Goal: Task Accomplishment & Management: Use online tool/utility

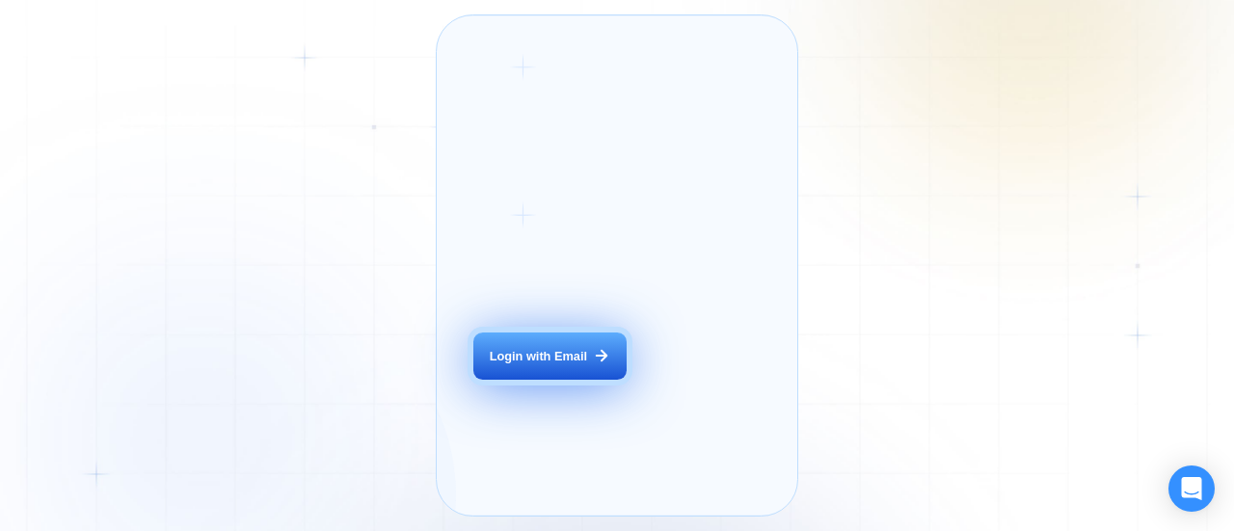
click at [553, 369] on button "Login with Email" at bounding box center [550, 357] width 152 height 48
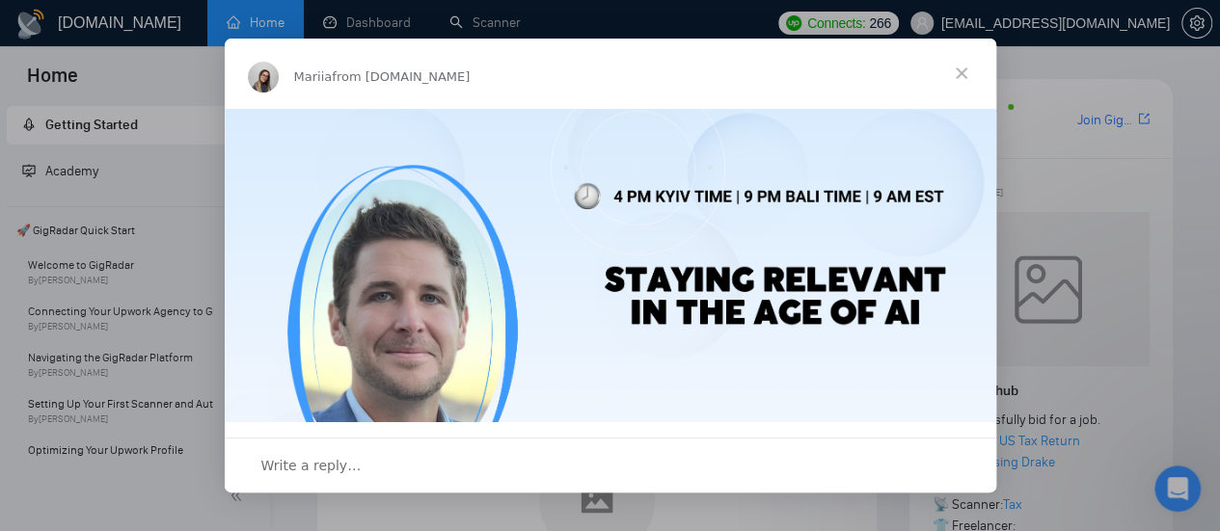
click at [962, 63] on span "Close" at bounding box center [961, 73] width 69 height 69
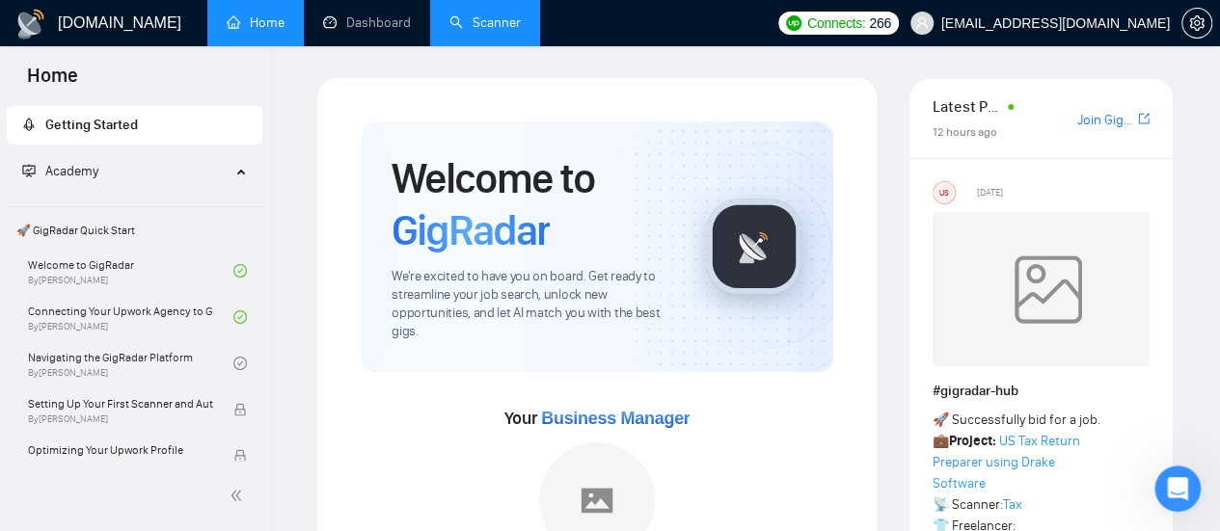
click at [489, 14] on link "Scanner" at bounding box center [484, 22] width 71 height 16
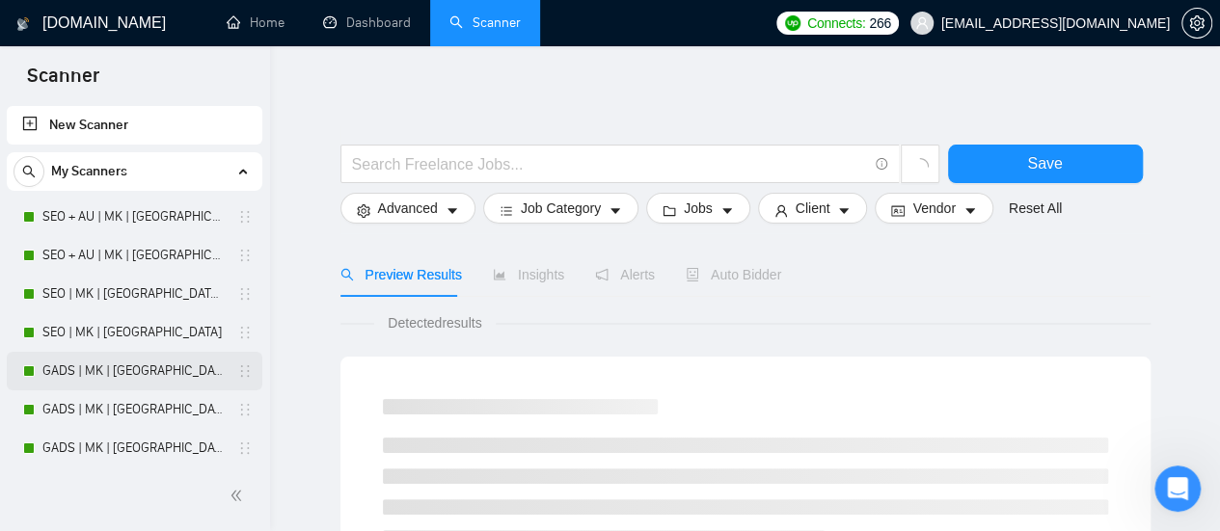
click at [87, 374] on link "GADS | MK | [GEOGRAPHIC_DATA] | Titles" at bounding box center [133, 371] width 183 height 39
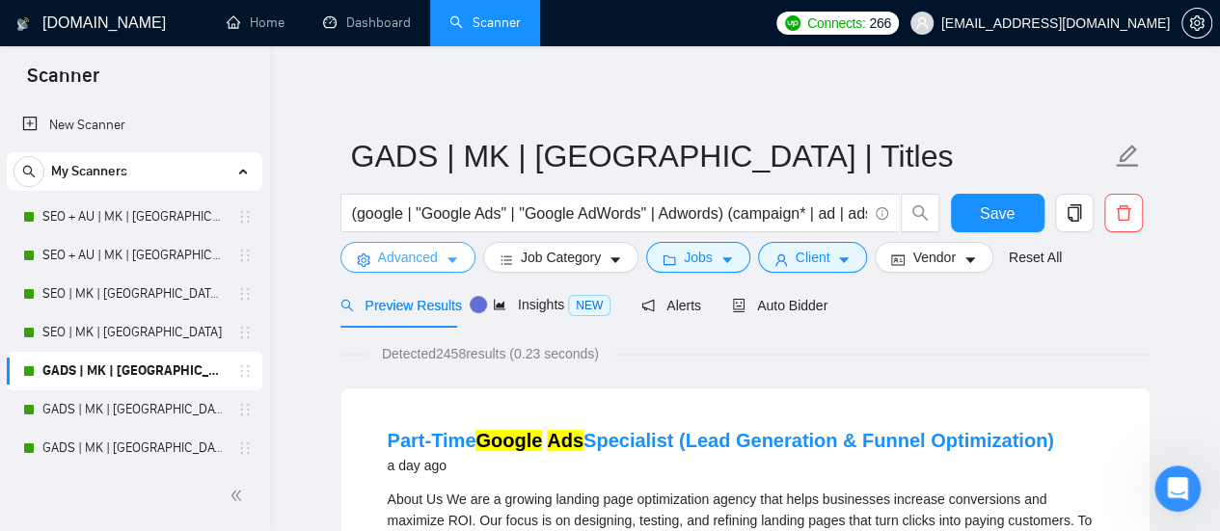
click at [411, 249] on span "Advanced" at bounding box center [408, 257] width 60 height 21
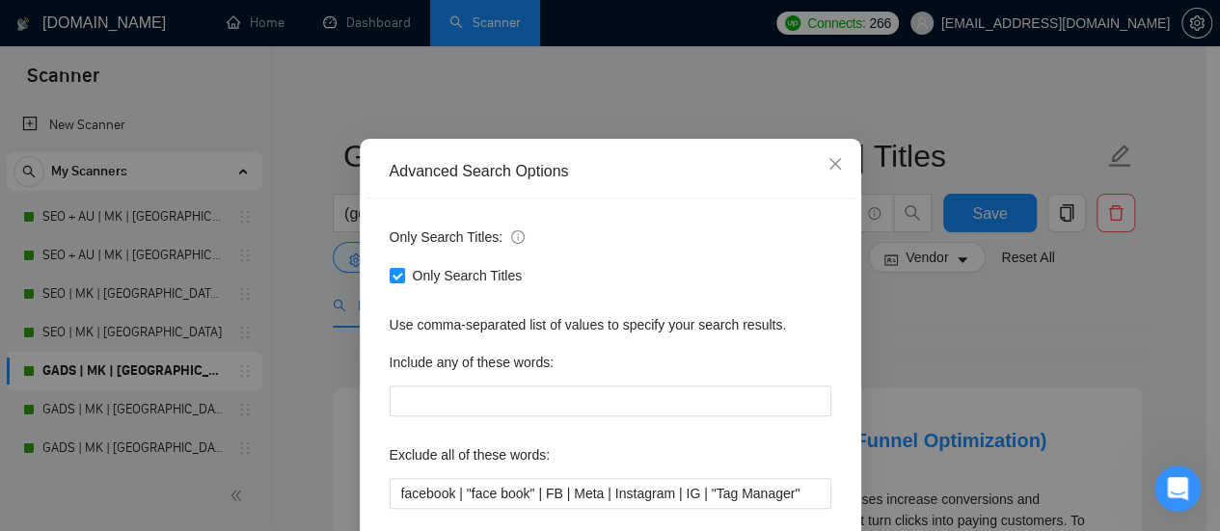
scroll to position [193, 0]
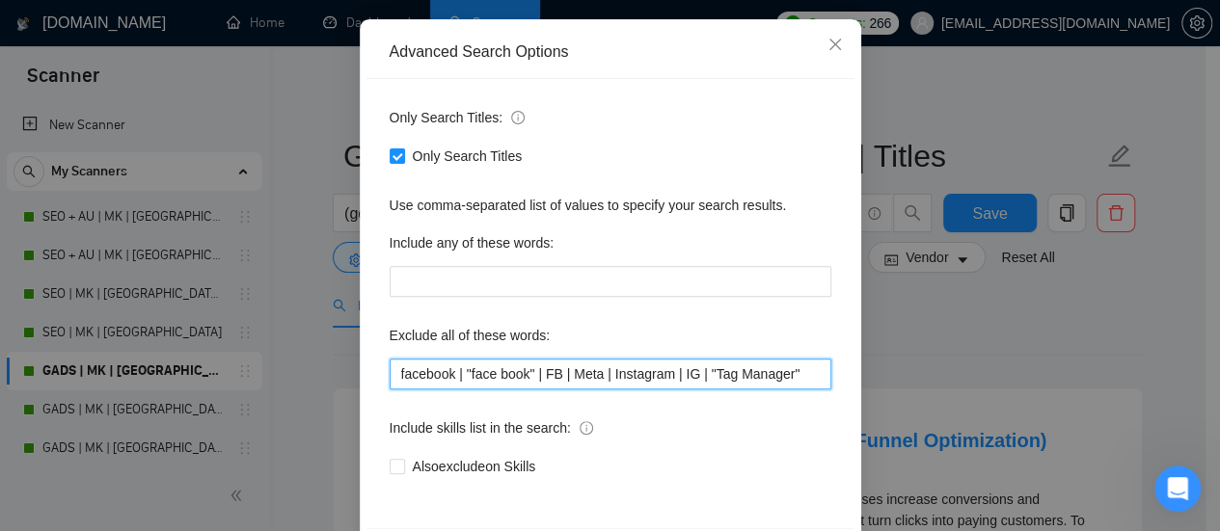
click at [457, 377] on input "facebook | "face book" | FB | Meta | Instagram | IG | "Tag Manager"" at bounding box center [611, 374] width 442 height 31
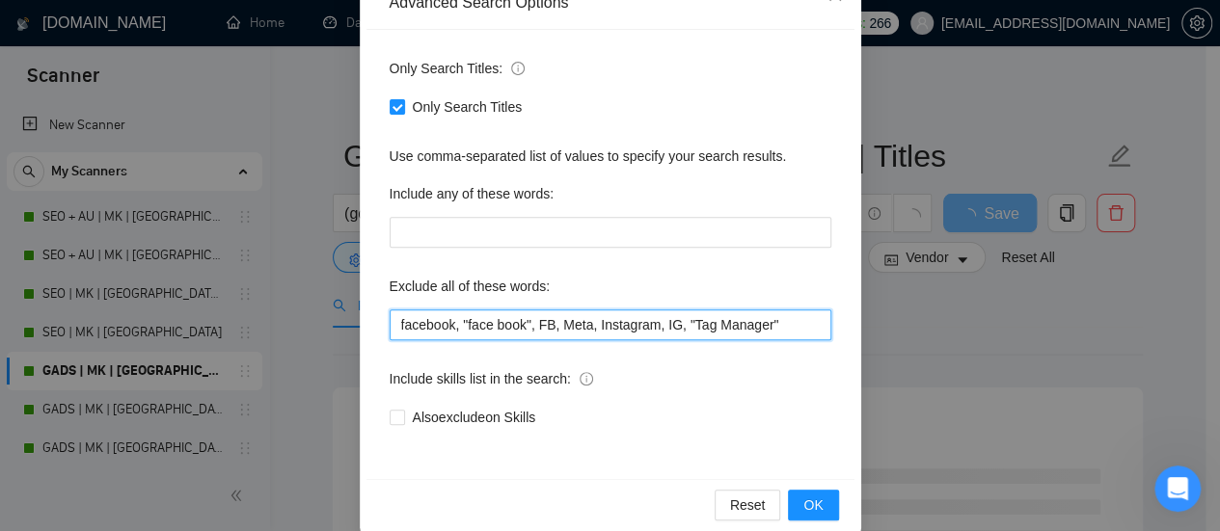
scroll to position [270, 0]
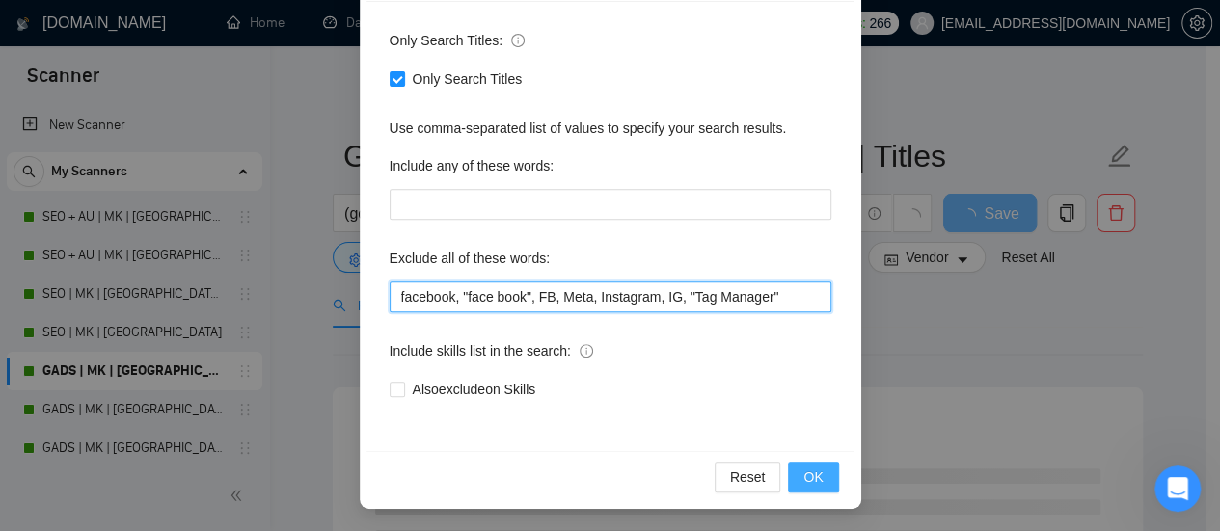
type input "facebook, "face book", FB, Meta, Instagram, IG, "Tag Manager""
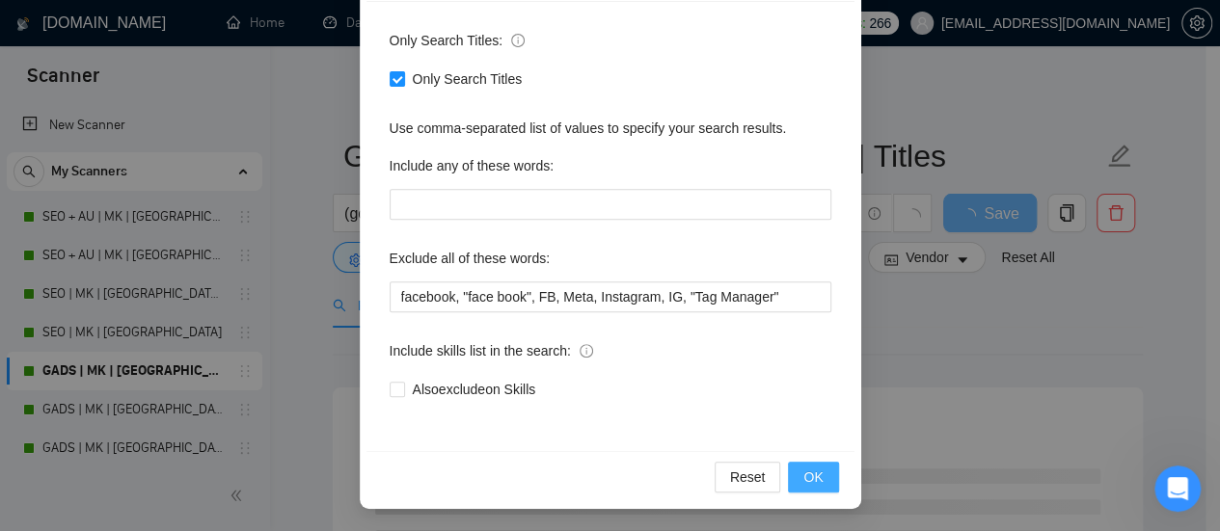
click at [808, 483] on span "OK" at bounding box center [812, 477] width 19 height 21
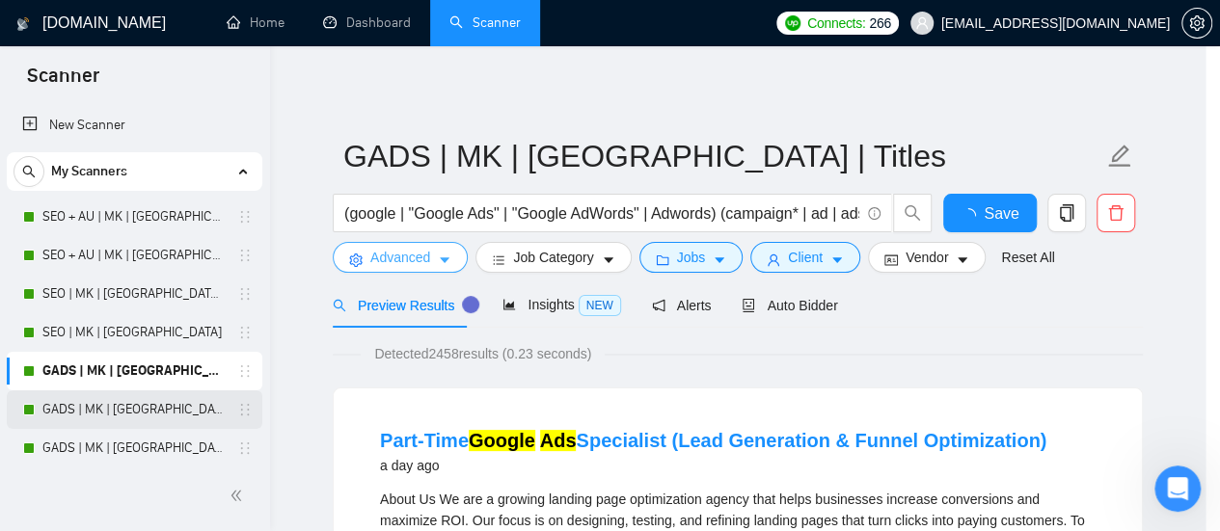
scroll to position [0, 0]
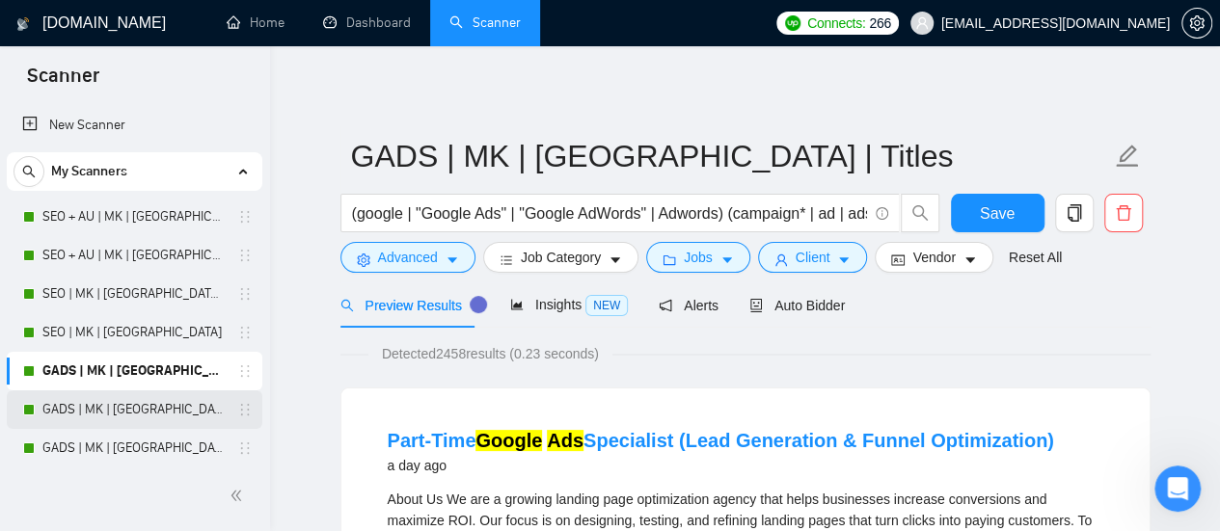
click at [122, 398] on link "GADS | MK | [GEOGRAPHIC_DATA]" at bounding box center [133, 410] width 183 height 39
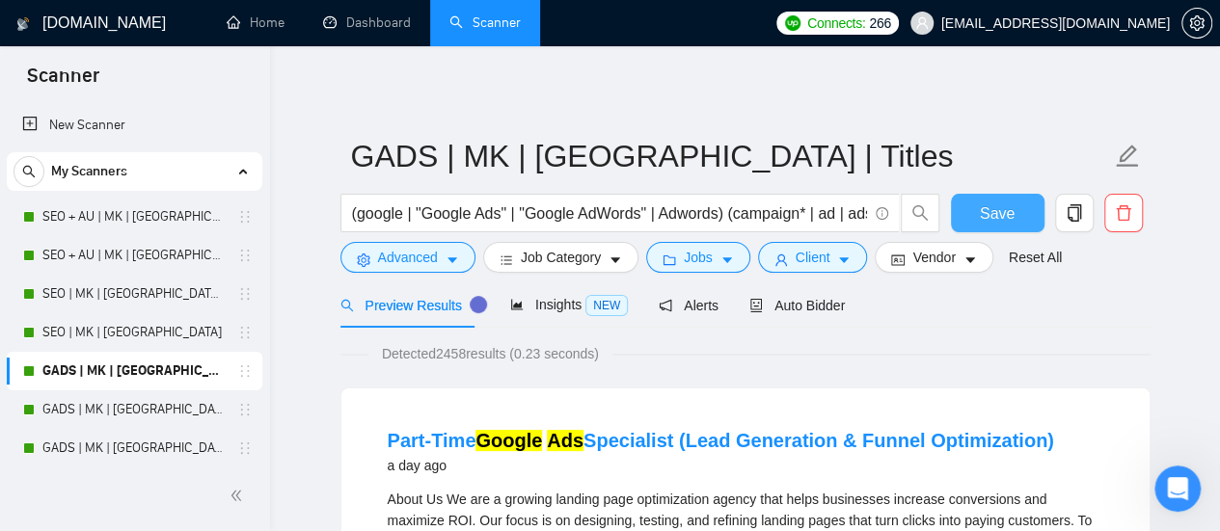
click at [1009, 213] on span "Save" at bounding box center [997, 214] width 35 height 24
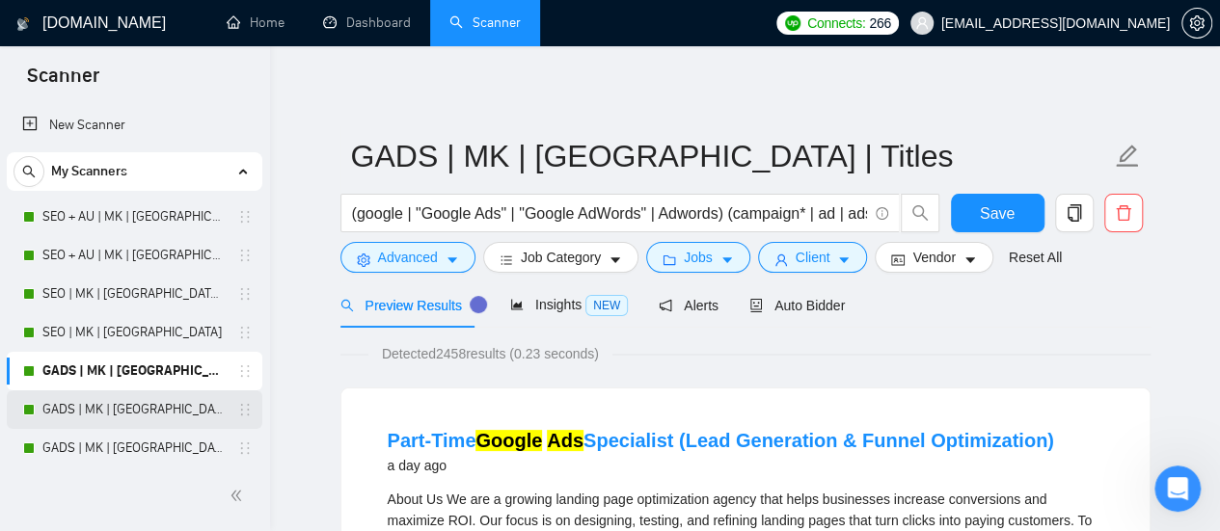
click at [100, 416] on link "GADS | MK | [GEOGRAPHIC_DATA]" at bounding box center [133, 410] width 183 height 39
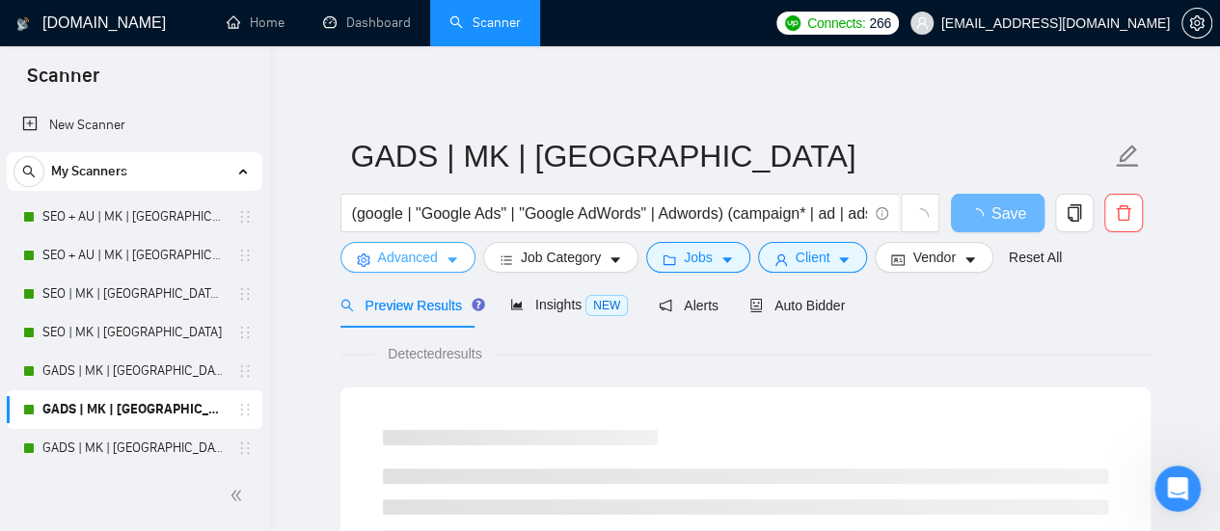
click at [430, 261] on span "Advanced" at bounding box center [408, 257] width 60 height 21
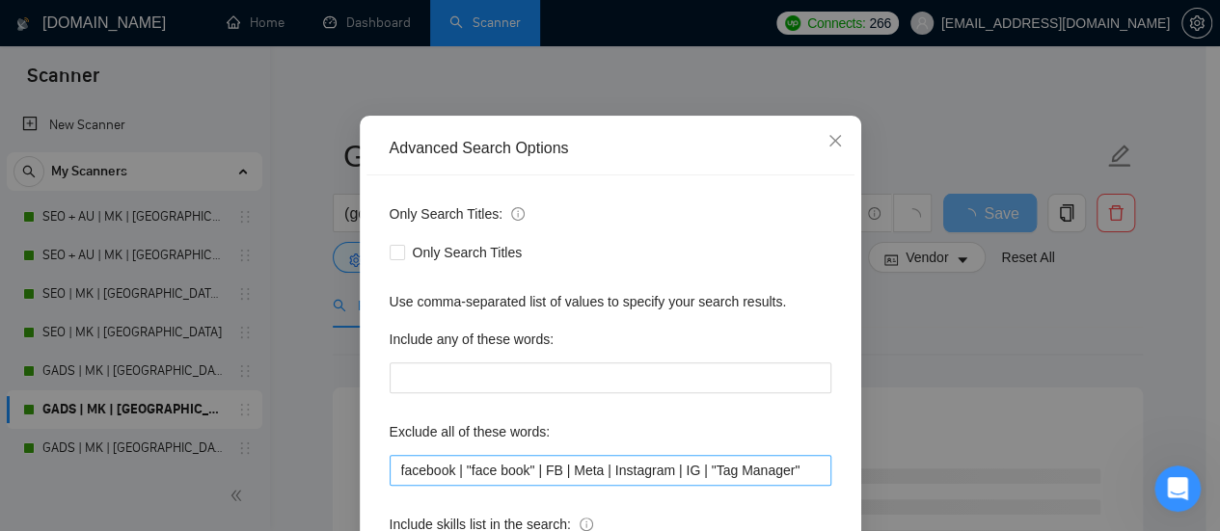
scroll to position [193, 0]
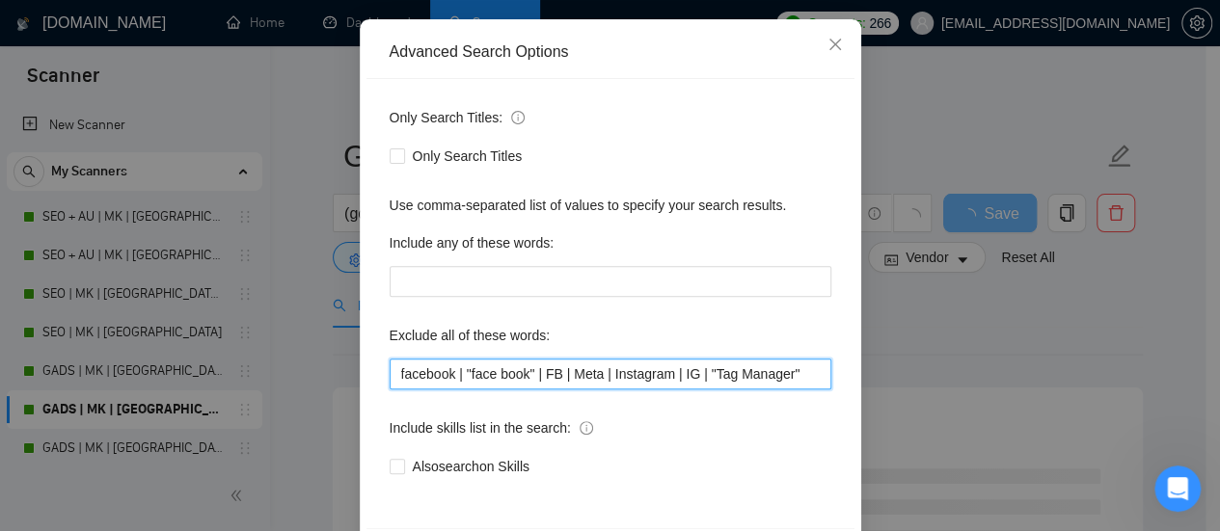
click at [486, 368] on input "facebook | "face book" | FB | Meta | Instagram | IG | "Tag Manager"" at bounding box center [611, 374] width 442 height 31
paste input ", "face book", FB, Meta, Instagram, IG,"
type input "facebook, "face book", FB, Meta, Instagram, IG, "Tag Manager""
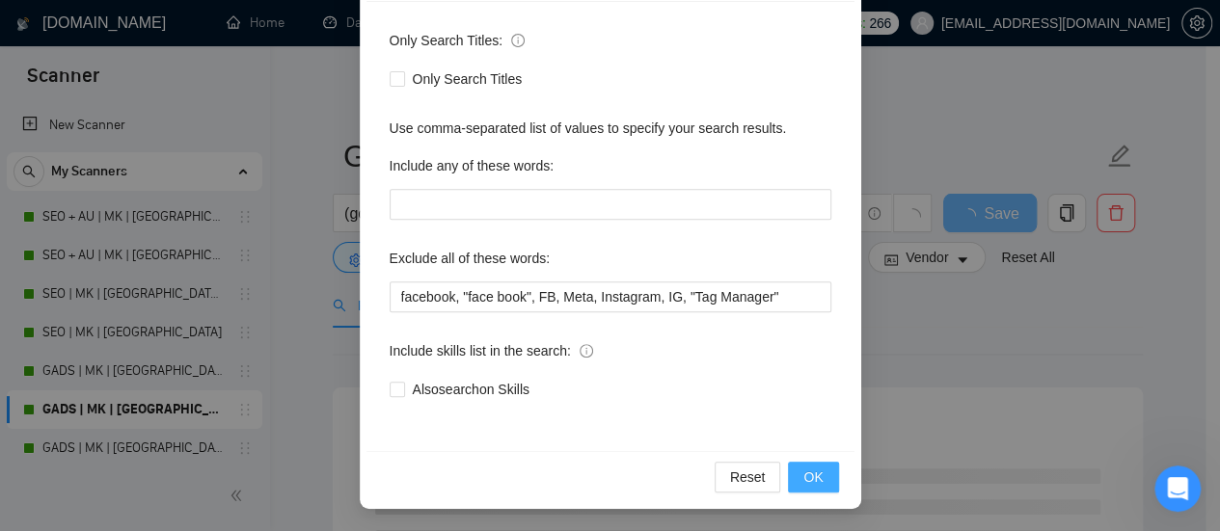
click at [803, 468] on span "OK" at bounding box center [812, 477] width 19 height 21
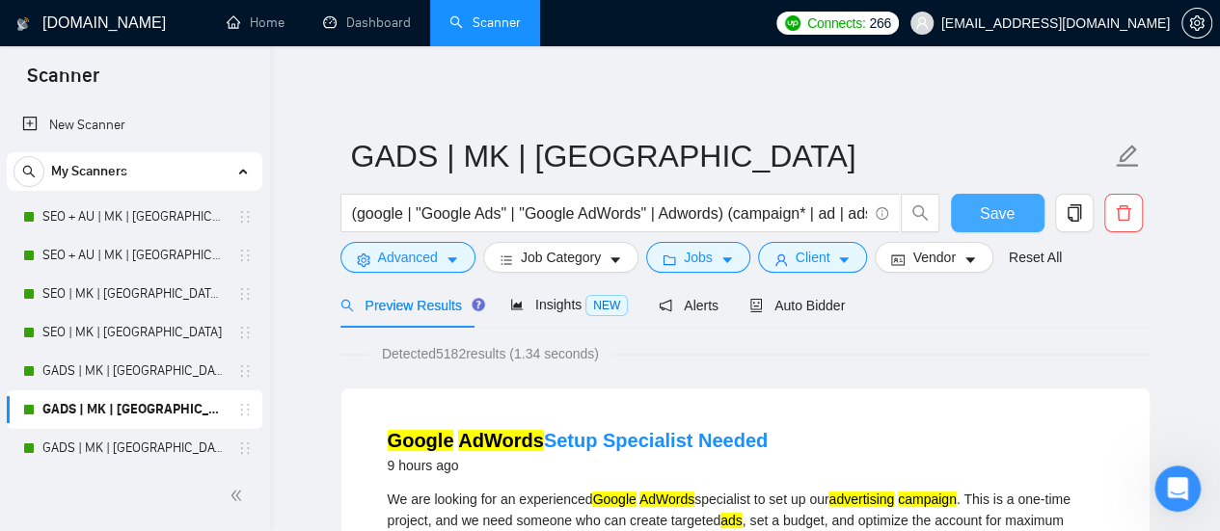
click at [1005, 217] on span "Save" at bounding box center [997, 214] width 35 height 24
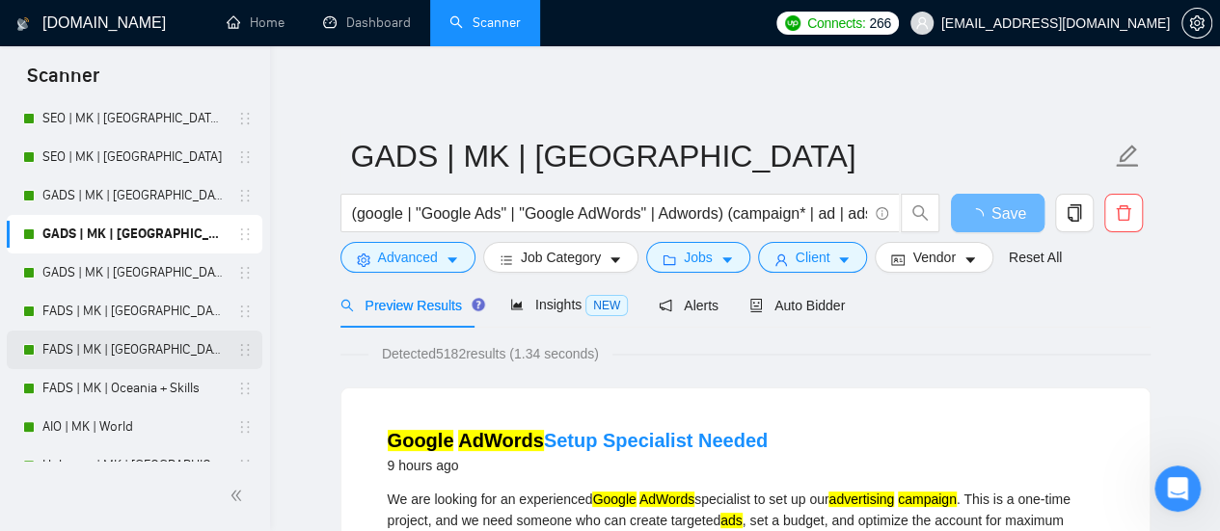
scroll to position [193, 0]
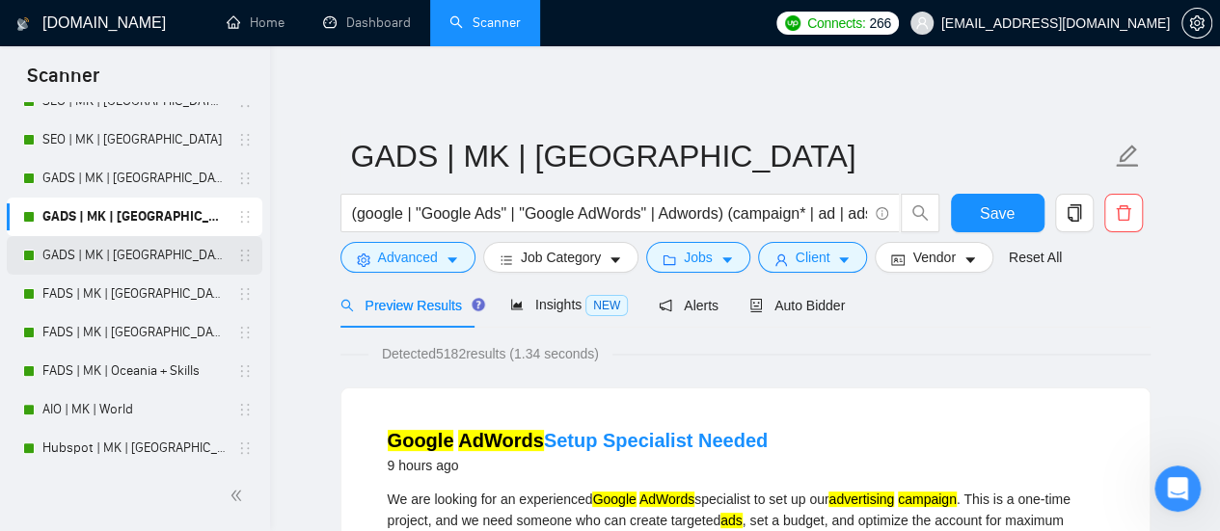
click at [120, 254] on link "GADS | MK | [GEOGRAPHIC_DATA] + Skills" at bounding box center [133, 255] width 183 height 39
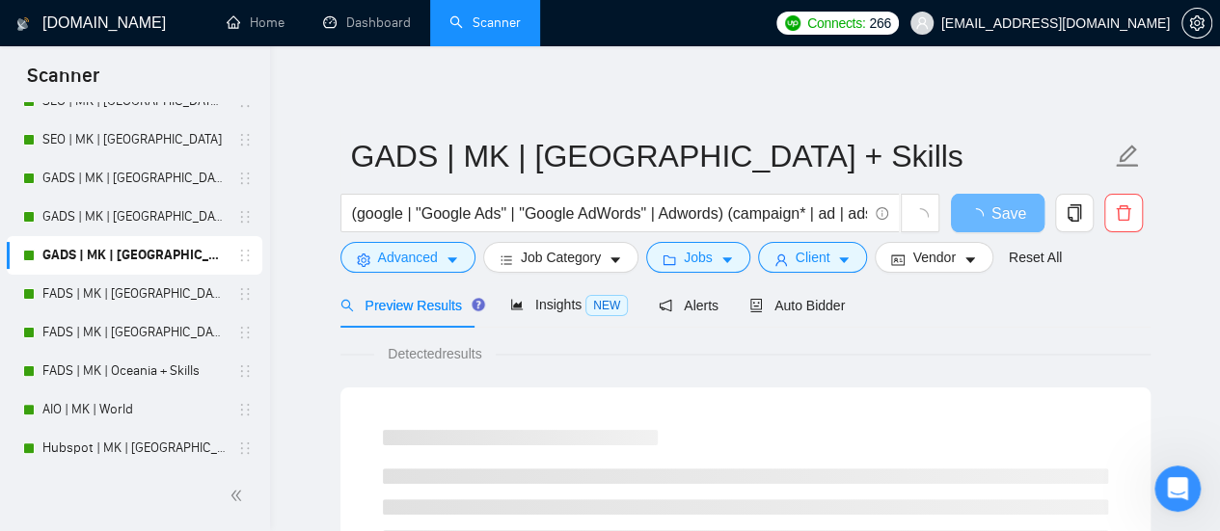
click at [386, 241] on div "(google | "Google Ads" | "Google AdWords" | Adwords) (campaign* | ad | ads | ad…" at bounding box center [641, 218] width 608 height 48
click at [387, 261] on span "Advanced" at bounding box center [408, 257] width 60 height 21
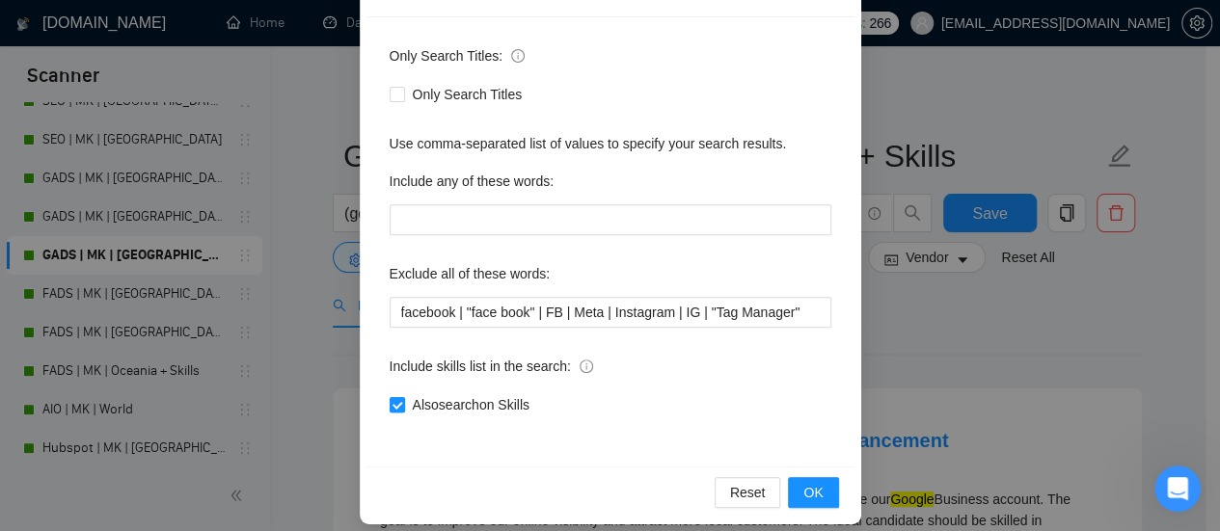
scroll to position [270, 0]
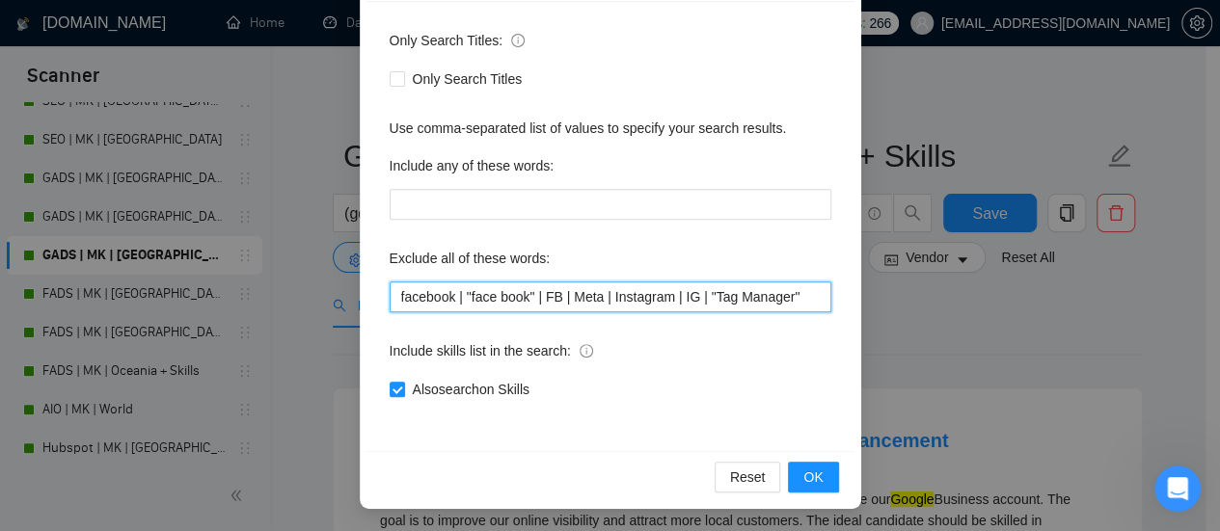
click at [501, 296] on input "facebook | "face book" | FB | Meta | Instagram | IG | "Tag Manager"" at bounding box center [611, 297] width 442 height 31
paste input ", "face book", FB, Meta, Instagram, IG,"
type input "facebook, "face book", FB, Meta, Instagram, IG, "Tag Manager""
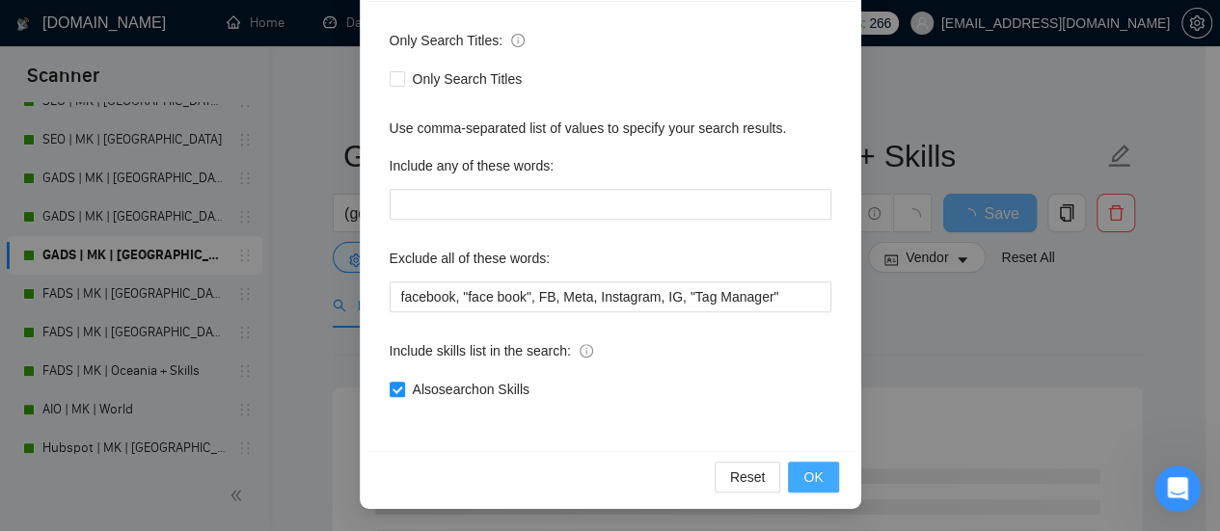
click at [816, 477] on button "OK" at bounding box center [813, 477] width 50 height 31
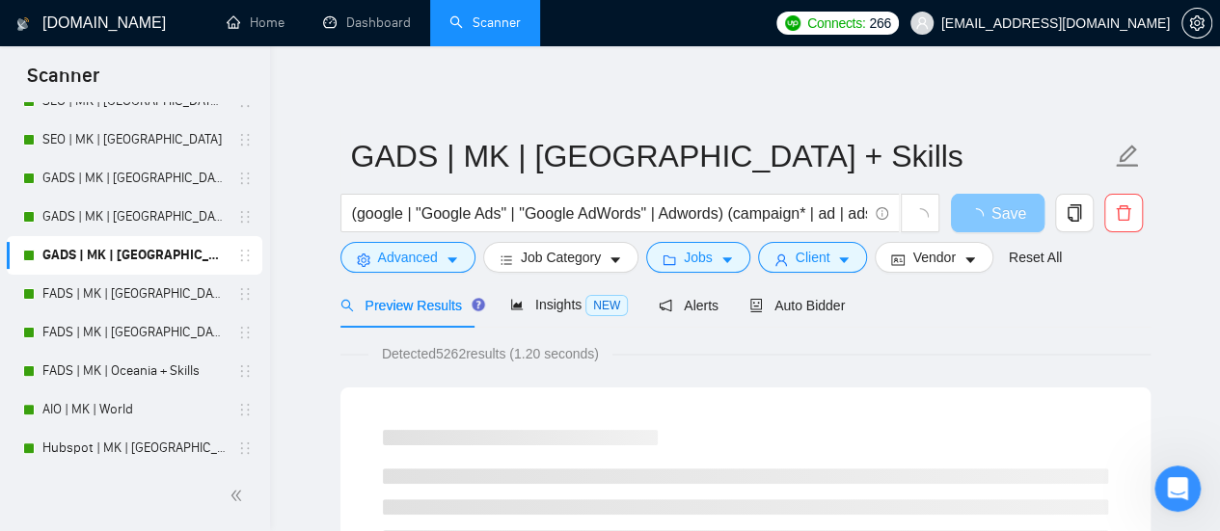
click at [1006, 208] on span "Save" at bounding box center [1008, 214] width 35 height 24
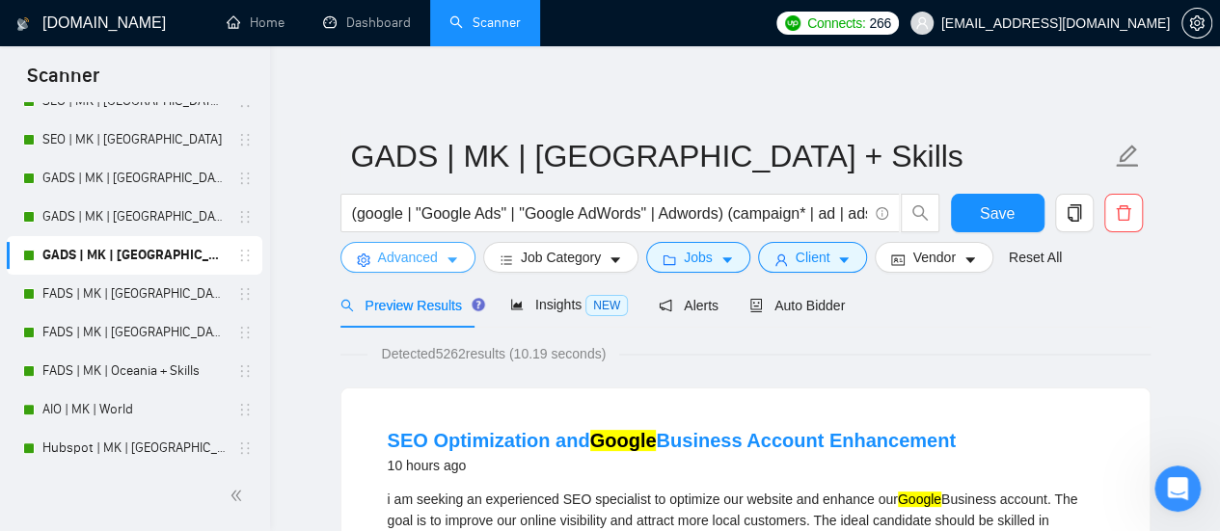
click at [407, 254] on span "Advanced" at bounding box center [408, 257] width 60 height 21
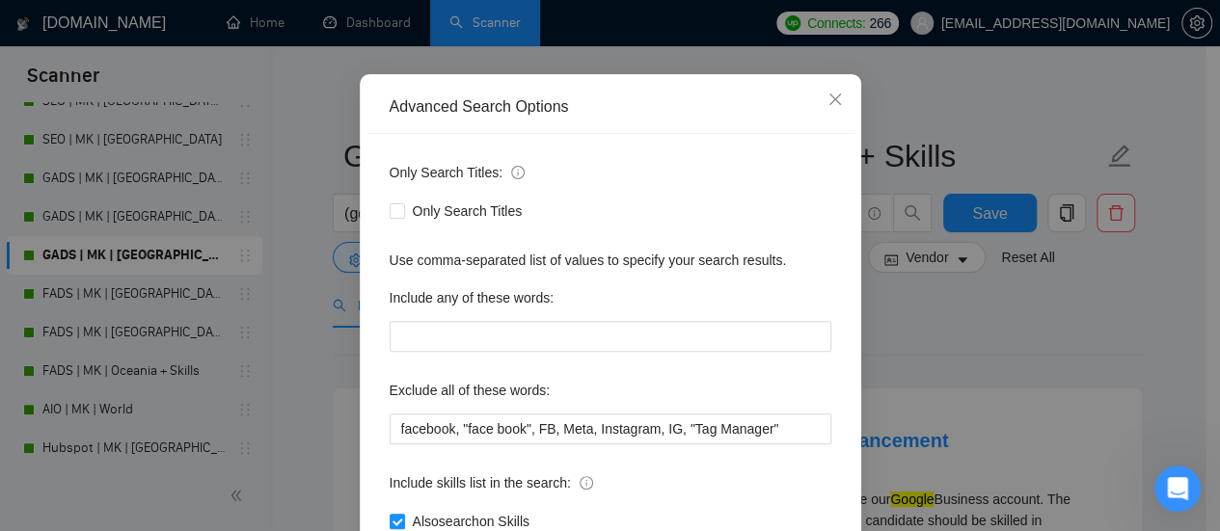
scroll to position [270, 0]
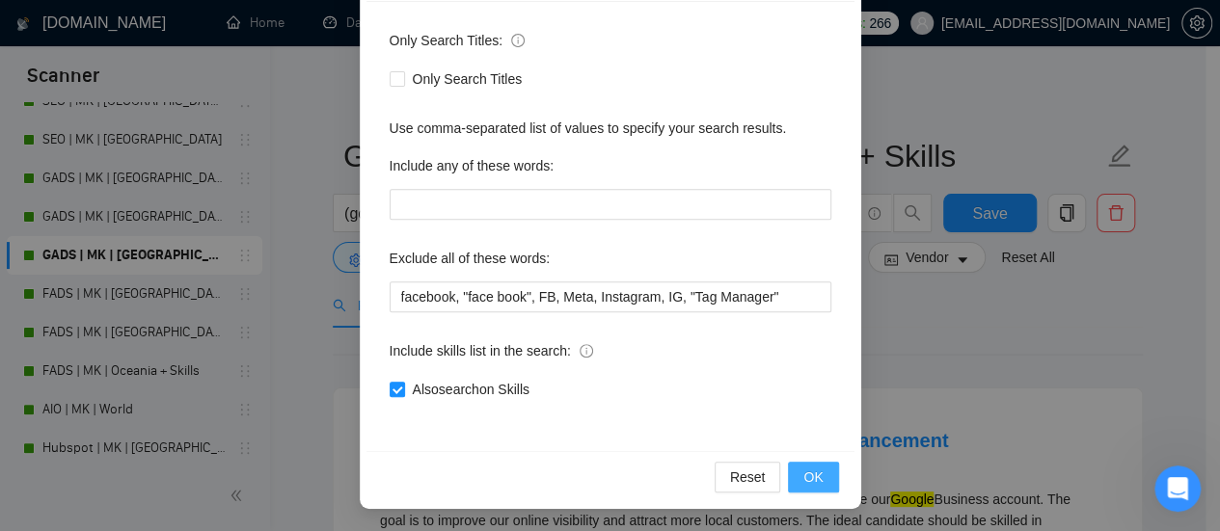
click at [826, 476] on button "OK" at bounding box center [813, 477] width 50 height 31
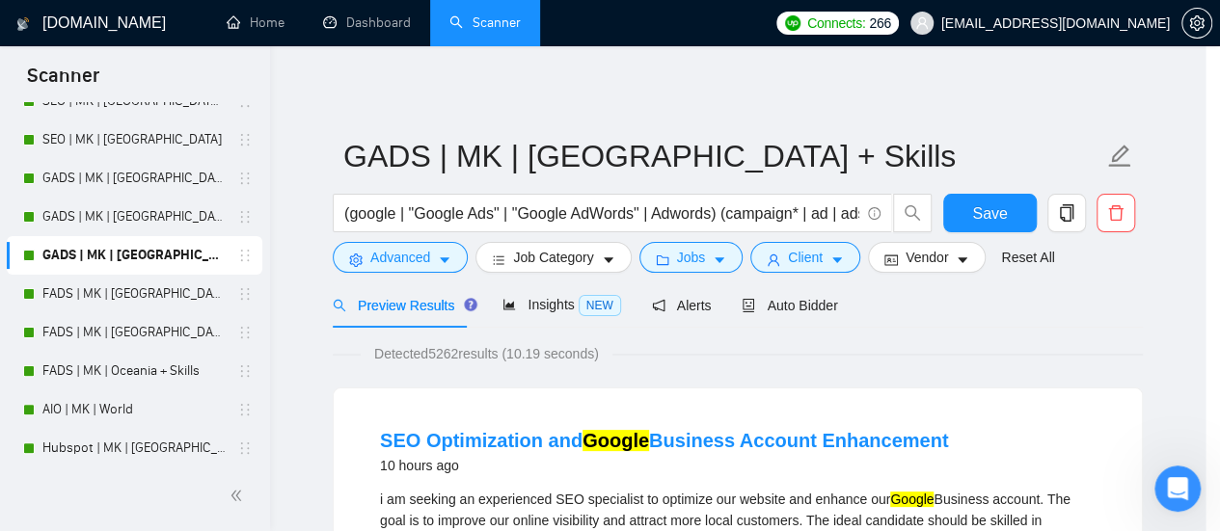
scroll to position [174, 0]
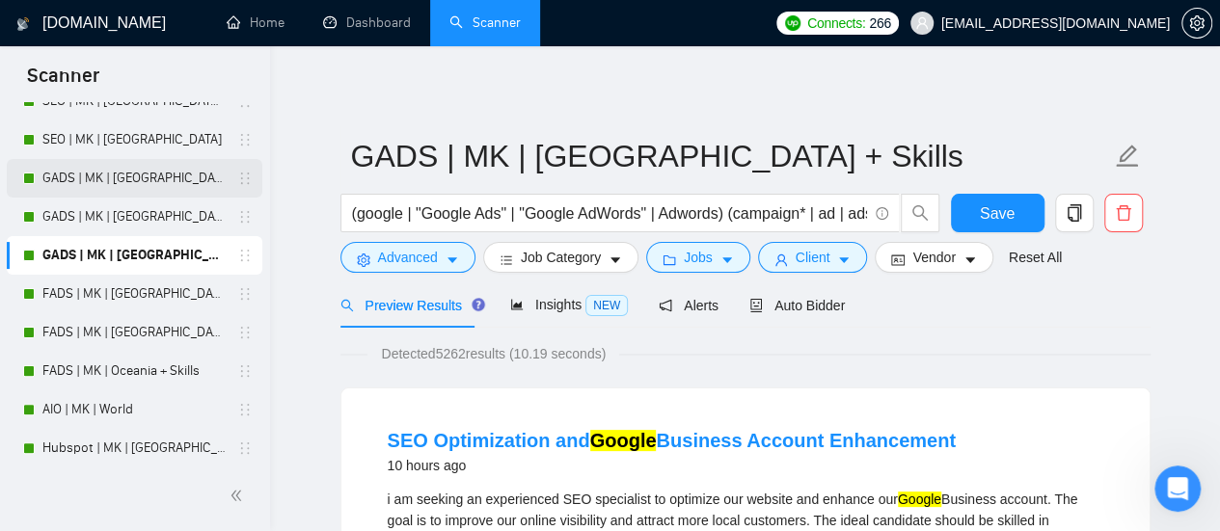
click at [103, 176] on link "GADS | MK | [GEOGRAPHIC_DATA] | Titles" at bounding box center [133, 178] width 183 height 39
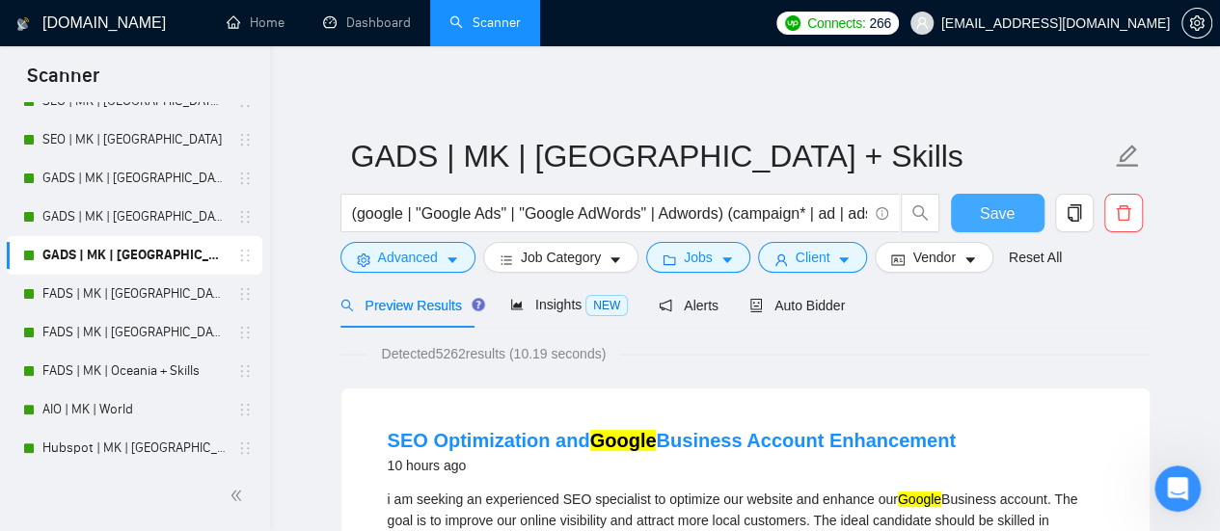
click at [988, 203] on span "Save" at bounding box center [997, 214] width 35 height 24
click at [0, 289] on ul "New Scanner My Scanners SEO + AU | MK | [GEOGRAPHIC_DATA] | Titles SEO + AU | M…" at bounding box center [135, 227] width 270 height 636
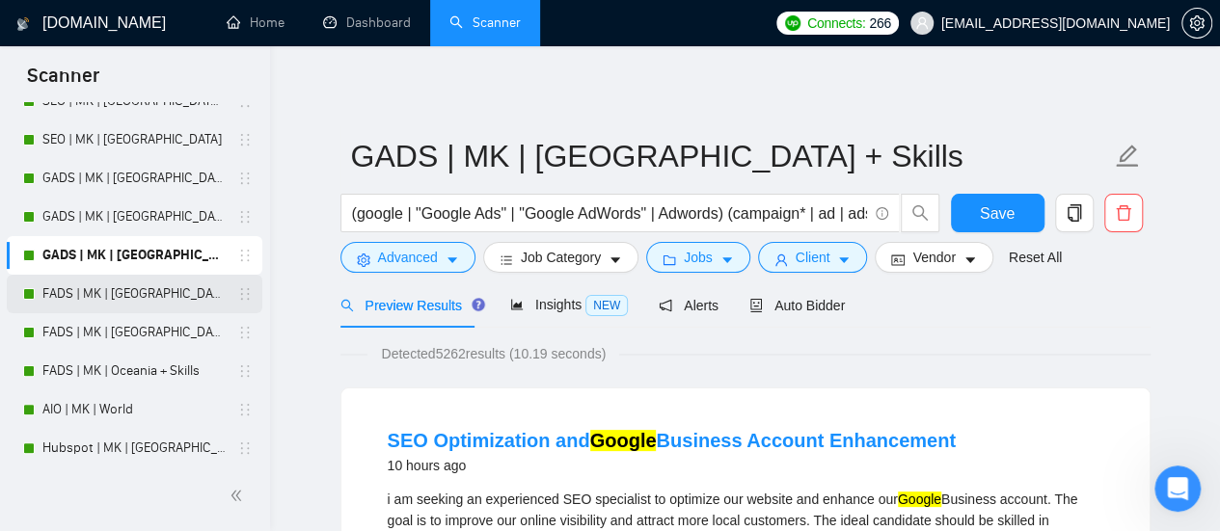
click at [98, 288] on link "FADS | MK | [GEOGRAPHIC_DATA] | Titles" at bounding box center [133, 294] width 183 height 39
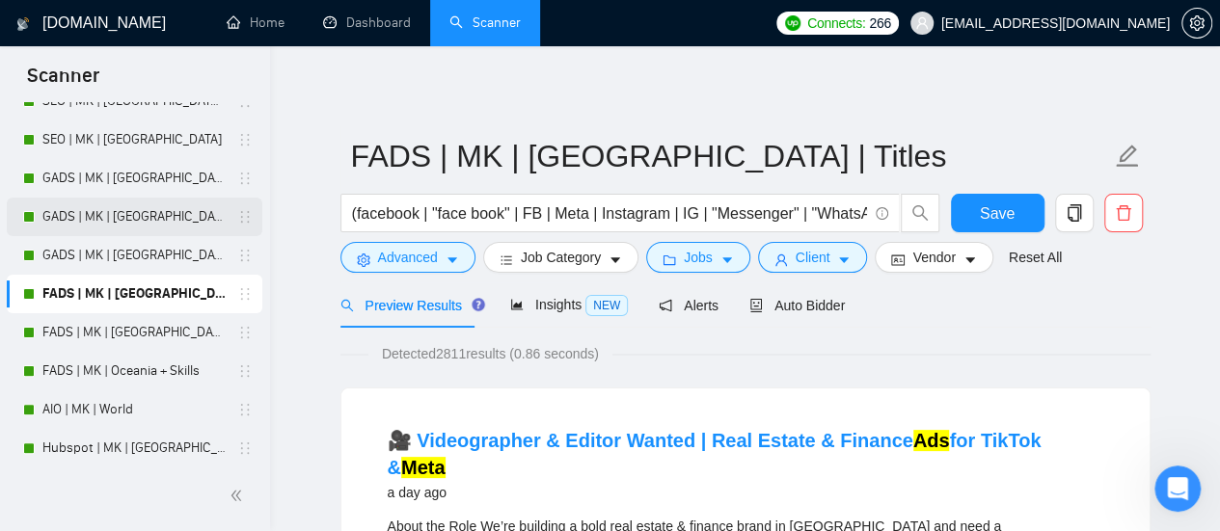
click at [101, 216] on link "GADS | MK | [GEOGRAPHIC_DATA]" at bounding box center [133, 217] width 183 height 39
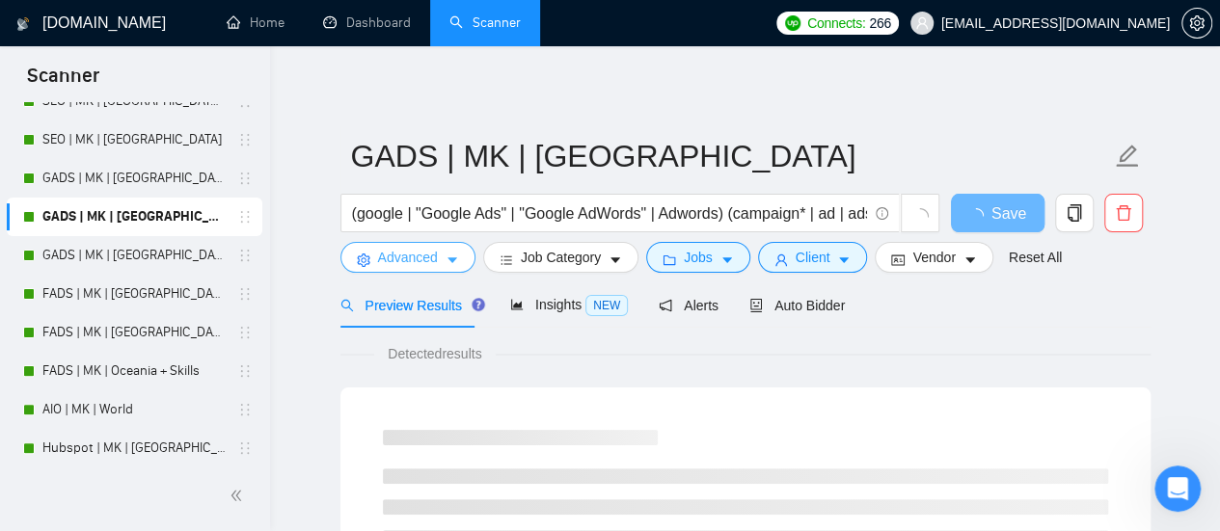
click at [422, 257] on span "Advanced" at bounding box center [408, 257] width 60 height 21
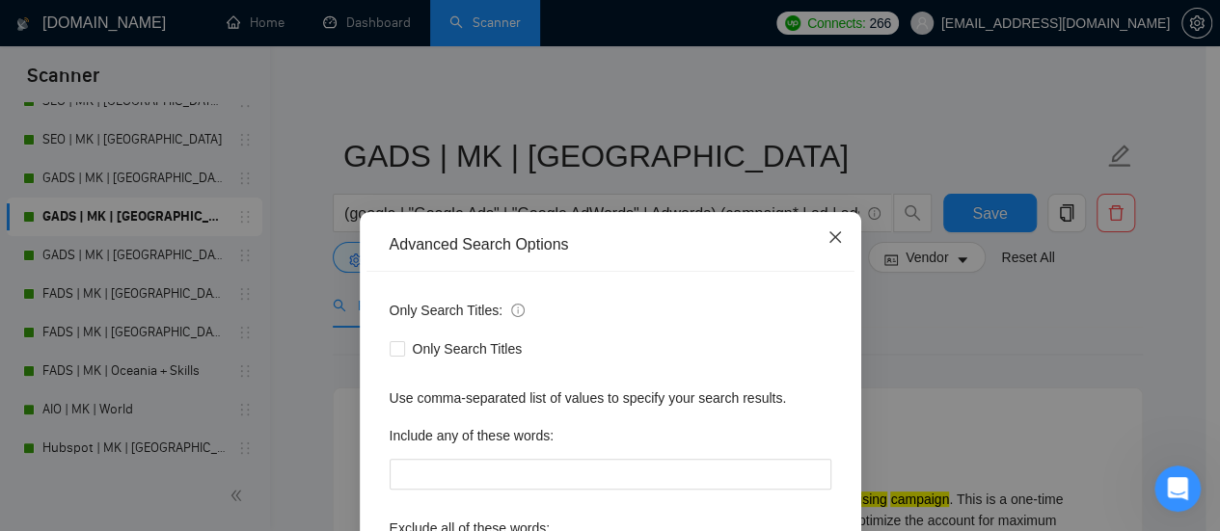
click at [827, 230] on icon "close" at bounding box center [834, 237] width 15 height 15
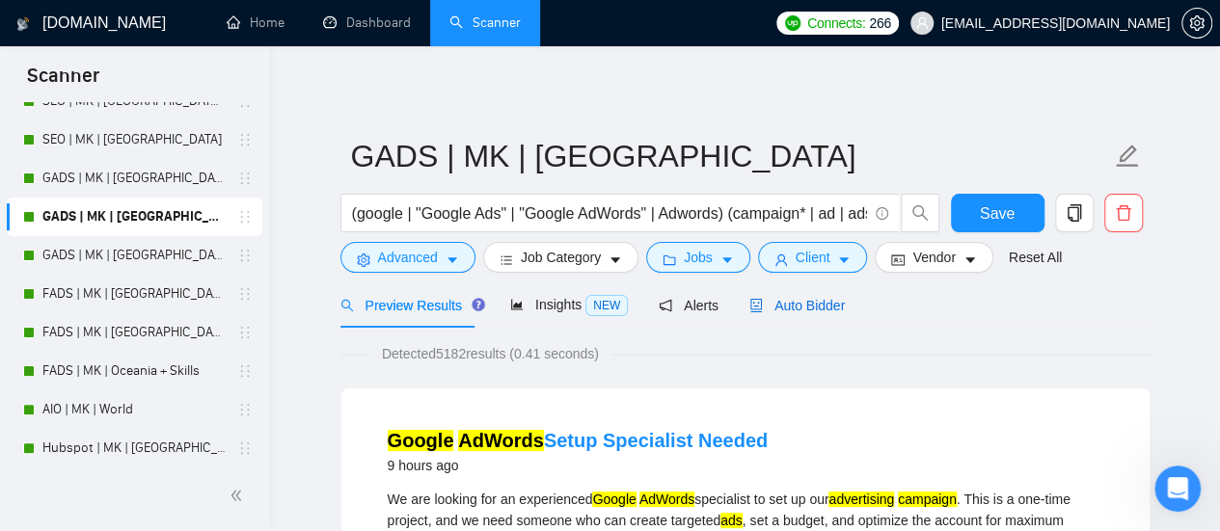
click at [785, 310] on span "Auto Bidder" at bounding box center [796, 305] width 95 height 15
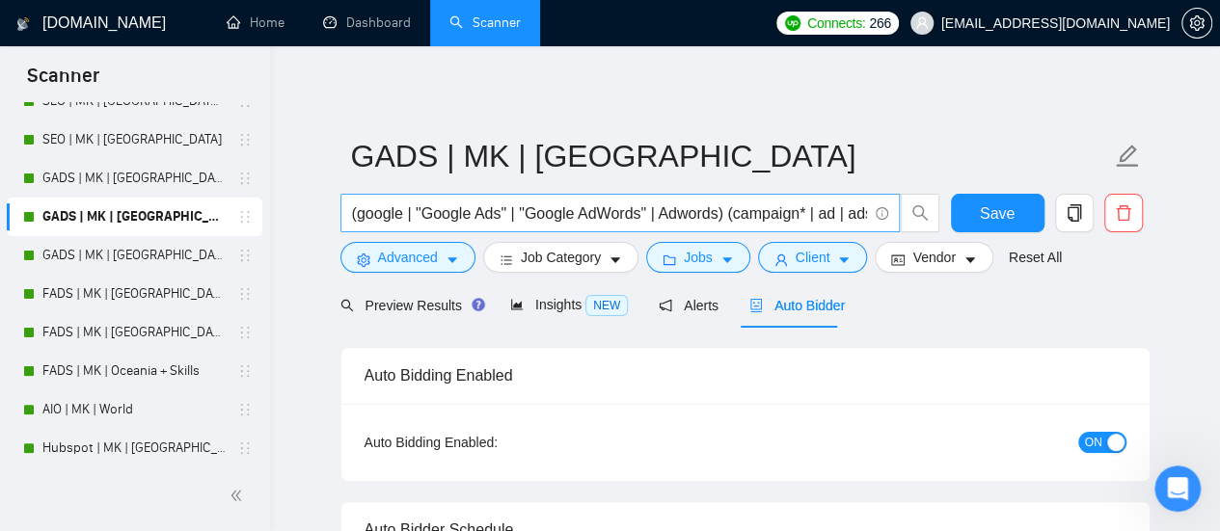
checkbox input "true"
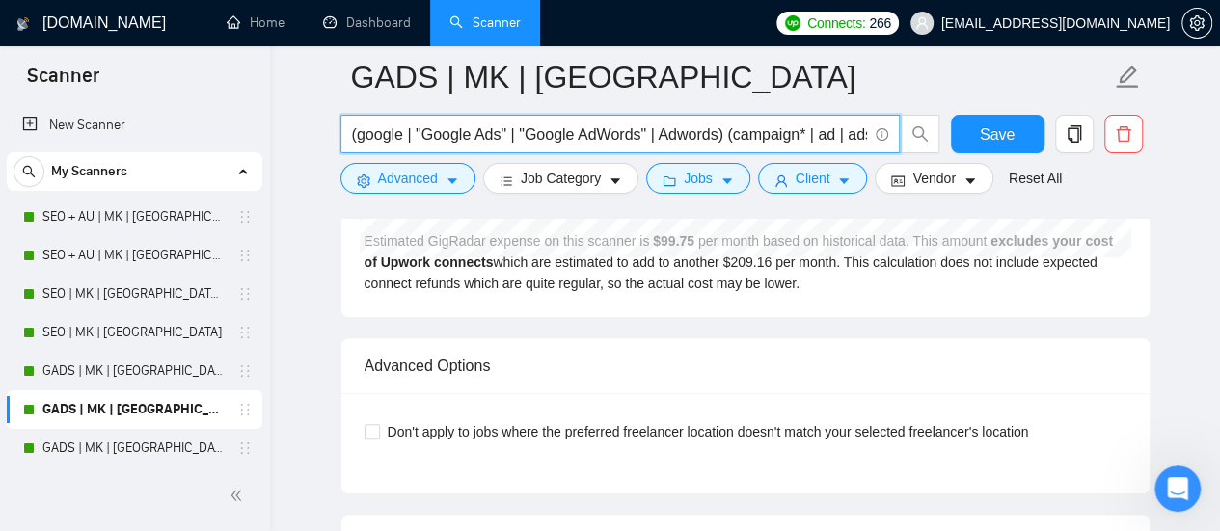
click at [558, 130] on input "(google | "Google Ads" | "Google AdWords" | Adwords) (campaign* | ad | ads | ad…" at bounding box center [609, 134] width 515 height 24
paste input "| "YouTube ads") (campaign* | ad | ads | advert* | ppc | "pay-per-click" | "pay…"
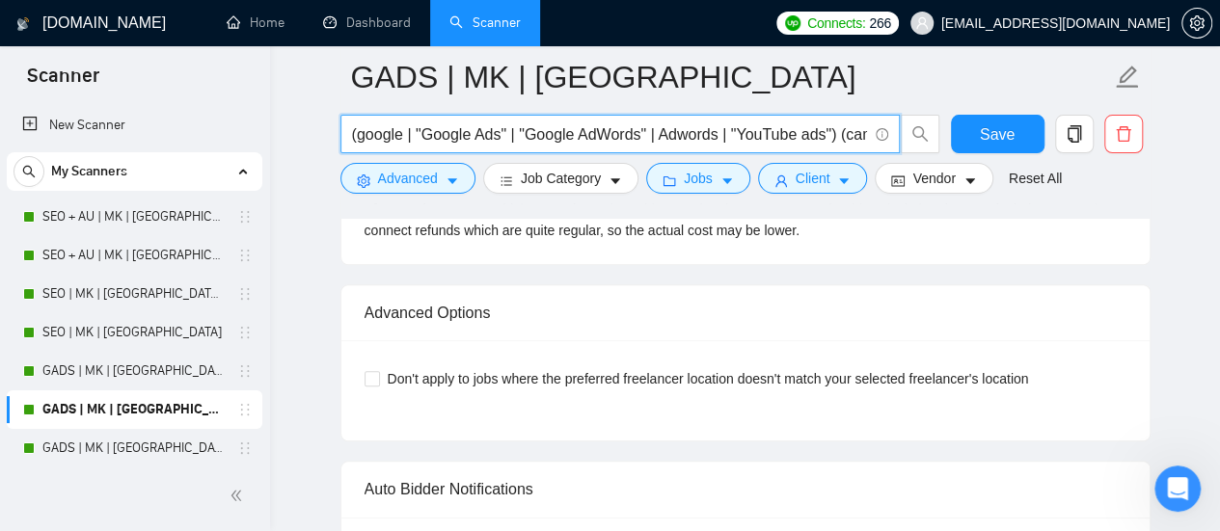
scroll to position [0, 986]
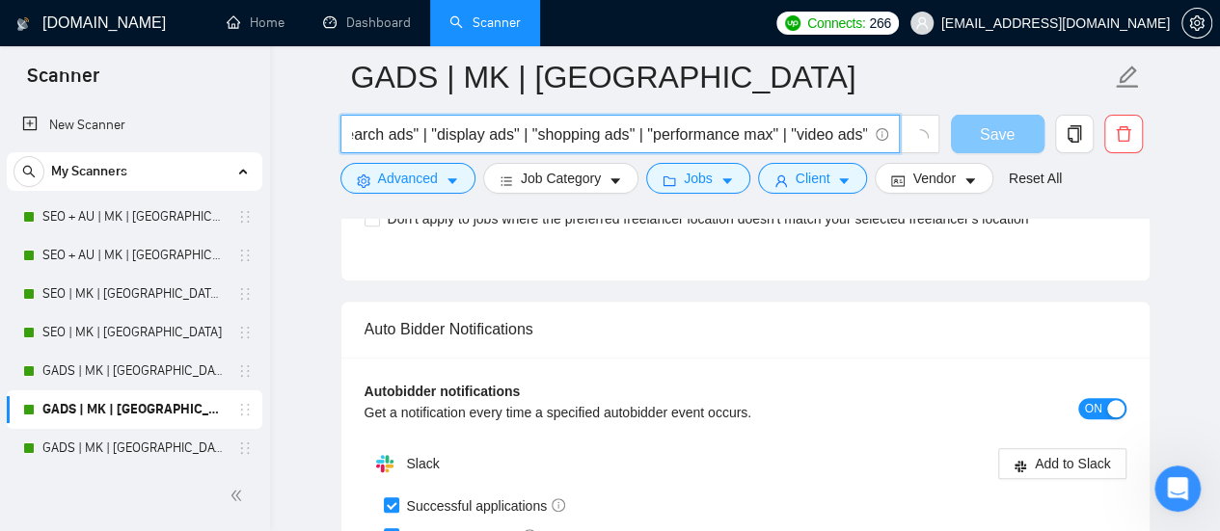
type input "(google | "Google Ads" | "Google AdWords" | Adwords | "YouTube ads") (campaign*…"
click at [973, 124] on button "Save" at bounding box center [998, 134] width 94 height 39
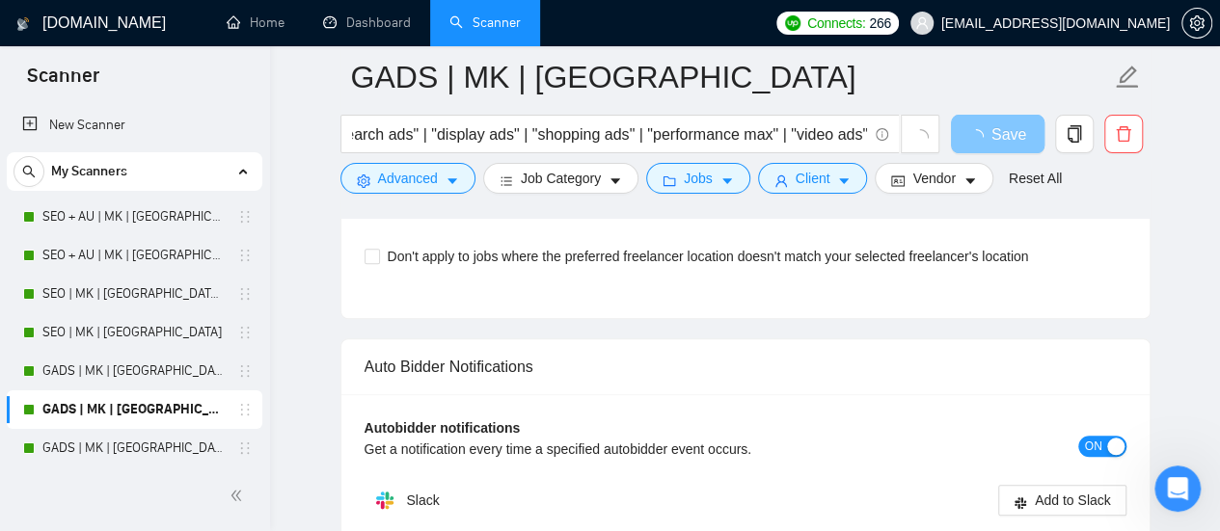
scroll to position [0, 0]
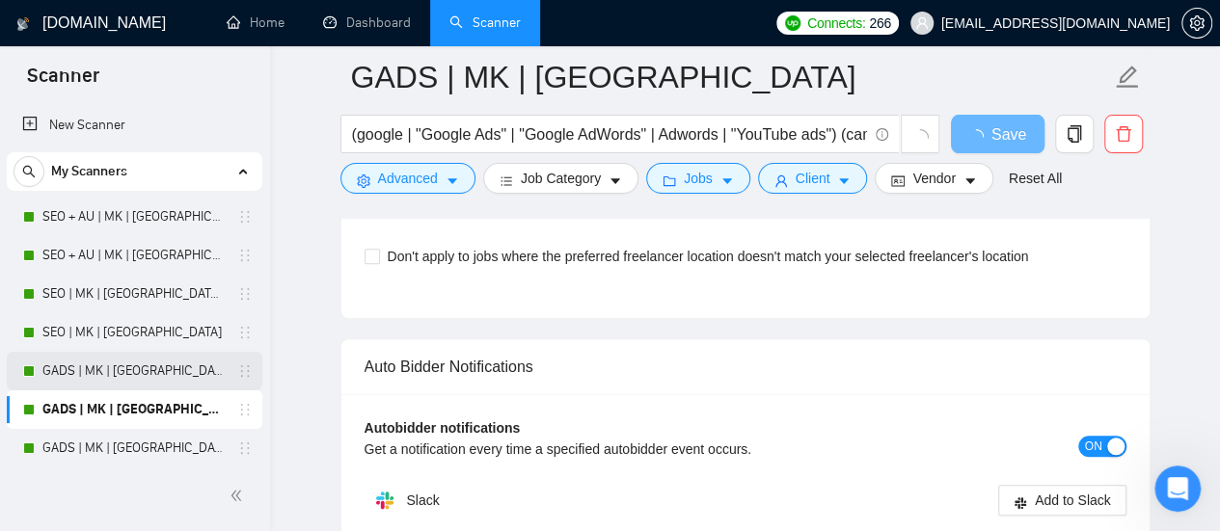
click at [145, 380] on link "GADS | MK | [GEOGRAPHIC_DATA] | Titles" at bounding box center [133, 371] width 183 height 39
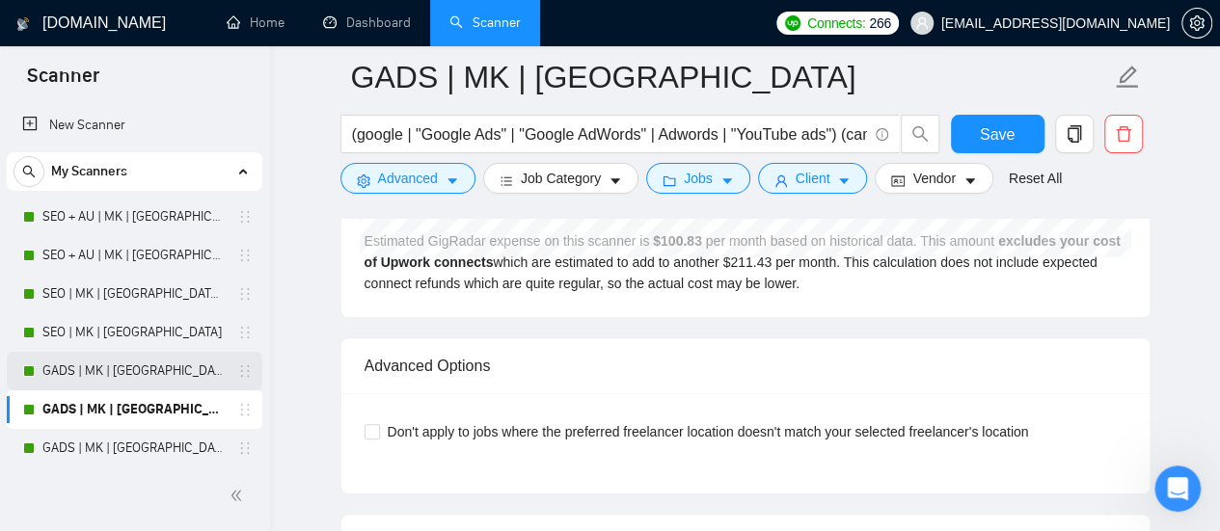
click at [158, 360] on link "GADS | MK | [GEOGRAPHIC_DATA] | Titles" at bounding box center [133, 371] width 183 height 39
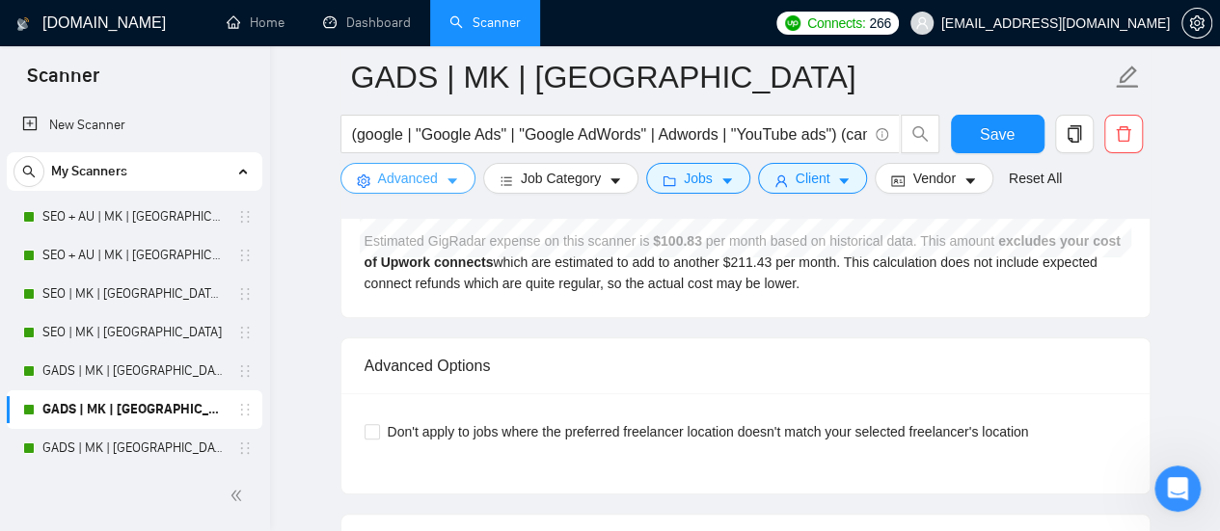
click at [393, 173] on span "Advanced" at bounding box center [408, 178] width 60 height 21
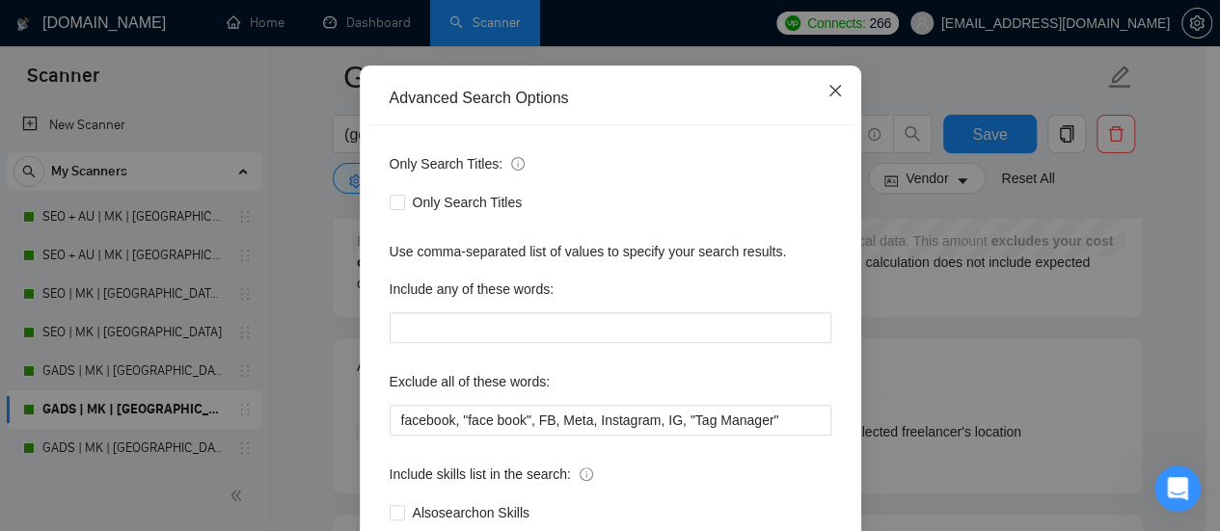
scroll to position [77, 0]
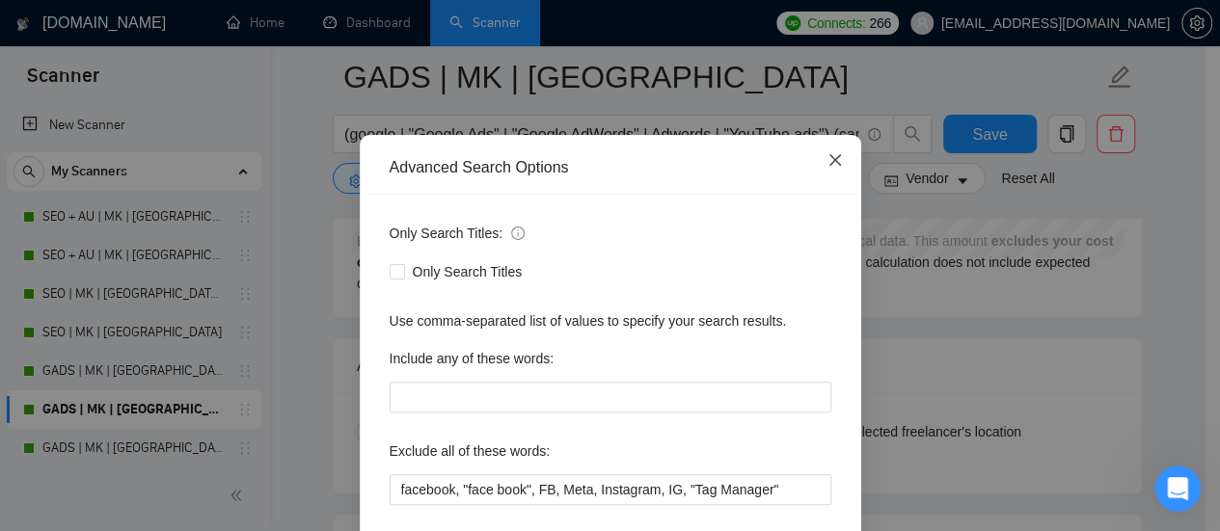
click at [829, 161] on icon "close" at bounding box center [834, 159] width 15 height 15
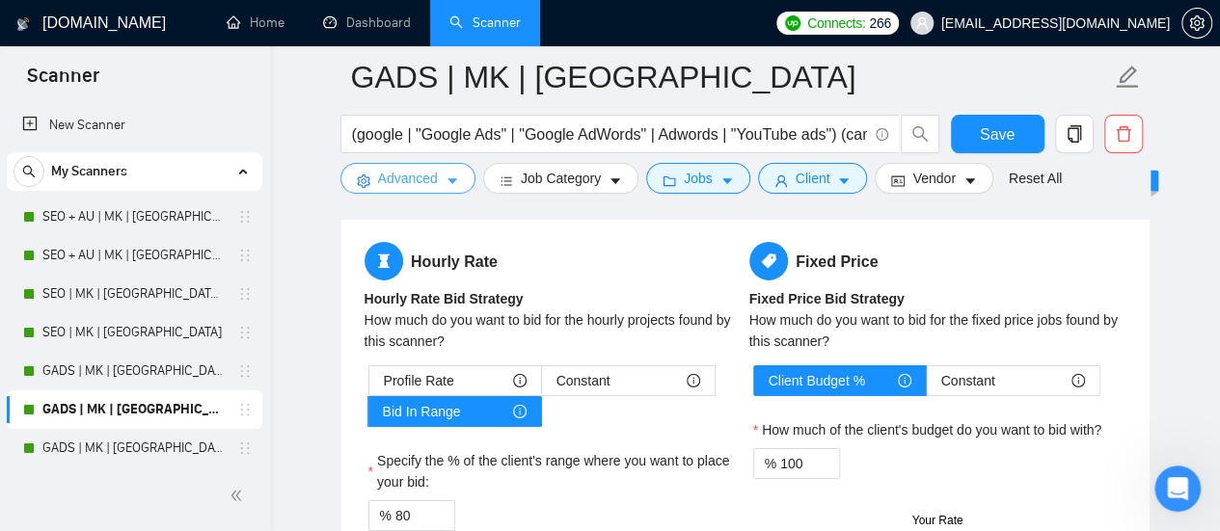
scroll to position [3086, 0]
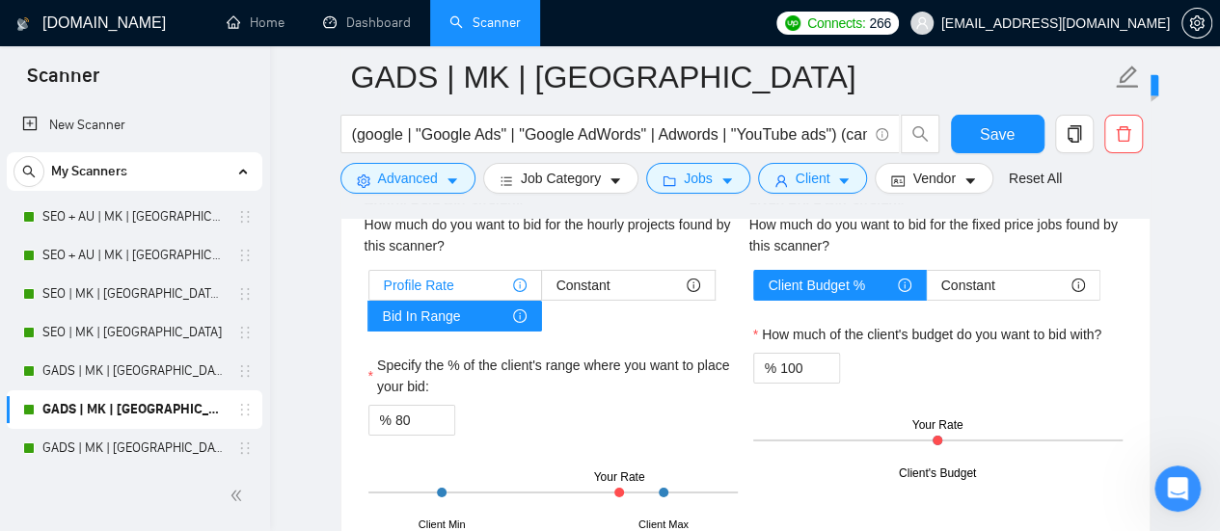
click at [447, 283] on span "Profile Rate" at bounding box center [419, 285] width 70 height 29
click at [369, 290] on input "Profile Rate" at bounding box center [369, 290] width 0 height 0
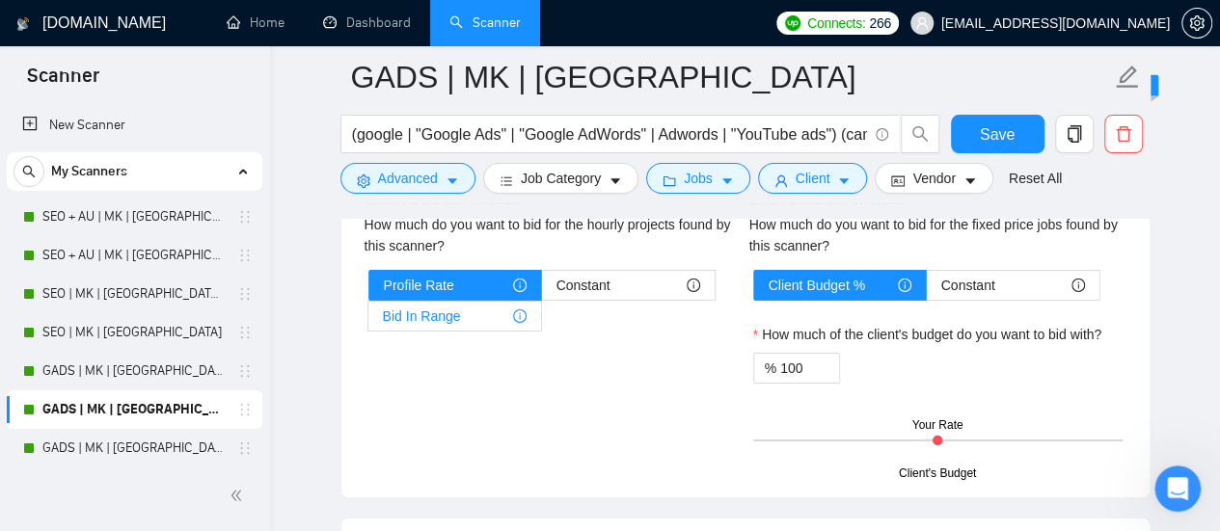
click at [430, 309] on span "Bid In Range" at bounding box center [422, 316] width 78 height 29
click at [368, 321] on input "Bid In Range" at bounding box center [368, 321] width 0 height 0
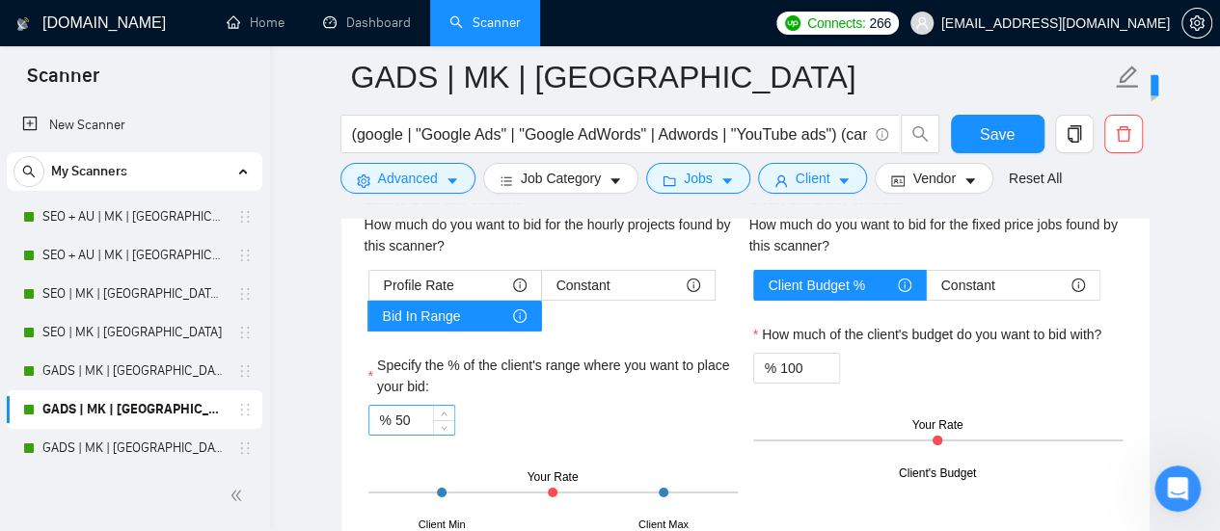
click at [415, 415] on input "50" at bounding box center [424, 420] width 59 height 29
type input "5"
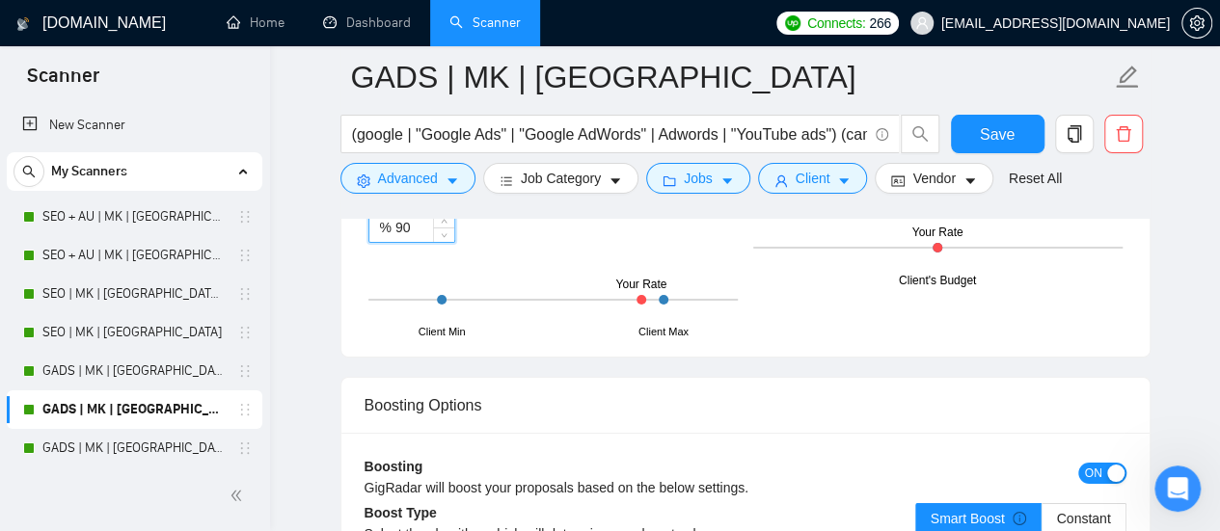
scroll to position [3183, 0]
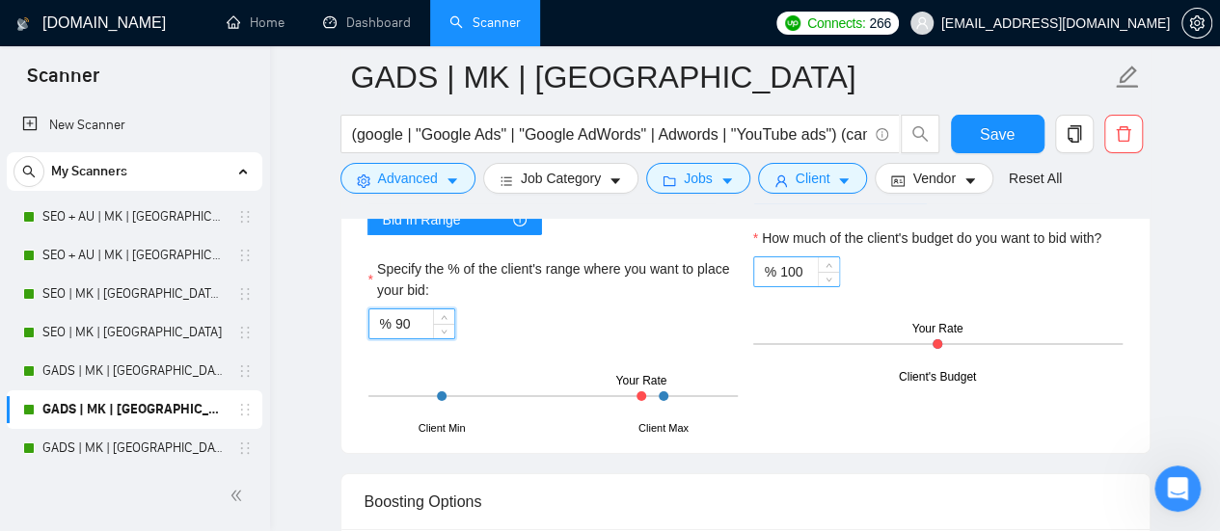
type input "90"
click at [799, 266] on input "100" at bounding box center [809, 271] width 59 height 29
type input "1"
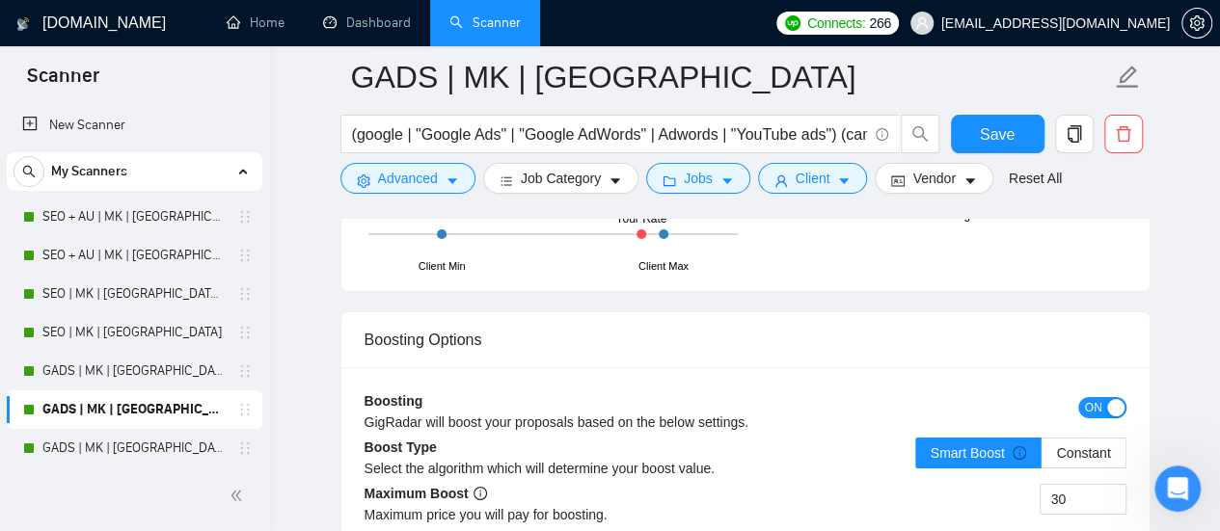
scroll to position [3375, 0]
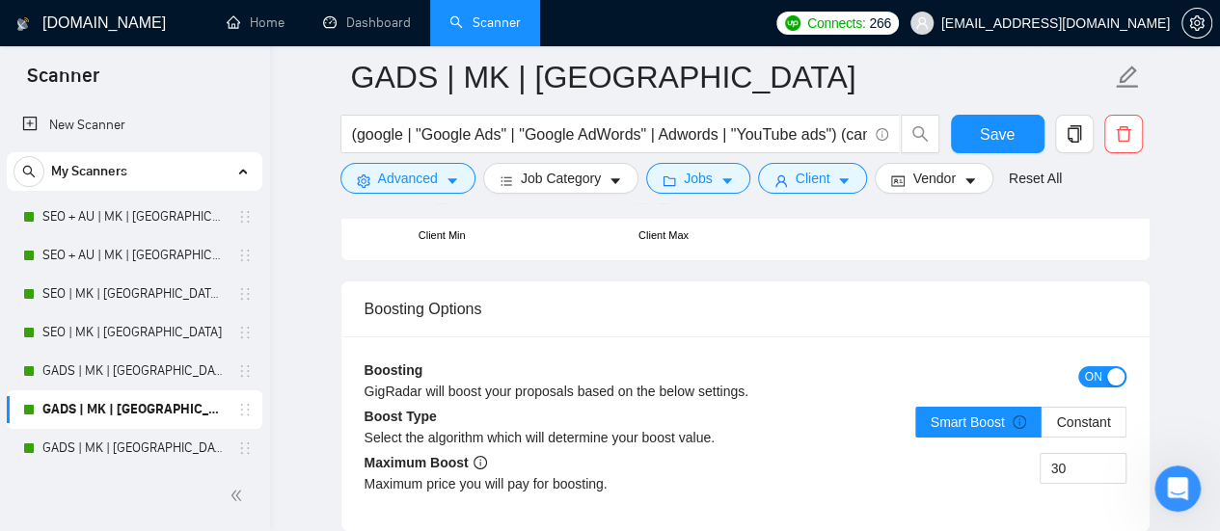
type input "90"
click at [1108, 368] on div "button" at bounding box center [1115, 376] width 17 height 17
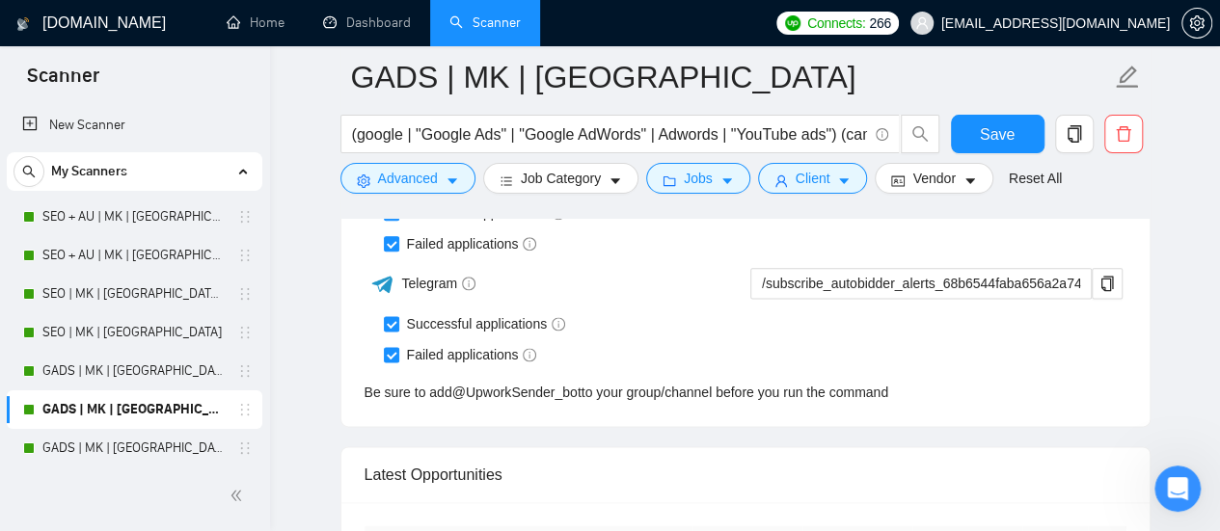
scroll to position [4919, 0]
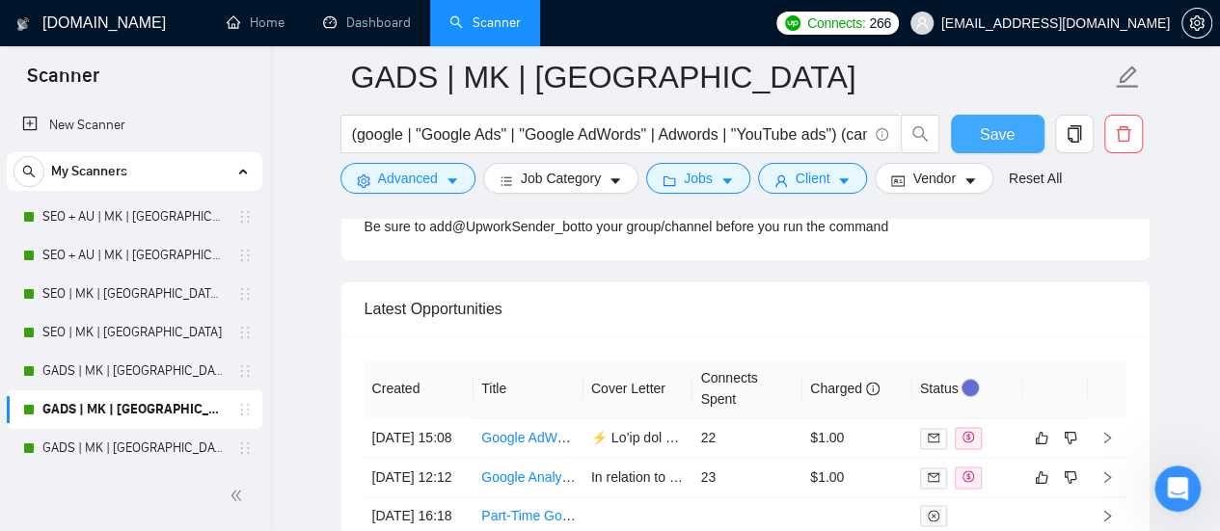
click at [1036, 146] on button "Save" at bounding box center [998, 134] width 94 height 39
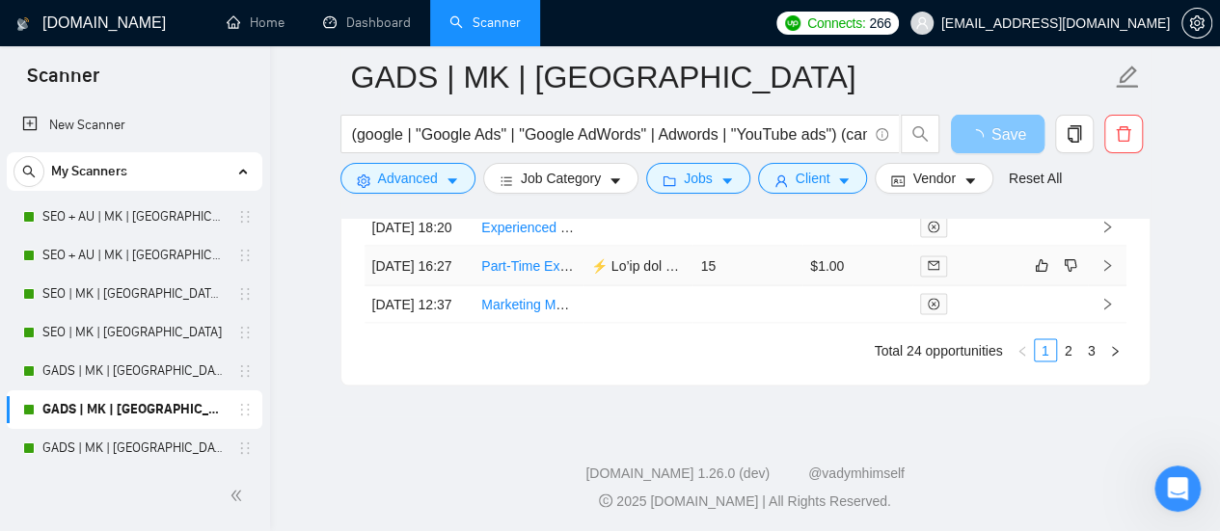
scroll to position [5592, 0]
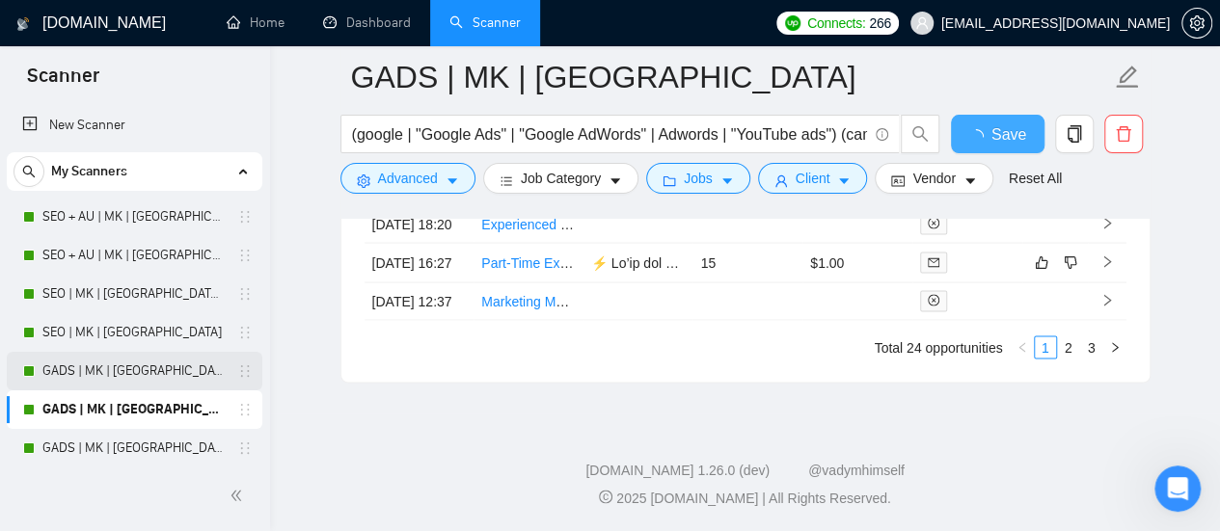
checkbox input "true"
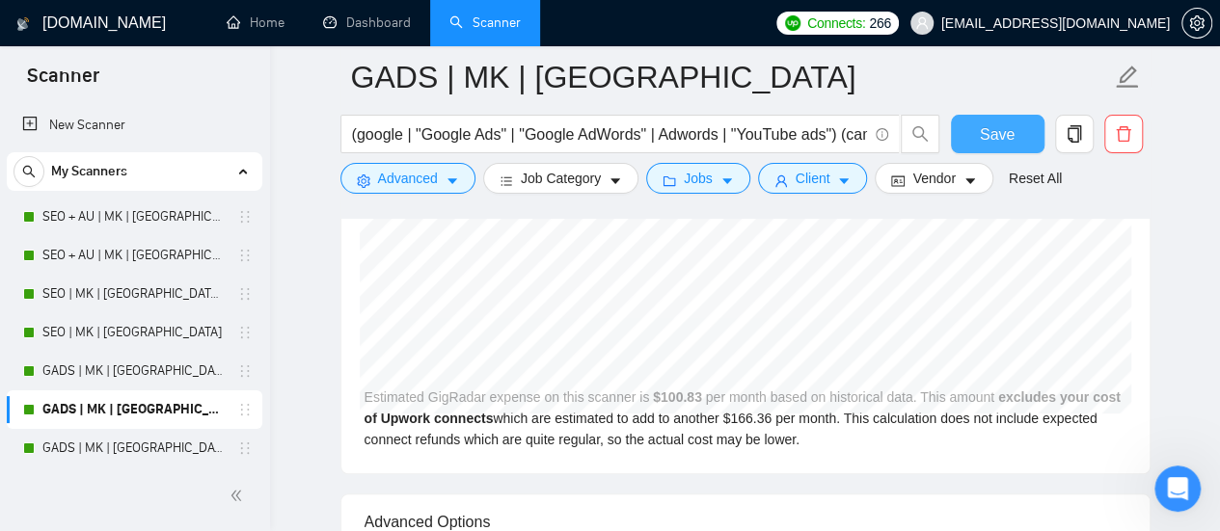
scroll to position [4060, 0]
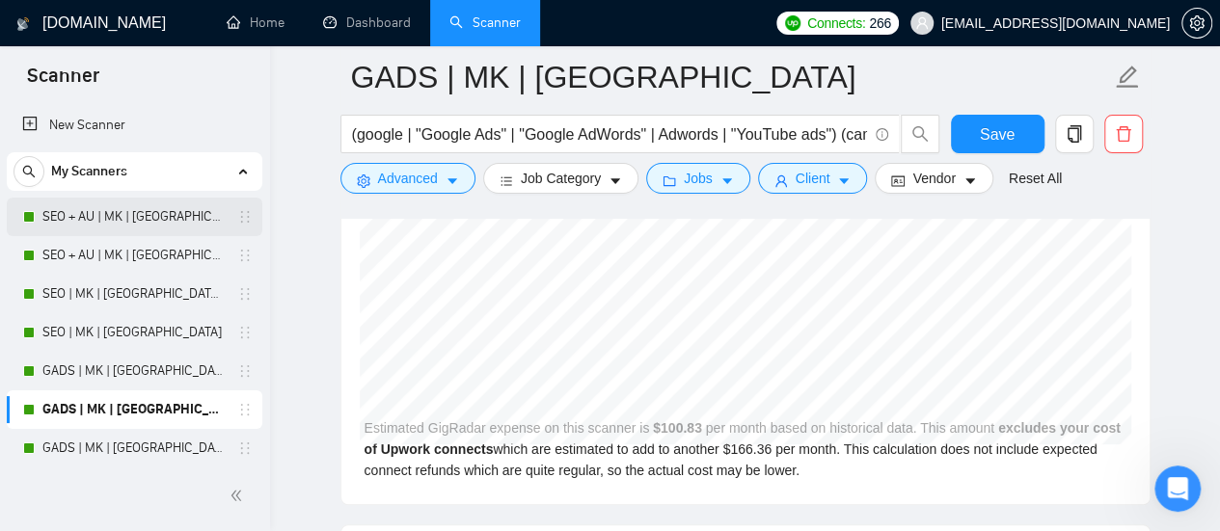
click at [188, 214] on link "SEO + AU | MK | [GEOGRAPHIC_DATA] | Titles" at bounding box center [133, 217] width 183 height 39
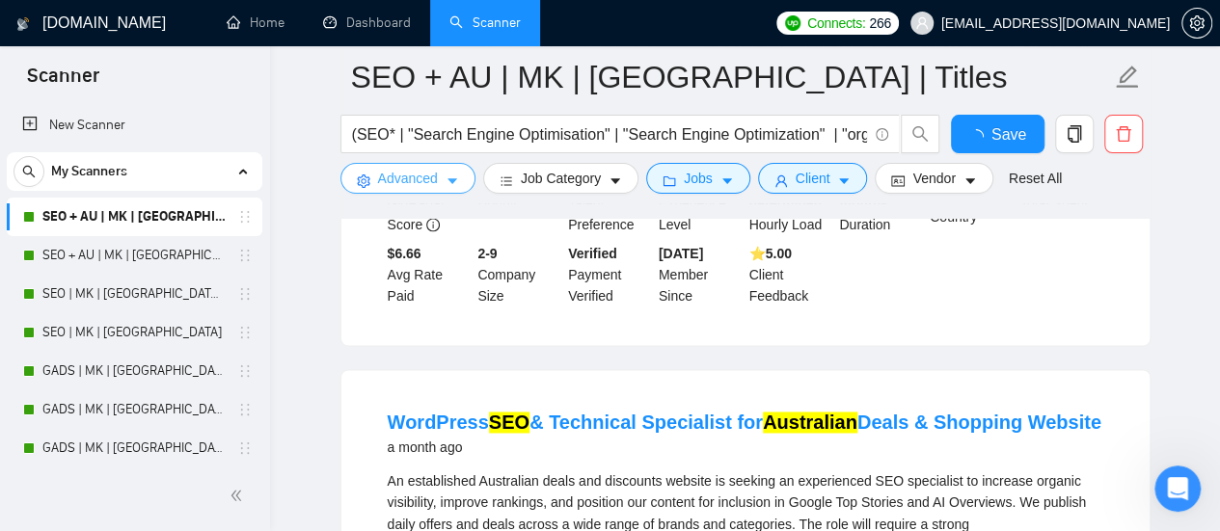
scroll to position [4060, 0]
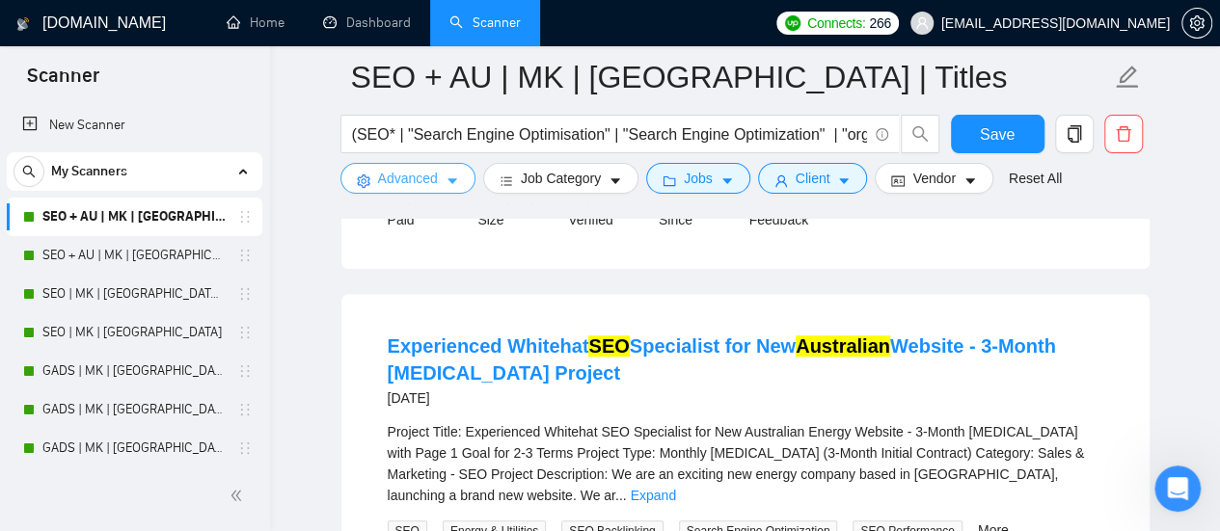
click at [405, 176] on span "Advanced" at bounding box center [408, 178] width 60 height 21
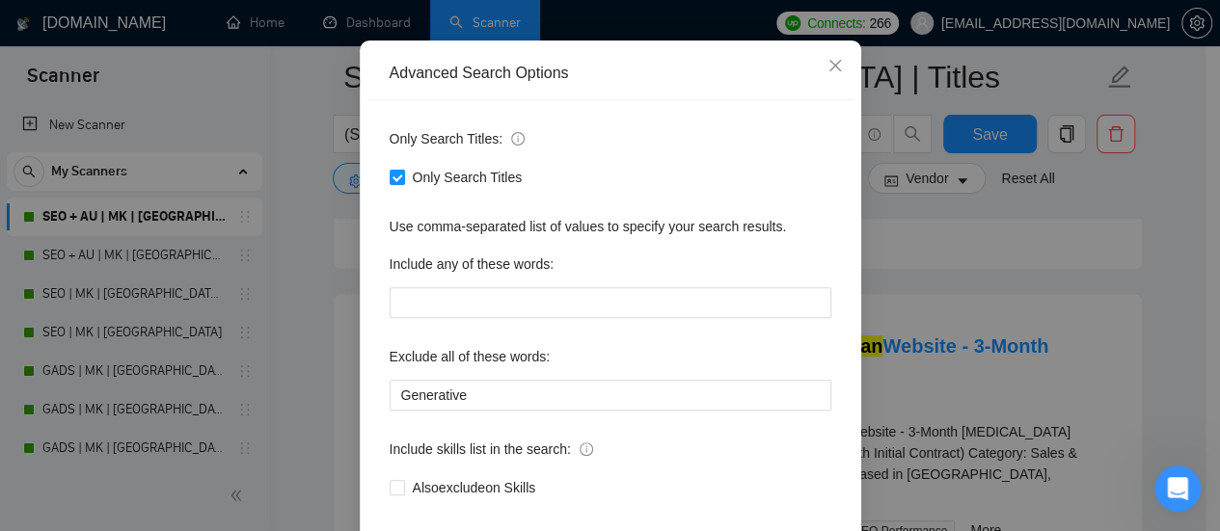
scroll to position [0, 0]
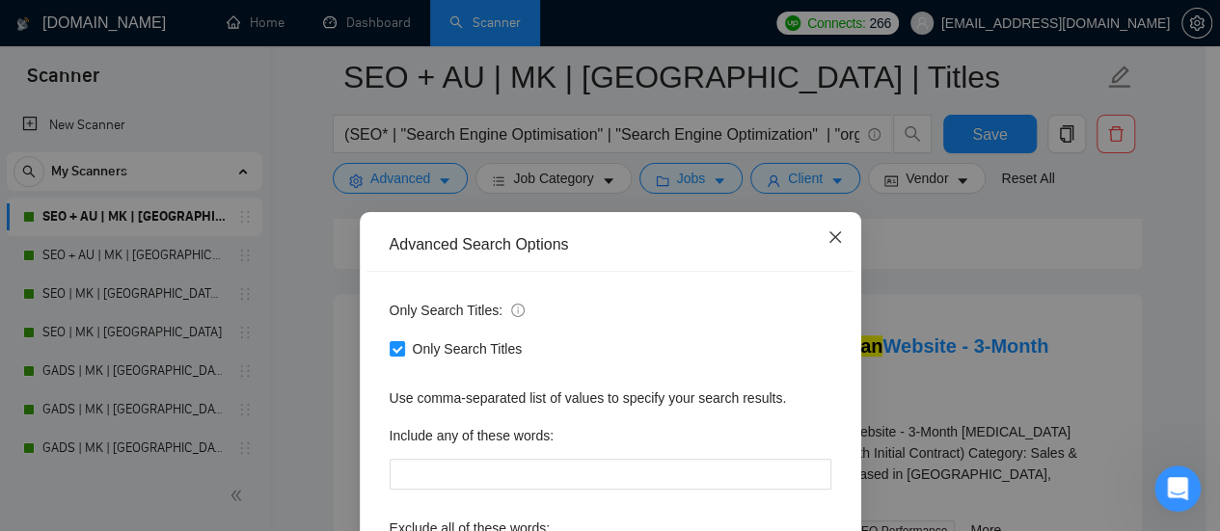
click at [835, 238] on span "Close" at bounding box center [835, 238] width 52 height 52
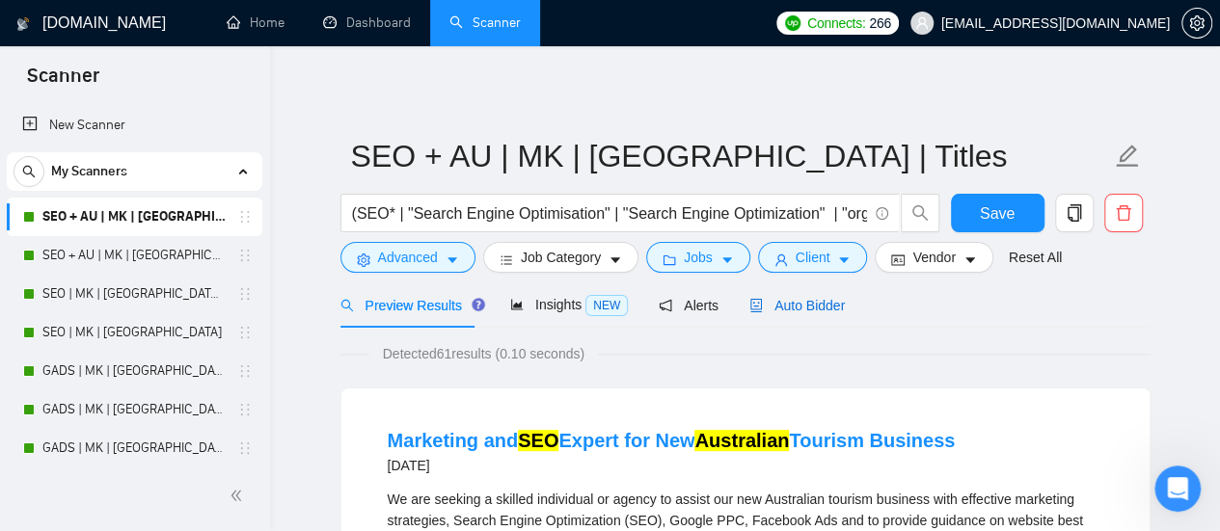
click at [799, 304] on span "Auto Bidder" at bounding box center [796, 305] width 95 height 15
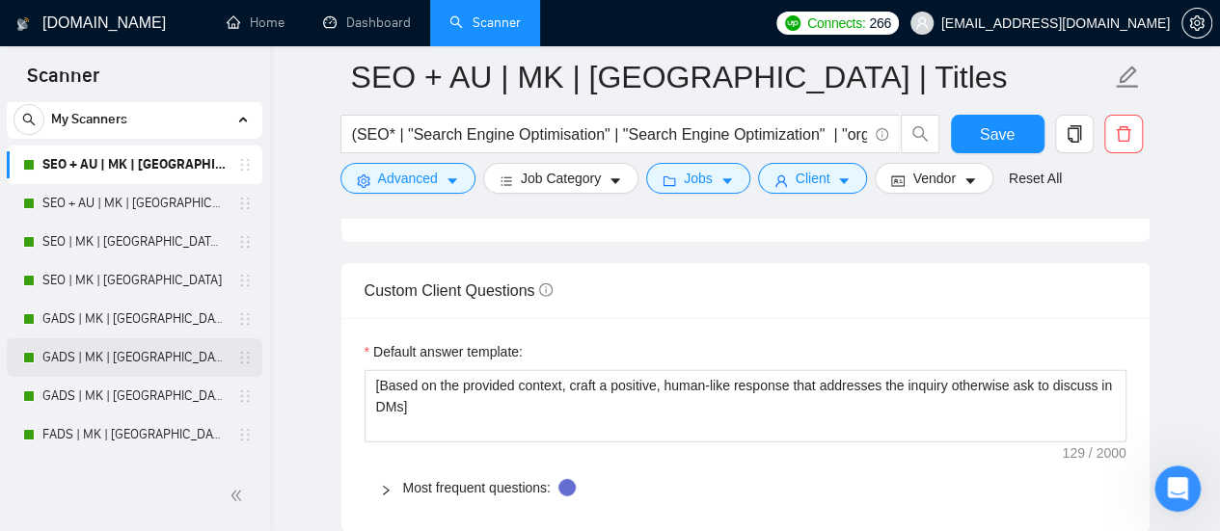
scroll to position [96, 0]
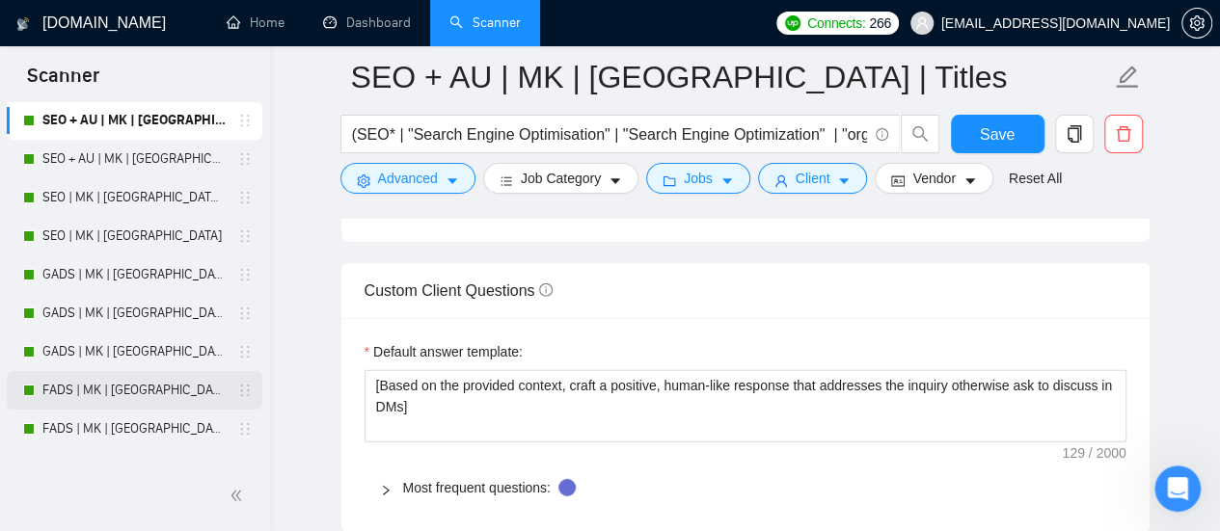
click at [127, 400] on link "FADS | MK | [GEOGRAPHIC_DATA] | Titles" at bounding box center [133, 390] width 183 height 39
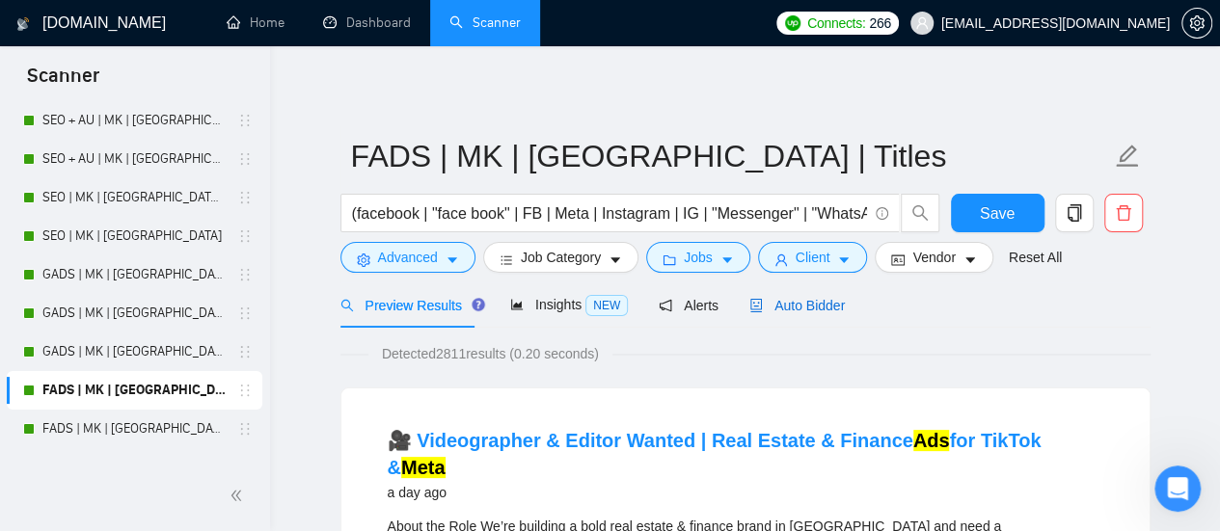
click at [836, 313] on span "Auto Bidder" at bounding box center [796, 305] width 95 height 15
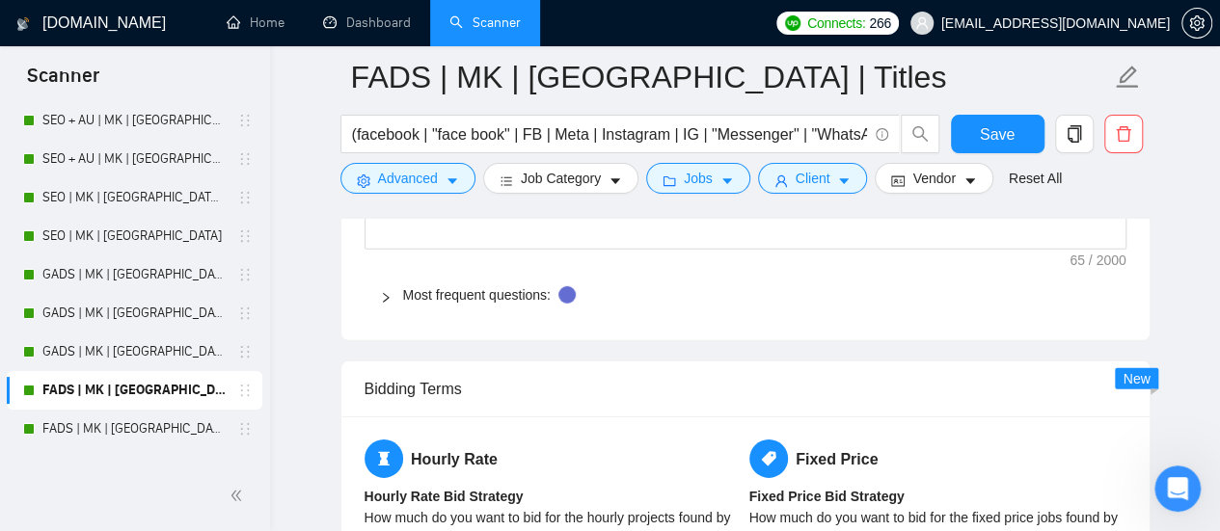
scroll to position [2604, 0]
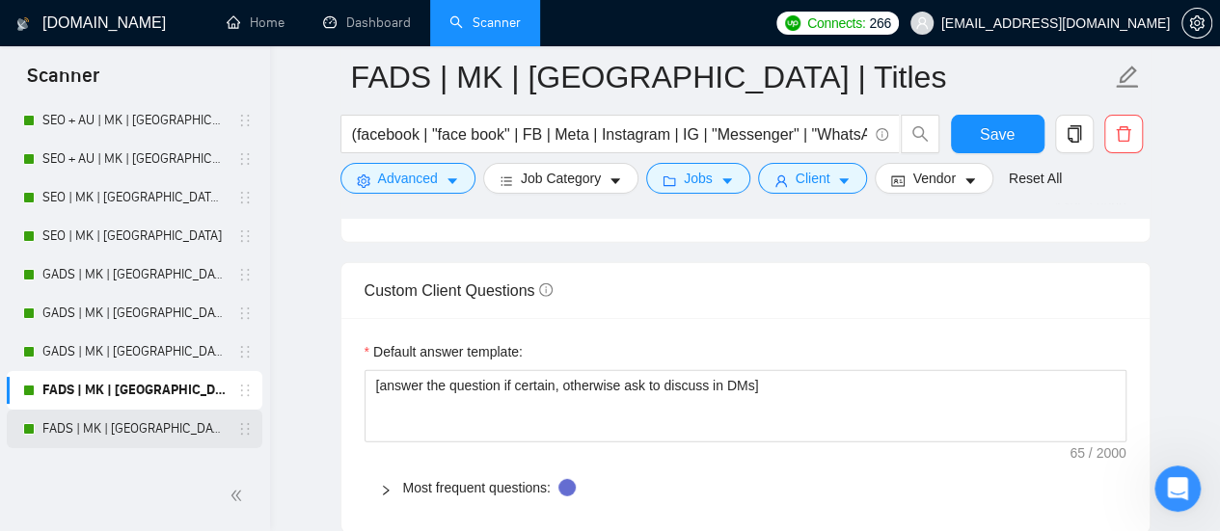
click at [100, 421] on link "FADS | MK | [GEOGRAPHIC_DATA]" at bounding box center [133, 429] width 183 height 39
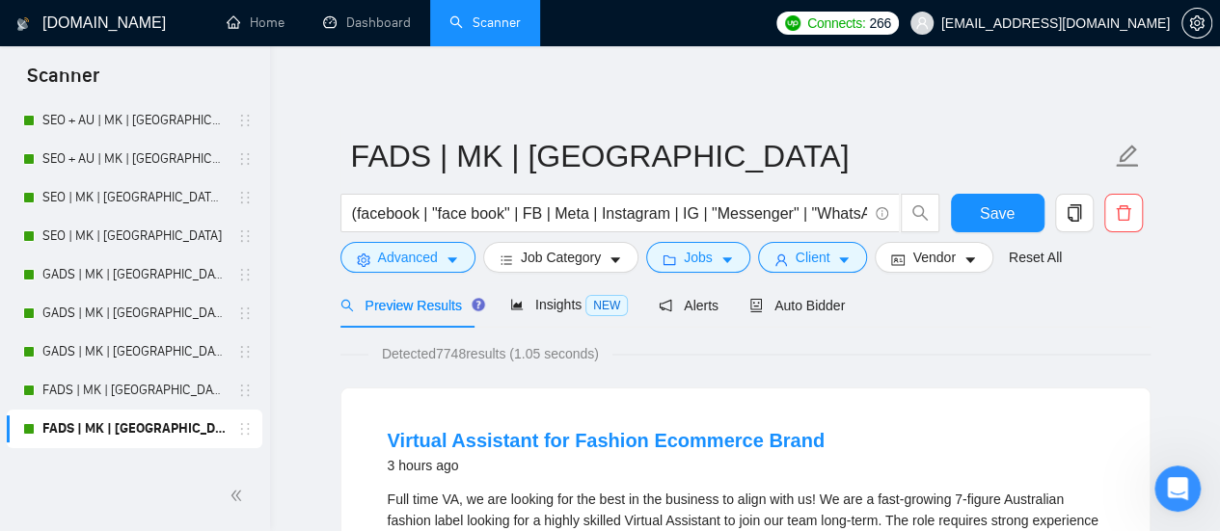
click at [837, 310] on div "Preview Results Insights NEW Alerts Auto Bidder" at bounding box center [745, 305] width 810 height 45
click at [799, 312] on span "Auto Bidder" at bounding box center [796, 305] width 95 height 15
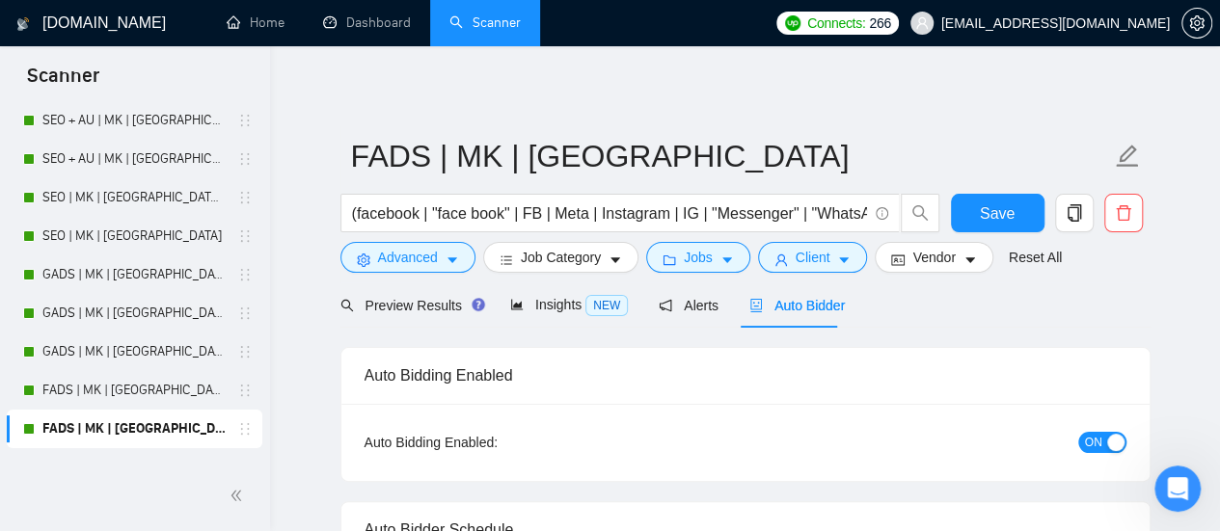
checkbox input "true"
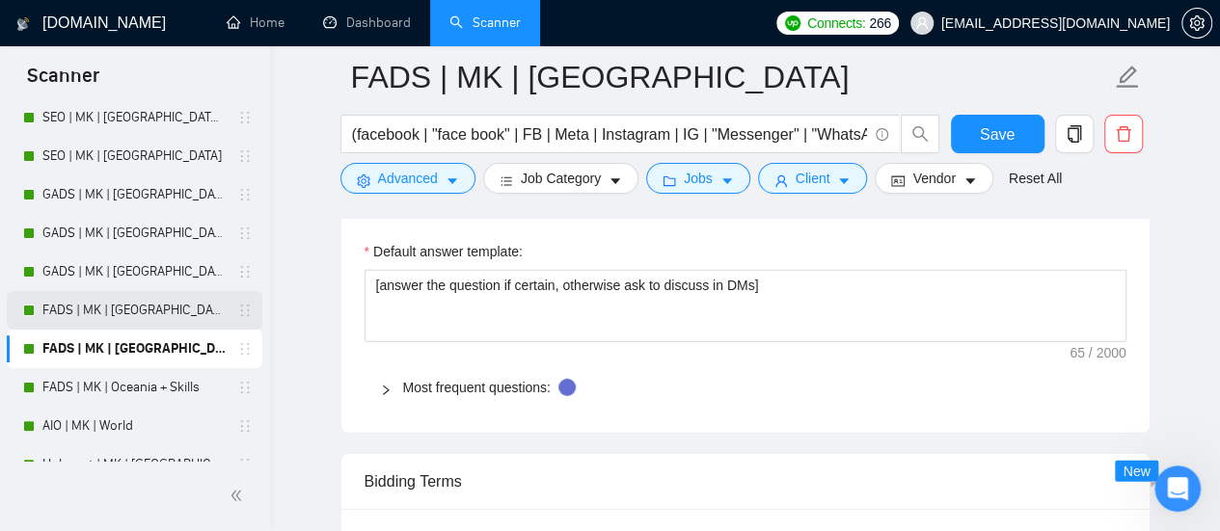
scroll to position [277, 0]
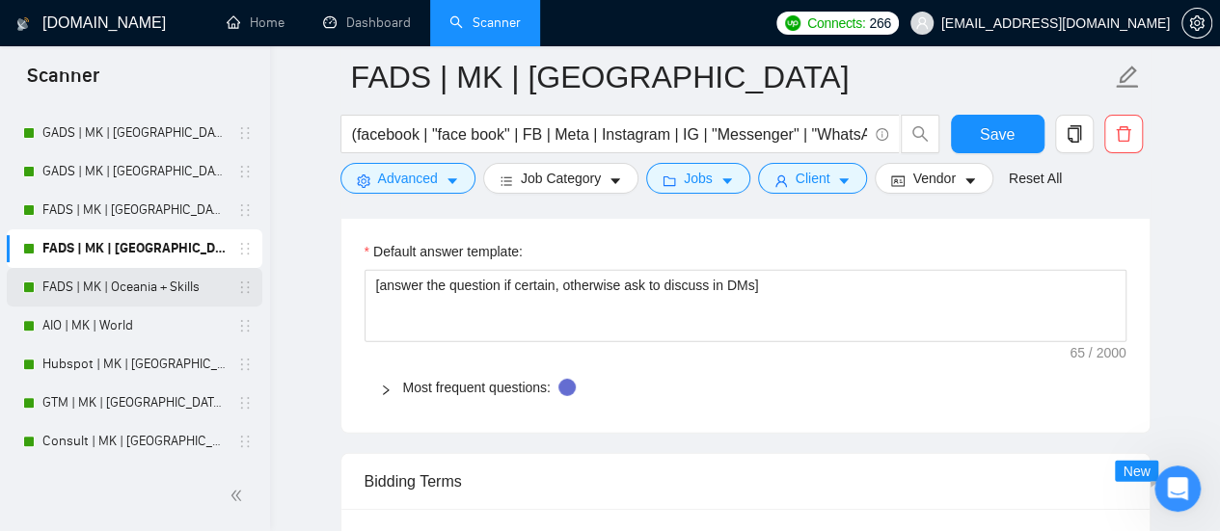
click at [98, 289] on link "FADS | MK | Oceania + Skills" at bounding box center [133, 287] width 183 height 39
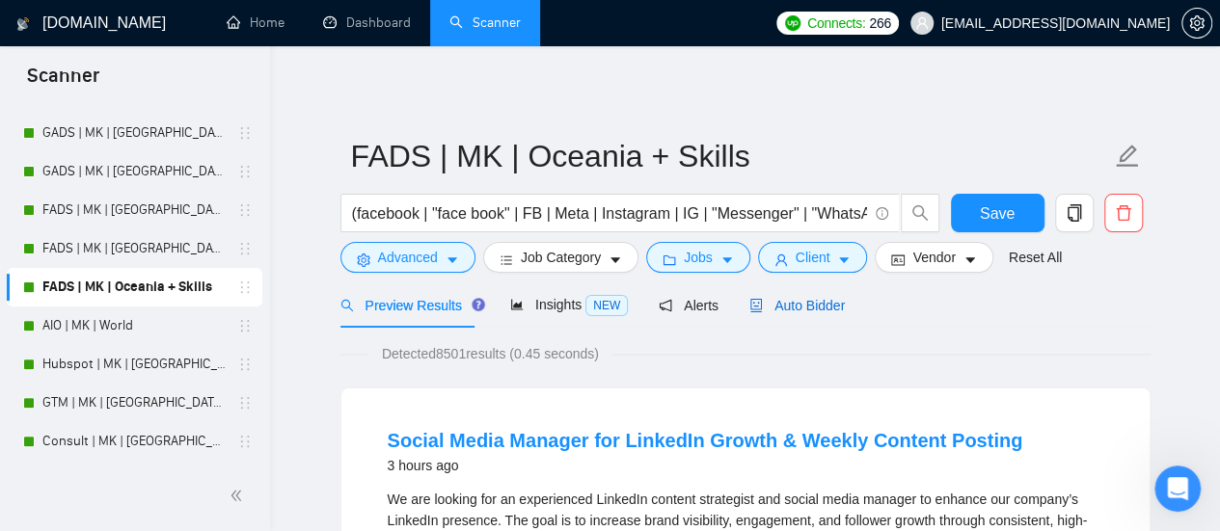
click at [776, 310] on span "Auto Bidder" at bounding box center [796, 305] width 95 height 15
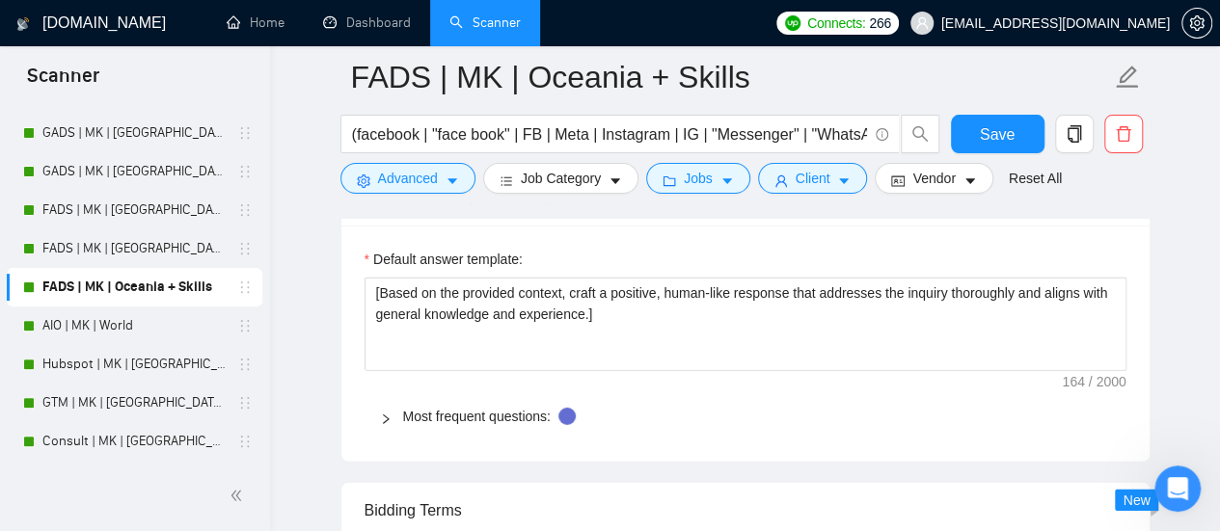
scroll to position [2604, 0]
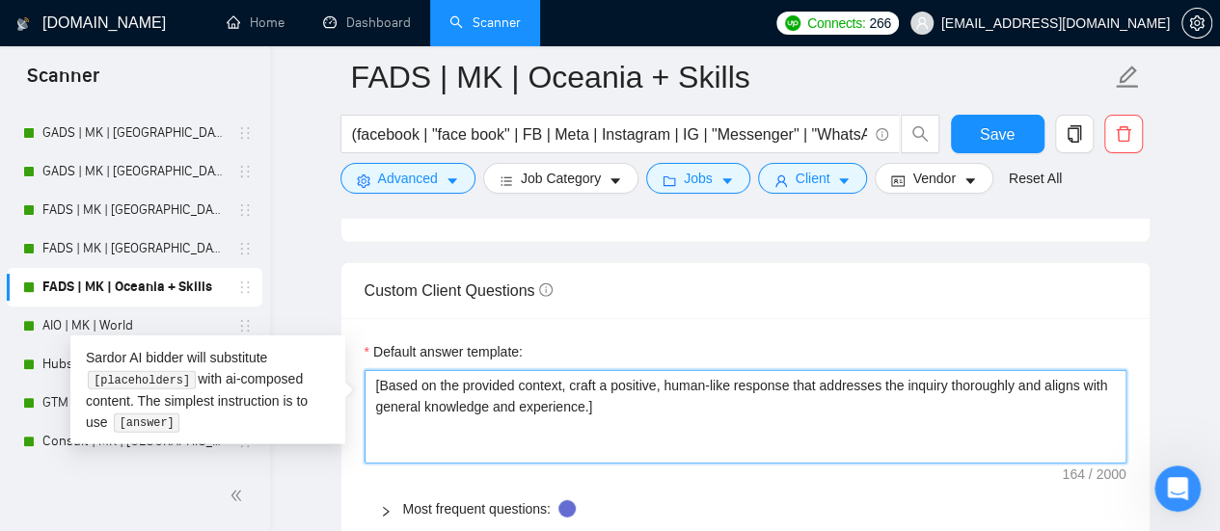
drag, startPoint x: 619, startPoint y: 402, endPoint x: 461, endPoint y: 406, distance: 158.2
click at [311, 334] on main "FADS | MK | Oceania + Skills (facebook | "face book" | FB | Meta | Instagram | …" at bounding box center [745, 382] width 888 height 5818
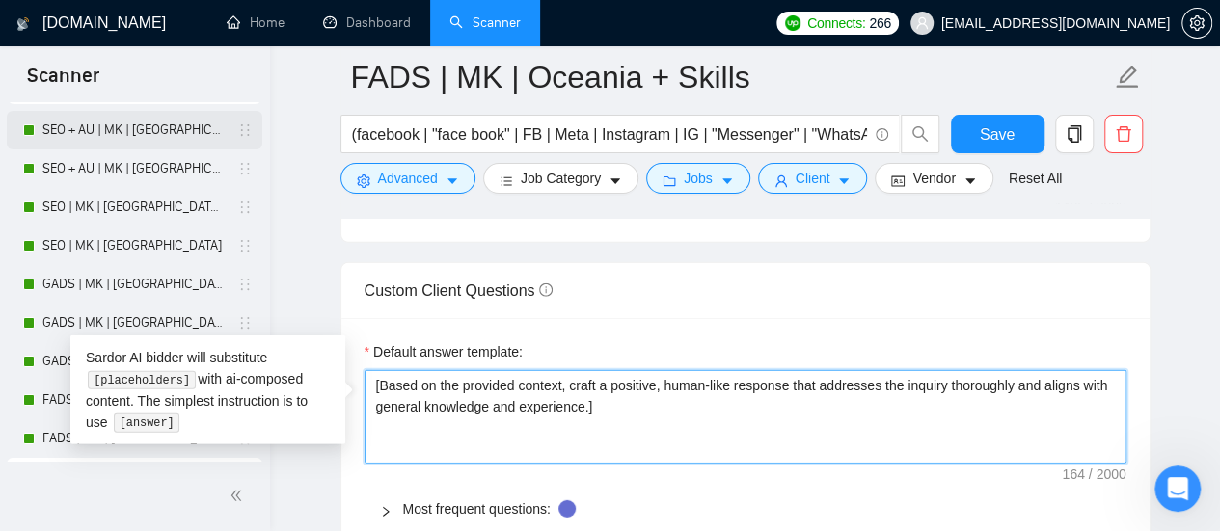
scroll to position [0, 0]
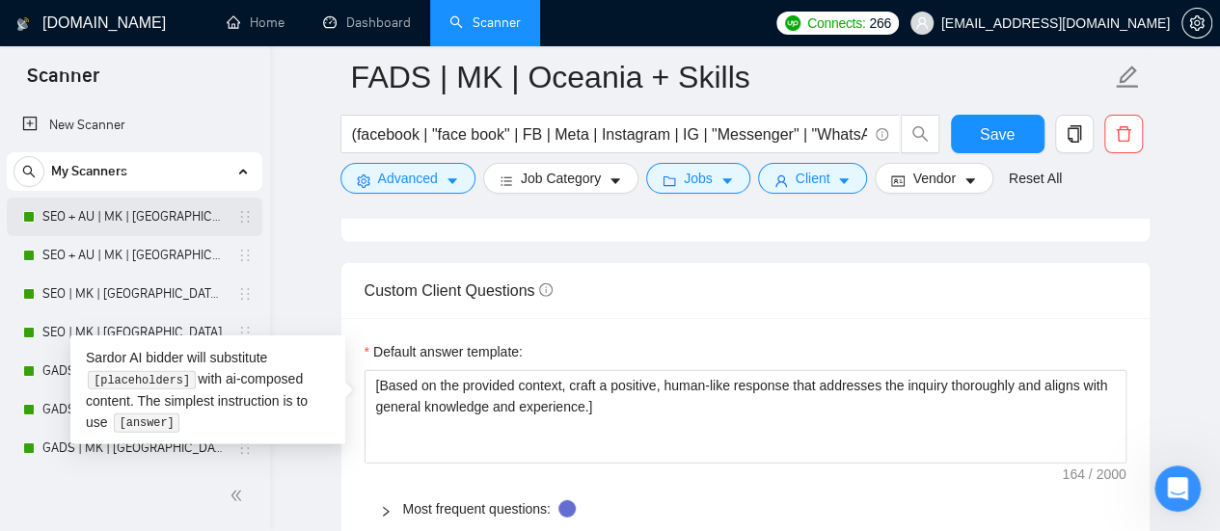
click at [107, 207] on link "SEO + AU | MK | [GEOGRAPHIC_DATA] | Titles" at bounding box center [133, 217] width 183 height 39
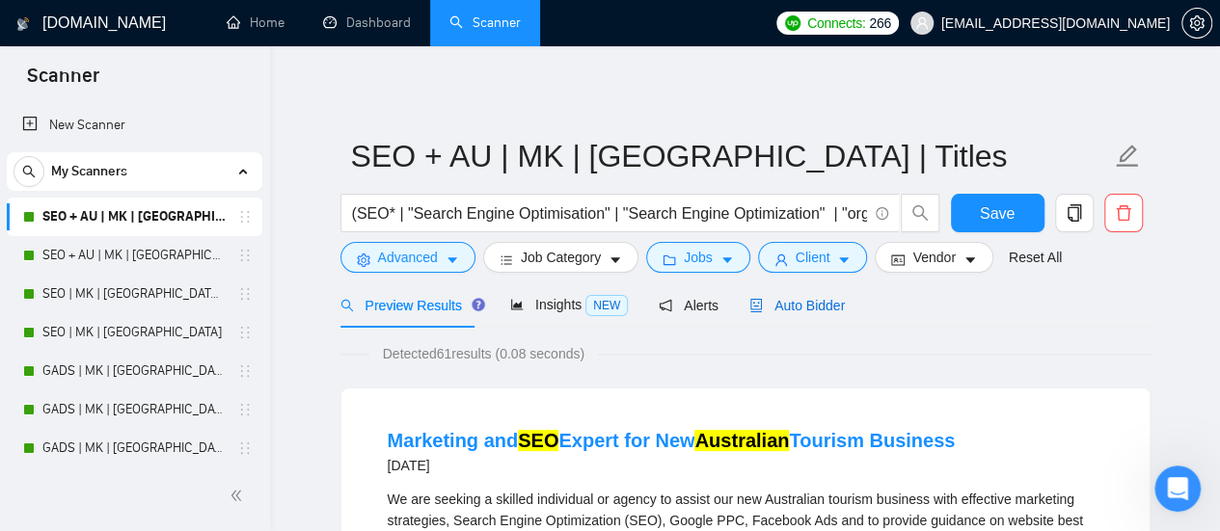
click at [830, 304] on span "Auto Bidder" at bounding box center [796, 305] width 95 height 15
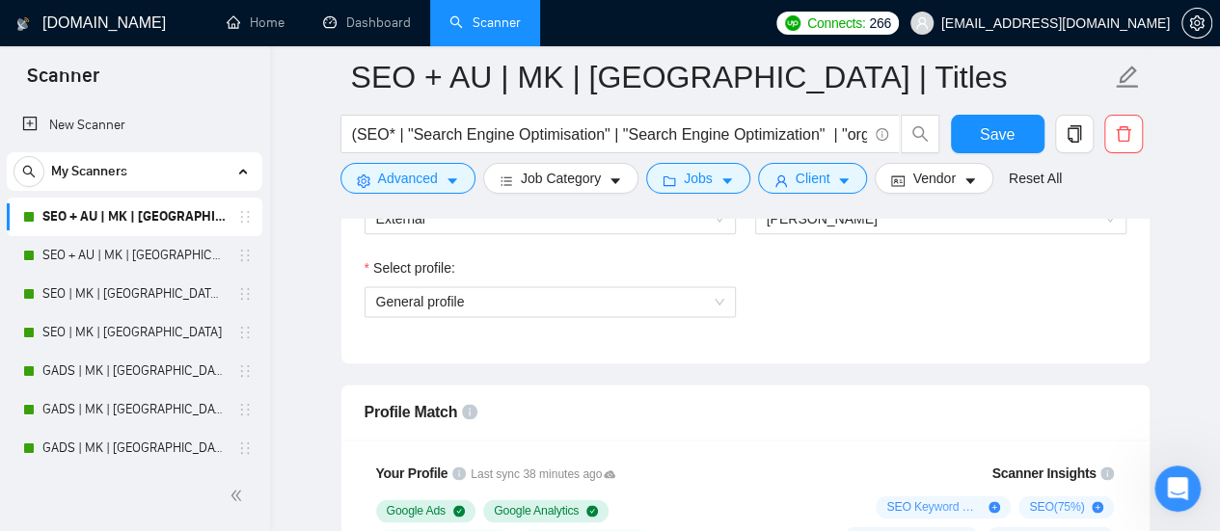
scroll to position [1061, 0]
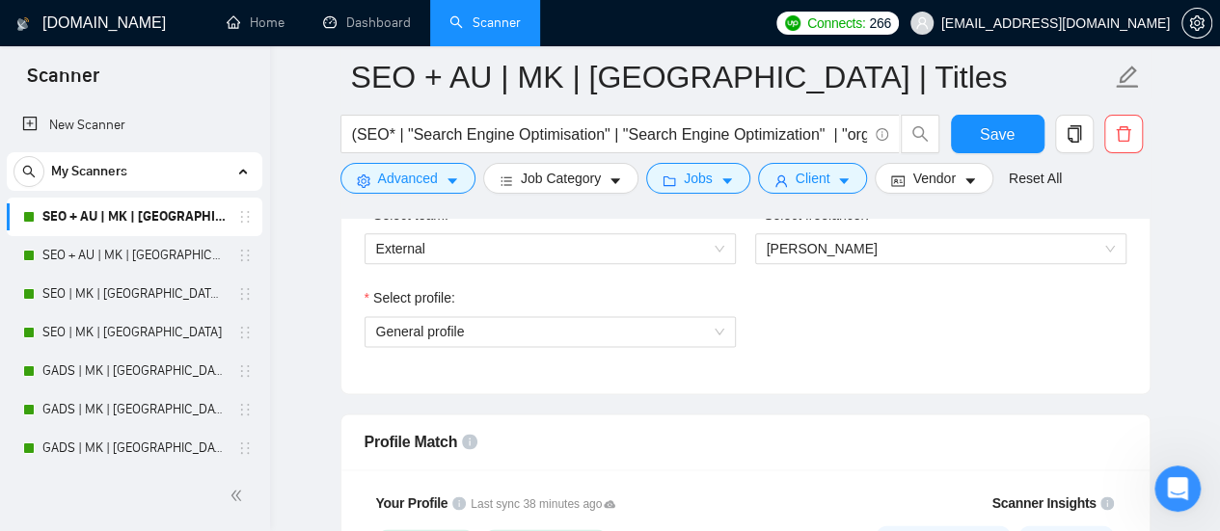
click at [569, 262] on div "Select team: External" at bounding box center [550, 245] width 391 height 83
click at [570, 248] on span "External" at bounding box center [550, 248] width 348 height 29
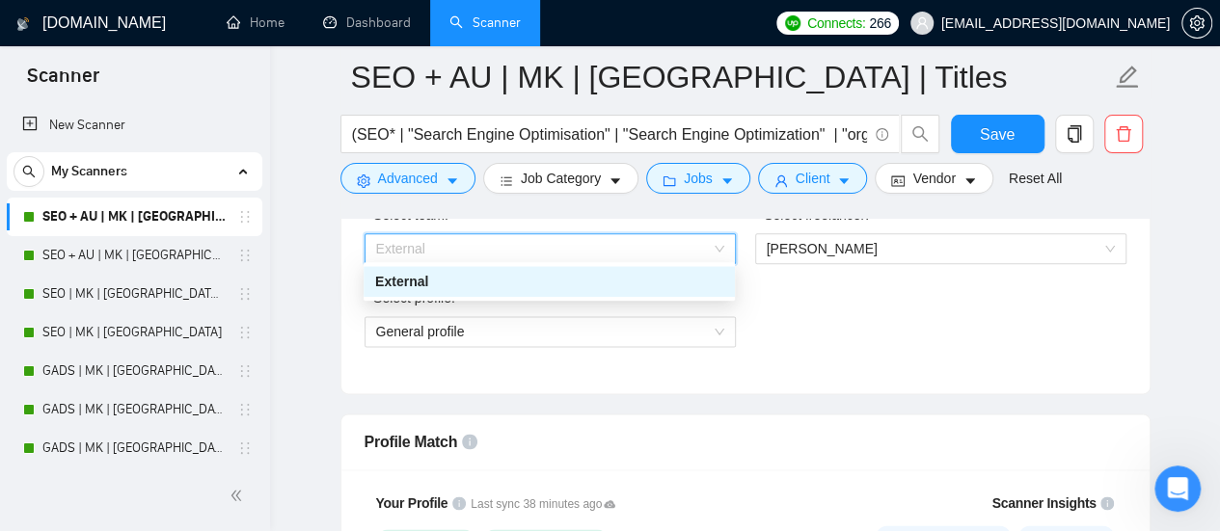
click at [570, 247] on span "External" at bounding box center [550, 248] width 348 height 29
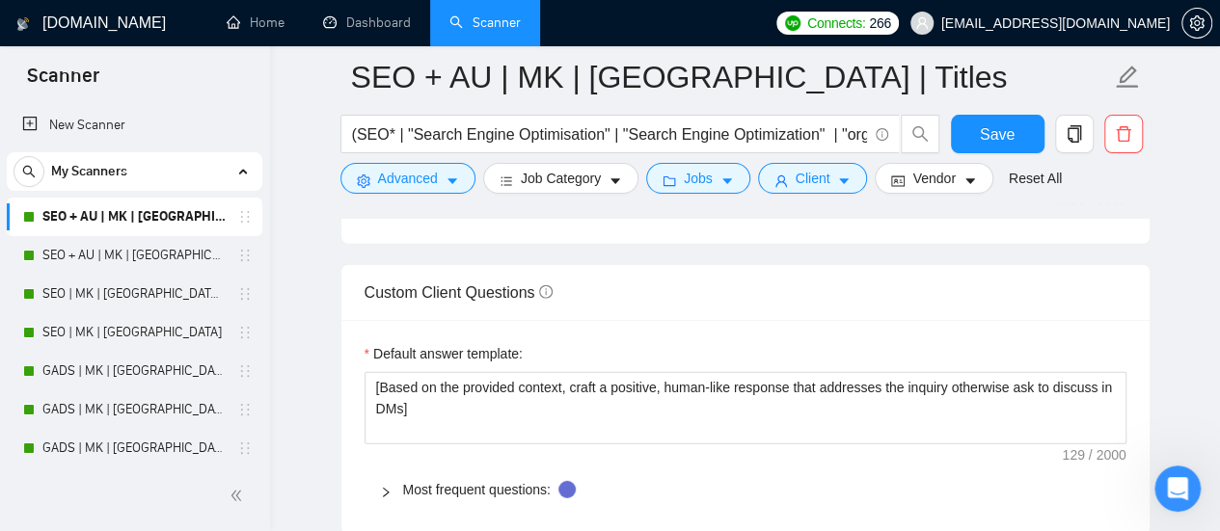
scroll to position [2604, 0]
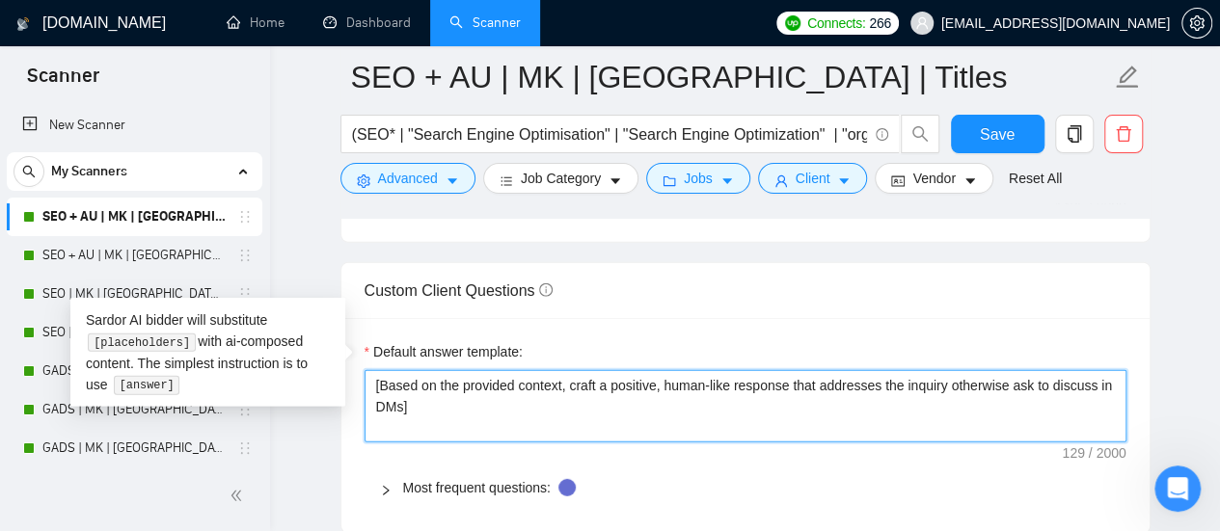
drag, startPoint x: 569, startPoint y: 371, endPoint x: 0, endPoint y: 294, distance: 574.2
click at [0, 294] on section "Scanner New Scanner My Scanners SEO + AU | MK | [GEOGRAPHIC_DATA] | Titles SEO …" at bounding box center [610, 238] width 1220 height 5684
paste textarea "﻿​[Based on the provided context, craft a positive, human-like response that ad…"
type textarea "﻿​[Based on the provided context, craft a positive, human-like response that ad…"
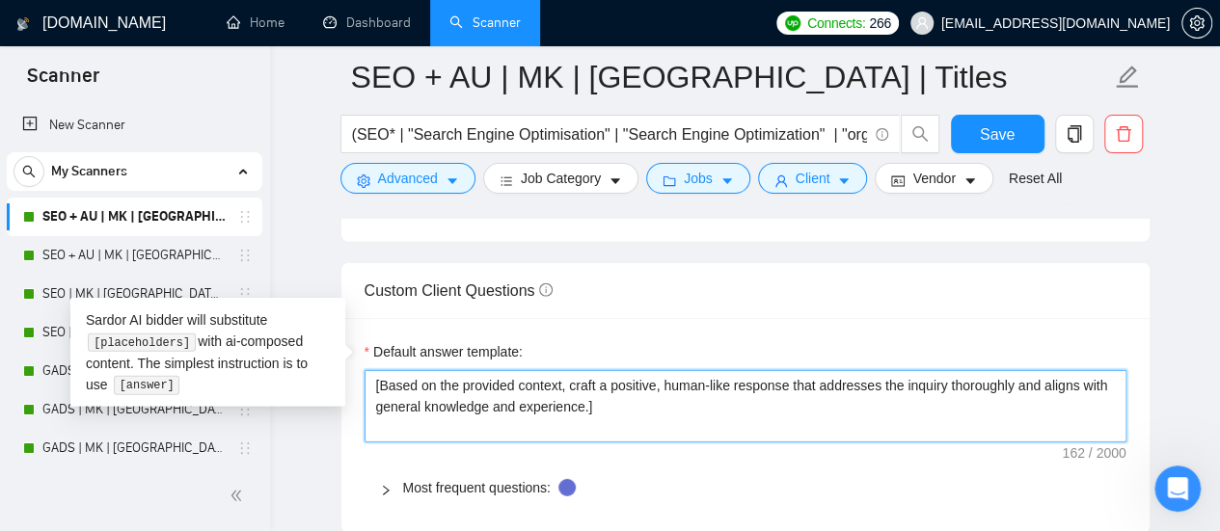
type textarea "﻿​[Based on the provided context, craft a positive, human-like response that ad…"
click at [662, 384] on textarea "﻿​[Based on the provided context, craft a positive, human-like response that ad…" at bounding box center [746, 406] width 762 height 72
click at [671, 370] on textarea "﻿​[Based on the provided context, craft a positive, human-like response that ad…" at bounding box center [746, 406] width 762 height 72
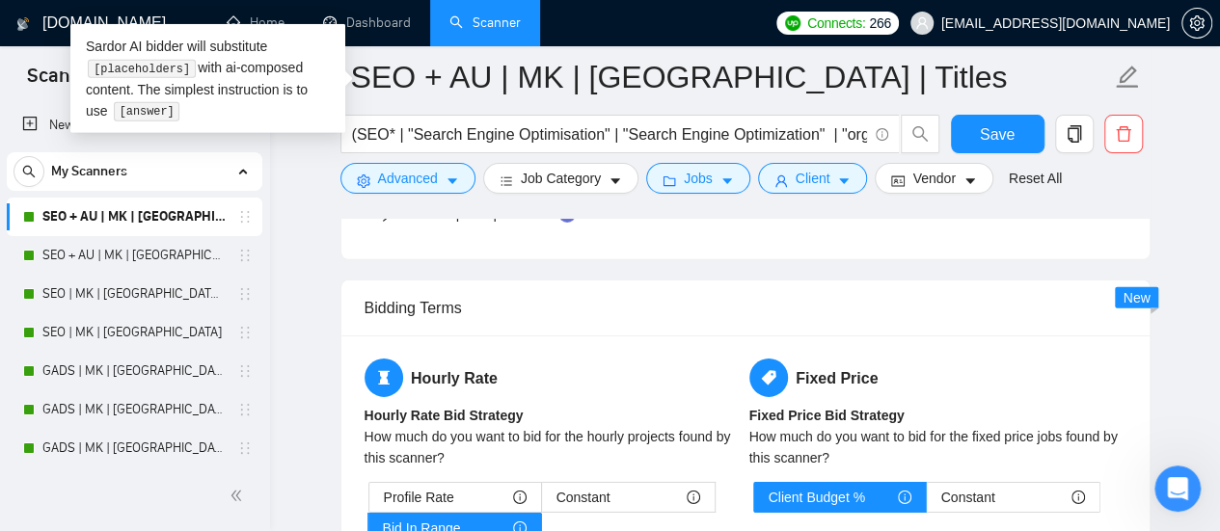
scroll to position [2990, 0]
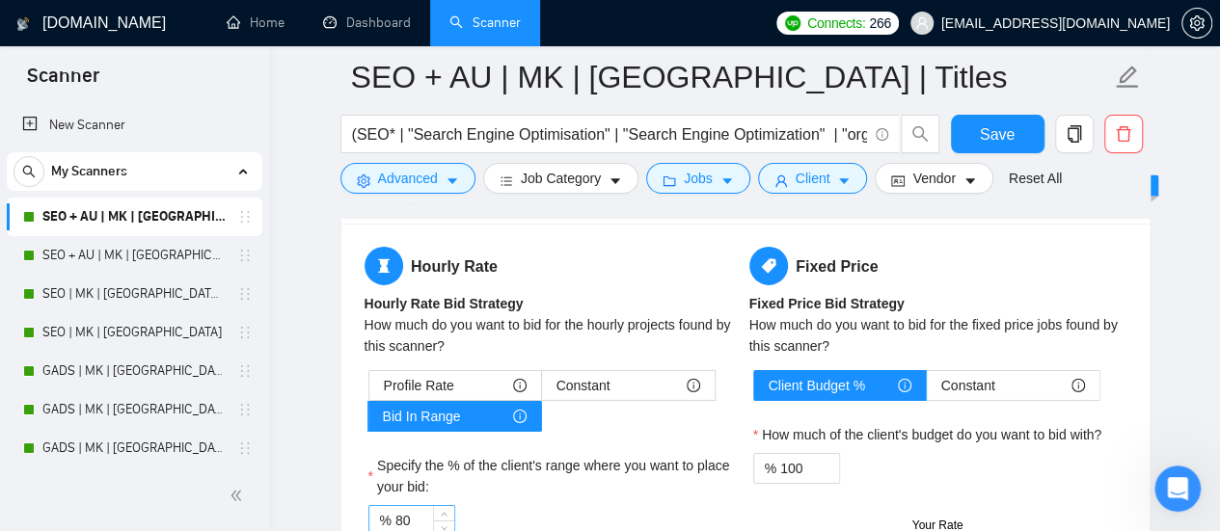
type textarea "﻿​[Based on the provided context, craft a positive, human-like response that ad…"
click at [400, 506] on input "80" at bounding box center [424, 520] width 59 height 29
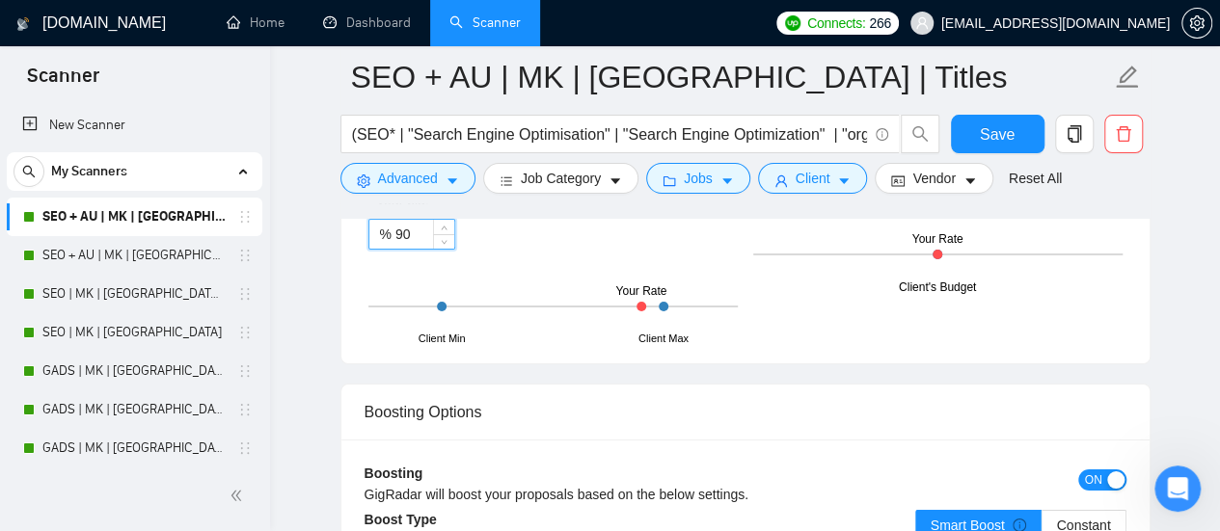
scroll to position [3279, 0]
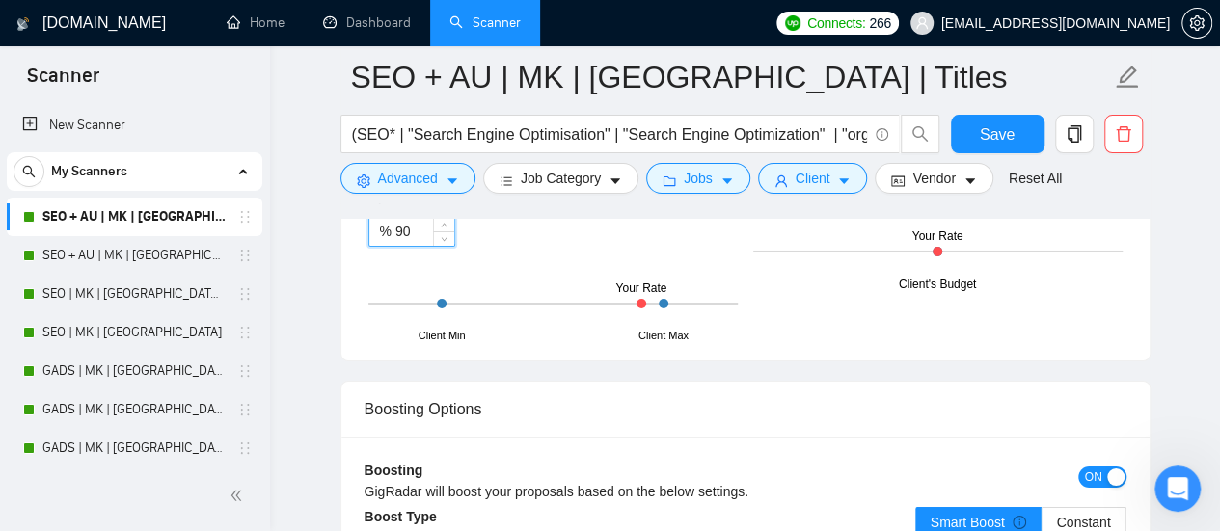
type input "90"
click at [1082, 467] on button "ON" at bounding box center [1102, 477] width 48 height 21
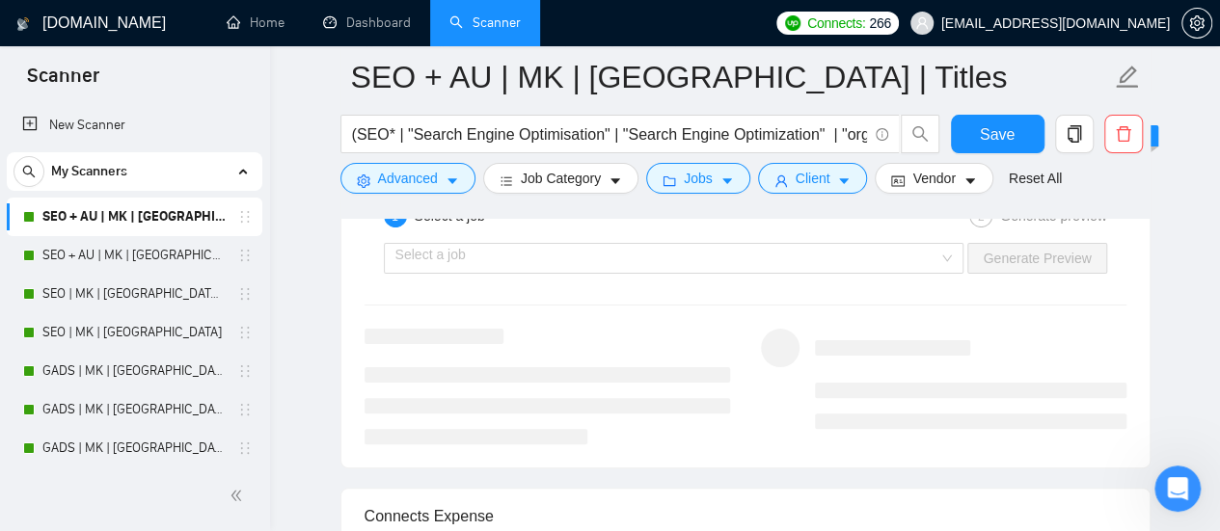
scroll to position [3858, 0]
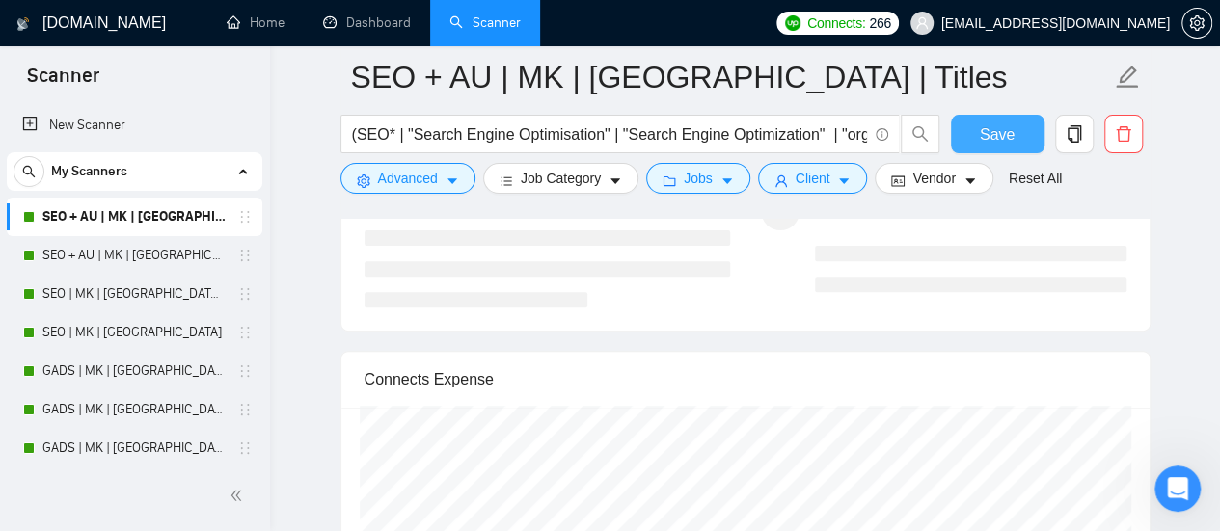
click at [999, 148] on button "Save" at bounding box center [998, 134] width 94 height 39
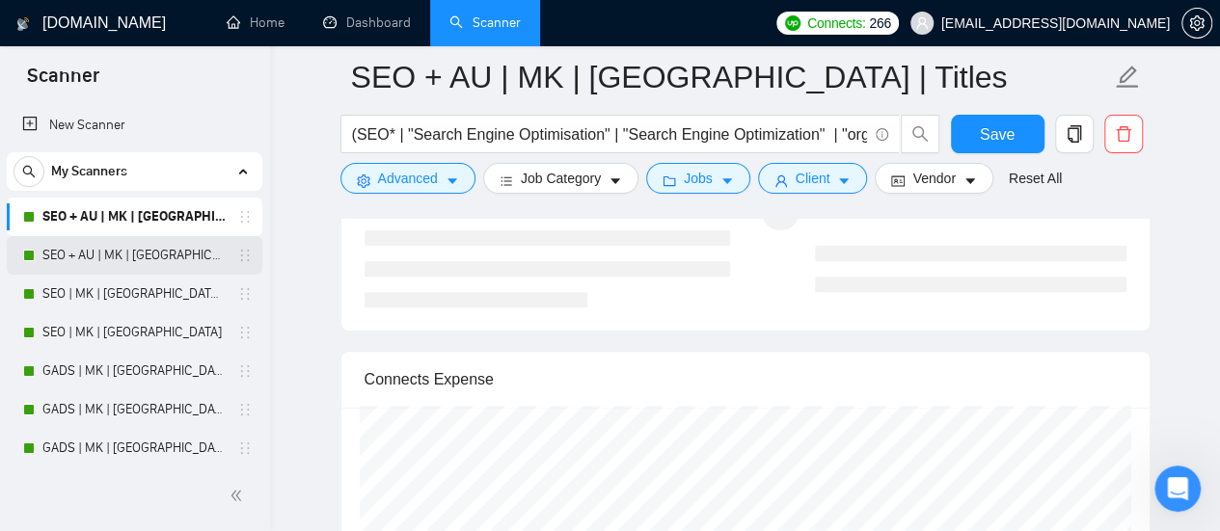
click at [96, 257] on link "SEO + AU | MK | [GEOGRAPHIC_DATA]" at bounding box center [133, 255] width 183 height 39
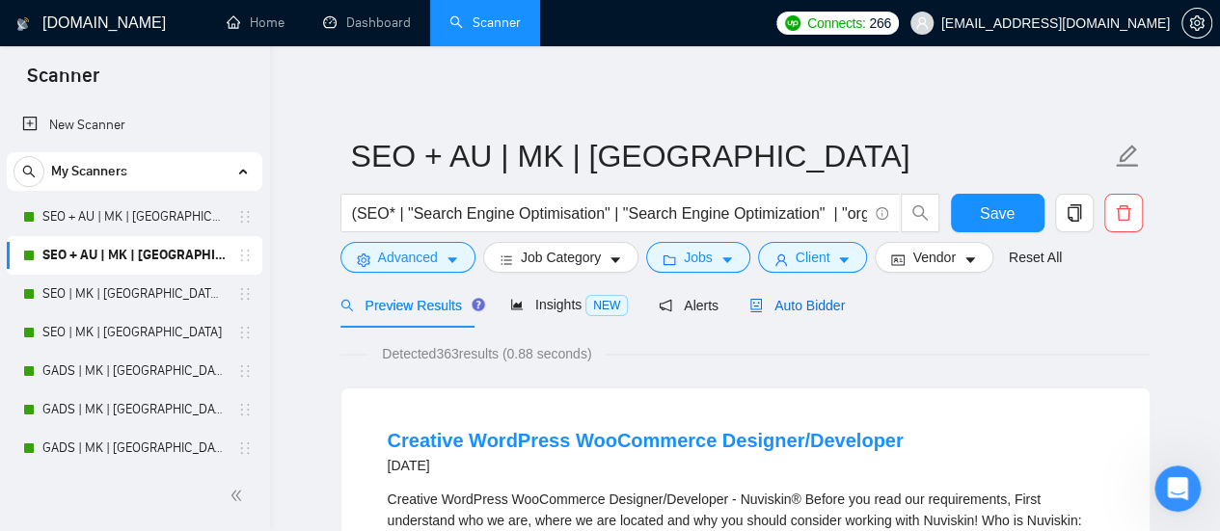
click at [772, 315] on div "Auto Bidder" at bounding box center [796, 305] width 95 height 21
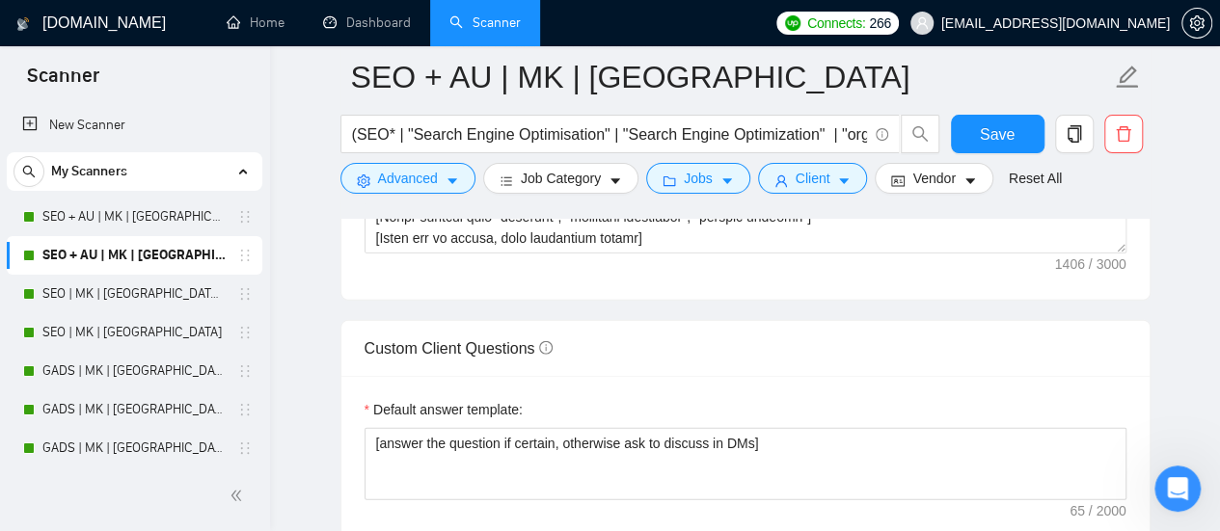
scroll to position [2700, 0]
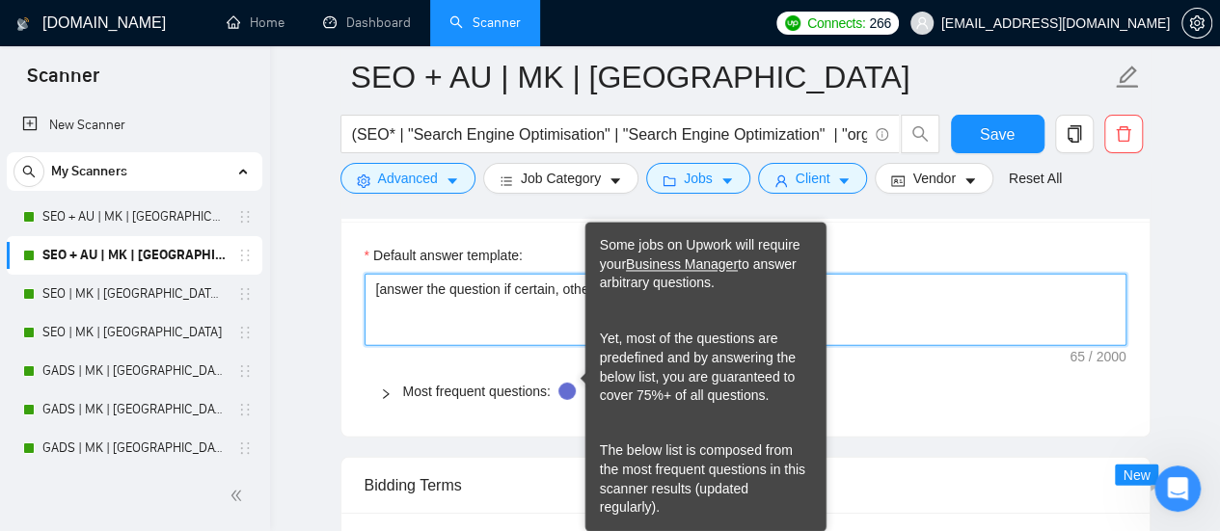
click at [497, 313] on textarea "[answer the question if certain, otherwise ask to discuss in DMs]" at bounding box center [746, 310] width 762 height 72
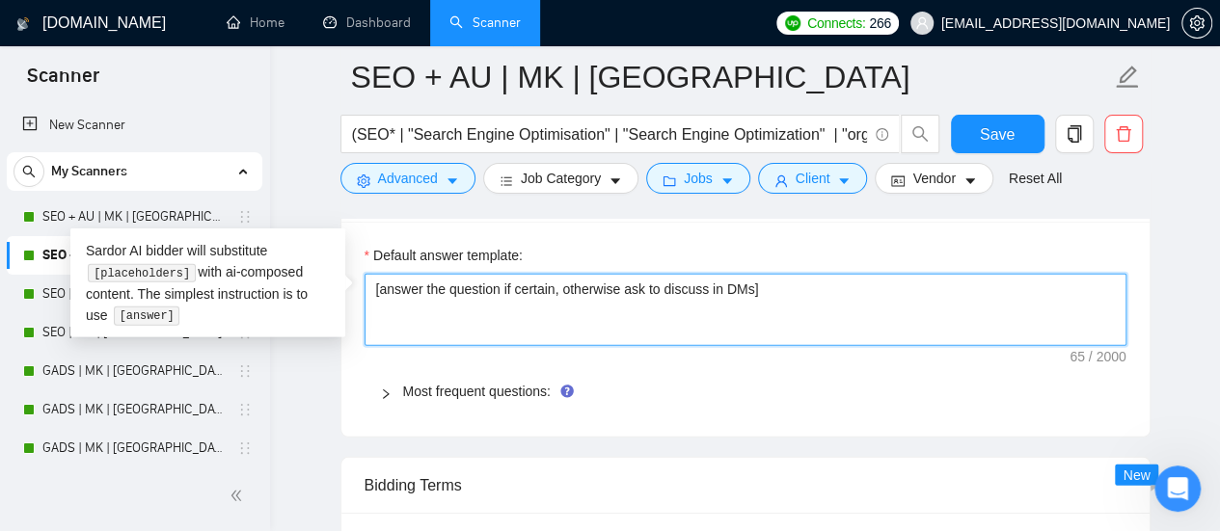
paste textarea "﻿​[Based on the provided context, craft a positive, human-like response that ad…"
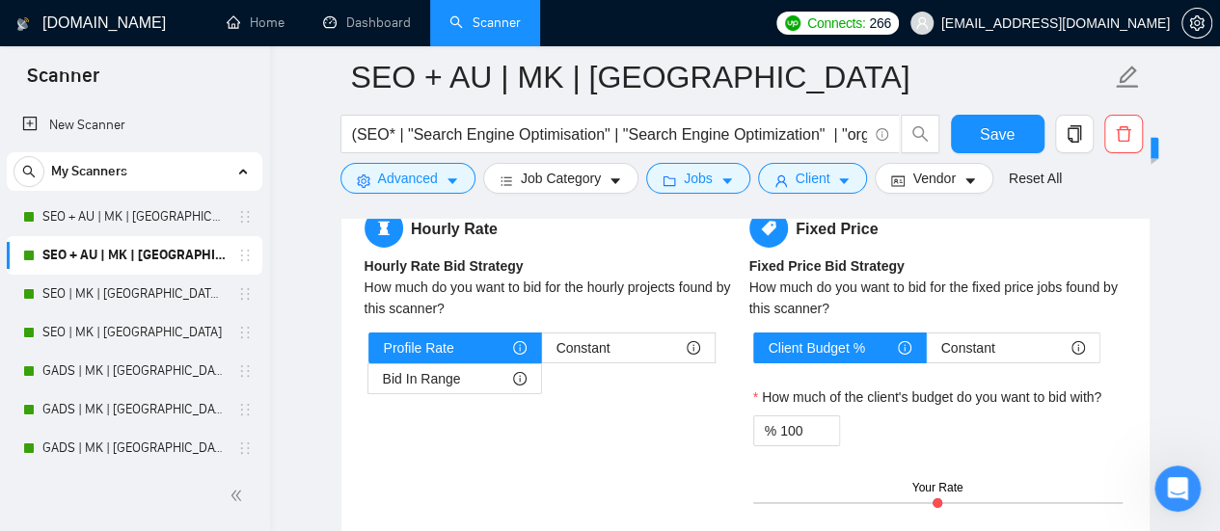
scroll to position [3086, 0]
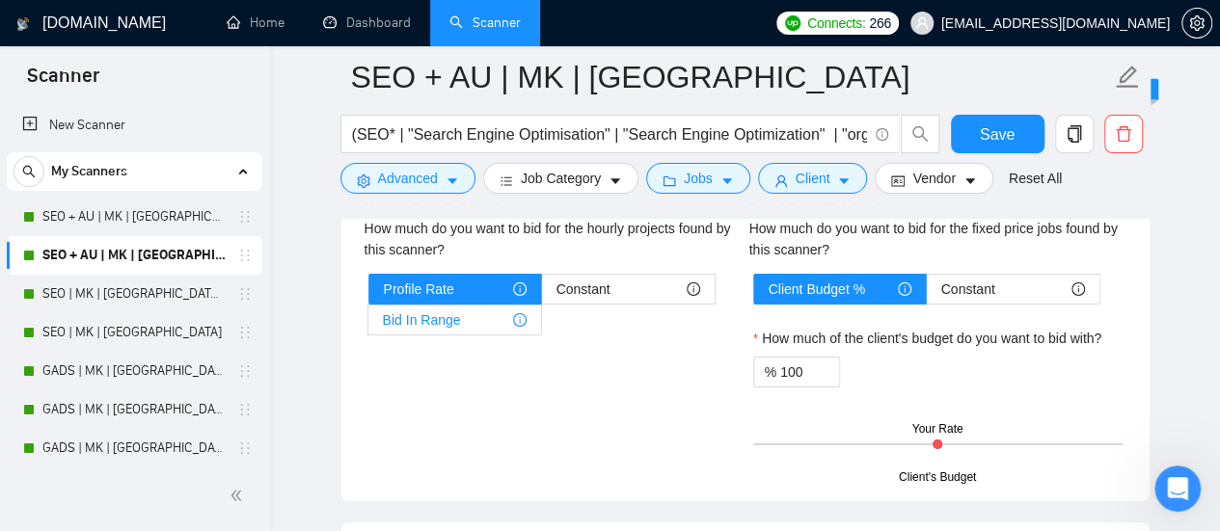
type textarea "﻿​[Based on the provided context, craft a positive, human-like response that ad…"
click at [456, 308] on span "Bid In Range" at bounding box center [422, 320] width 78 height 29
click at [368, 325] on input "Bid In Range" at bounding box center [368, 325] width 0 height 0
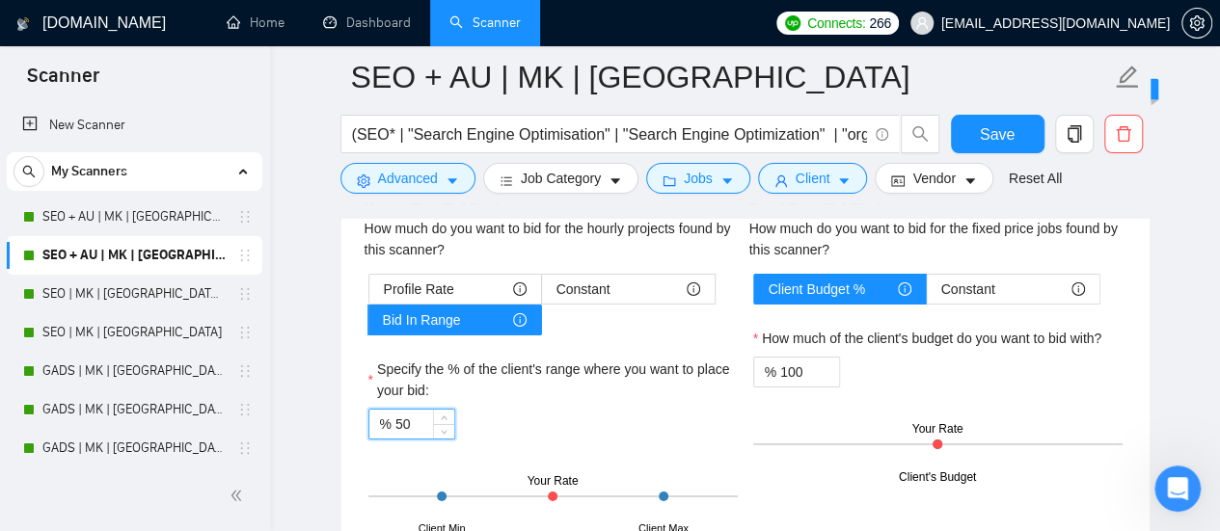
click at [395, 411] on input "50" at bounding box center [424, 424] width 59 height 29
type input "4"
type input "90"
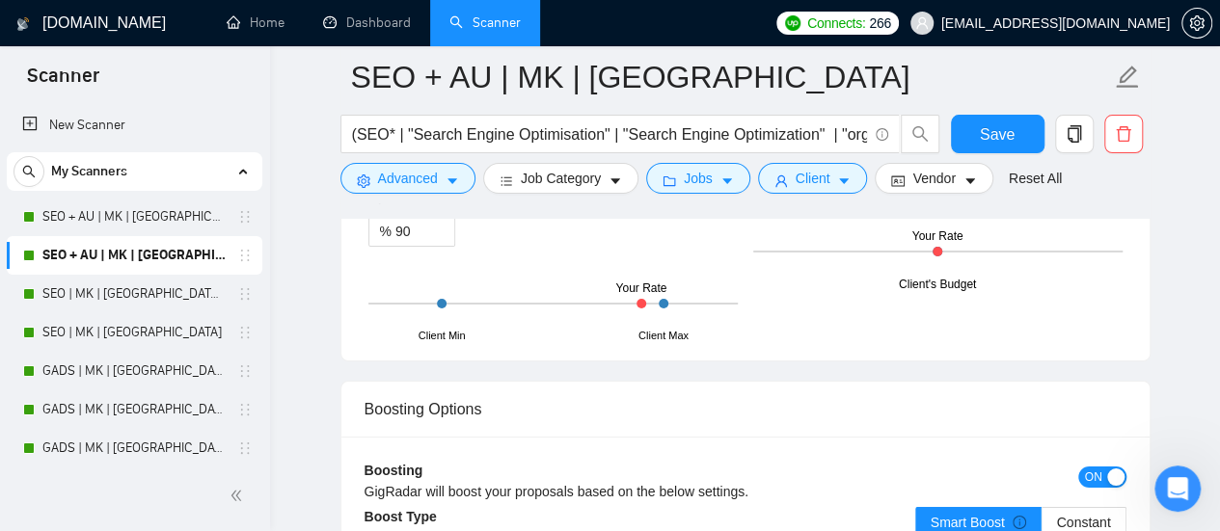
scroll to position [3472, 0]
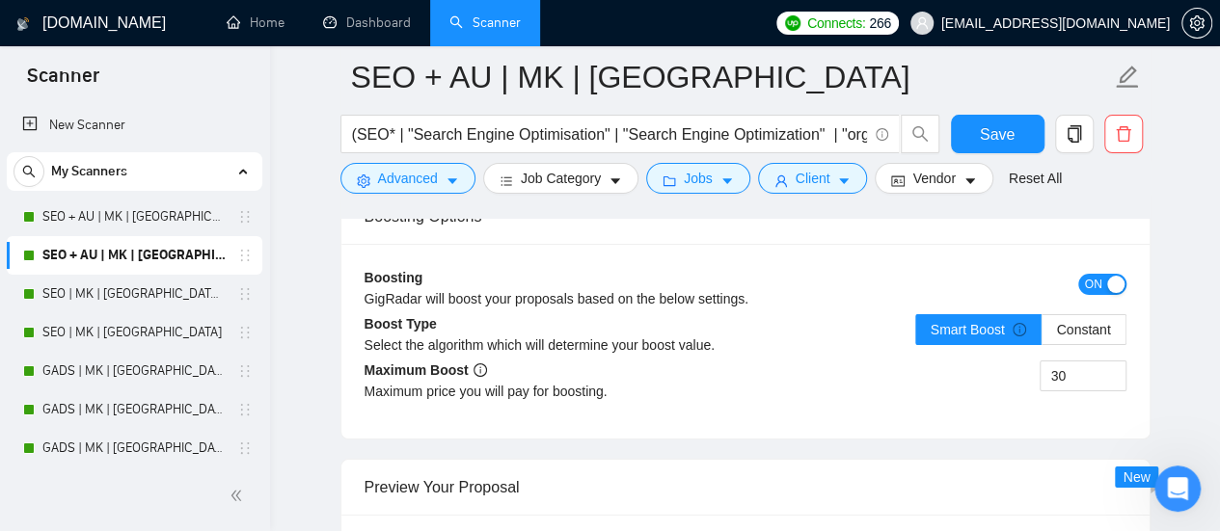
click at [1086, 274] on span "ON" at bounding box center [1093, 284] width 17 height 21
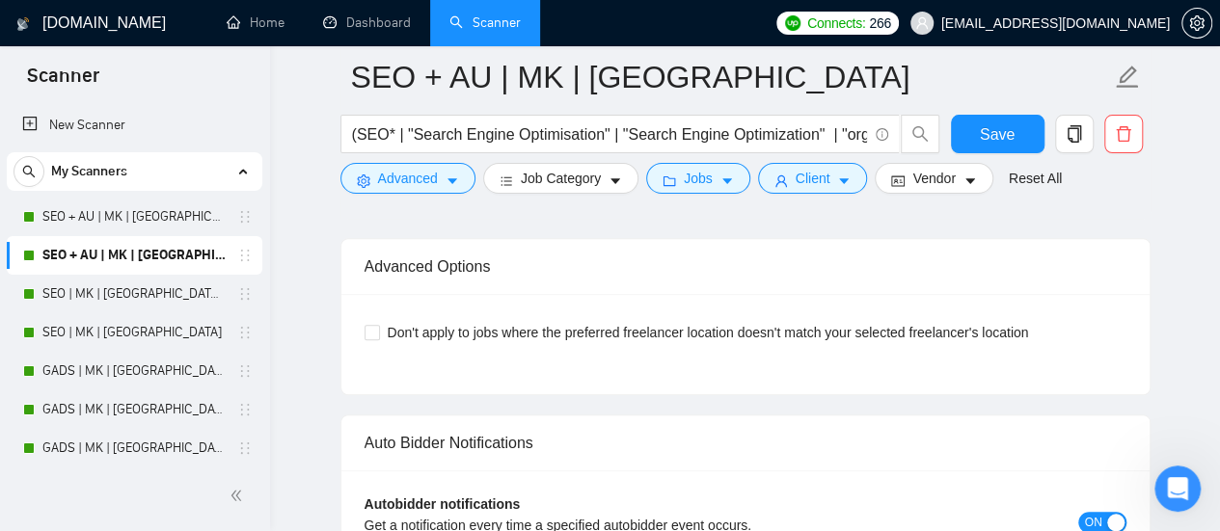
scroll to position [4436, 0]
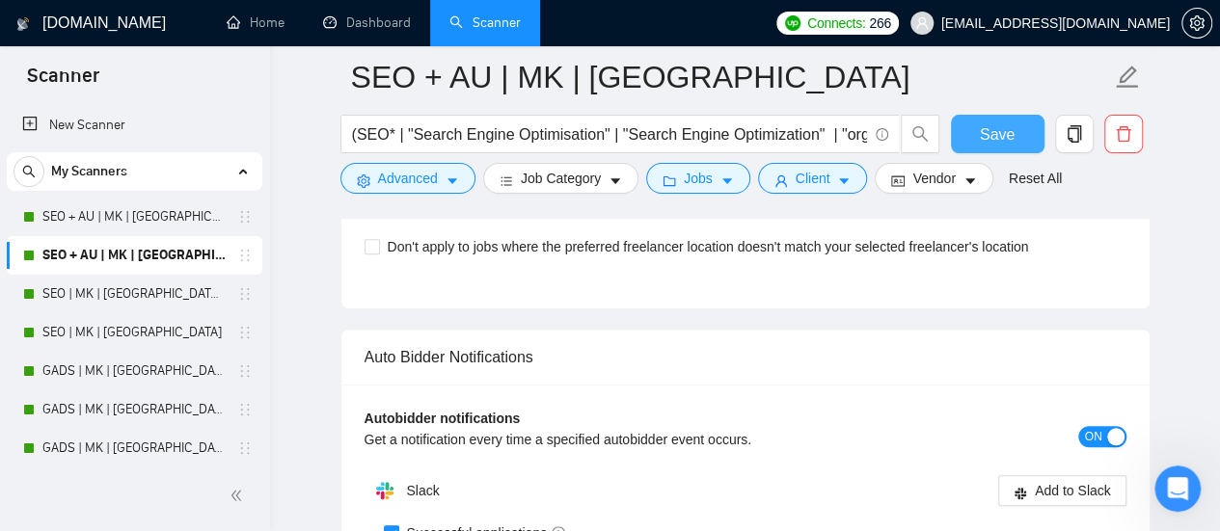
click at [1007, 130] on span "Save" at bounding box center [997, 134] width 35 height 24
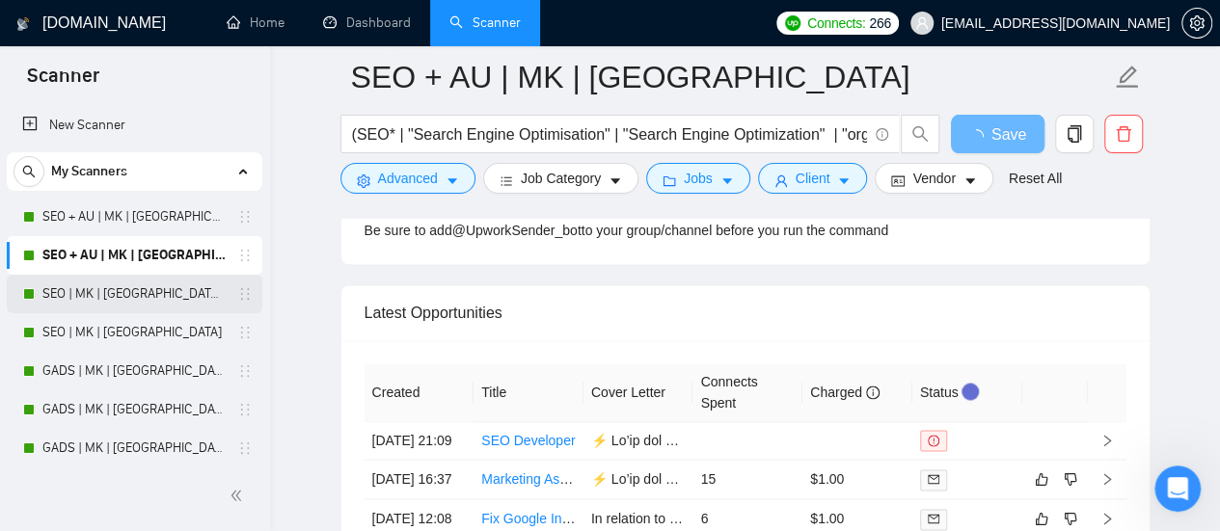
click at [120, 294] on link "SEO | MK | [GEOGRAPHIC_DATA] | Titles" at bounding box center [133, 294] width 183 height 39
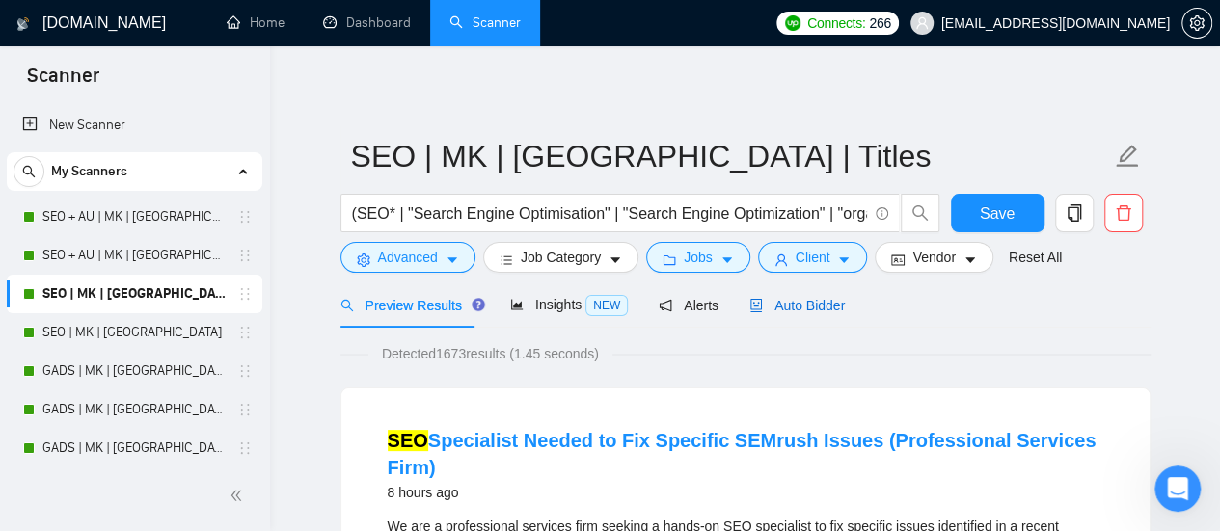
click at [779, 299] on span "Auto Bidder" at bounding box center [796, 305] width 95 height 15
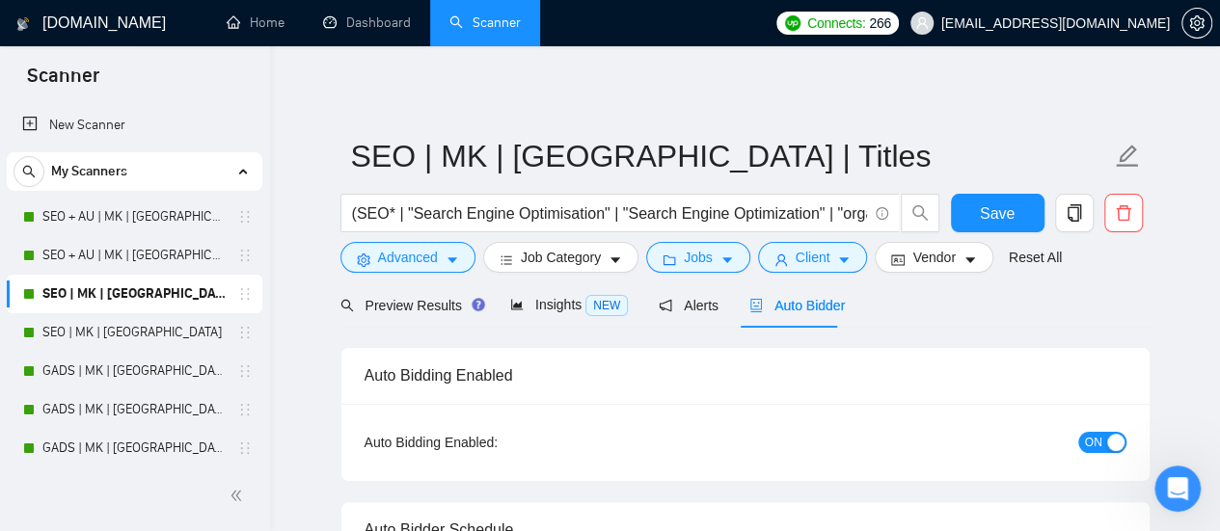
checkbox input "true"
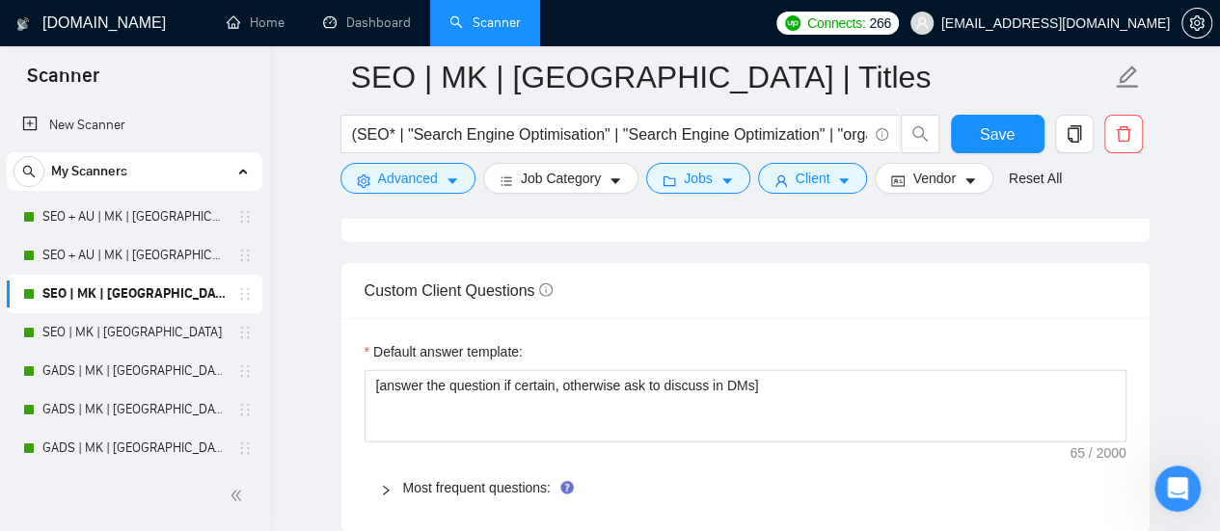
scroll to position [2700, 0]
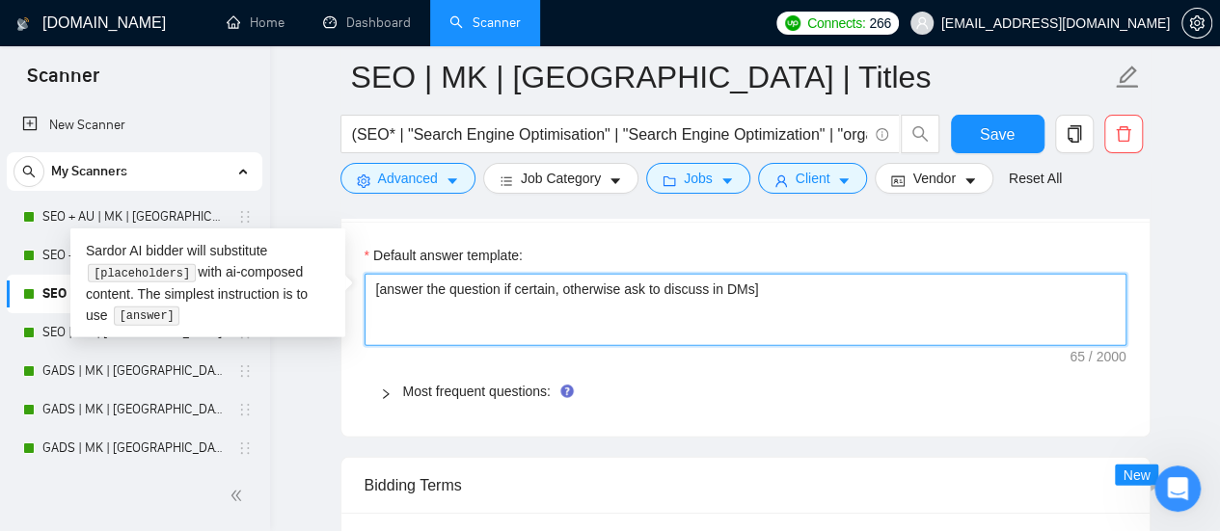
drag, startPoint x: 792, startPoint y: 287, endPoint x: 0, endPoint y: 250, distance: 792.7
click at [0, 250] on section "Scanner New Scanner My Scanners SEO + AU | MK | [GEOGRAPHIC_DATA] | Titles SEO …" at bounding box center [610, 293] width 1220 height 5986
paste textarea "﻿​[Based on the provided context, craft a positive, human-like response that ad…"
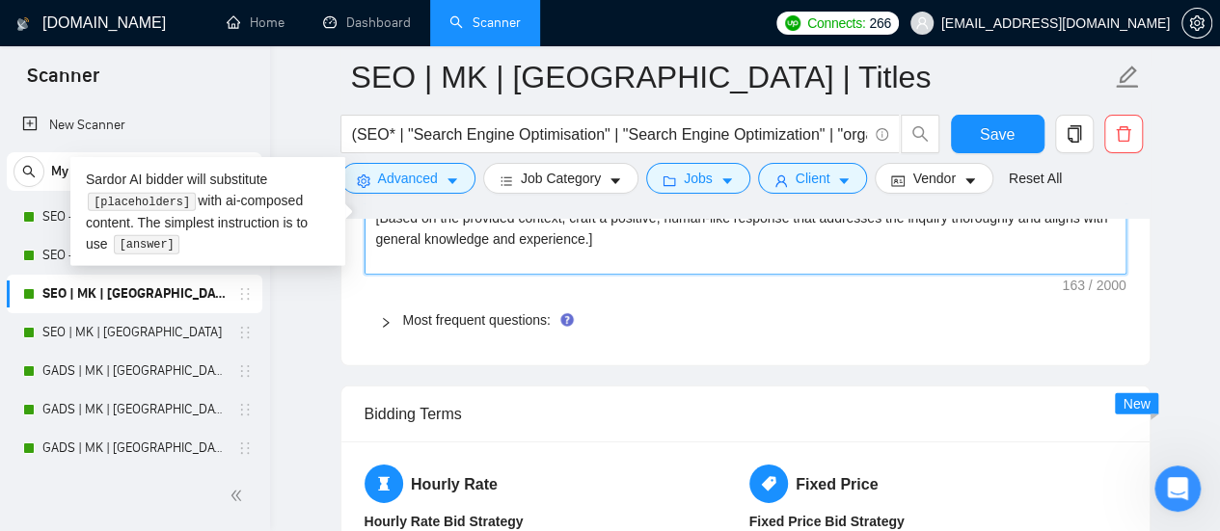
scroll to position [2990, 0]
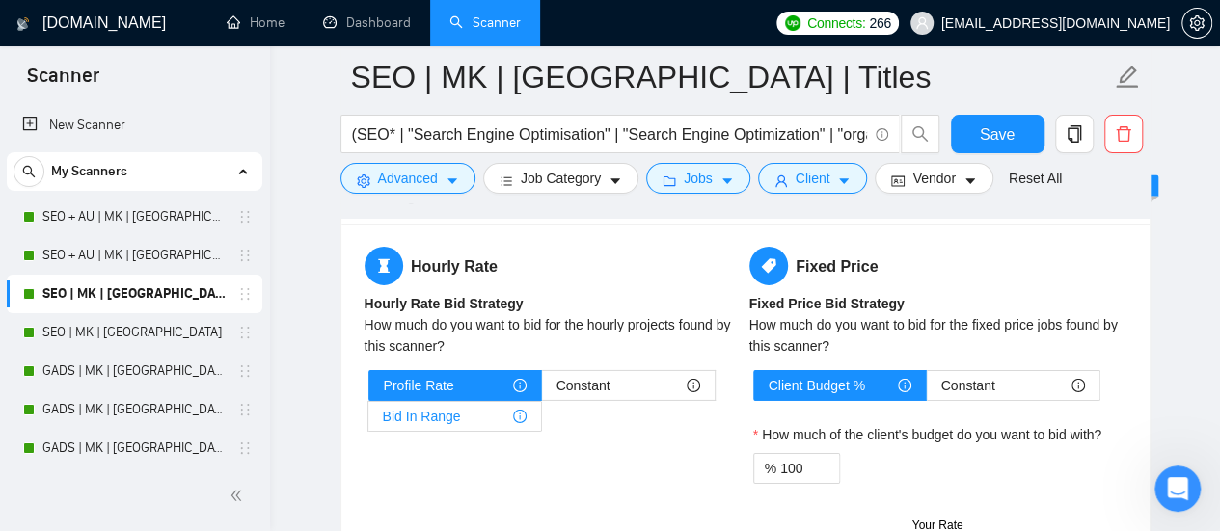
type textarea "﻿​[Based on the provided context, craft a positive, human-like response that ad…"
click at [434, 406] on span "Bid In Range" at bounding box center [422, 416] width 78 height 29
click at [368, 421] on input "Bid In Range" at bounding box center [368, 421] width 0 height 0
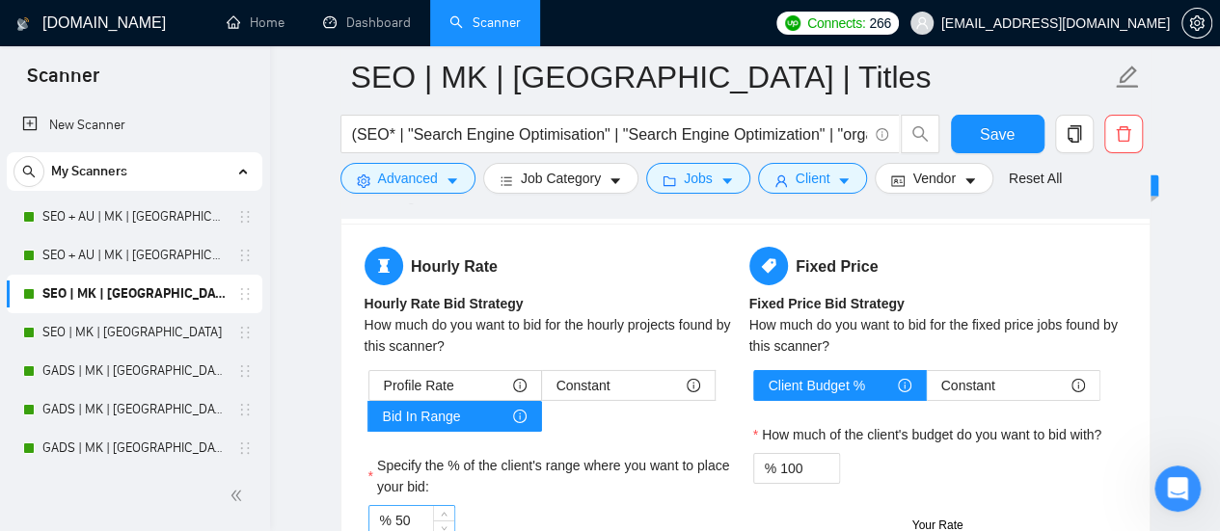
click at [395, 507] on input "50" at bounding box center [424, 520] width 59 height 29
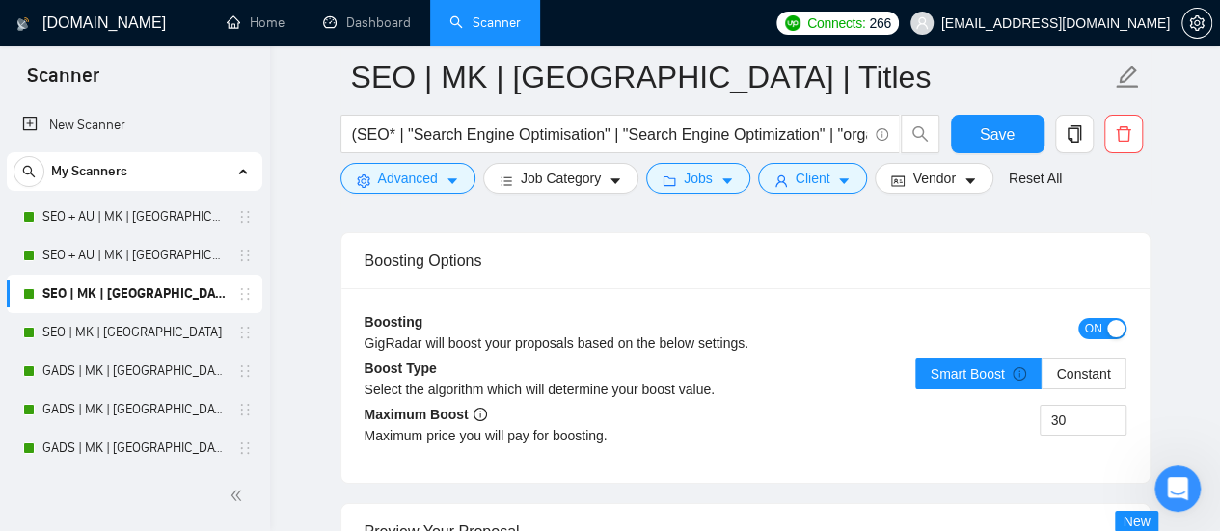
scroll to position [3472, 0]
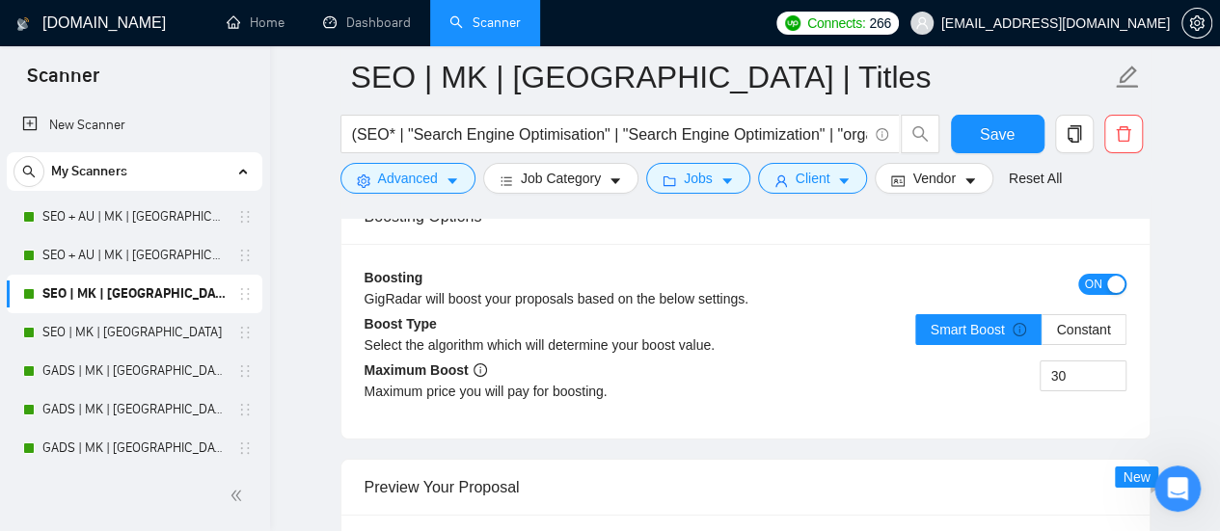
type input "90"
click at [1107, 276] on div "button" at bounding box center [1115, 284] width 17 height 17
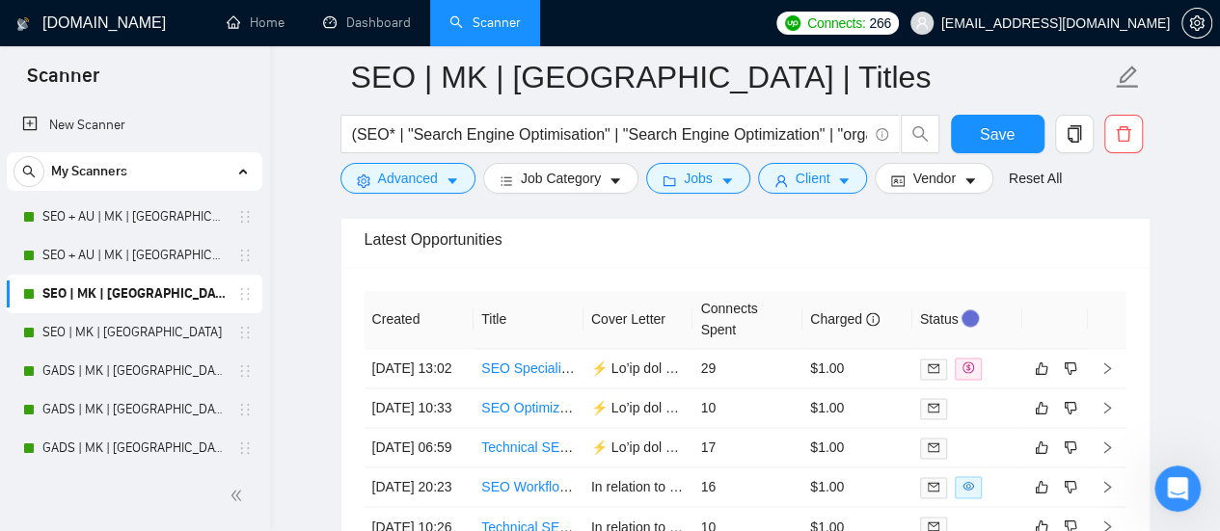
scroll to position [5208, 0]
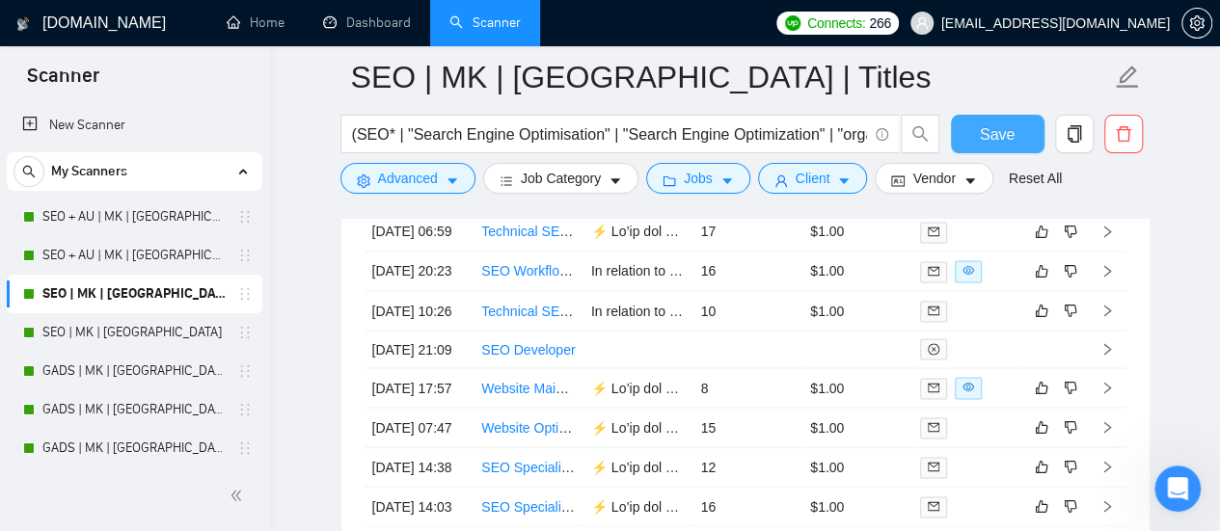
click at [986, 137] on span "Save" at bounding box center [997, 134] width 35 height 24
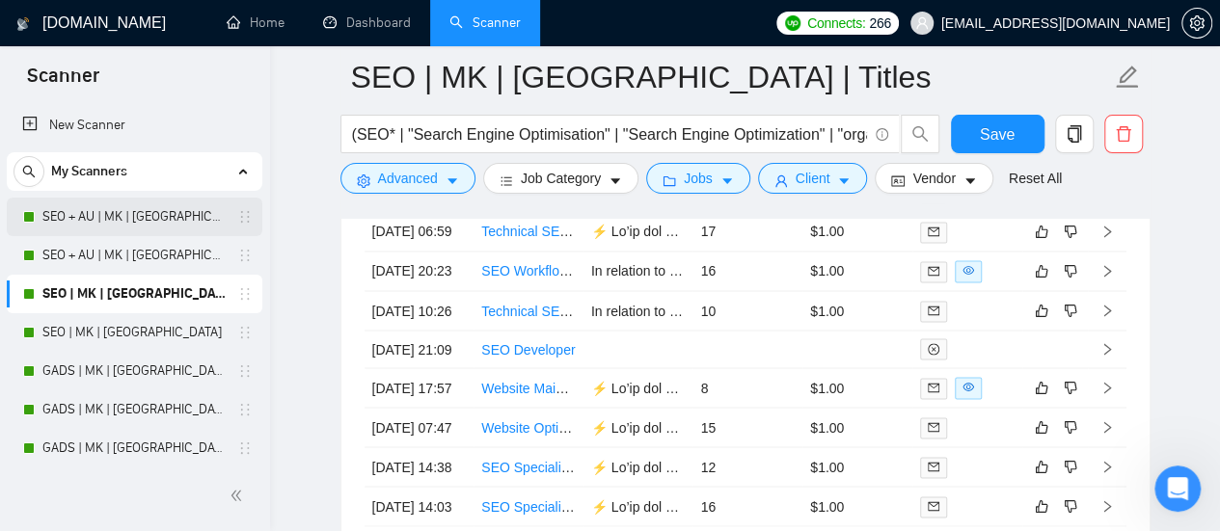
click at [129, 221] on link "SEO + AU | MK | [GEOGRAPHIC_DATA] | Titles" at bounding box center [133, 217] width 183 height 39
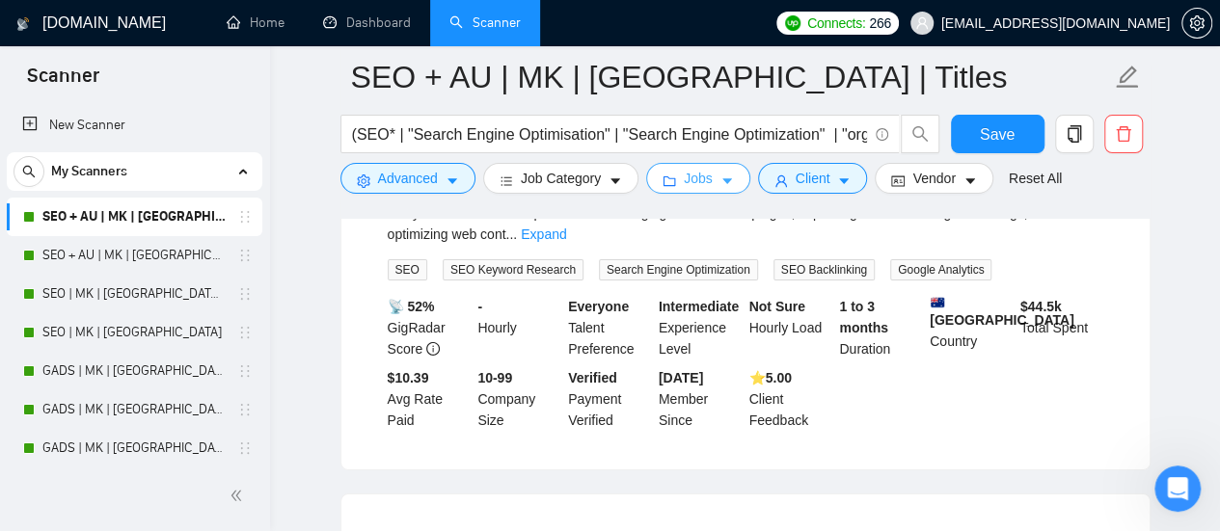
scroll to position [2807, 0]
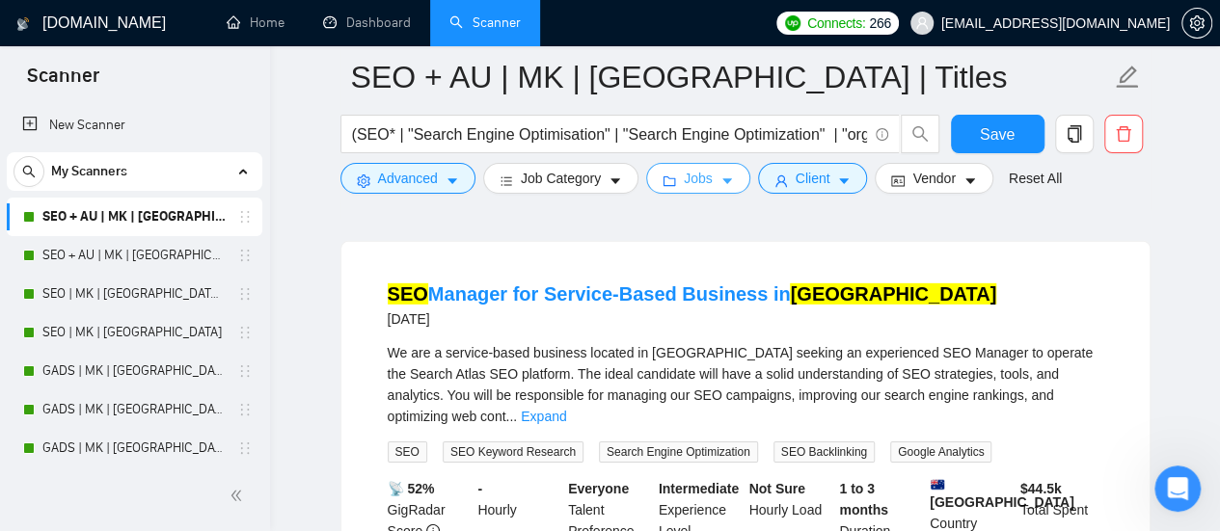
click at [697, 182] on span "Jobs" at bounding box center [698, 178] width 29 height 21
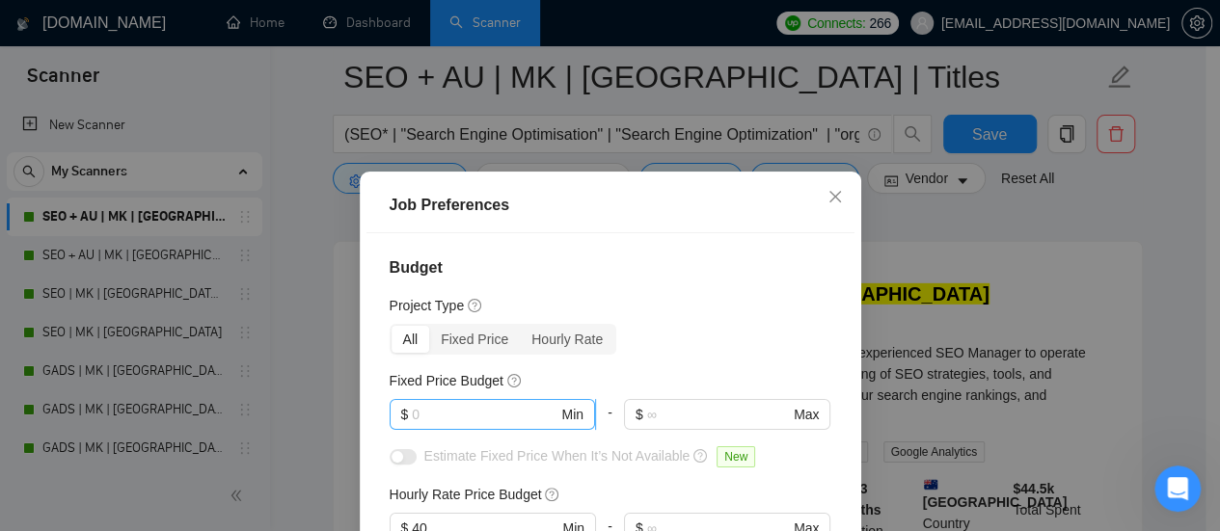
click at [437, 413] on input "text" at bounding box center [485, 414] width 146 height 21
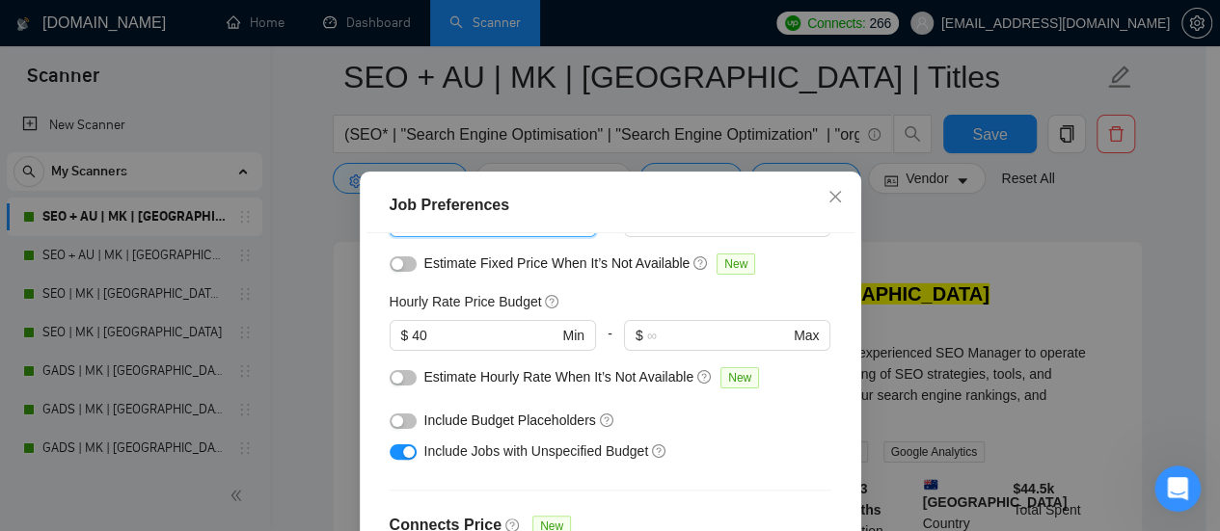
scroll to position [2685, 0]
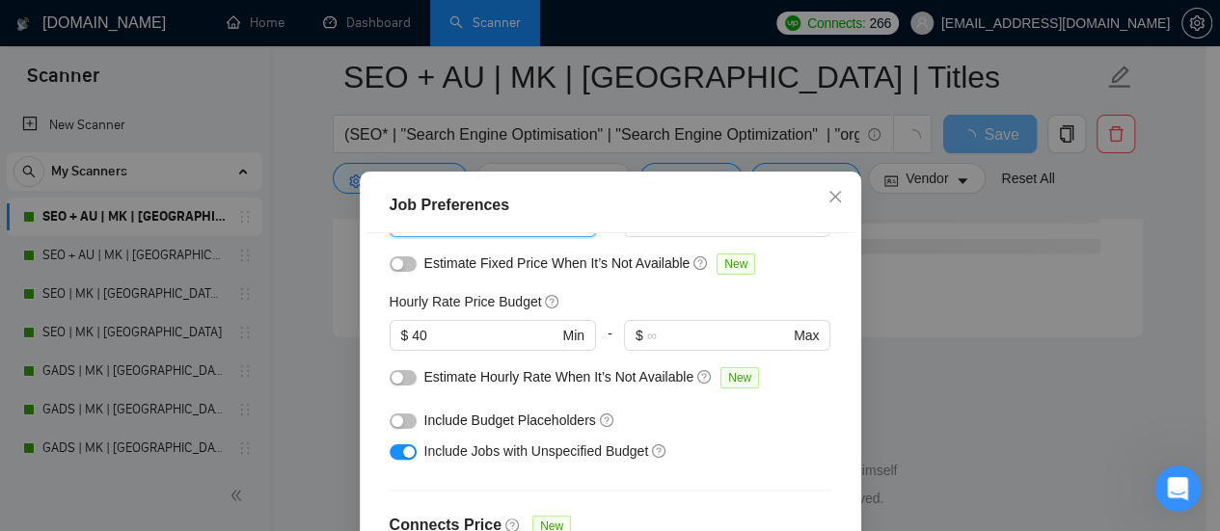
type input "700"
click at [395, 271] on button "button" at bounding box center [403, 264] width 27 height 15
click at [413, 322] on span "$ 40 Min" at bounding box center [492, 335] width 205 height 31
type input "4"
type input "50"
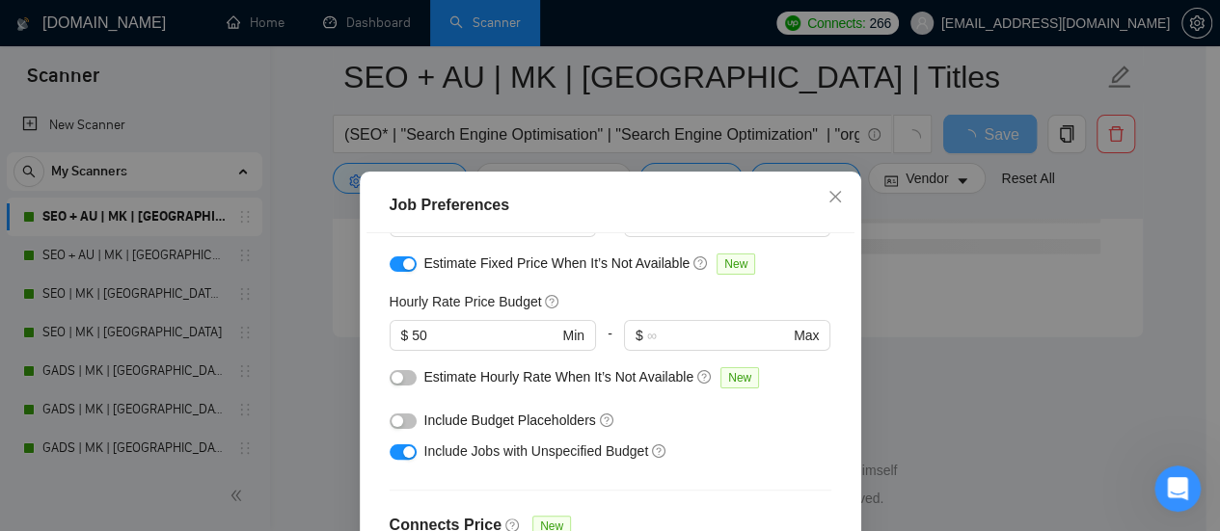
click at [399, 381] on button "button" at bounding box center [403, 377] width 27 height 15
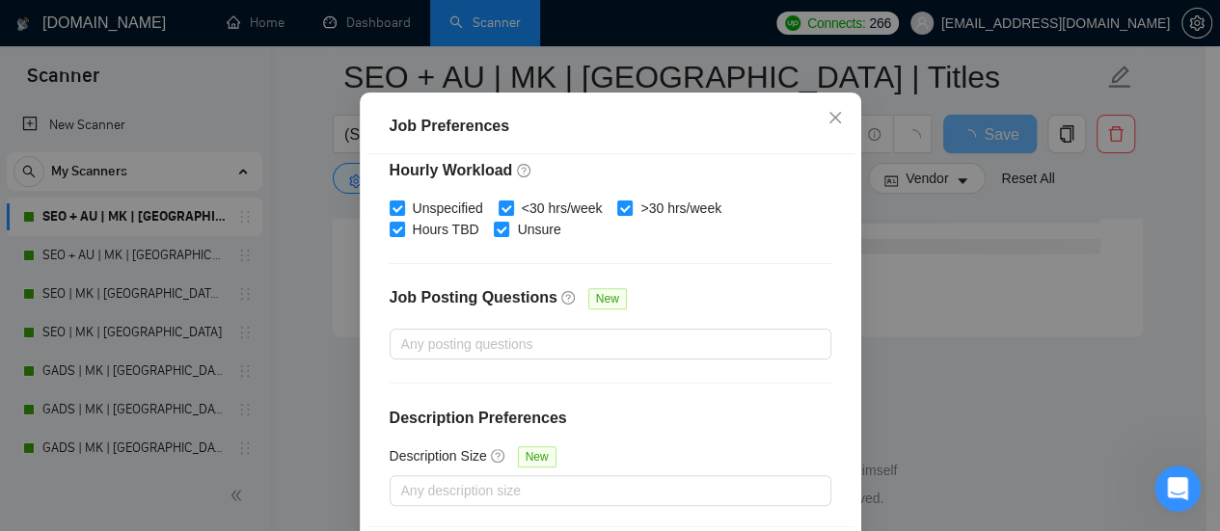
scroll to position [158, 0]
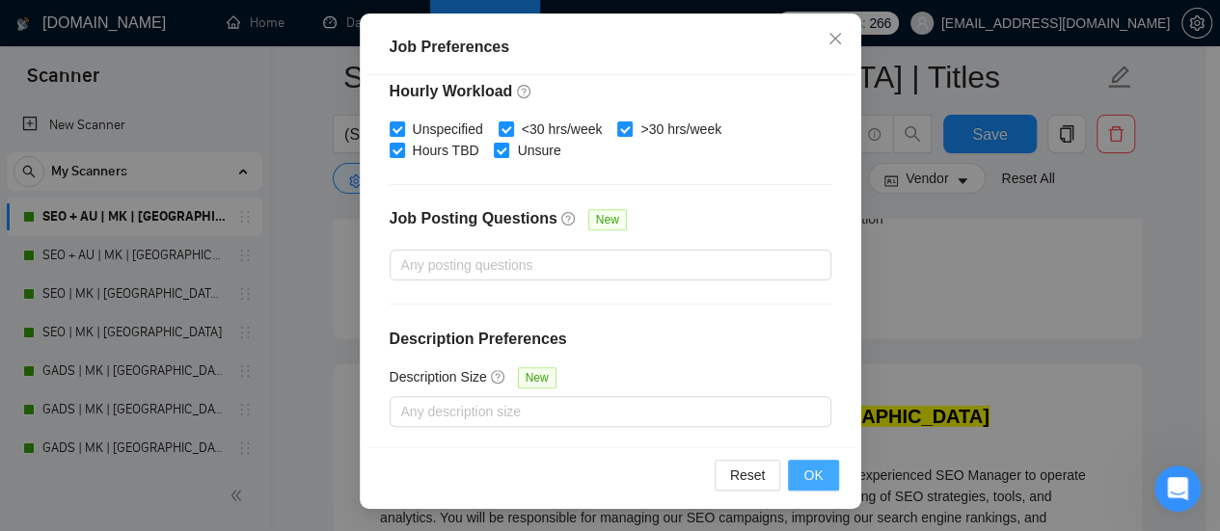
click at [824, 473] on button "OK" at bounding box center [813, 475] width 50 height 31
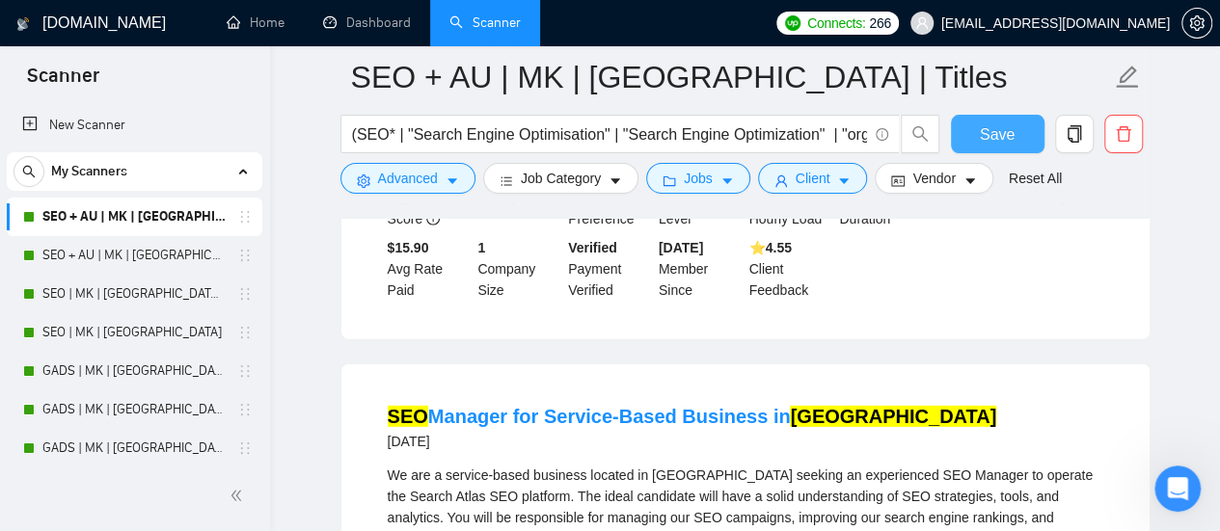
click at [1015, 123] on button "Save" at bounding box center [998, 134] width 94 height 39
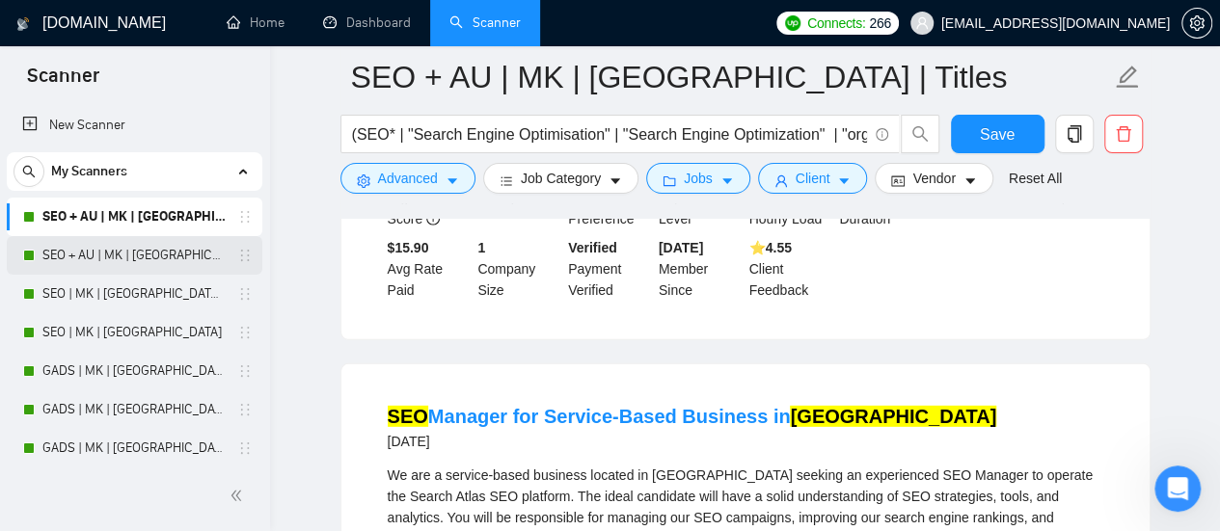
click at [104, 254] on link "SEO + AU | MK | [GEOGRAPHIC_DATA]" at bounding box center [133, 255] width 183 height 39
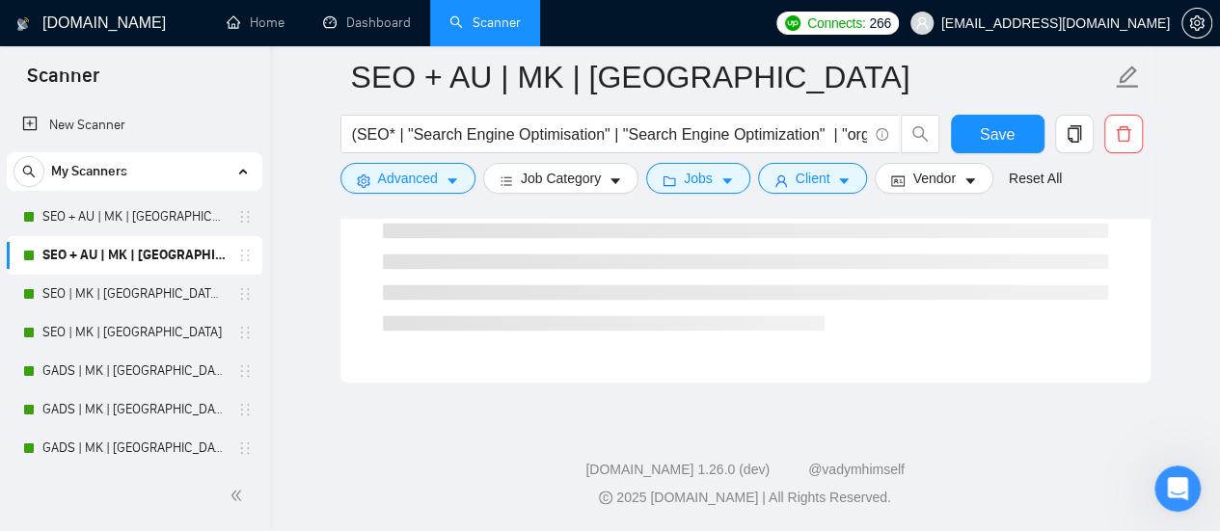
scroll to position [1317, 0]
click at [720, 174] on span "caret-down" at bounding box center [727, 181] width 14 height 14
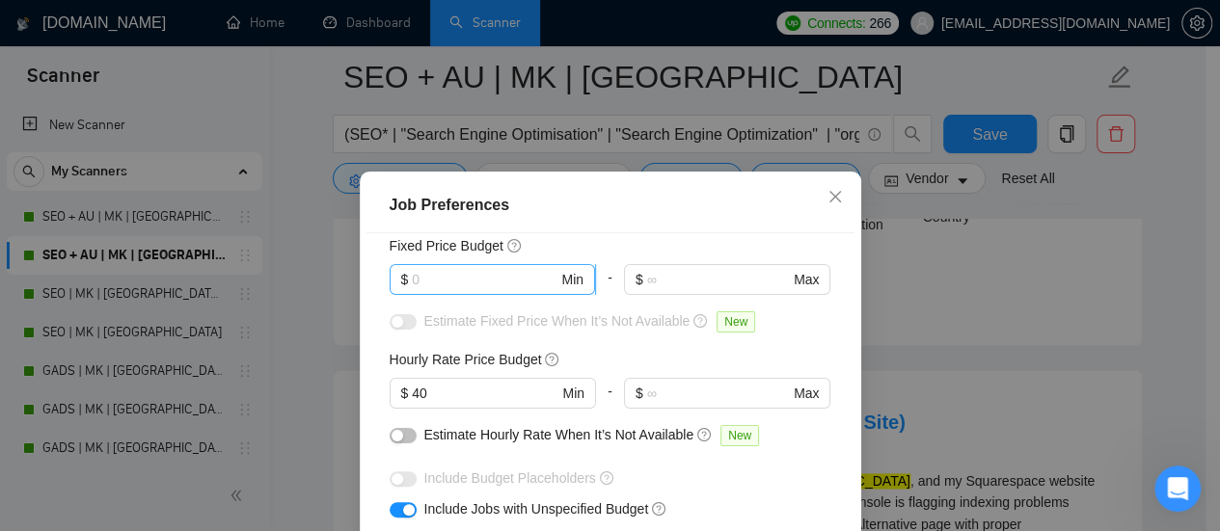
scroll to position [0, 0]
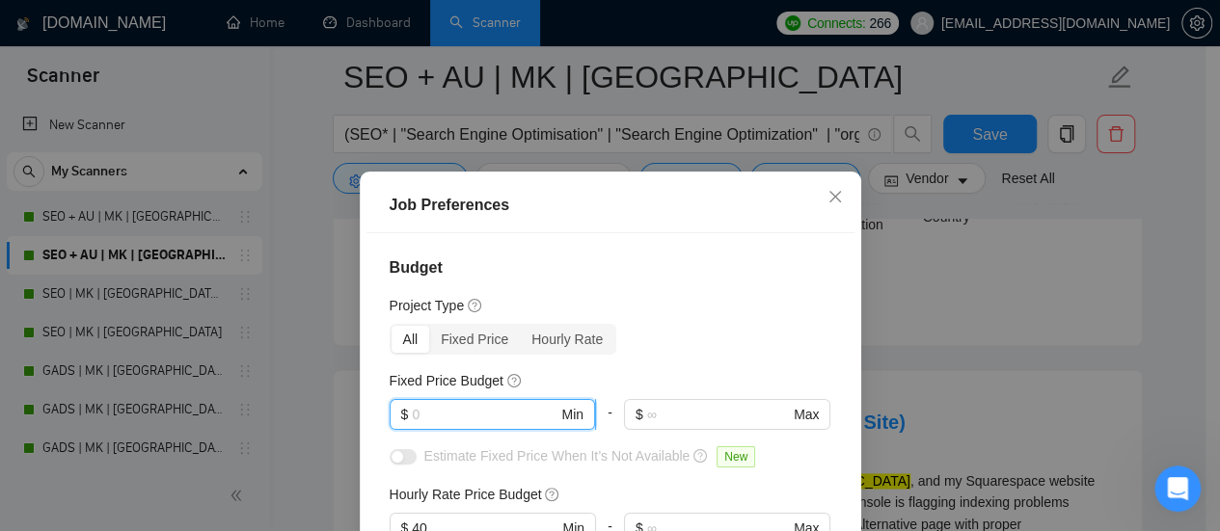
click at [437, 410] on input "text" at bounding box center [485, 414] width 146 height 21
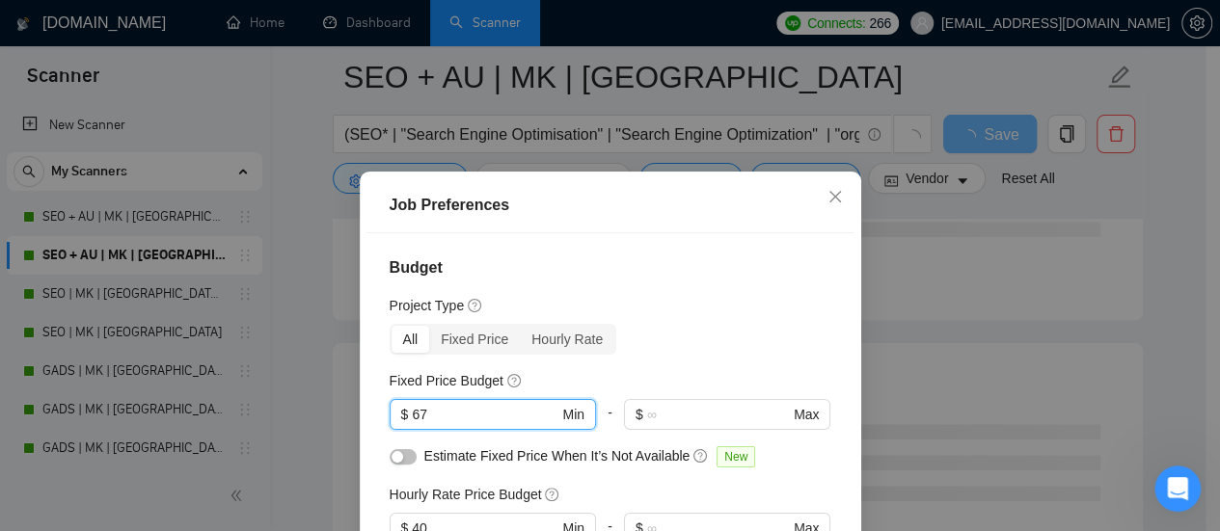
scroll to position [388, 0]
type input "6"
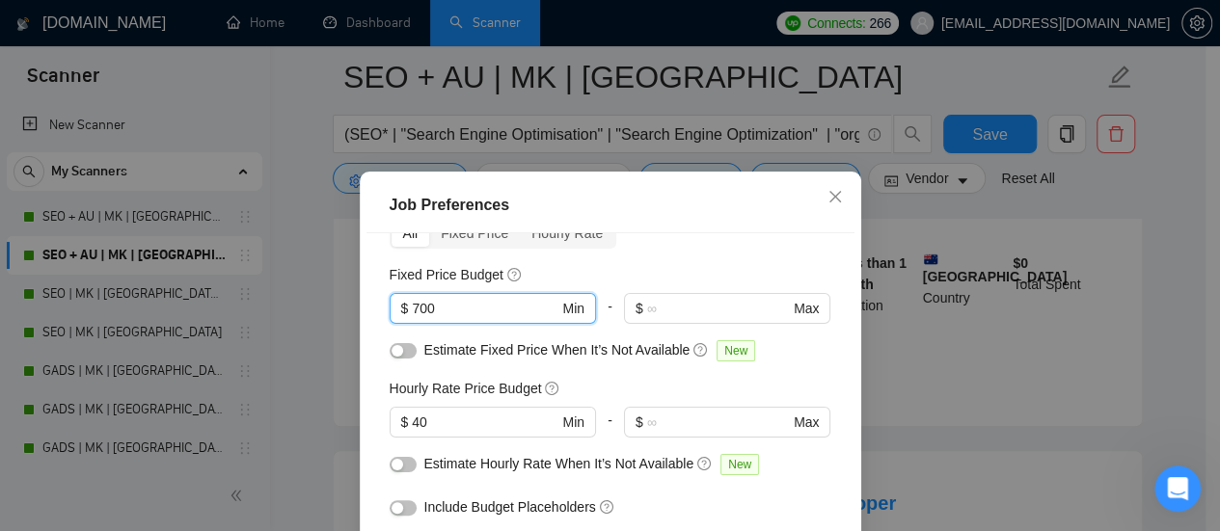
scroll to position [193, 0]
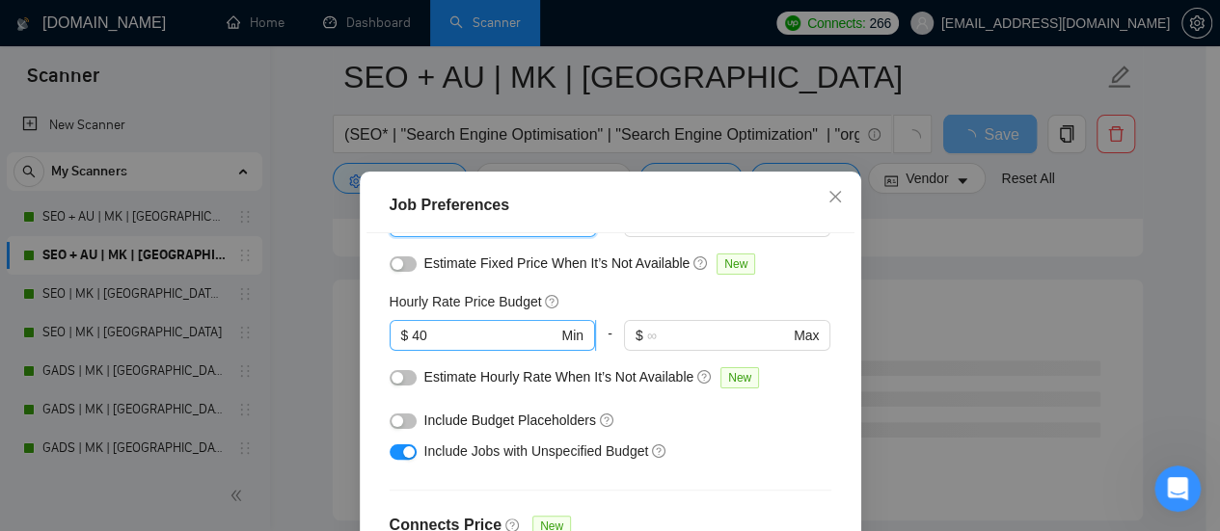
type input "700"
click at [413, 339] on input "40" at bounding box center [485, 335] width 146 height 21
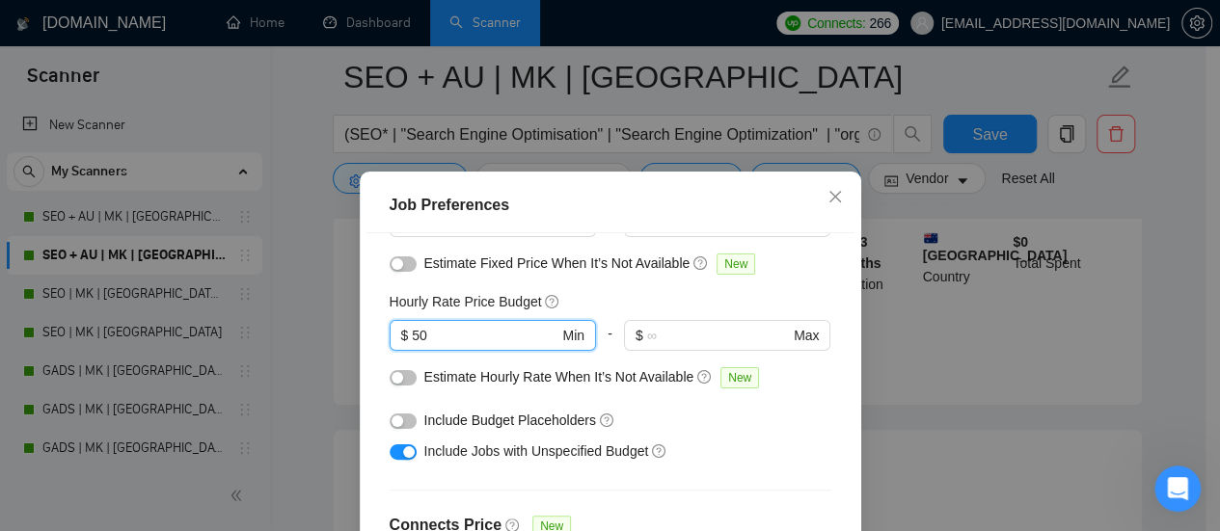
type input "50"
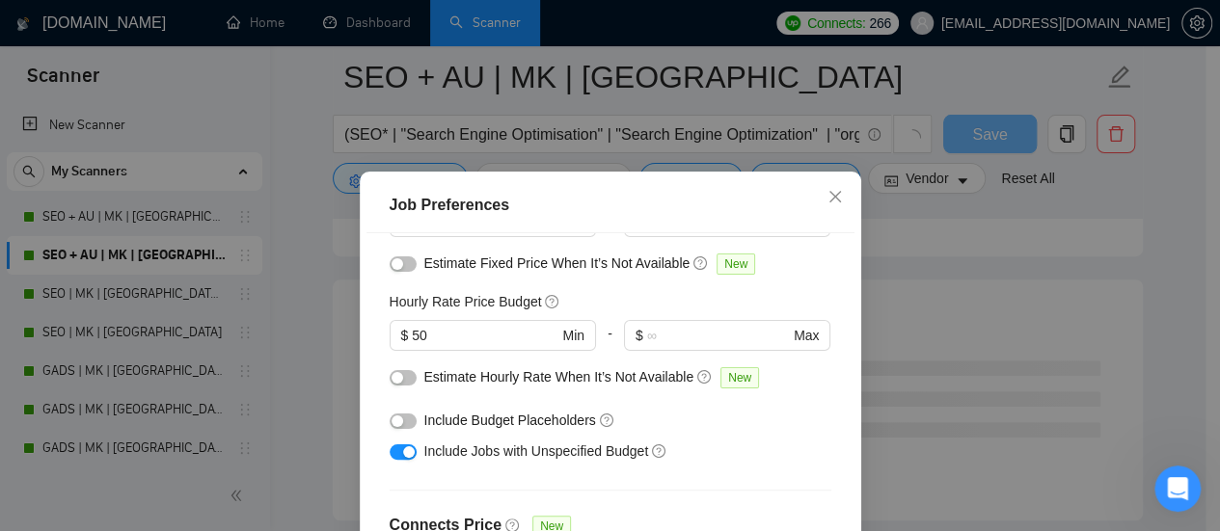
click at [380, 373] on div "Budget Project Type All Fixed Price Hourly Rate Fixed Price Budget $ 700 Min - …" at bounding box center [610, 419] width 488 height 372
click at [393, 379] on div "button" at bounding box center [398, 378] width 12 height 12
click at [403, 285] on div "Budget Project Type All Fixed Price Hourly Rate Fixed Price Budget $ 700 Min - …" at bounding box center [610, 419] width 488 height 372
click at [403, 271] on button "button" at bounding box center [403, 264] width 27 height 15
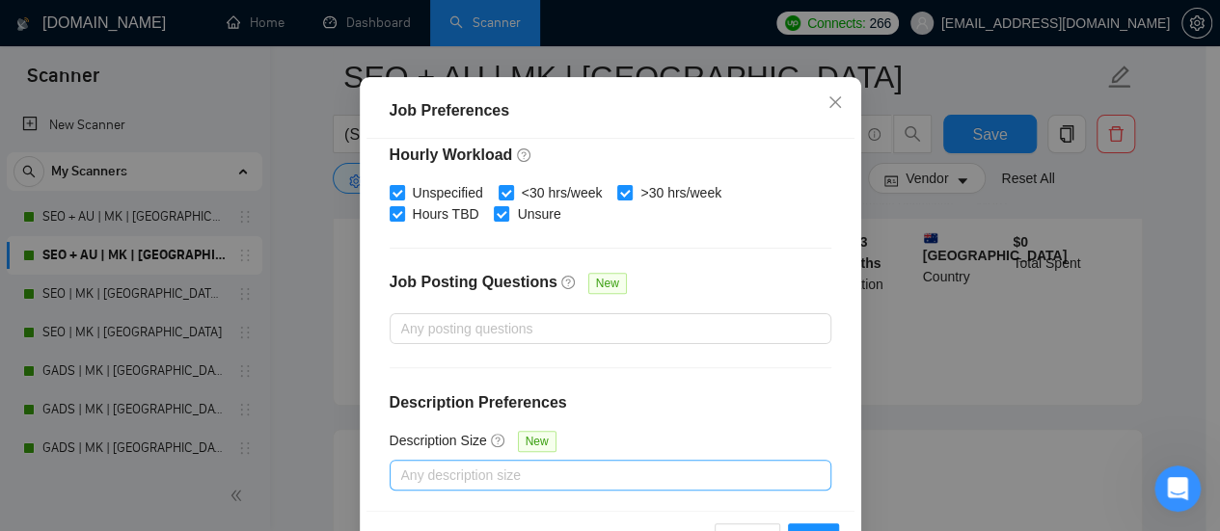
scroll to position [158, 0]
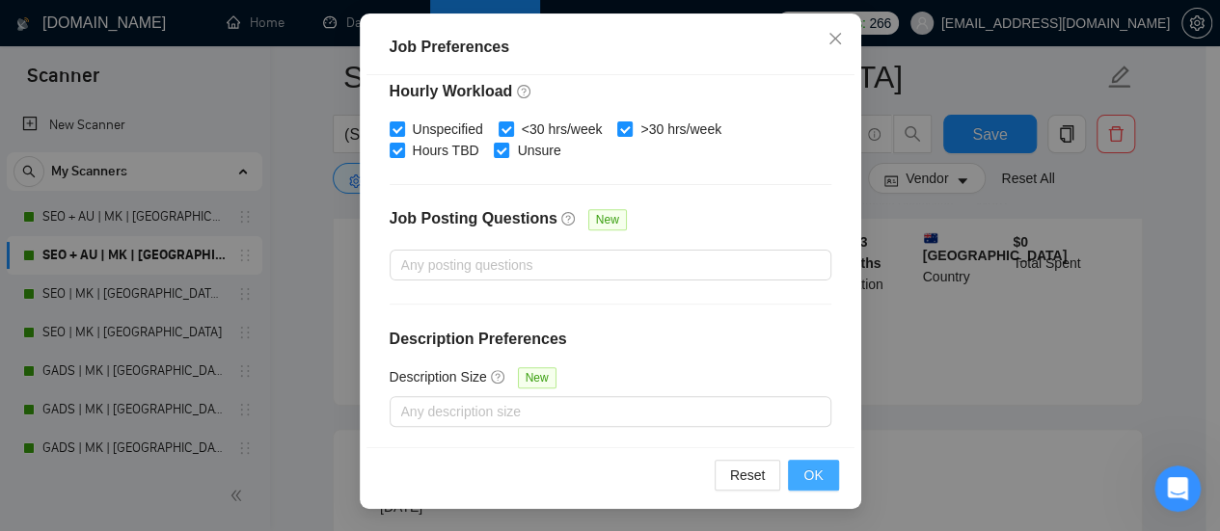
click at [813, 475] on span "OK" at bounding box center [812, 475] width 19 height 21
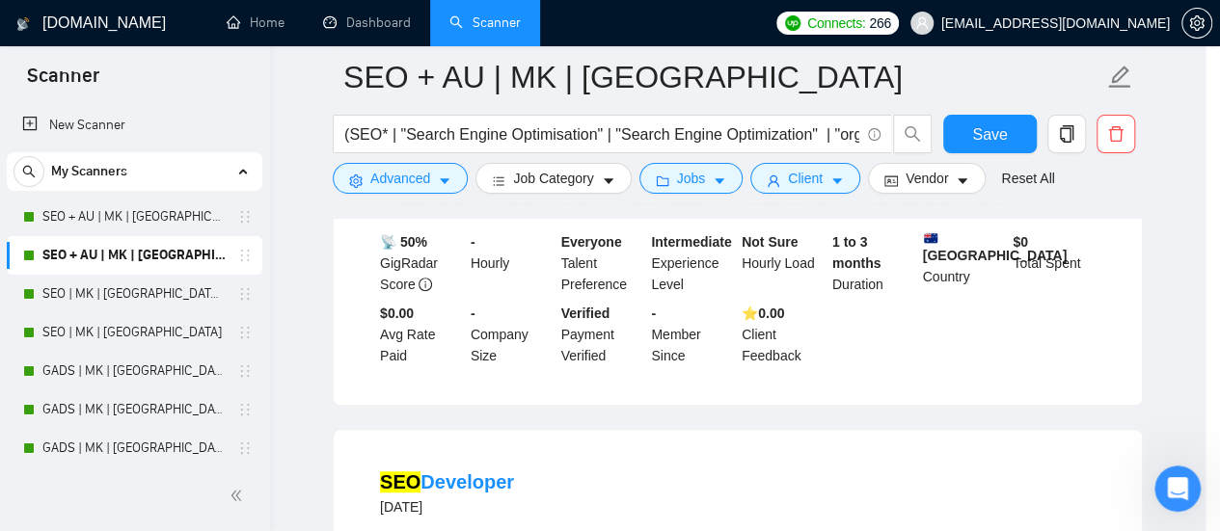
scroll to position [102, 0]
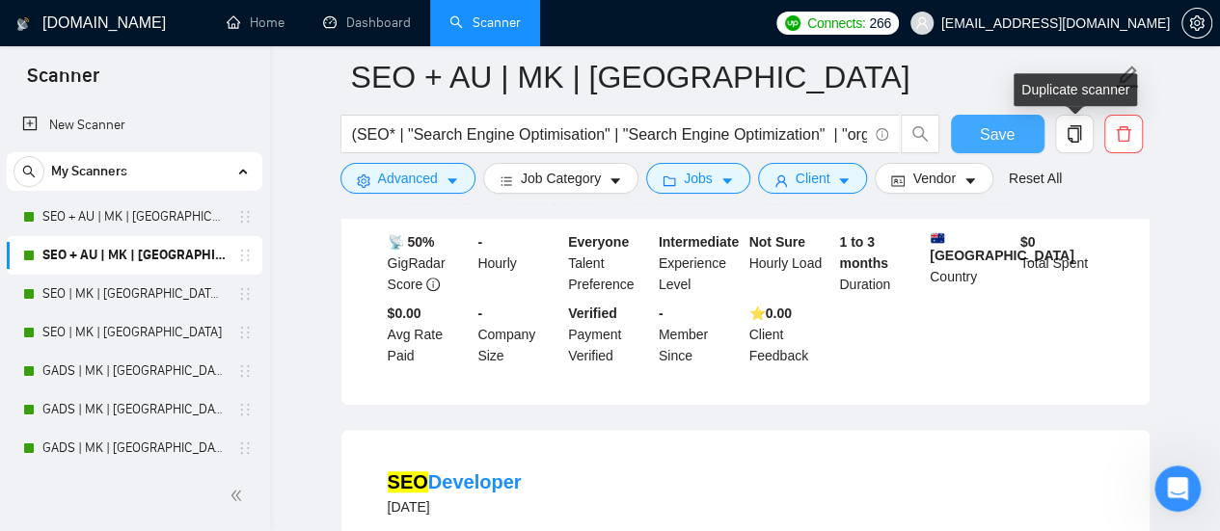
click at [997, 134] on span "Save" at bounding box center [997, 134] width 35 height 24
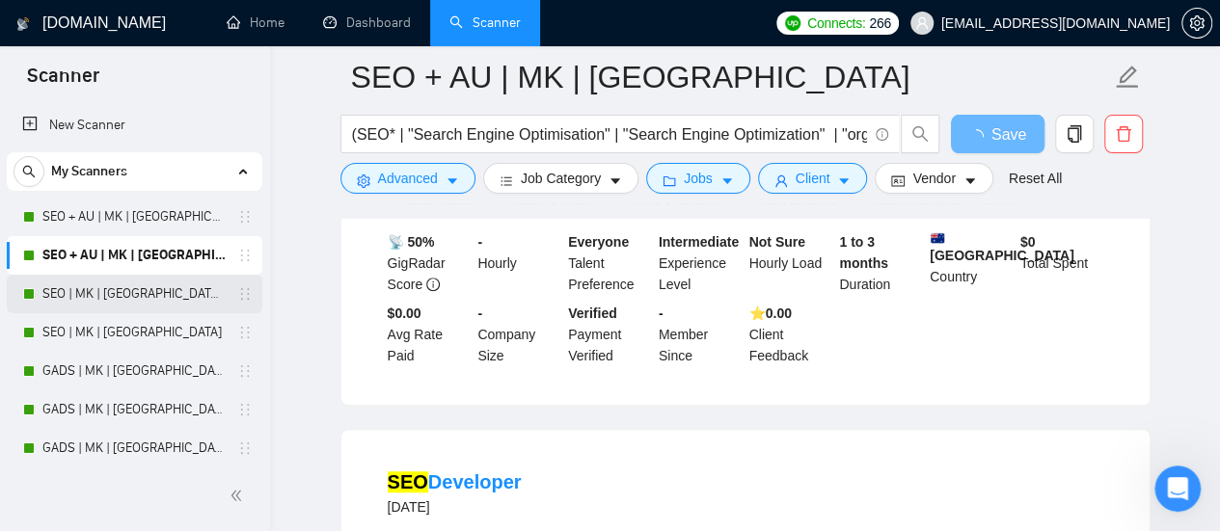
click at [111, 290] on link "SEO | MK | [GEOGRAPHIC_DATA] | Titles" at bounding box center [133, 294] width 183 height 39
click at [160, 296] on link "SEO | MK | [GEOGRAPHIC_DATA] | Titles" at bounding box center [133, 294] width 183 height 39
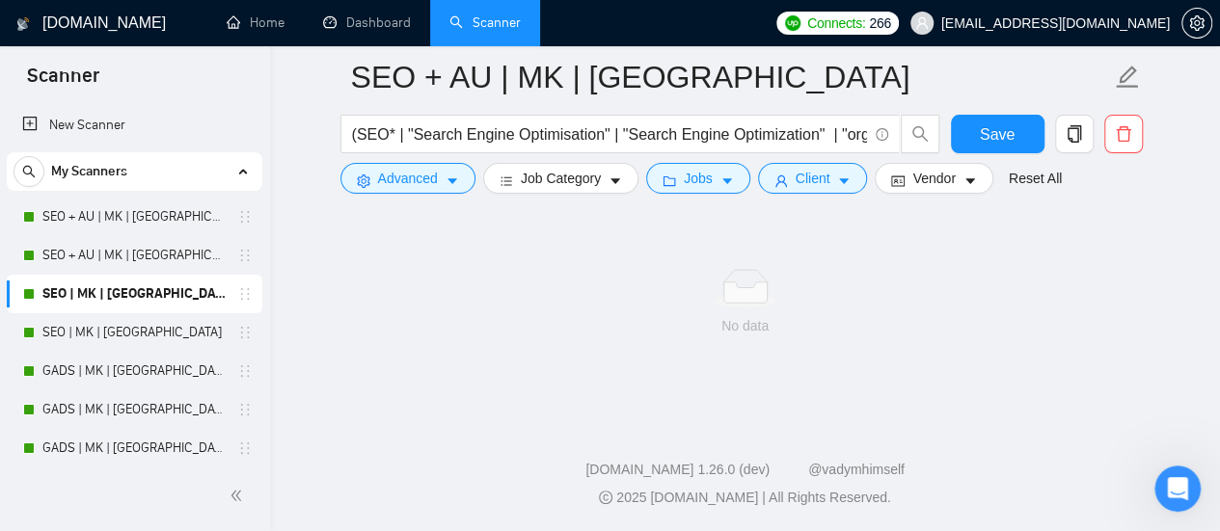
scroll to position [388, 0]
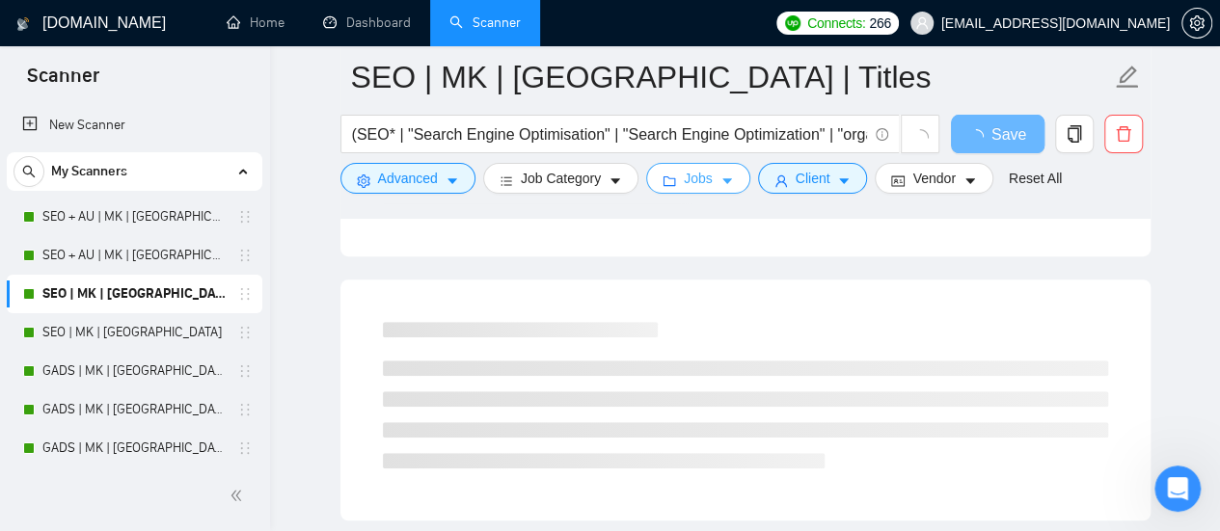
click at [690, 188] on span "Jobs" at bounding box center [698, 178] width 29 height 21
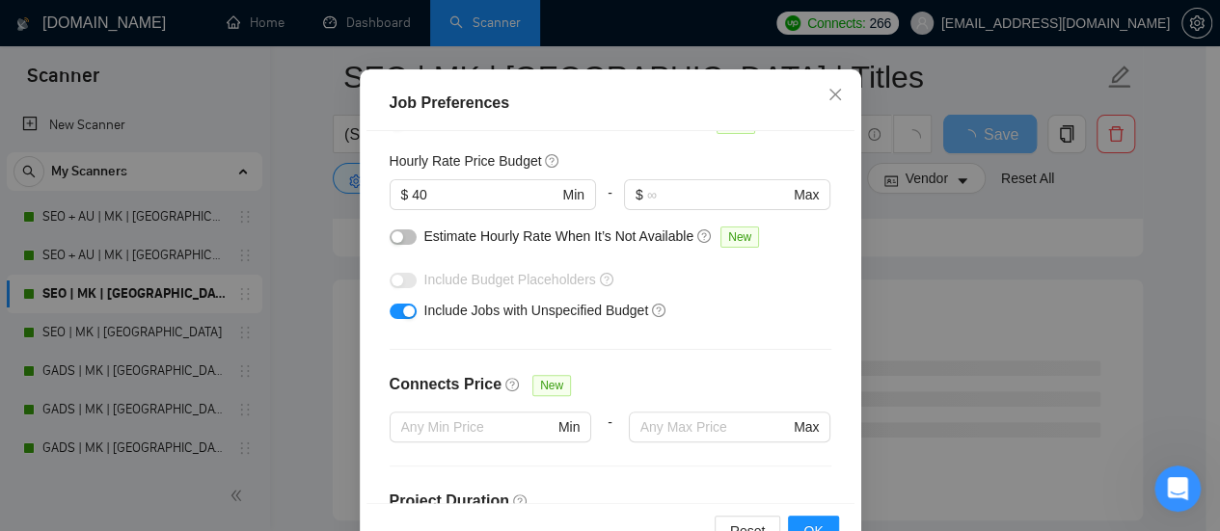
scroll to position [0, 0]
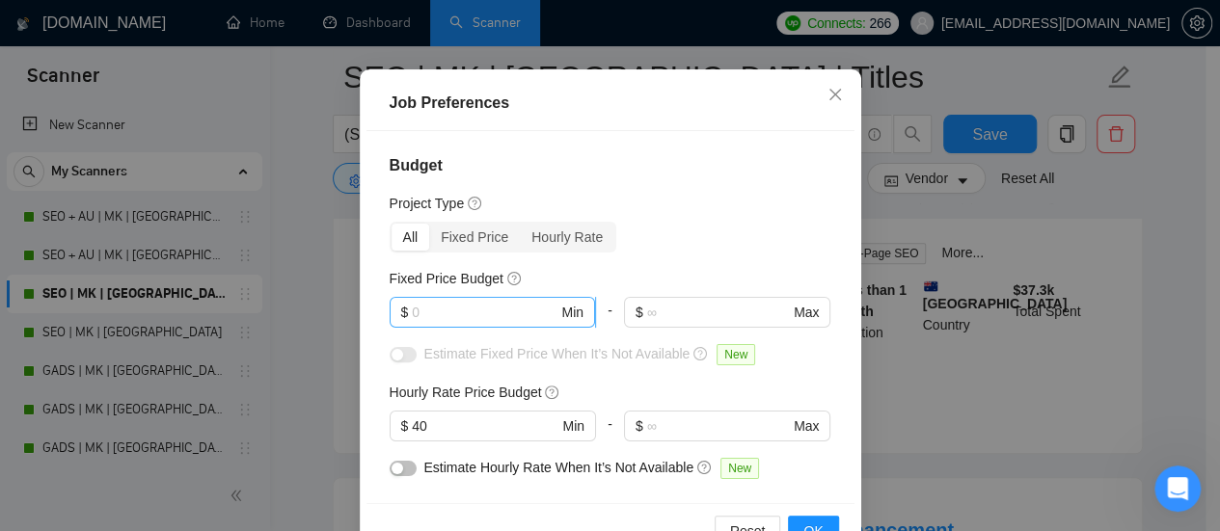
click at [450, 323] on input "text" at bounding box center [485, 312] width 146 height 21
type input "700"
click at [403, 363] on button "button" at bounding box center [403, 354] width 27 height 15
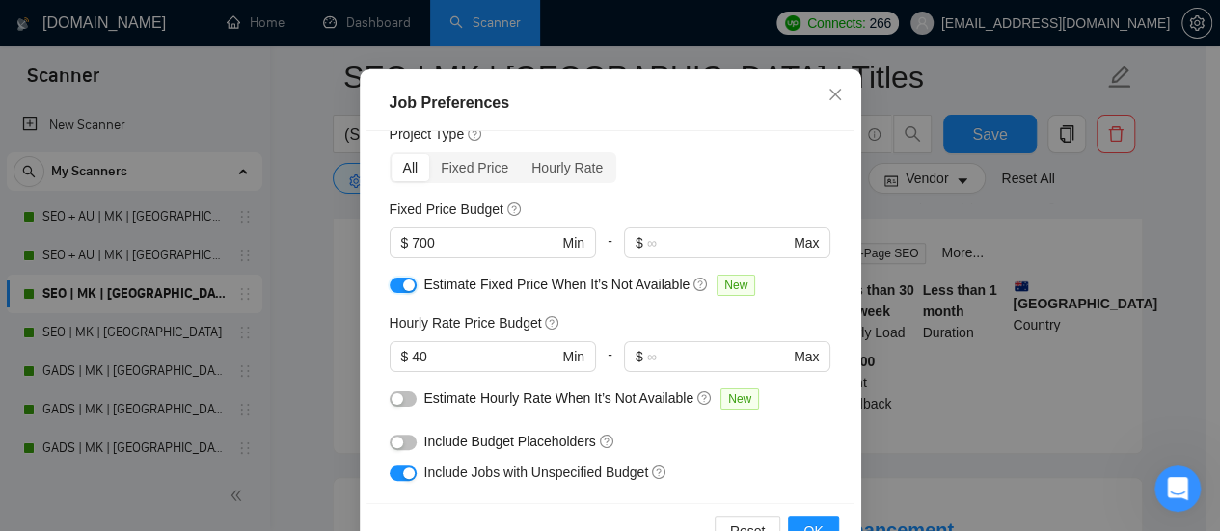
scroll to position [96, 0]
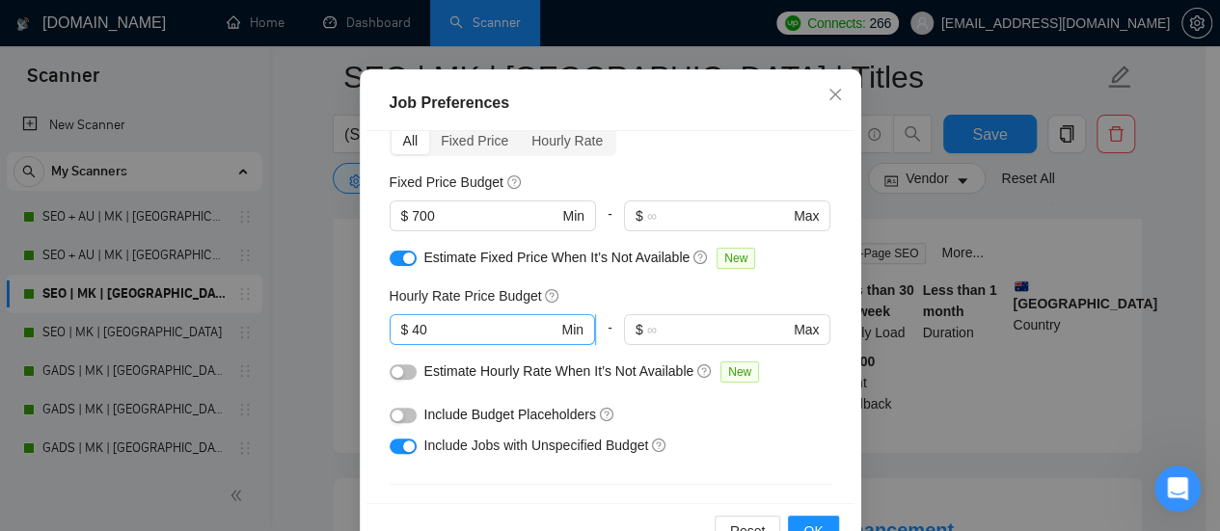
click at [412, 340] on input "40" at bounding box center [485, 329] width 146 height 21
type input "50"
click at [392, 378] on div "button" at bounding box center [398, 372] width 12 height 12
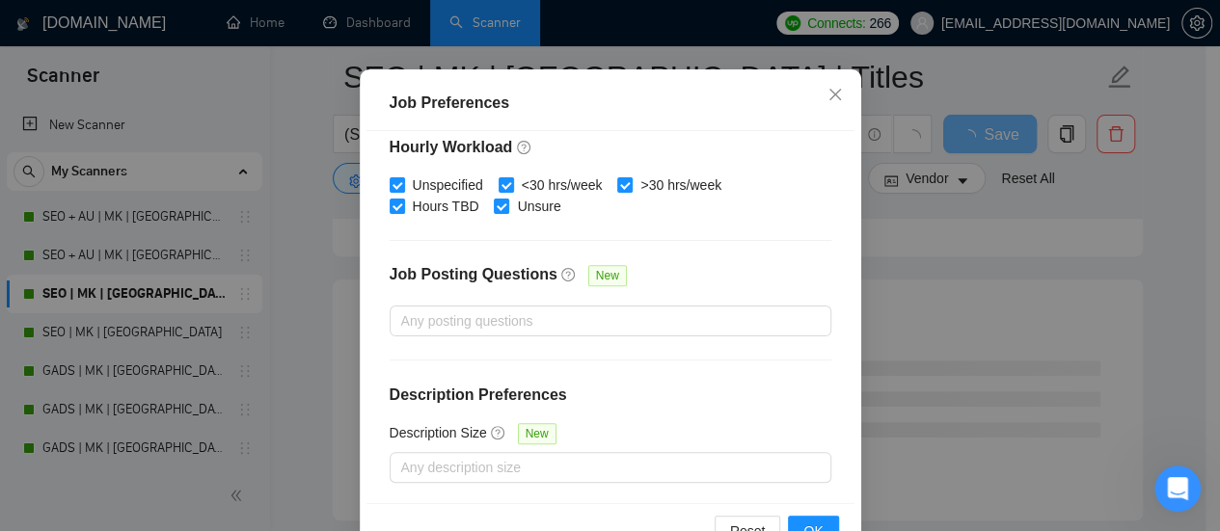
scroll to position [158, 0]
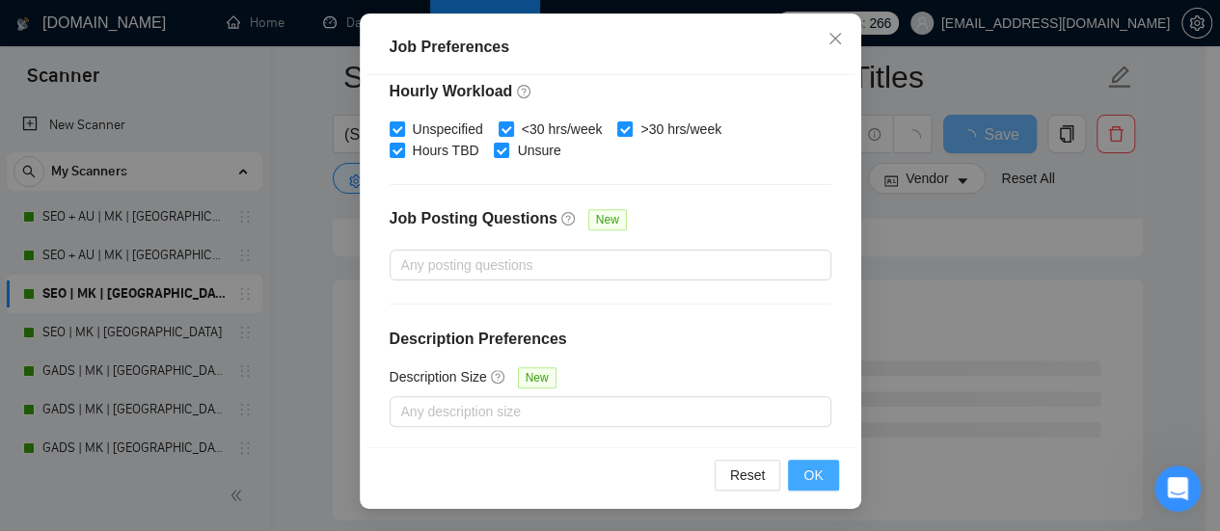
click at [803, 476] on span "OK" at bounding box center [812, 475] width 19 height 21
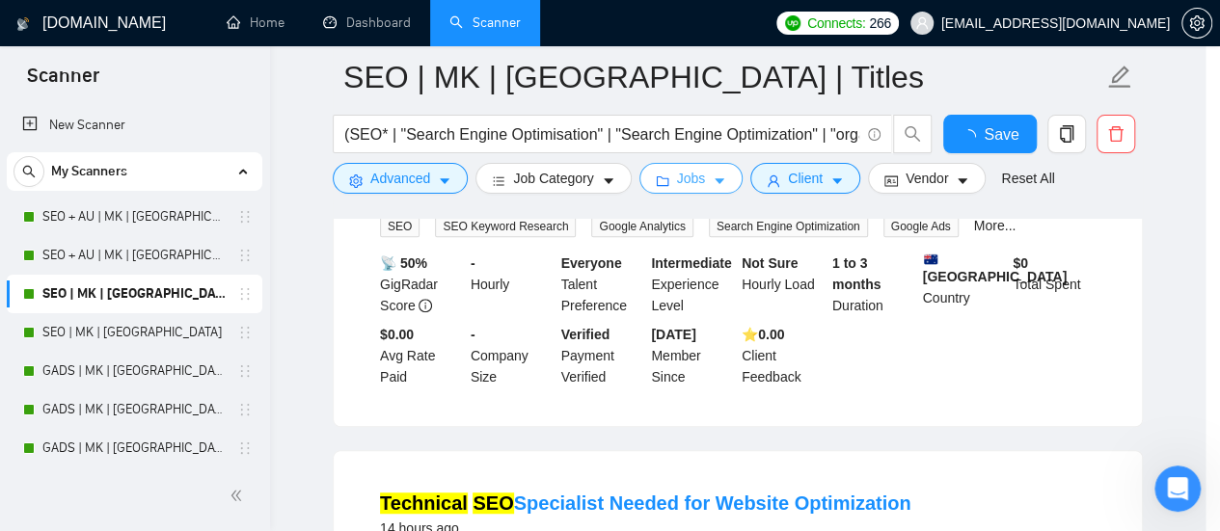
scroll to position [0, 0]
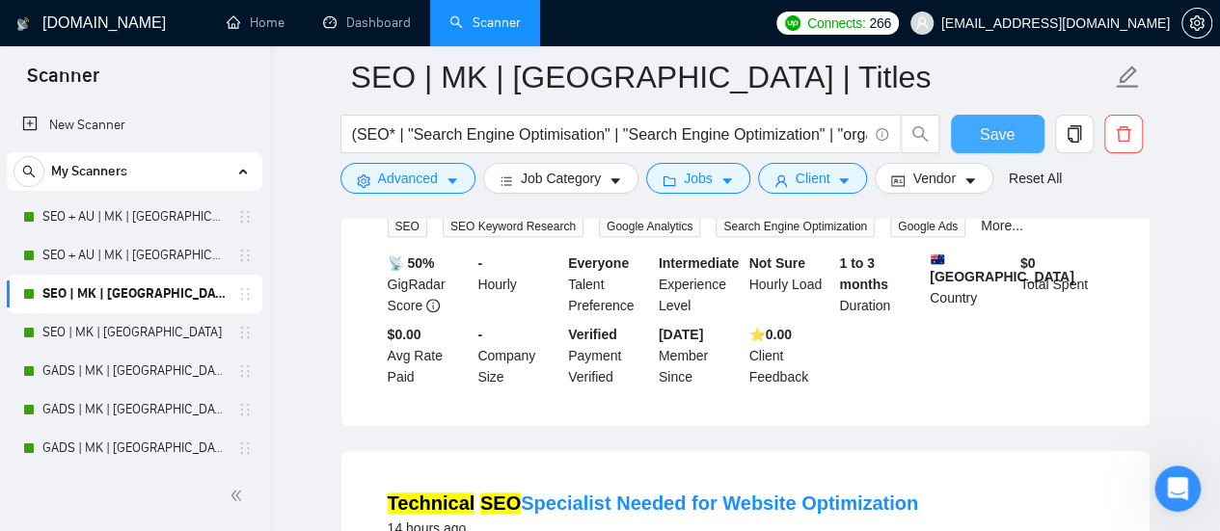
click at [975, 140] on button "Save" at bounding box center [998, 134] width 94 height 39
click at [727, 184] on button "Jobs" at bounding box center [698, 178] width 104 height 31
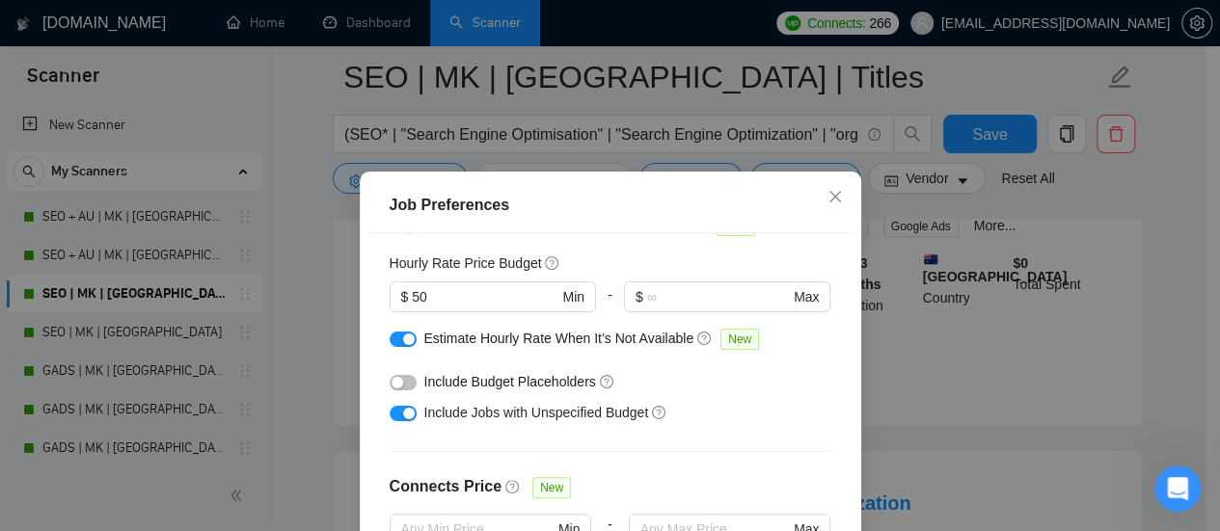
scroll to position [39, 0]
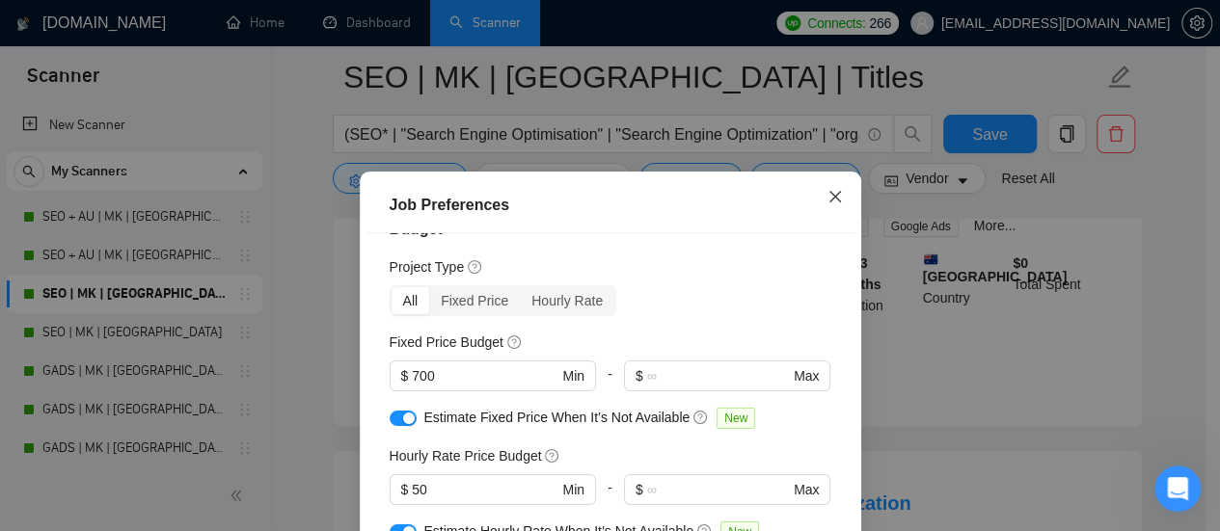
click at [818, 194] on span "Close" at bounding box center [835, 198] width 52 height 52
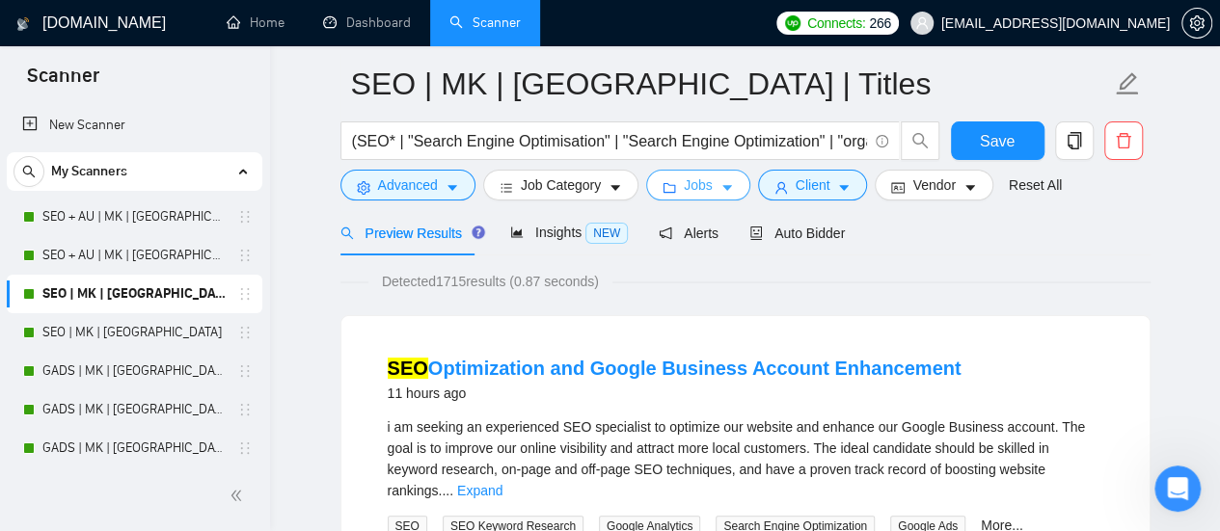
scroll to position [0, 0]
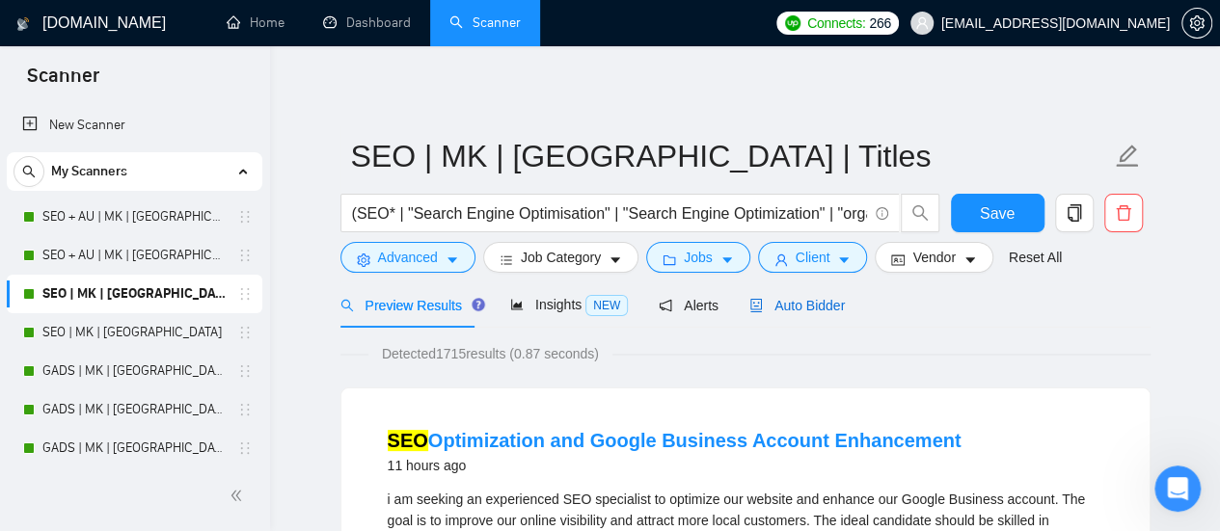
click at [760, 304] on span "Auto Bidder" at bounding box center [796, 305] width 95 height 15
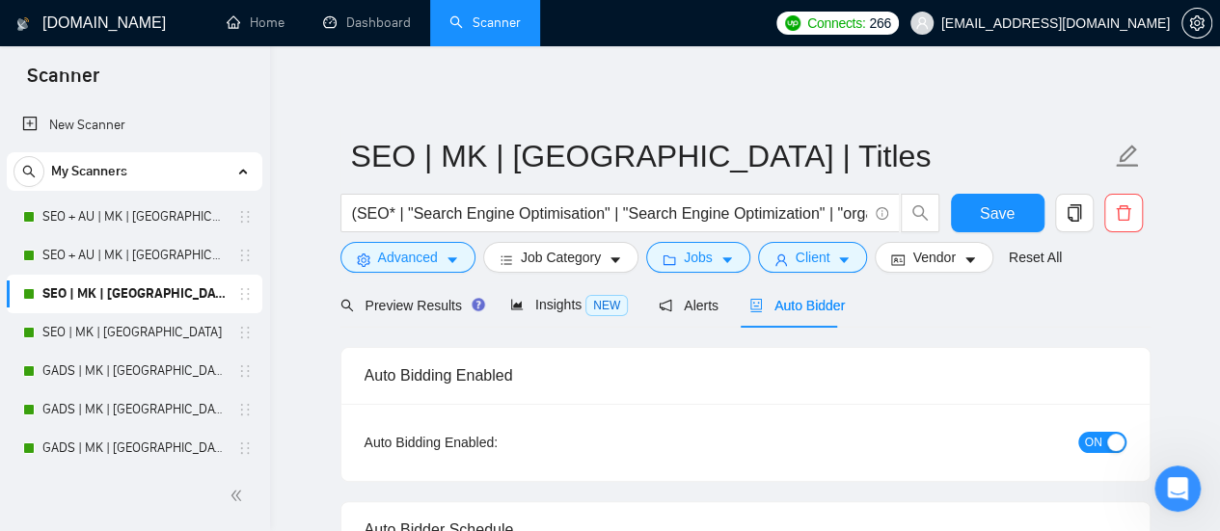
checkbox input "true"
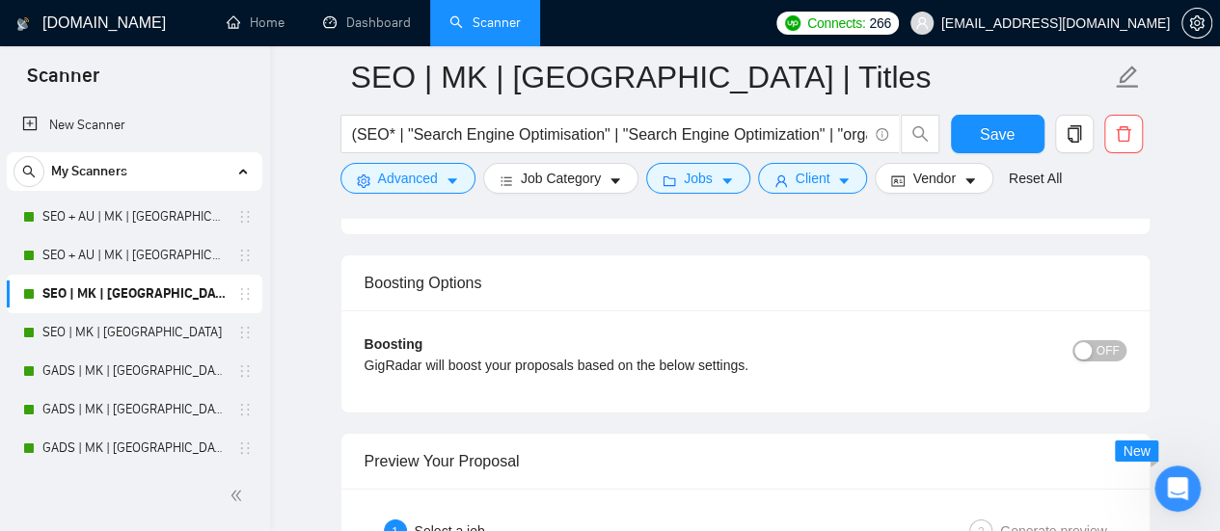
scroll to position [3375, 0]
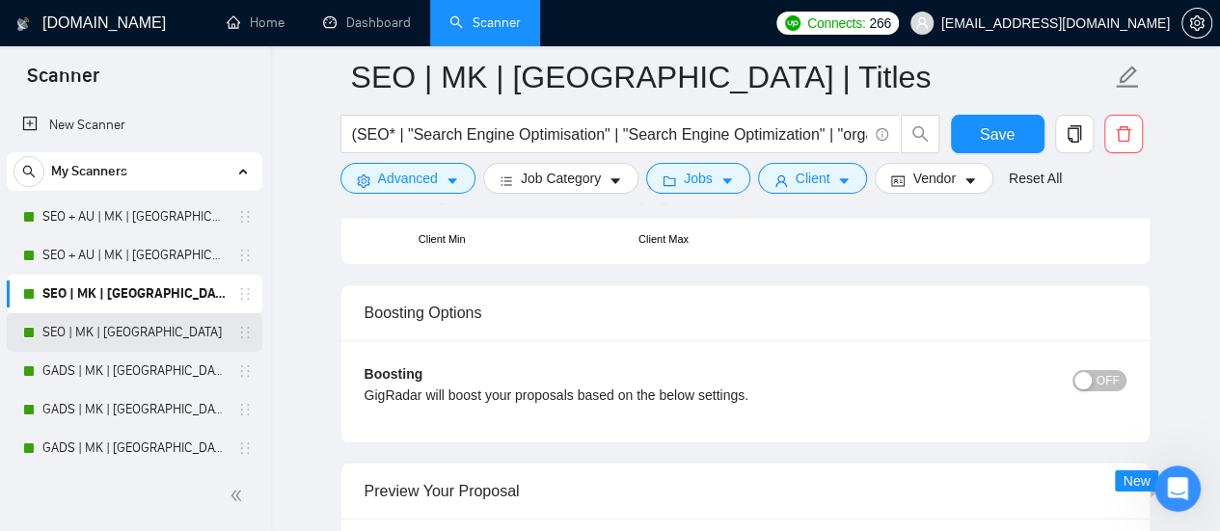
click at [150, 335] on link "SEO | MK | [GEOGRAPHIC_DATA]" at bounding box center [133, 332] width 183 height 39
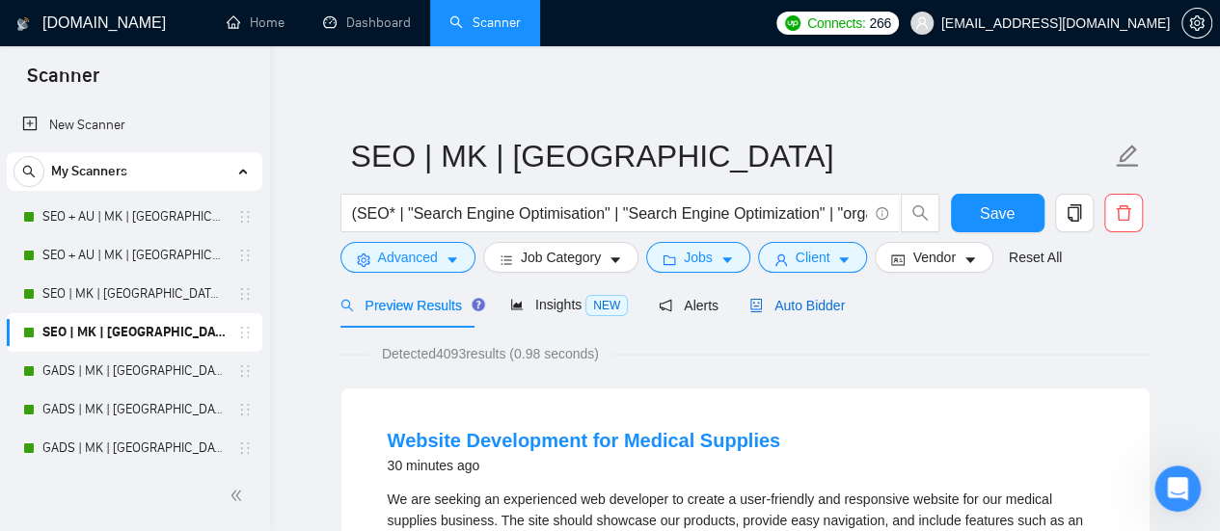
click at [777, 310] on span "Auto Bidder" at bounding box center [796, 305] width 95 height 15
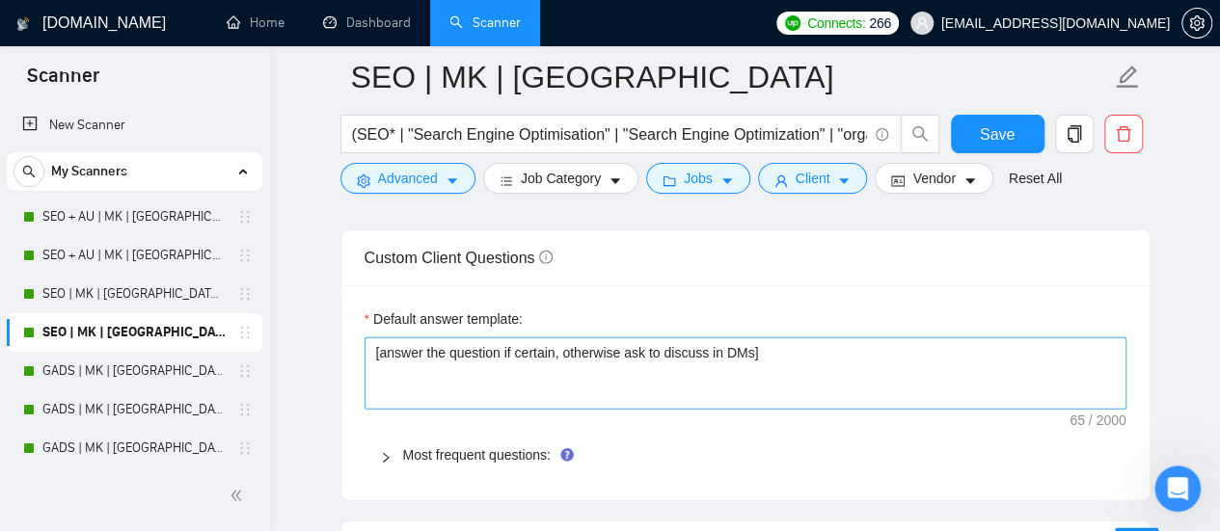
scroll to position [2700, 0]
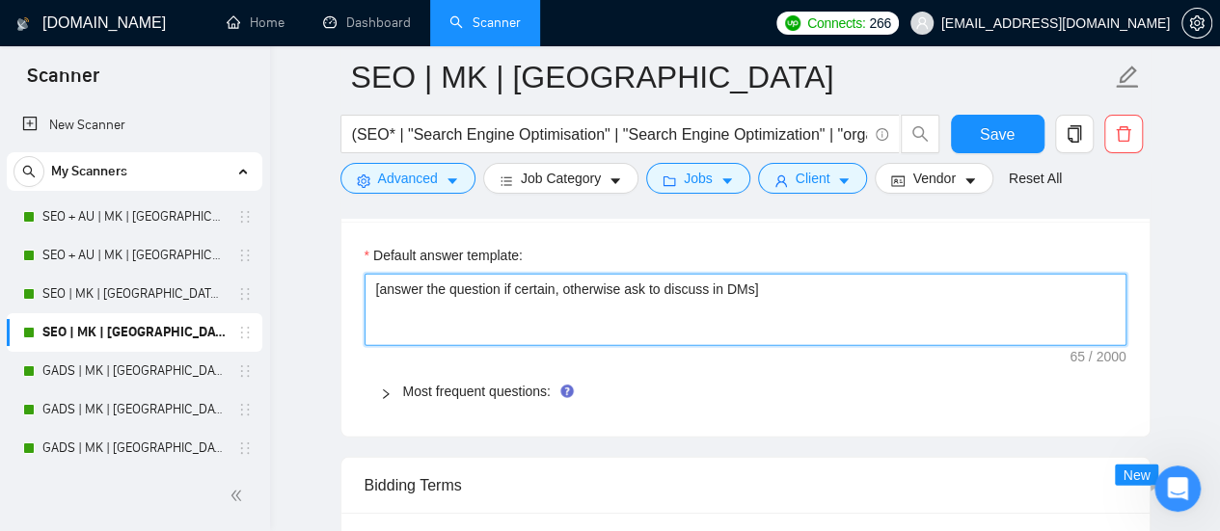
click at [681, 317] on textarea "[answer the question if certain, otherwise ask to discuss in DMs]" at bounding box center [746, 310] width 762 height 72
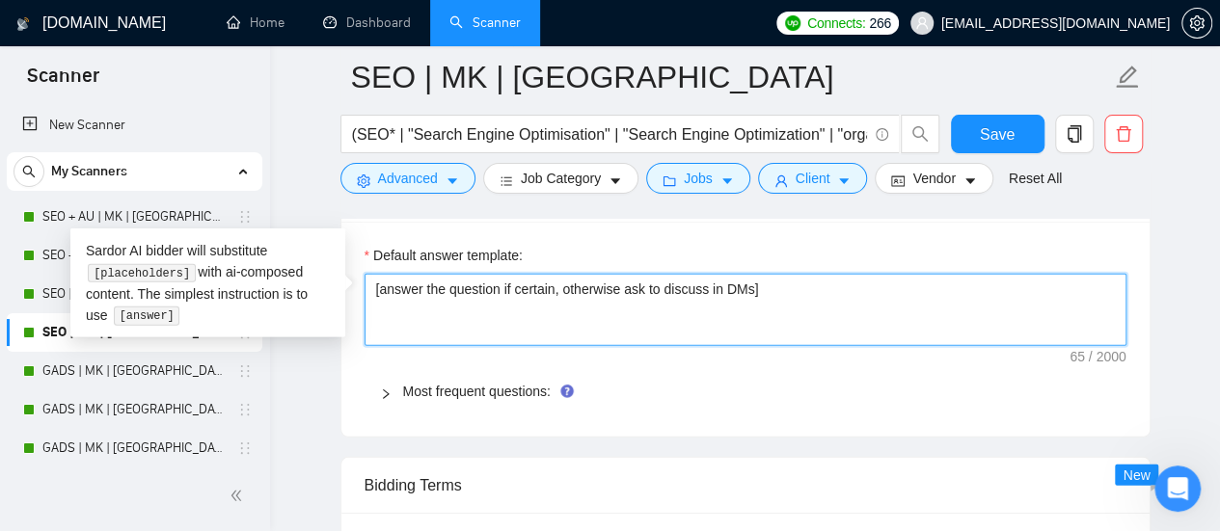
paste textarea "﻿​[Based on the provided context, craft a positive, human-like response that ad…"
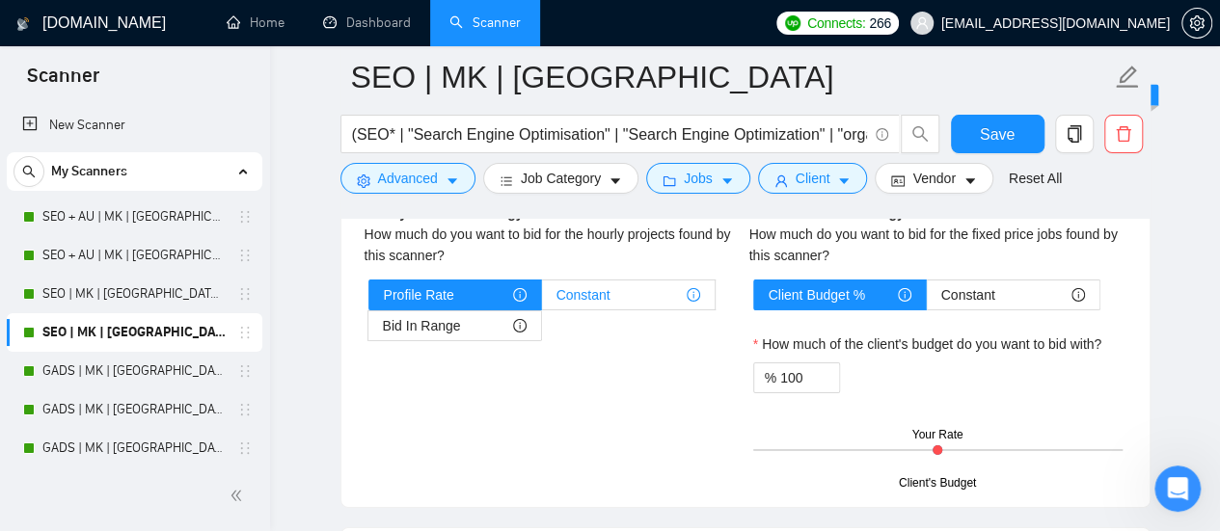
scroll to position [2990, 0]
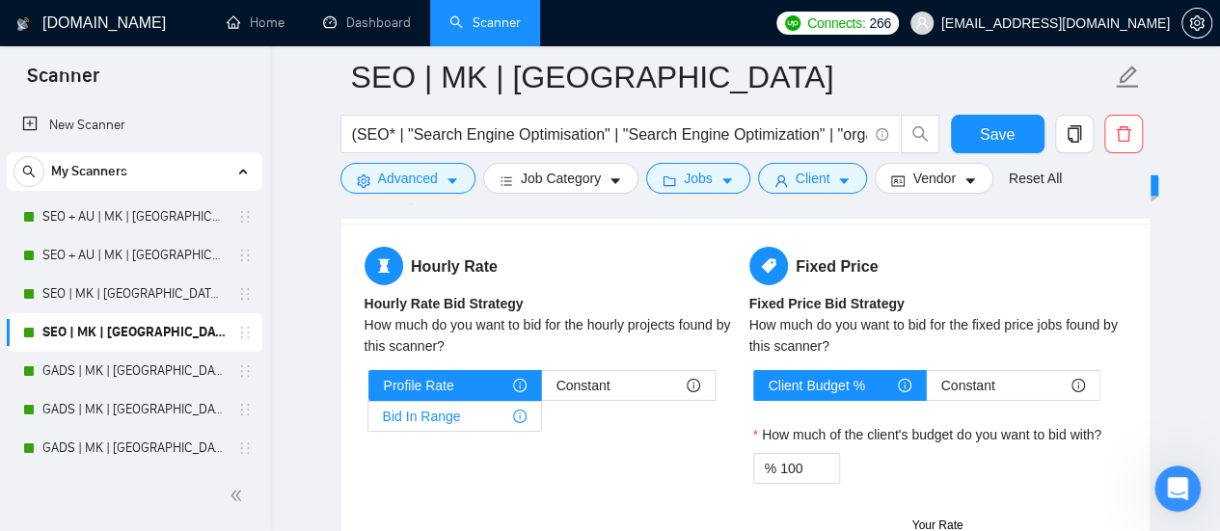
type textarea "﻿​[Based on the provided context, craft a positive, human-like response that ad…"
drag, startPoint x: 443, startPoint y: 394, endPoint x: 446, endPoint y: 420, distance: 25.2
click at [442, 402] on span "Bid In Range" at bounding box center [422, 416] width 78 height 29
click at [368, 421] on input "Bid In Range" at bounding box center [368, 421] width 0 height 0
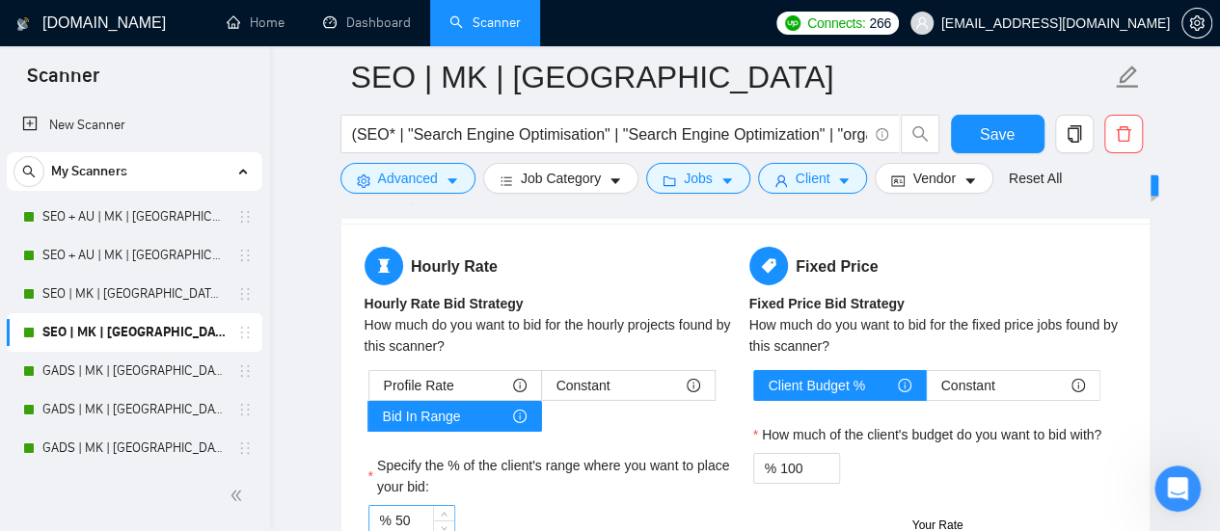
click at [399, 506] on input "50" at bounding box center [424, 520] width 59 height 29
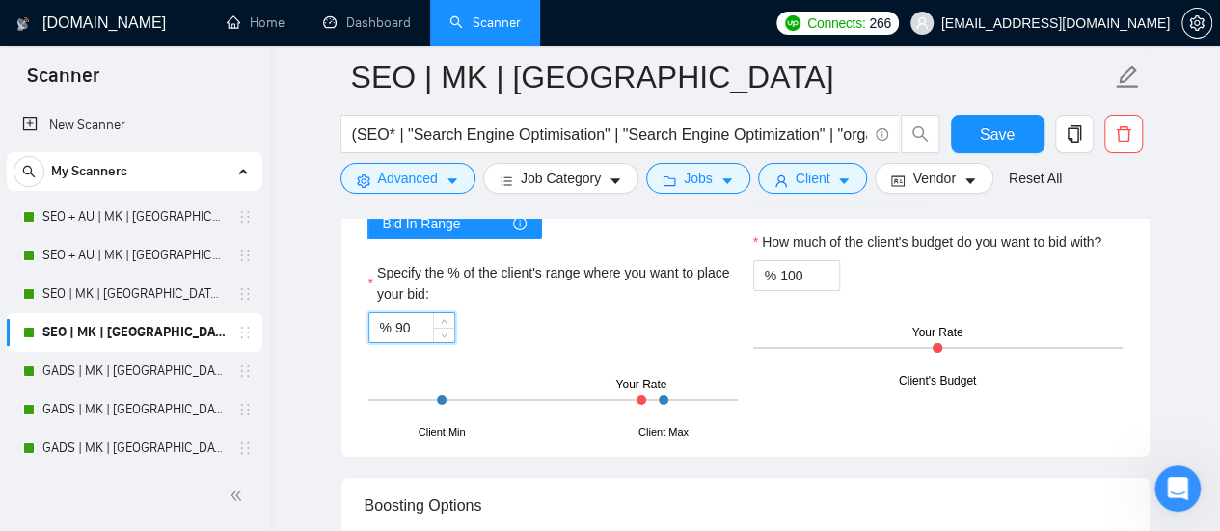
scroll to position [3375, 0]
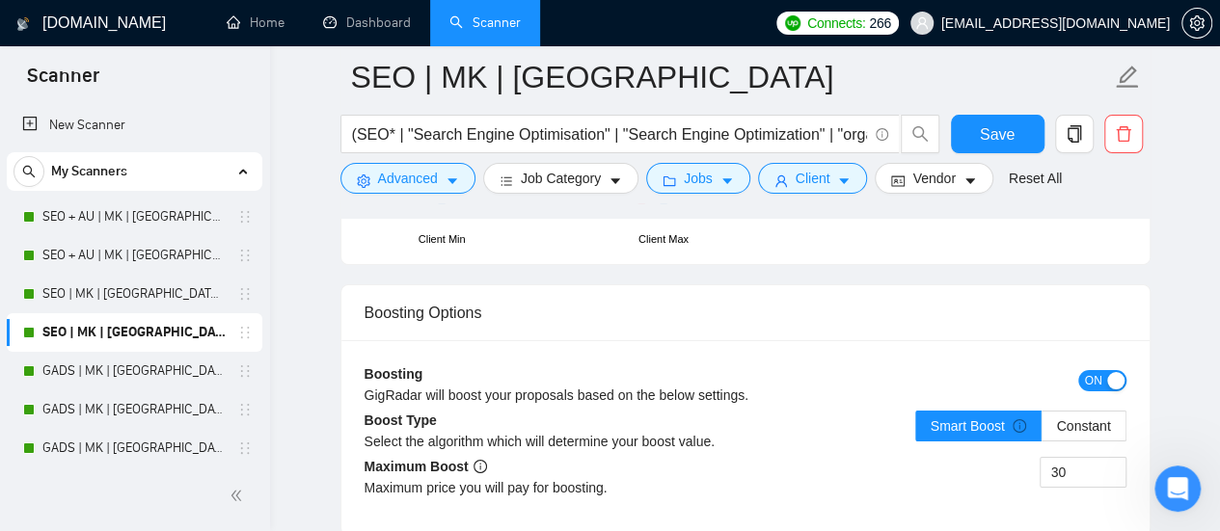
type input "90"
click at [1105, 375] on button "ON" at bounding box center [1102, 380] width 48 height 21
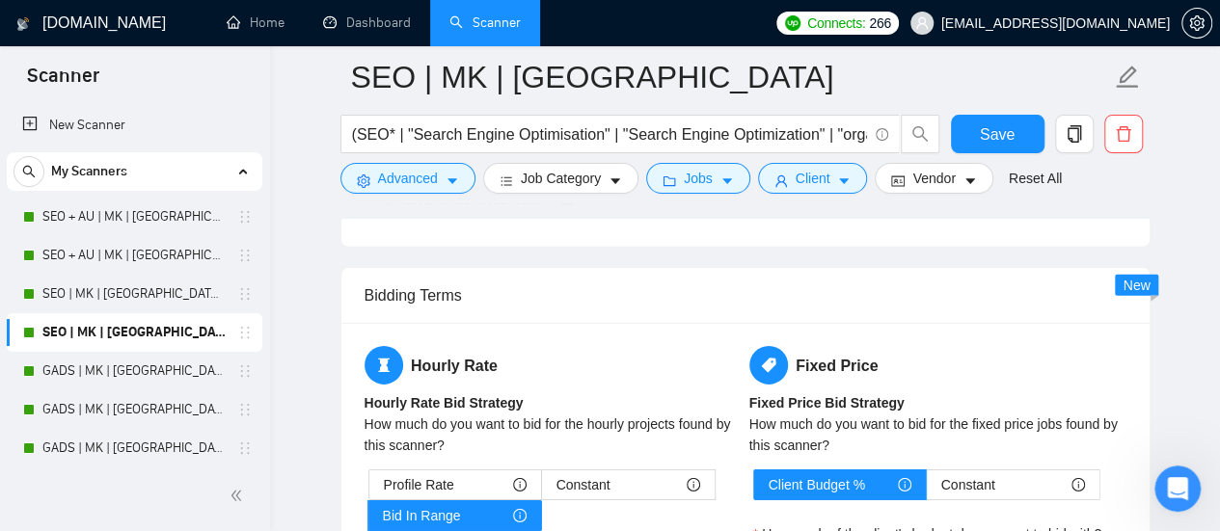
scroll to position [2700, 0]
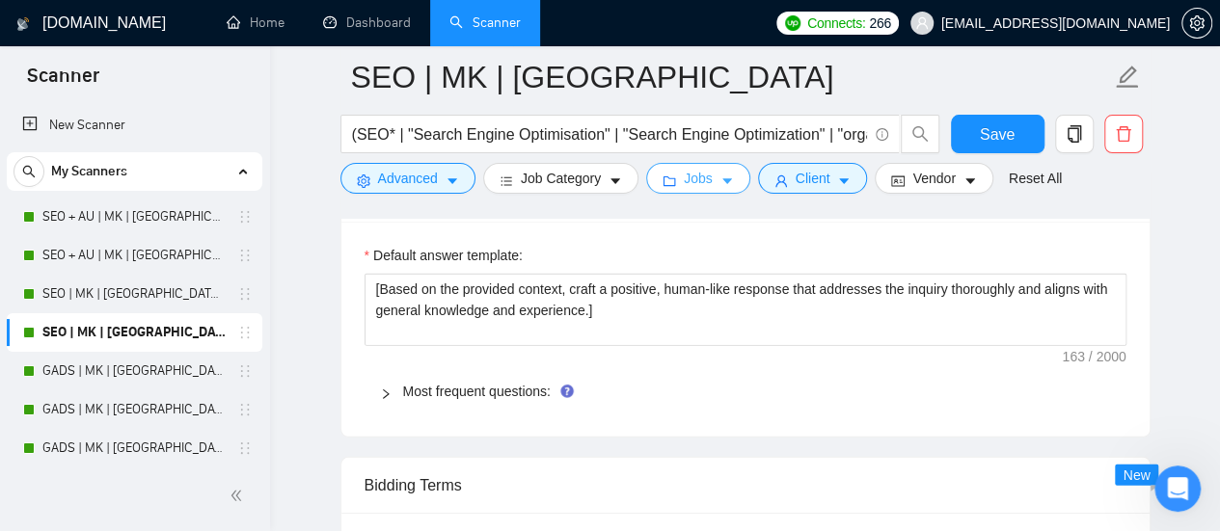
click at [693, 169] on span "Jobs" at bounding box center [698, 178] width 29 height 21
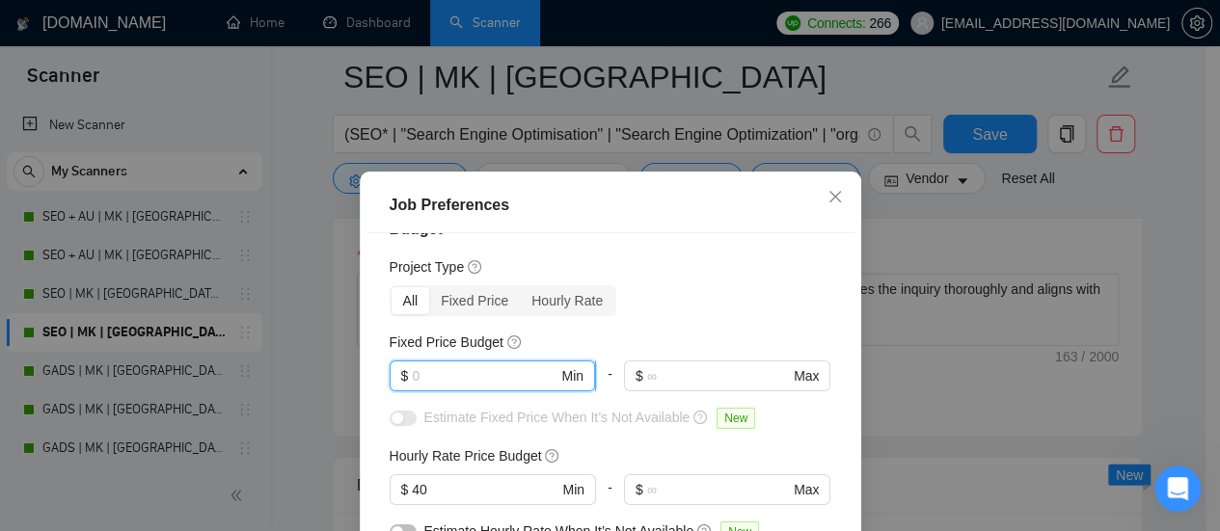
click at [478, 377] on input "text" at bounding box center [485, 376] width 146 height 21
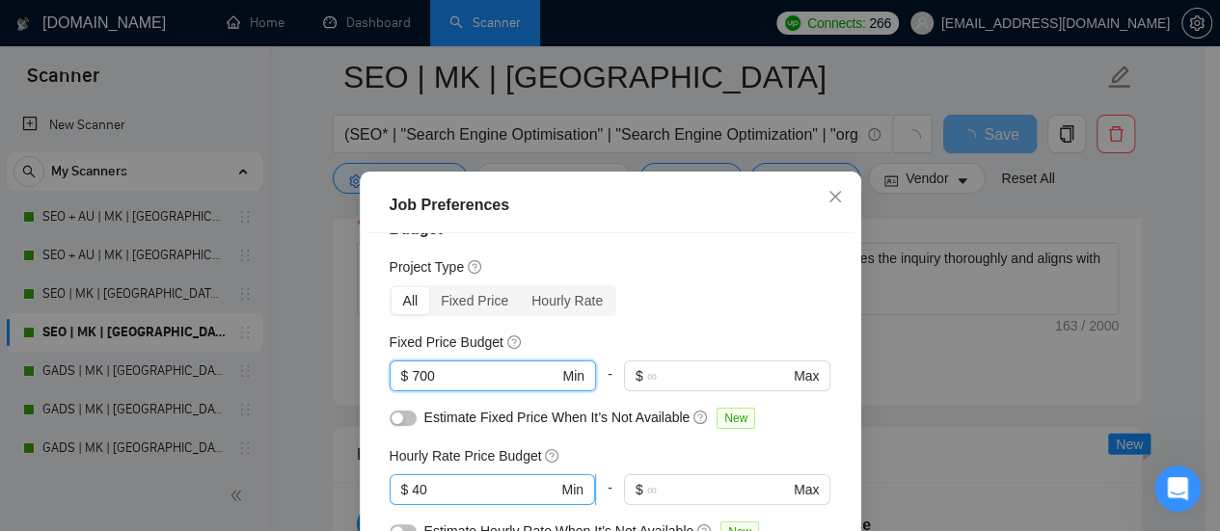
type input "700"
click at [412, 483] on input "40" at bounding box center [485, 489] width 146 height 21
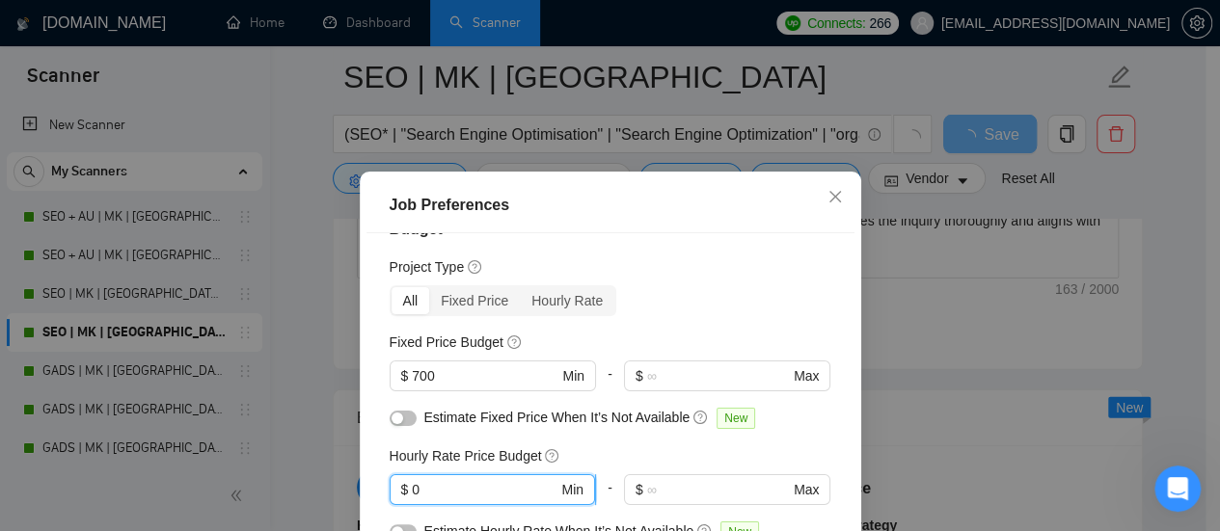
type input "50"
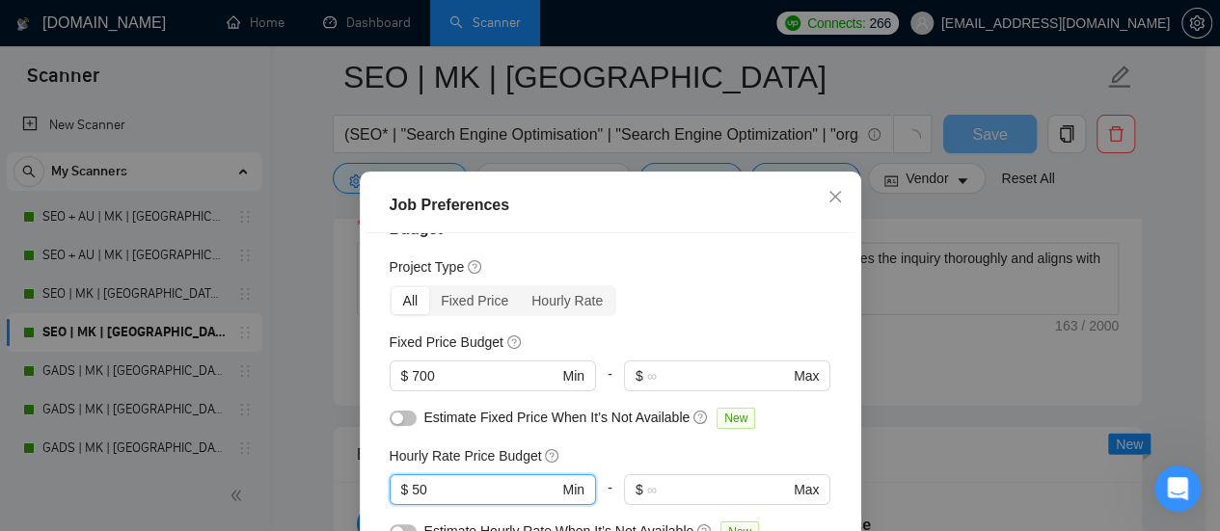
type input "50"
click at [396, 416] on button "button" at bounding box center [403, 418] width 27 height 15
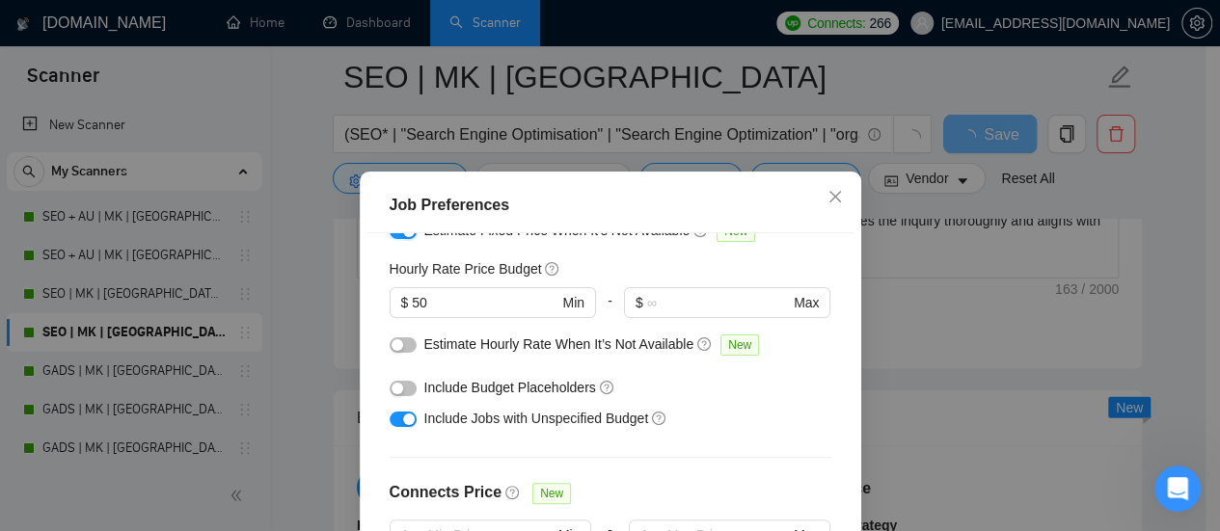
scroll to position [231, 0]
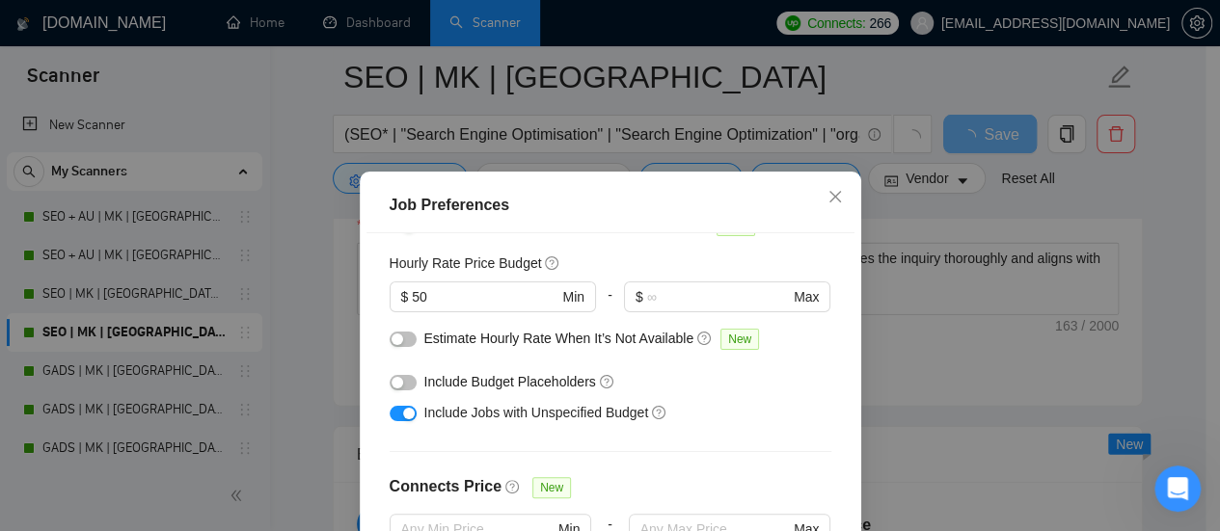
click at [390, 348] on div at bounding box center [403, 338] width 27 height 21
click at [390, 346] on button "button" at bounding box center [403, 339] width 27 height 15
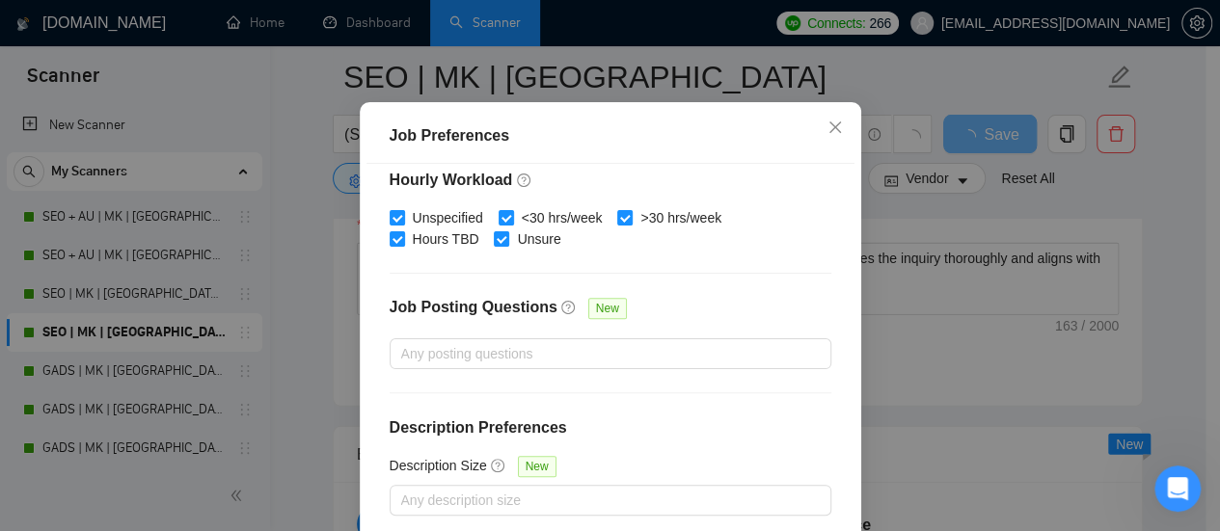
scroll to position [158, 0]
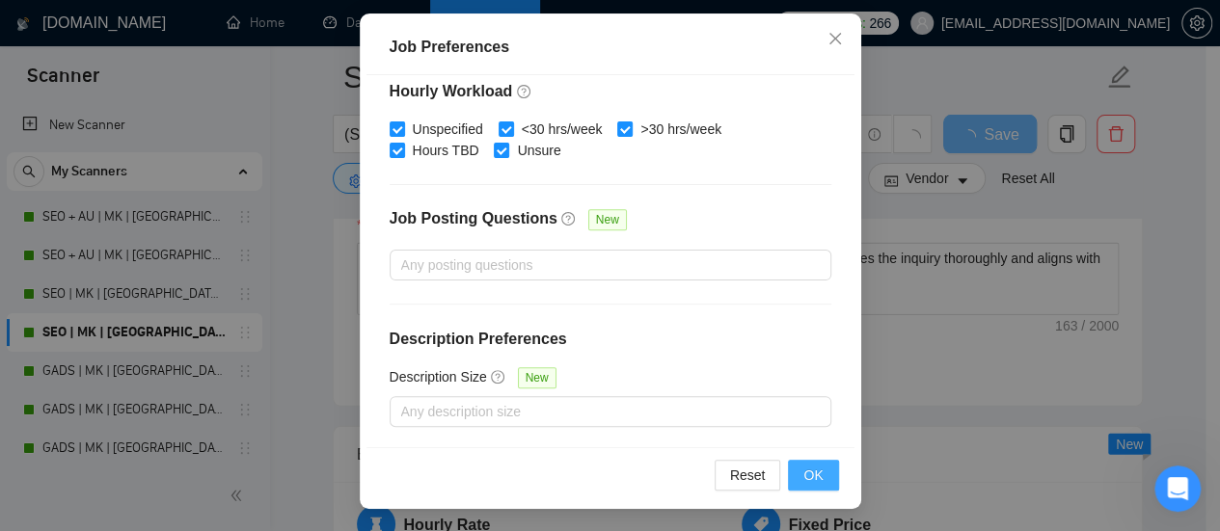
click at [795, 475] on button "OK" at bounding box center [813, 475] width 50 height 31
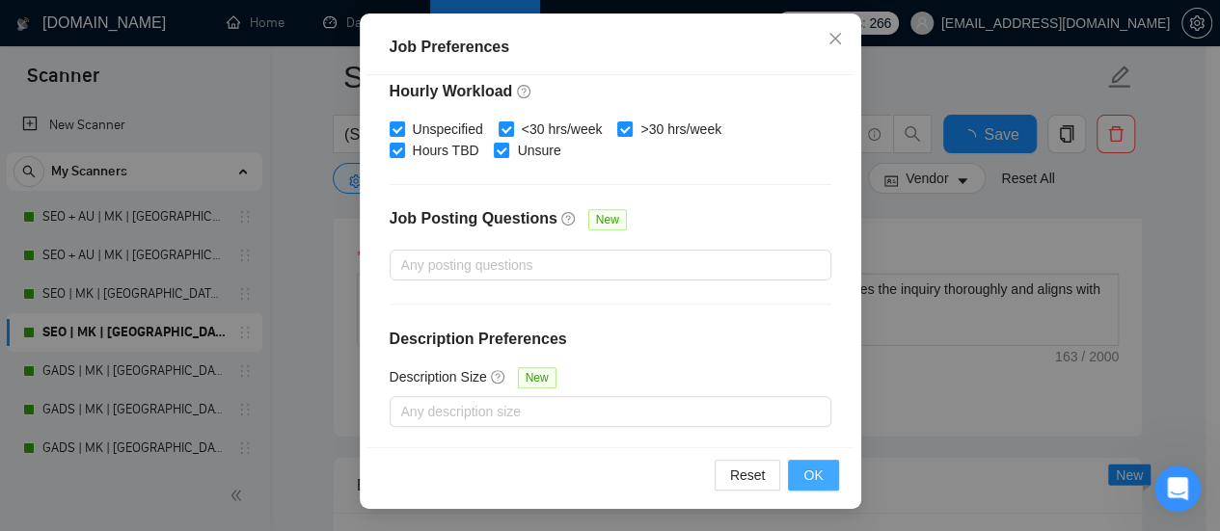
scroll to position [102, 0]
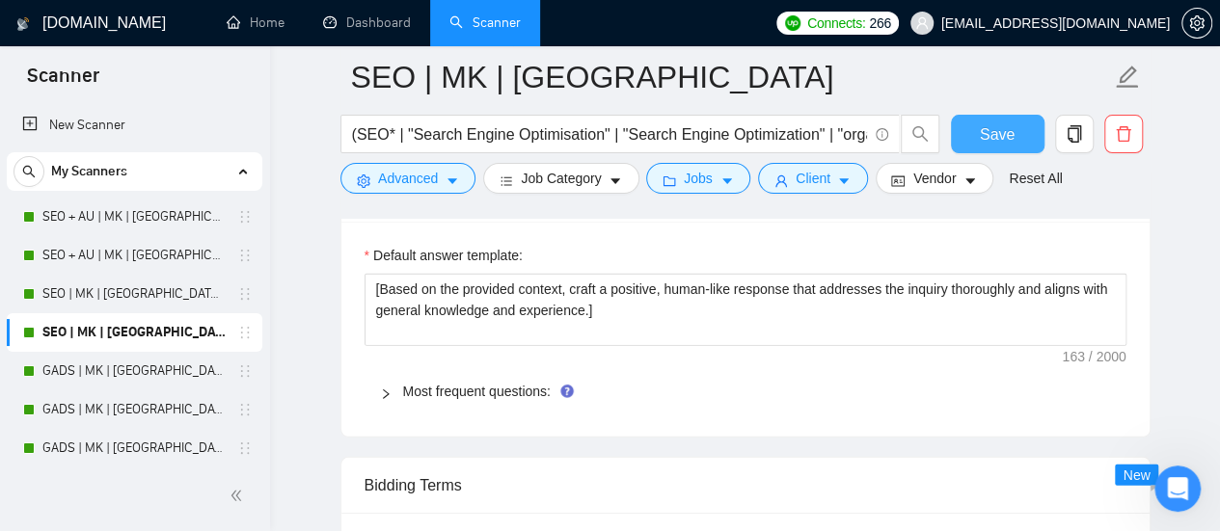
click at [1007, 137] on span "Save" at bounding box center [997, 134] width 35 height 24
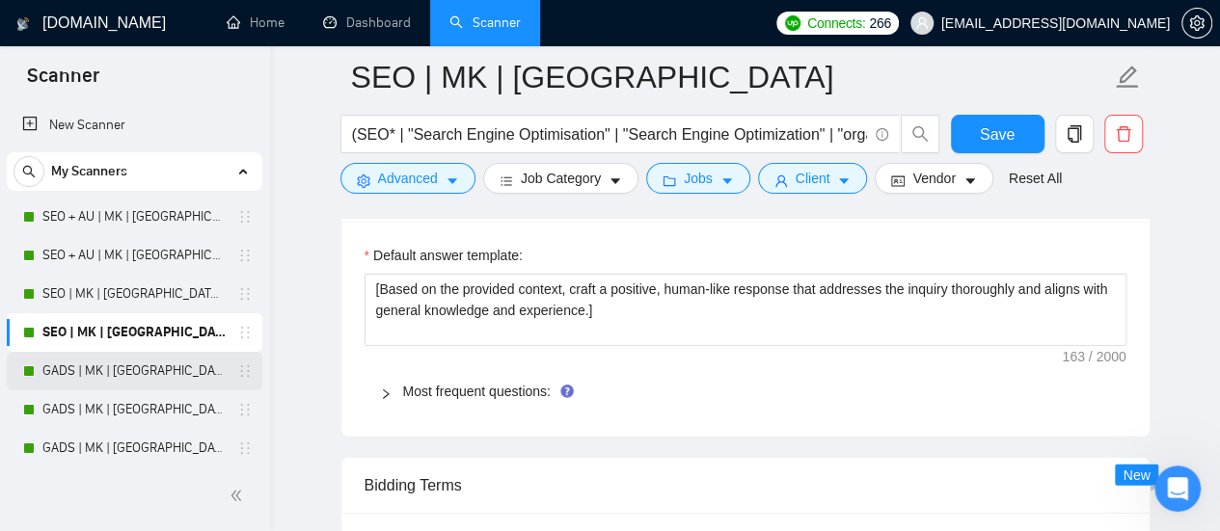
click at [124, 370] on link "GADS | MK | [GEOGRAPHIC_DATA] | Titles" at bounding box center [133, 371] width 183 height 39
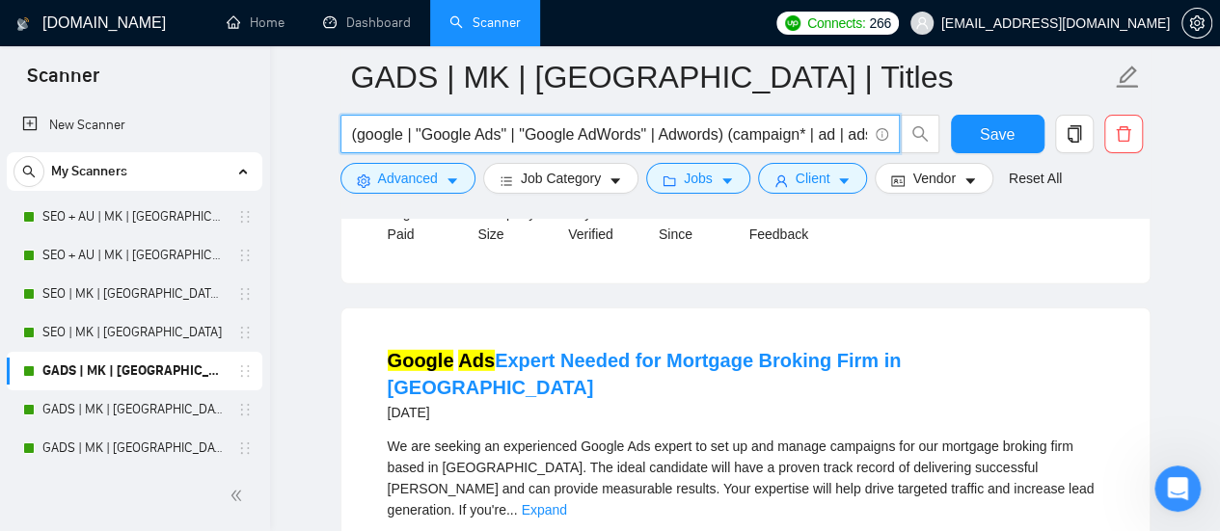
scroll to position [0, 986]
drag, startPoint x: 617, startPoint y: 142, endPoint x: 1222, endPoint y: 234, distance: 611.7
click at [403, 187] on span "Advanced" at bounding box center [408, 178] width 60 height 21
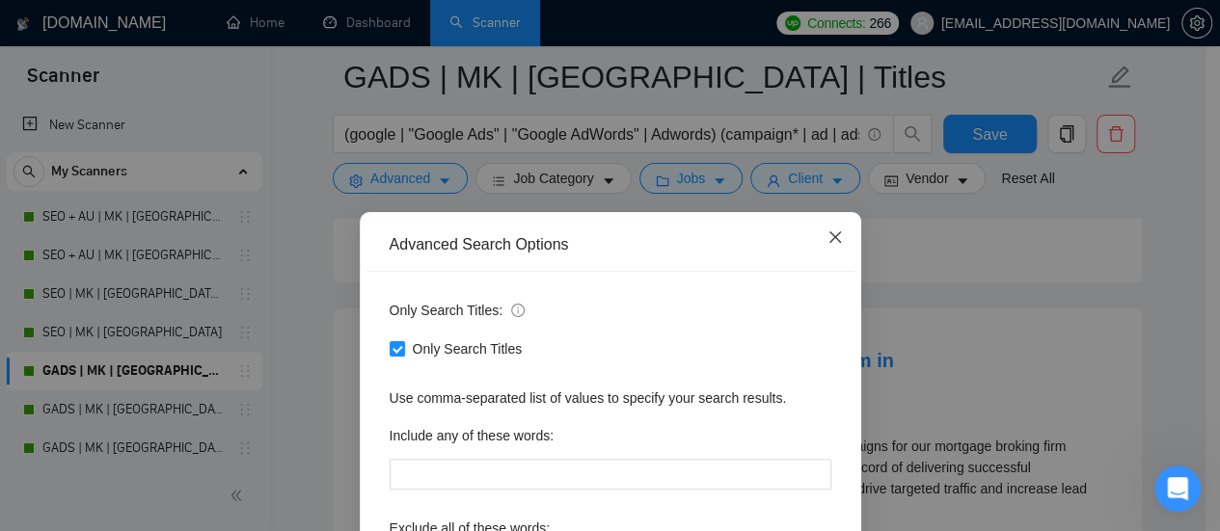
click at [827, 233] on icon "close" at bounding box center [834, 237] width 15 height 15
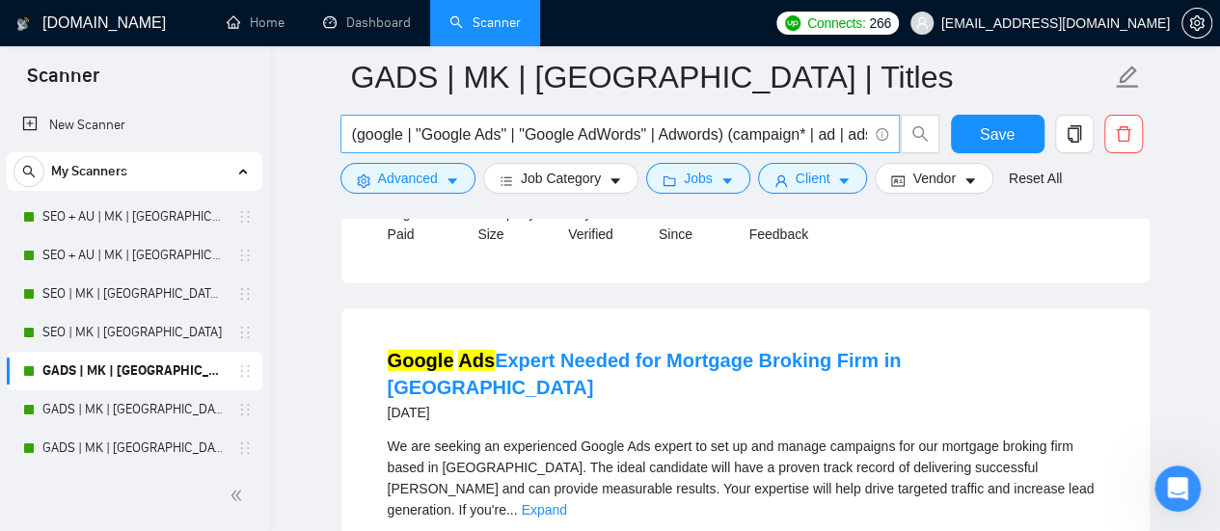
click at [459, 130] on input "(google | "Google Ads" | "Google AdWords" | Adwords) (campaign* | ad | ads | ad…" at bounding box center [609, 134] width 515 height 24
paste input "| "YouTube ads") (campaign* | ad | ads | advert* | ppc | "pay-per-click" | "pay…"
type input "(google | "Google Ads" | "Google AdWords" | Adwords | "YouTube ads") (campaign*…"
click at [701, 182] on span "Jobs" at bounding box center [698, 178] width 29 height 21
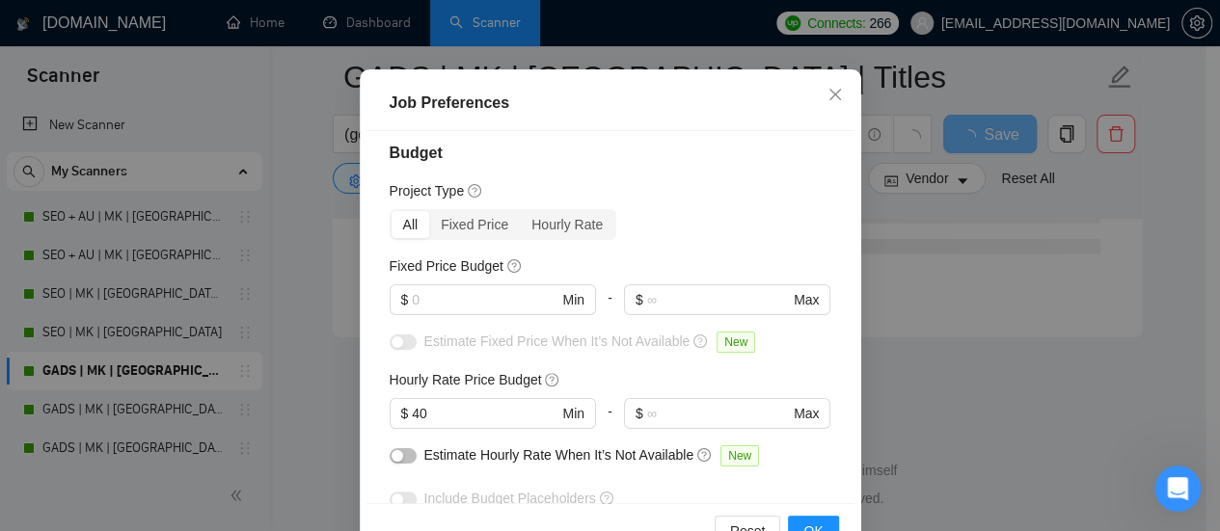
scroll to position [0, 0]
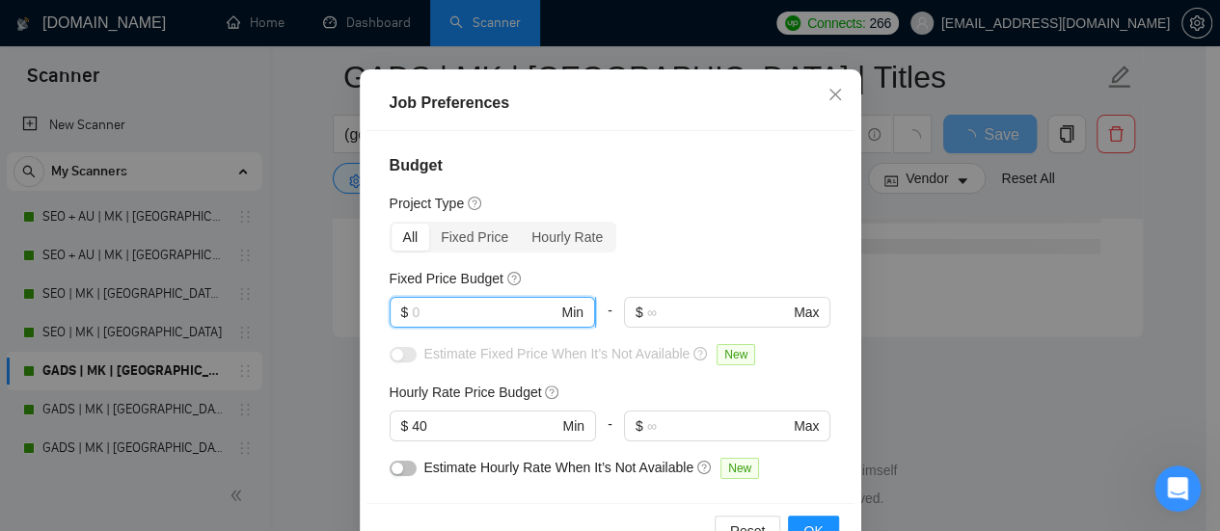
click at [438, 323] on input "text" at bounding box center [485, 312] width 146 height 21
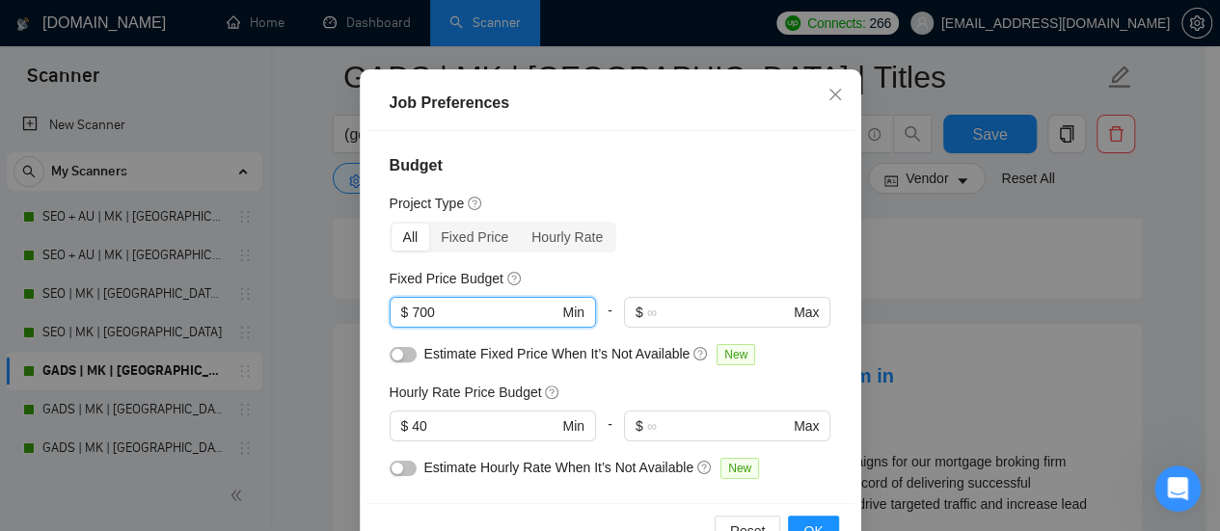
type input "700"
click at [393, 361] on div "button" at bounding box center [398, 355] width 12 height 12
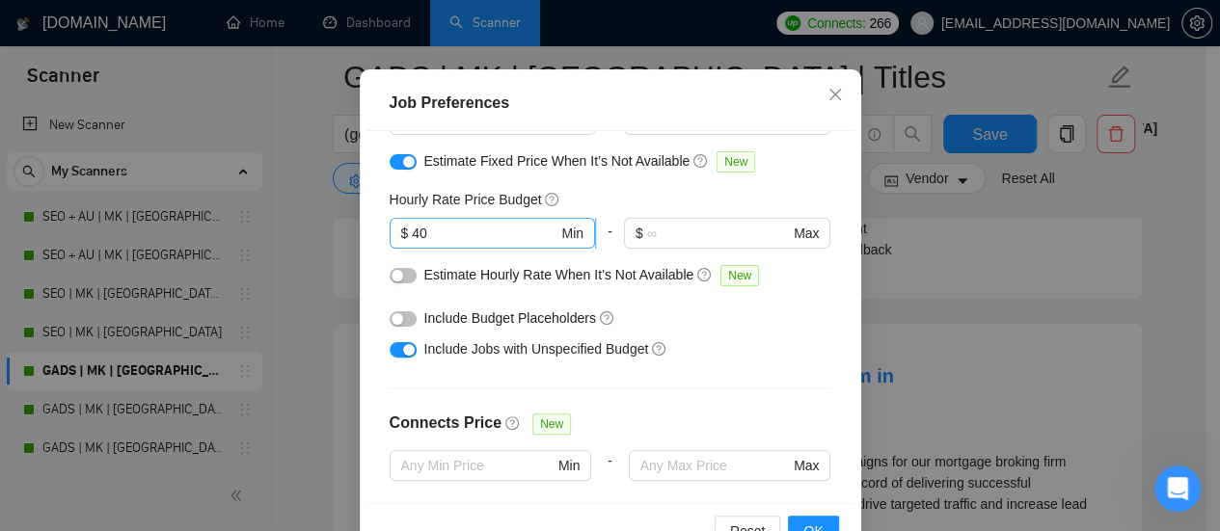
click at [412, 244] on input "40" at bounding box center [485, 233] width 146 height 21
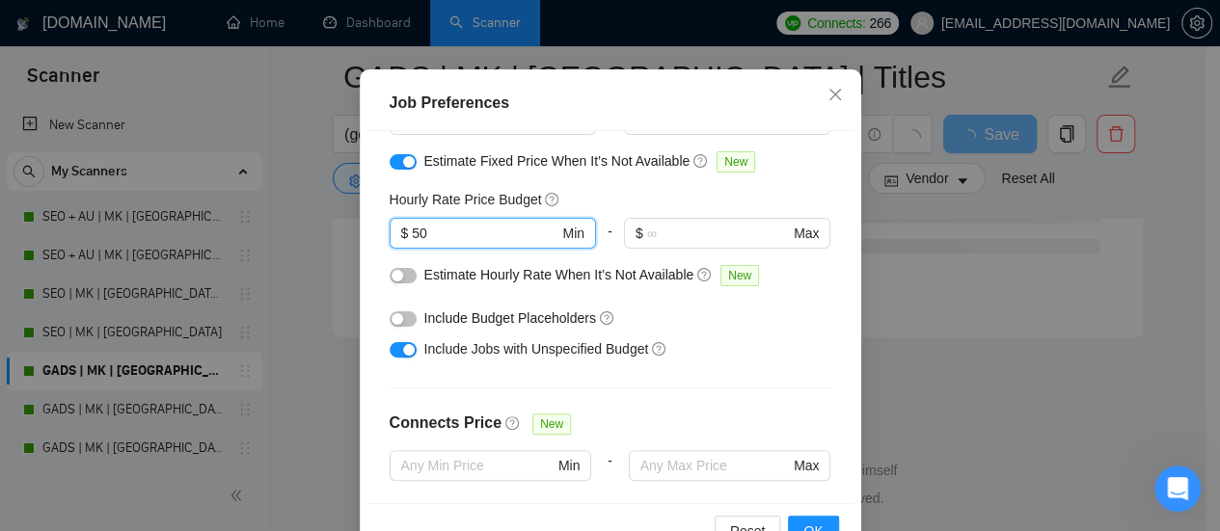
type input "50"
click at [376, 367] on div "Budget Project Type All Fixed Price Hourly Rate Fixed Price Budget $ 700 Min - …" at bounding box center [610, 317] width 488 height 372
click at [392, 282] on div "button" at bounding box center [398, 276] width 12 height 12
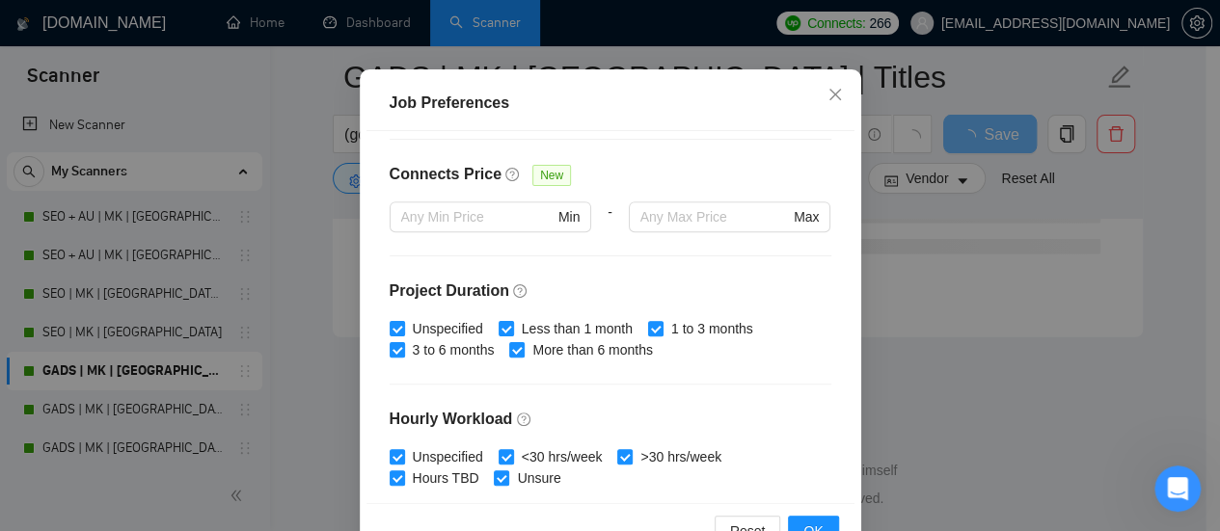
scroll to position [714, 0]
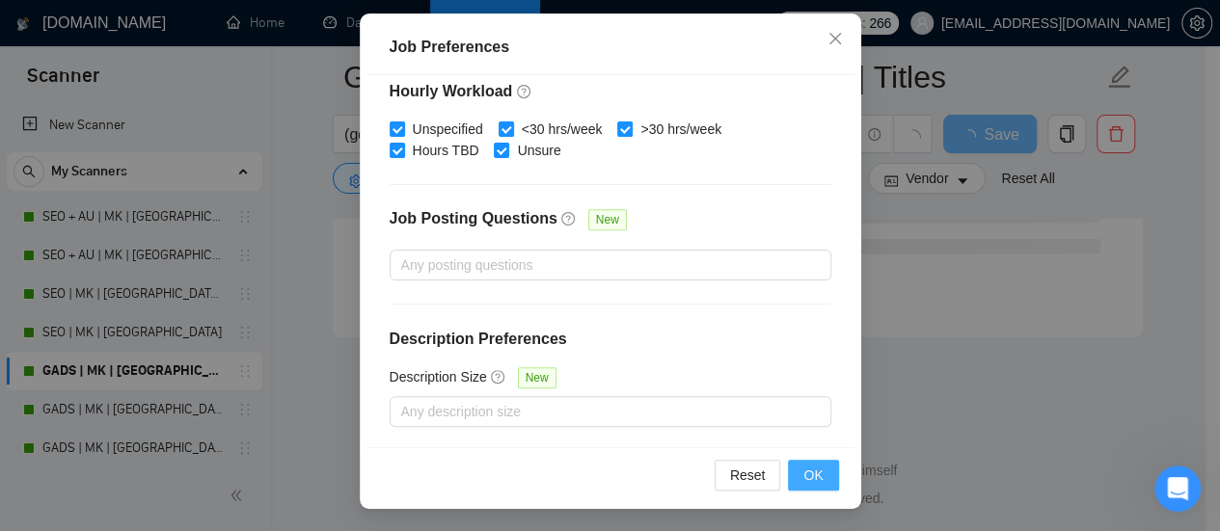
click at [810, 475] on span "OK" at bounding box center [812, 475] width 19 height 21
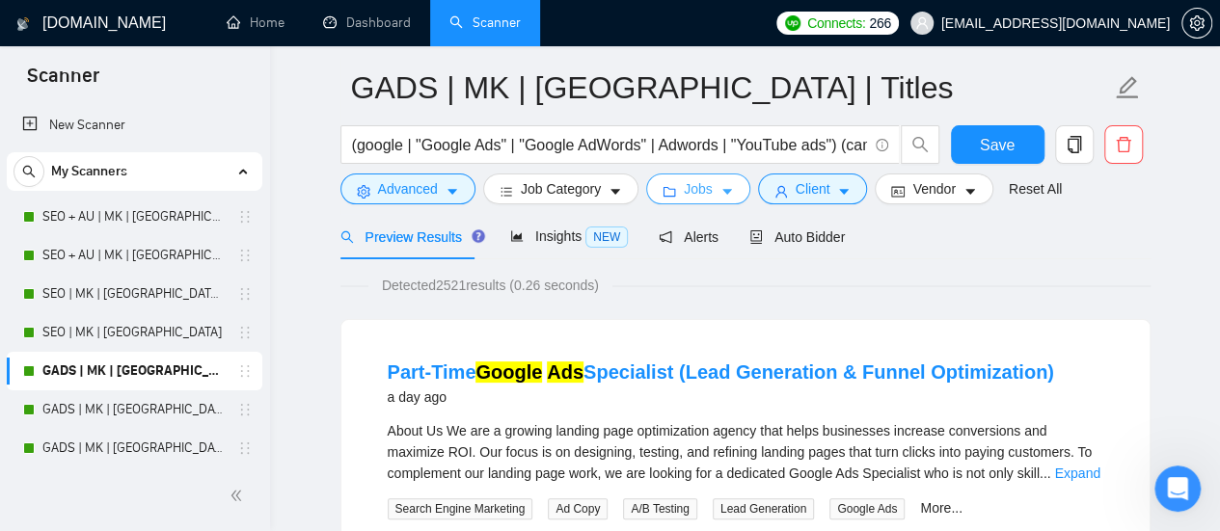
scroll to position [0, 0]
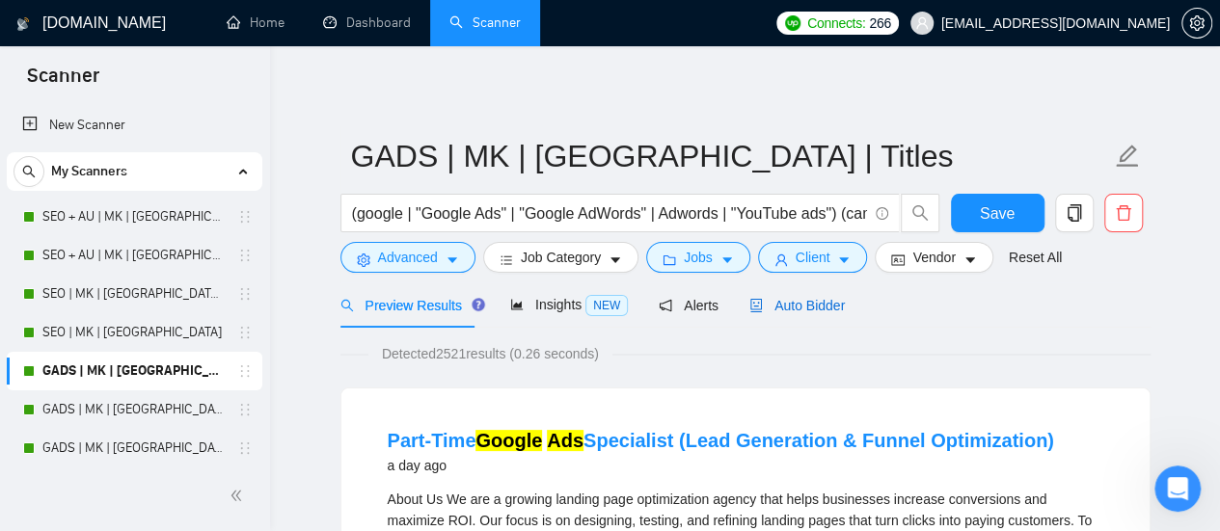
click at [814, 303] on span "Auto Bidder" at bounding box center [796, 305] width 95 height 15
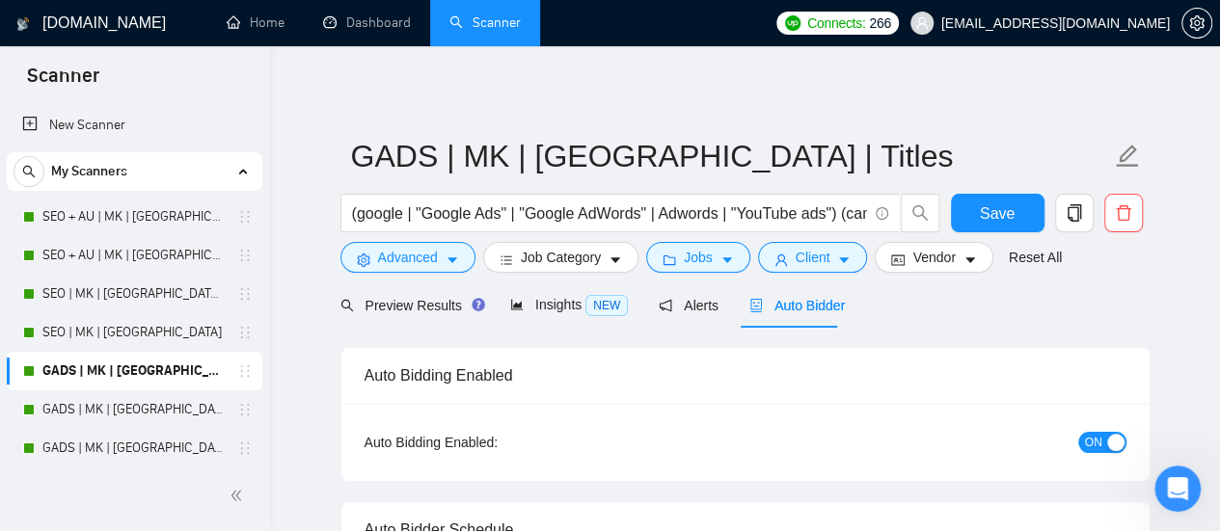
checkbox input "true"
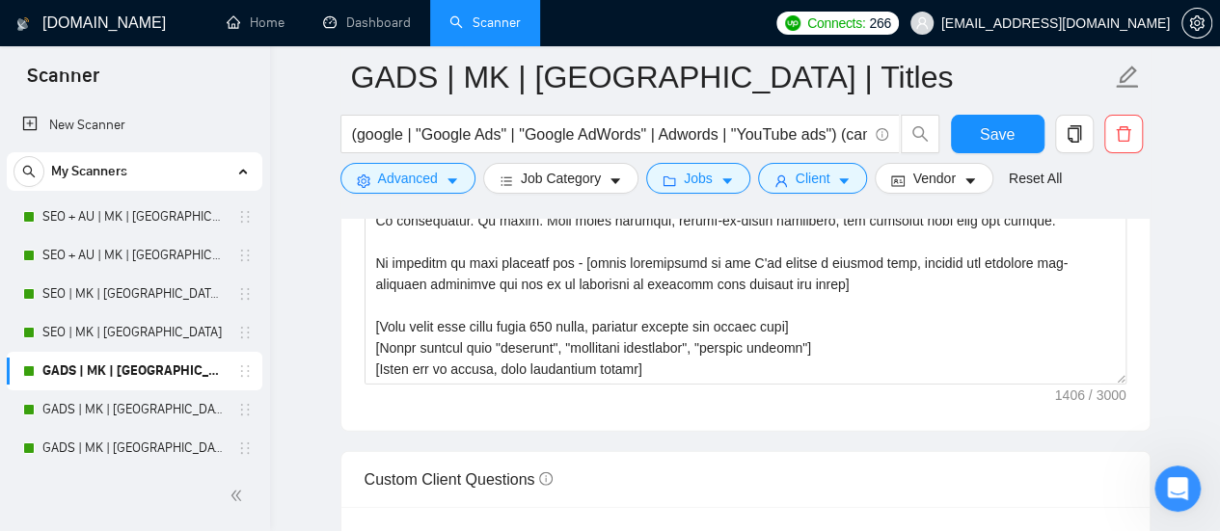
scroll to position [2604, 0]
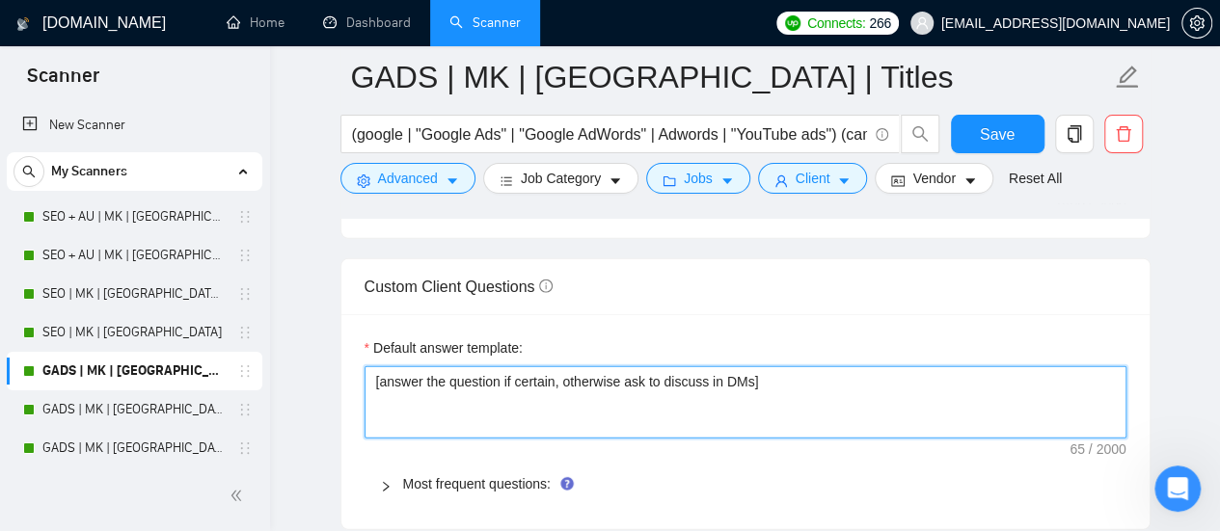
click at [487, 381] on textarea "[answer the question if certain, otherwise ask to discuss in DMs]" at bounding box center [746, 402] width 762 height 72
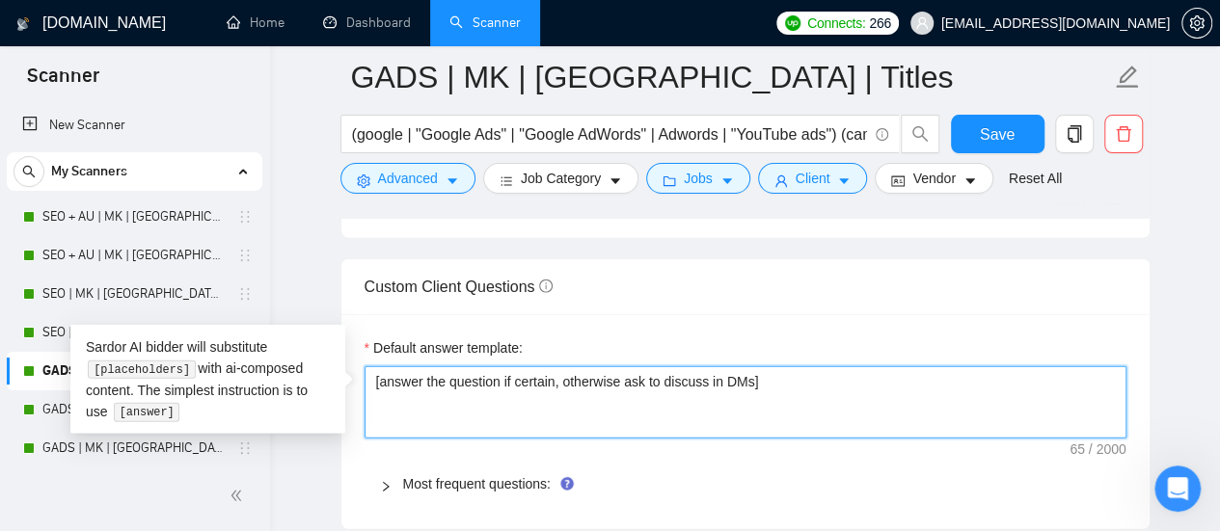
paste textarea "Based on the provided context, craft a positive, human-like response that addre…"
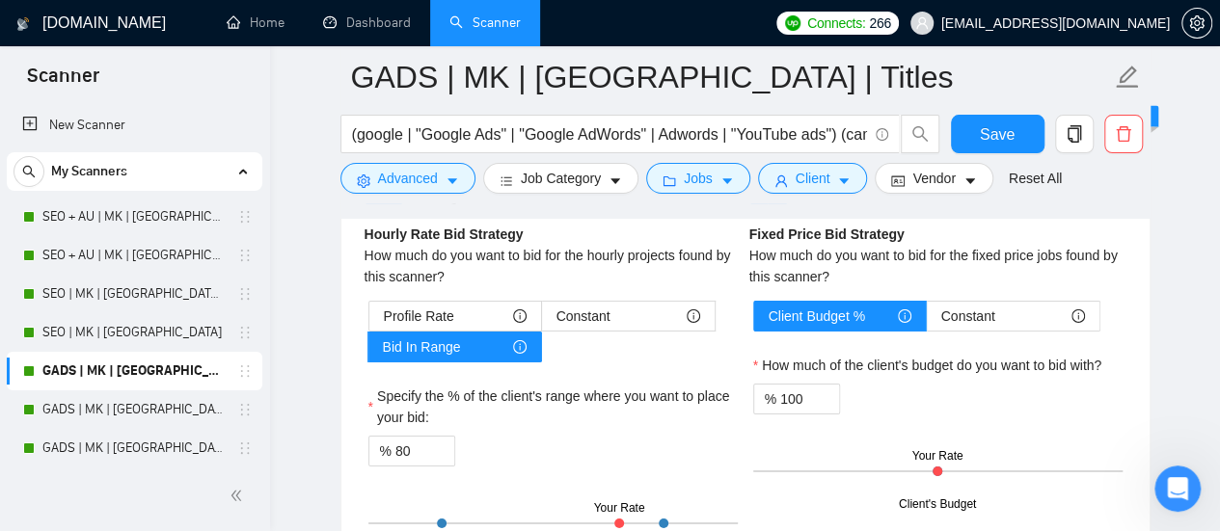
scroll to position [3086, 0]
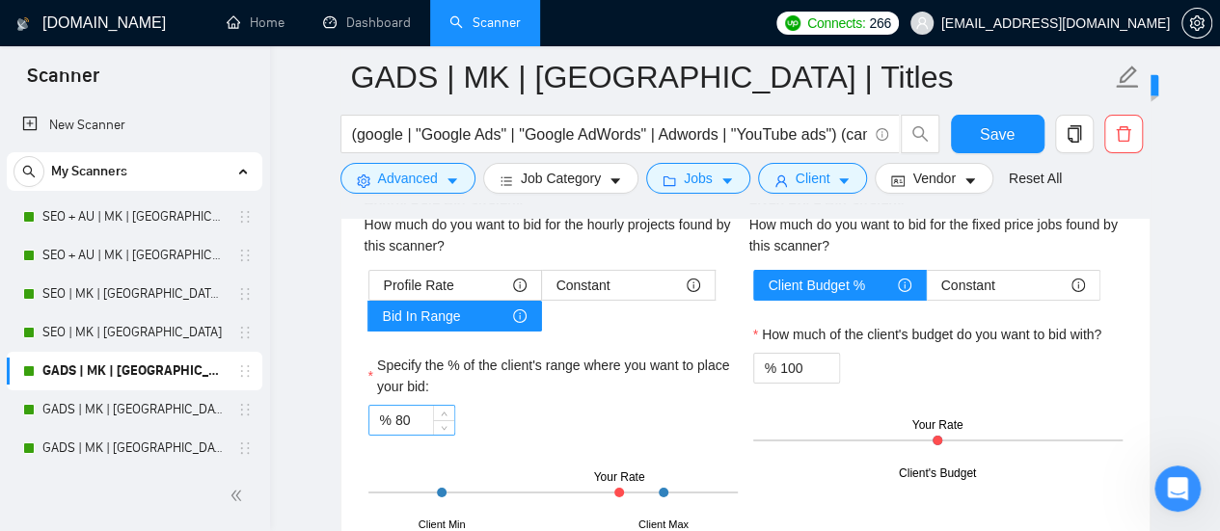
type textarea "[Based on the provided context, craft a positive, human-like response that addr…"
click at [395, 407] on input "80" at bounding box center [424, 420] width 59 height 29
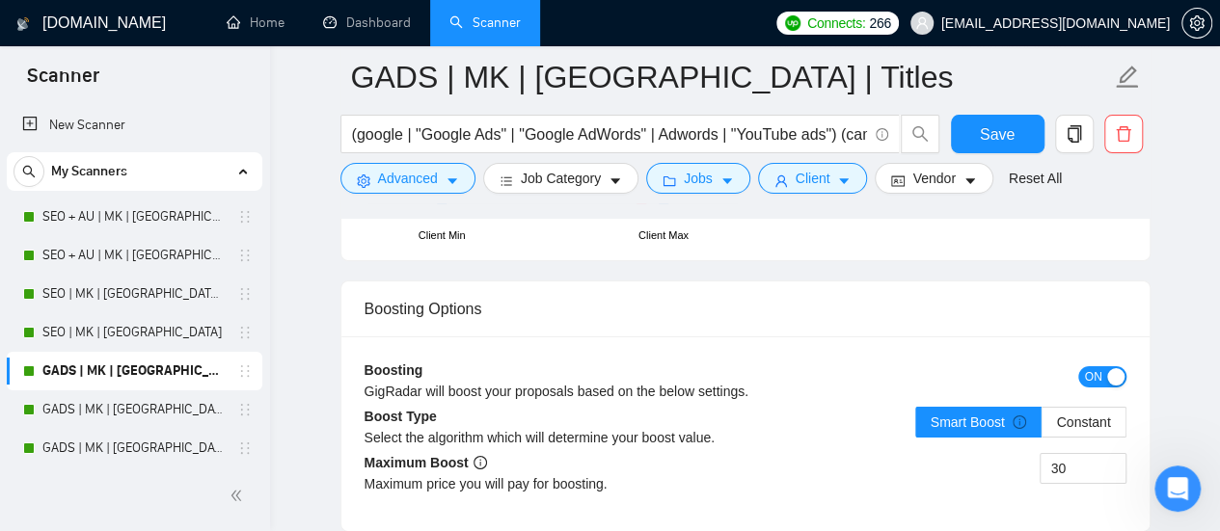
type input "90"
click at [1119, 369] on div "button" at bounding box center [1115, 376] width 17 height 17
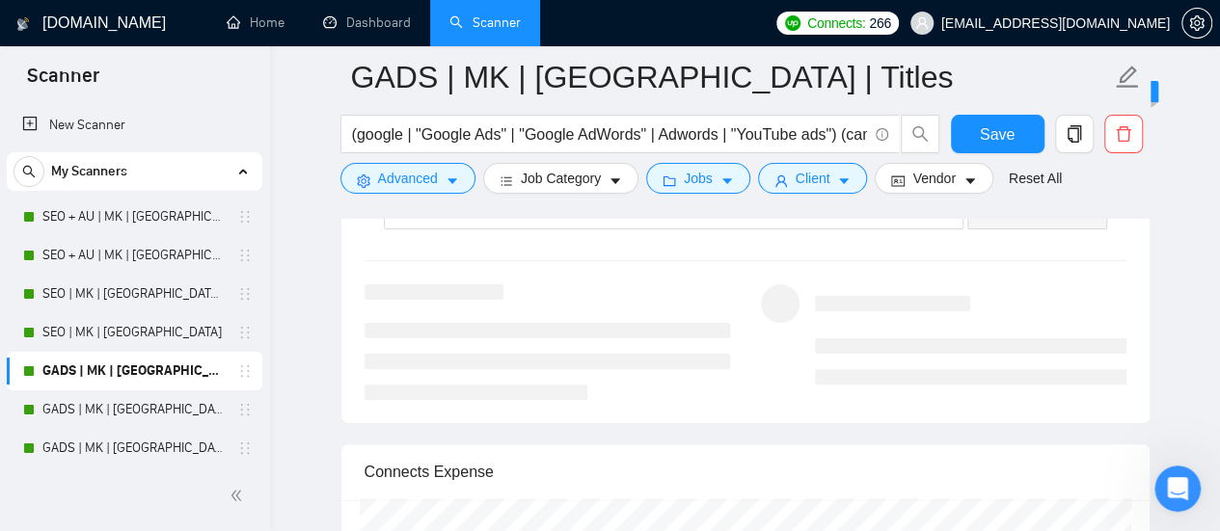
scroll to position [3568, 0]
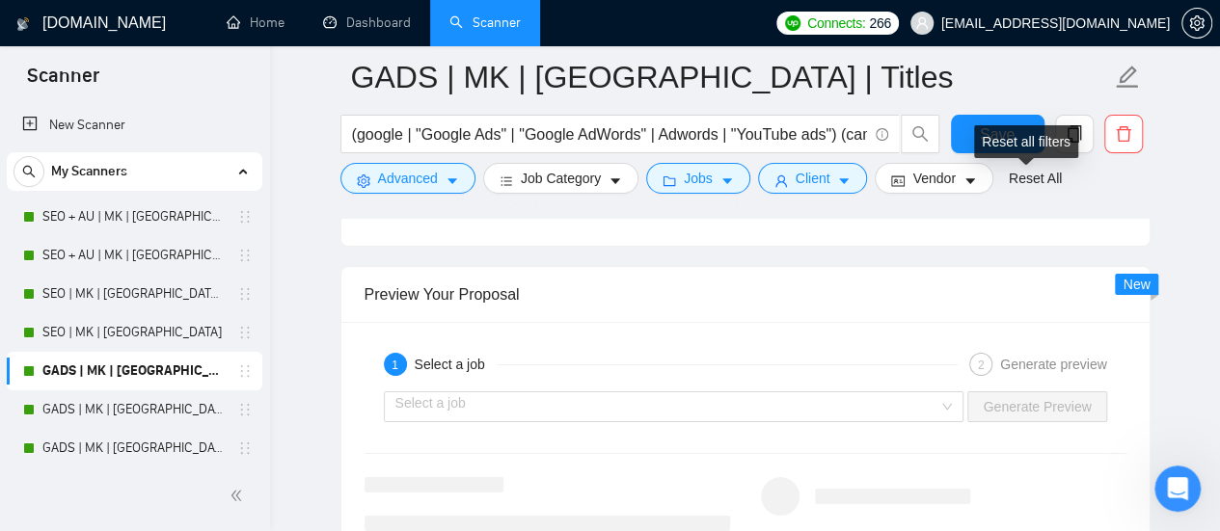
click at [1015, 149] on div "Reset all filters" at bounding box center [1026, 141] width 104 height 33
click at [997, 139] on span "Save" at bounding box center [997, 134] width 35 height 24
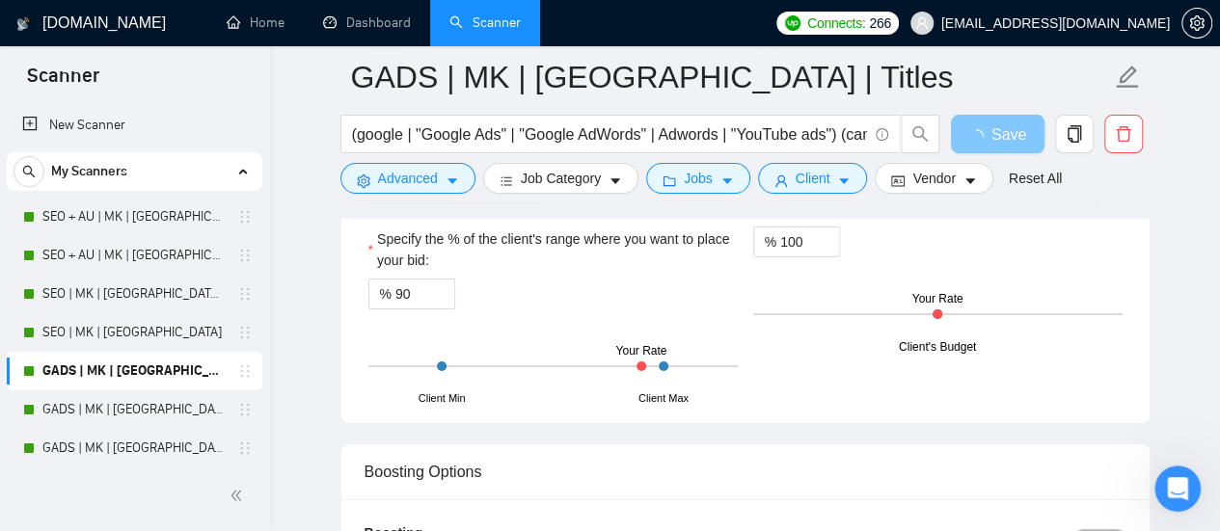
scroll to position [3183, 0]
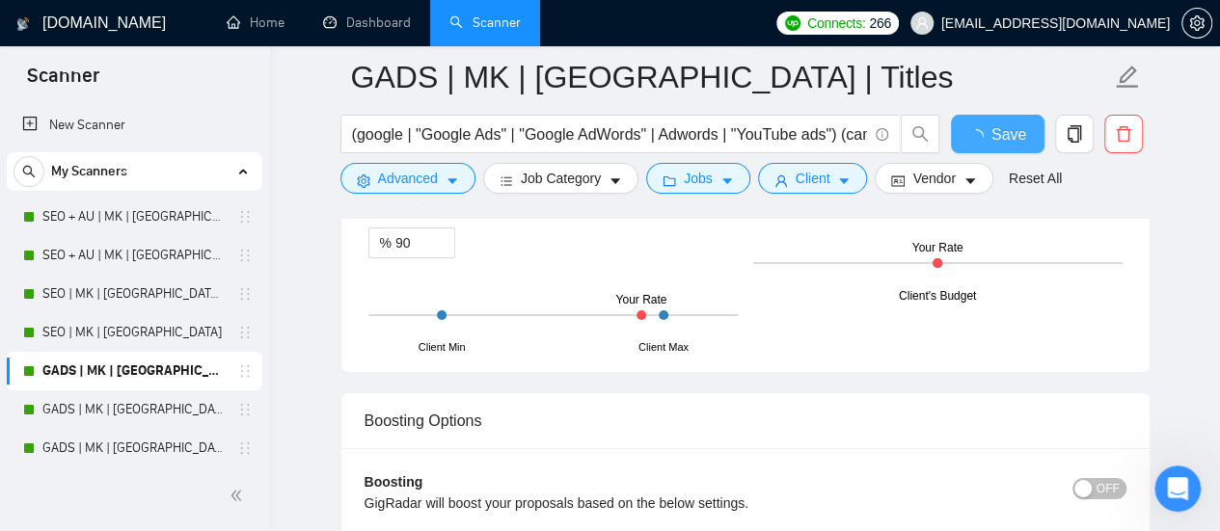
checkbox input "true"
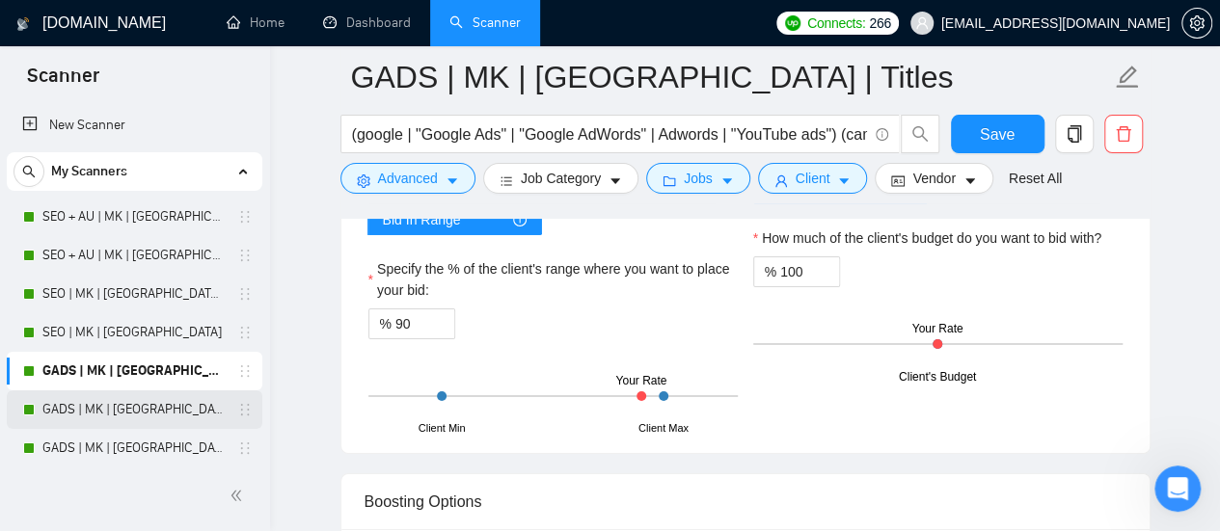
click at [114, 425] on link "GADS | MK | [GEOGRAPHIC_DATA]" at bounding box center [133, 410] width 183 height 39
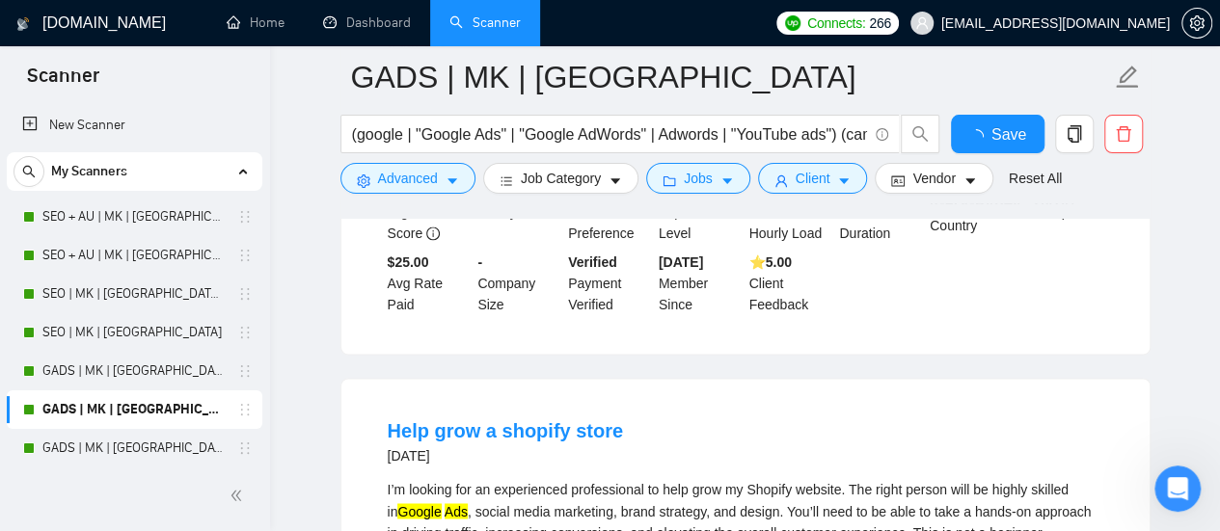
scroll to position [3183, 0]
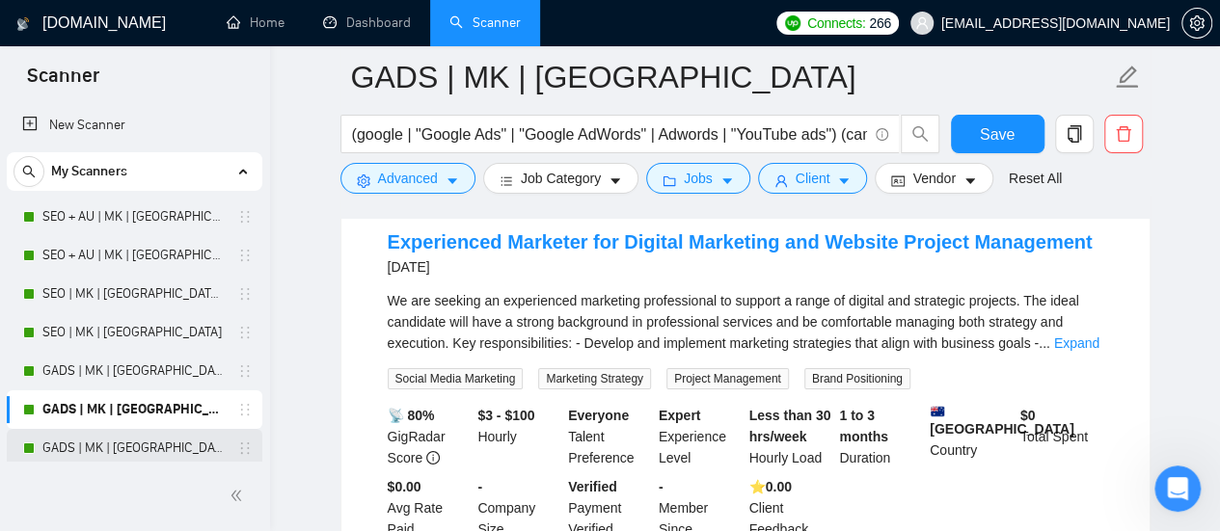
click at [125, 446] on link "GADS | MK | [GEOGRAPHIC_DATA] + Skills" at bounding box center [133, 448] width 183 height 39
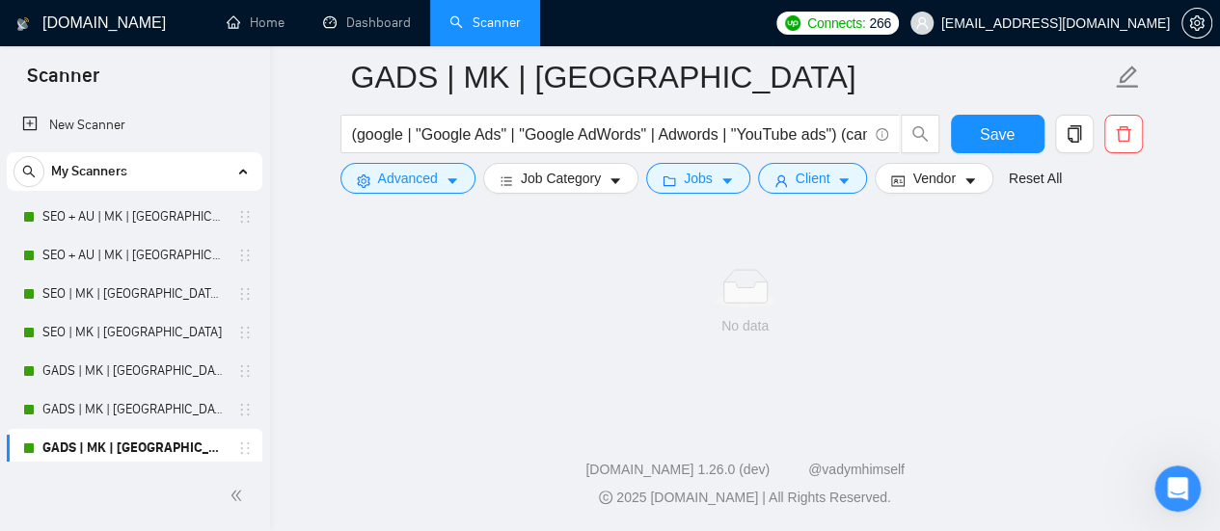
scroll to position [1317, 0]
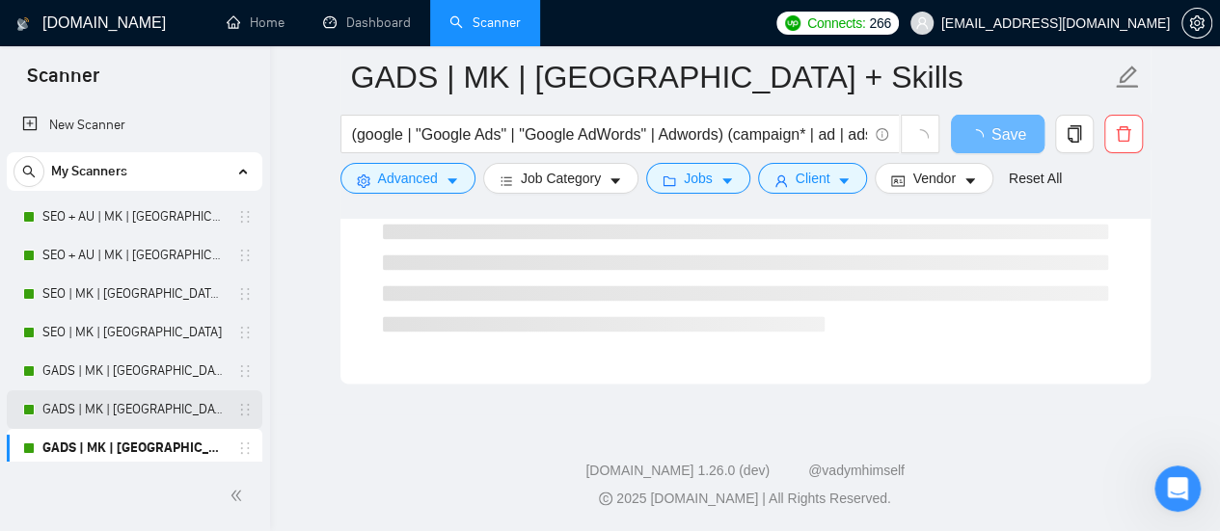
click at [124, 424] on link "GADS | MK | [GEOGRAPHIC_DATA]" at bounding box center [133, 410] width 183 height 39
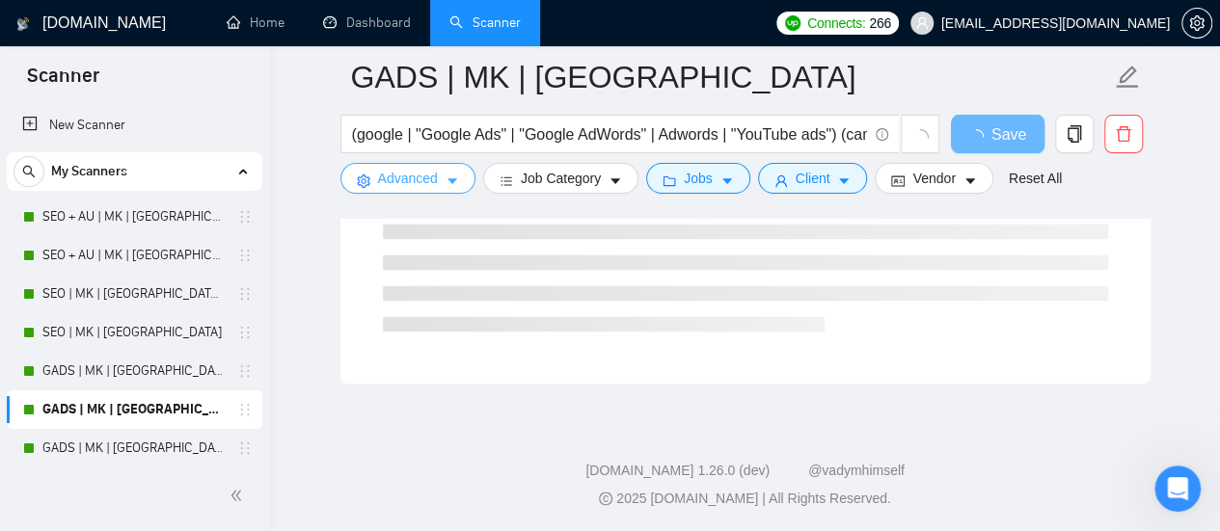
click at [438, 178] on button "Advanced" at bounding box center [407, 178] width 135 height 31
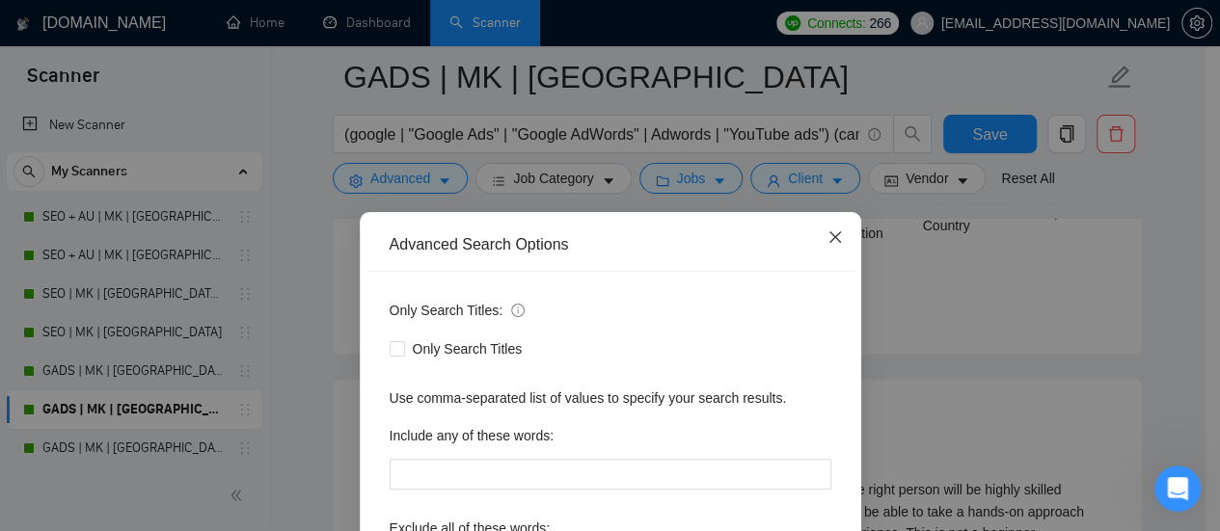
click at [831, 230] on icon "close" at bounding box center [834, 237] width 15 height 15
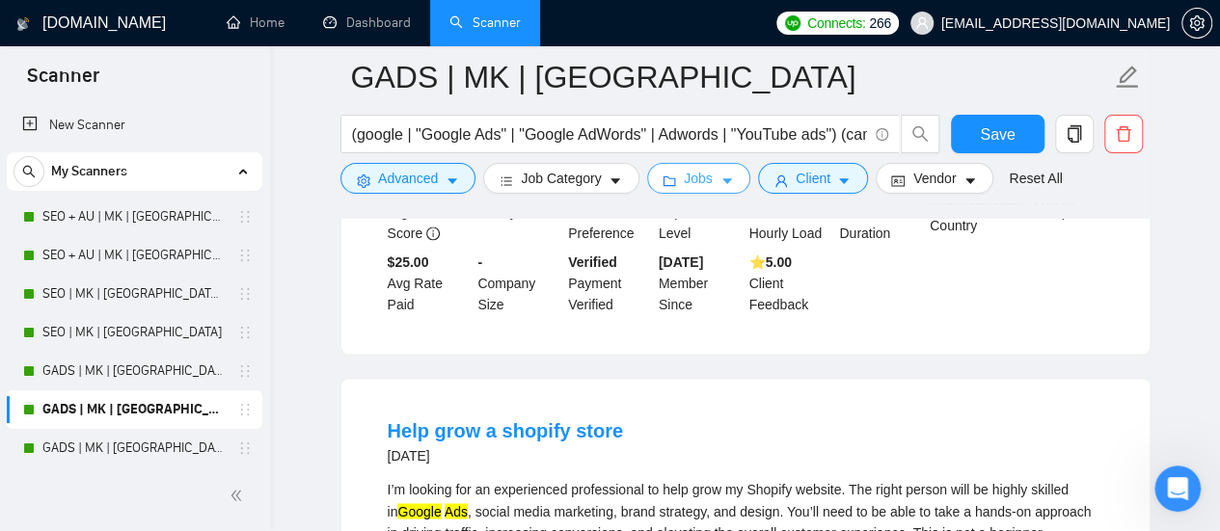
click at [694, 180] on span "Jobs" at bounding box center [698, 178] width 29 height 21
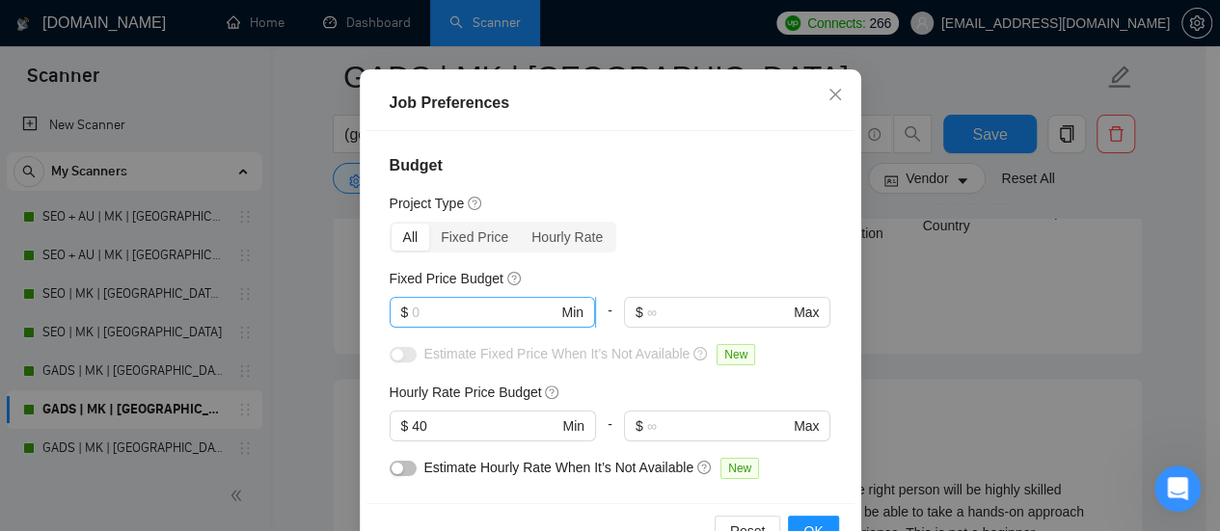
click at [464, 323] on input "text" at bounding box center [485, 312] width 146 height 21
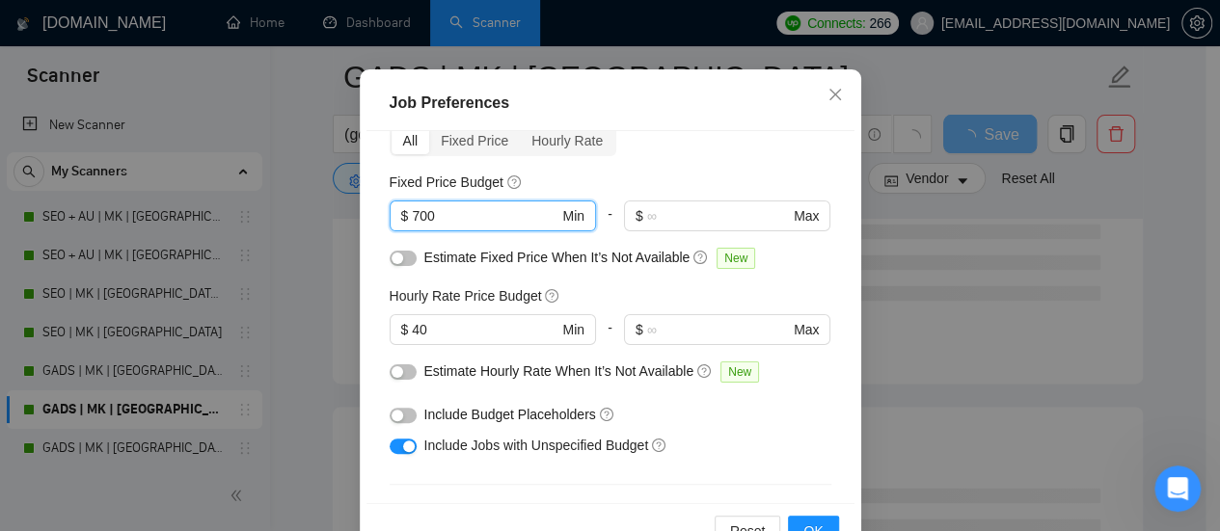
type input "700"
click at [397, 266] on button "button" at bounding box center [403, 258] width 27 height 15
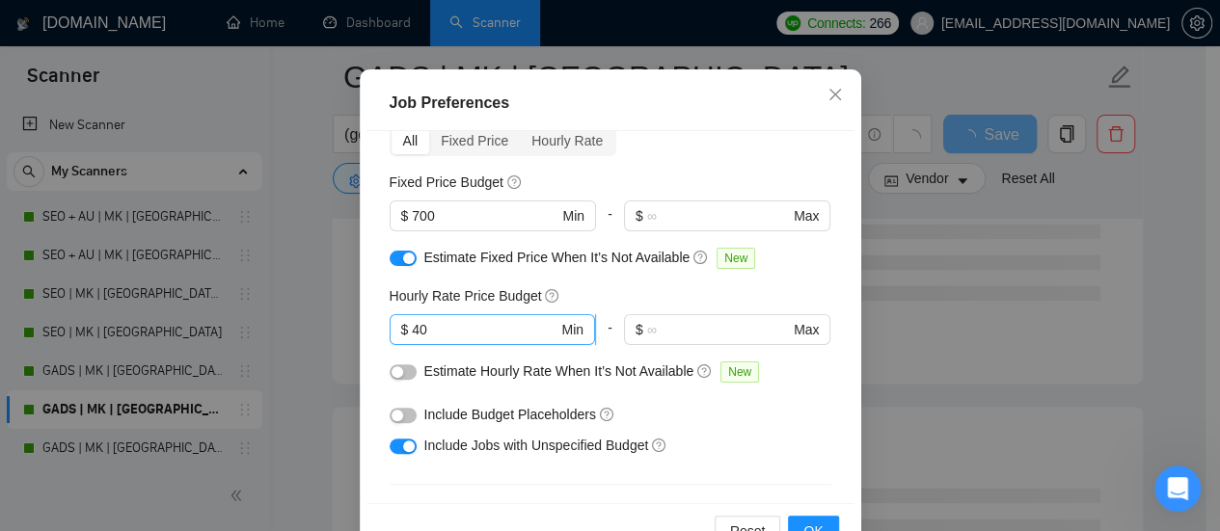
click at [412, 340] on input "40" at bounding box center [485, 329] width 146 height 21
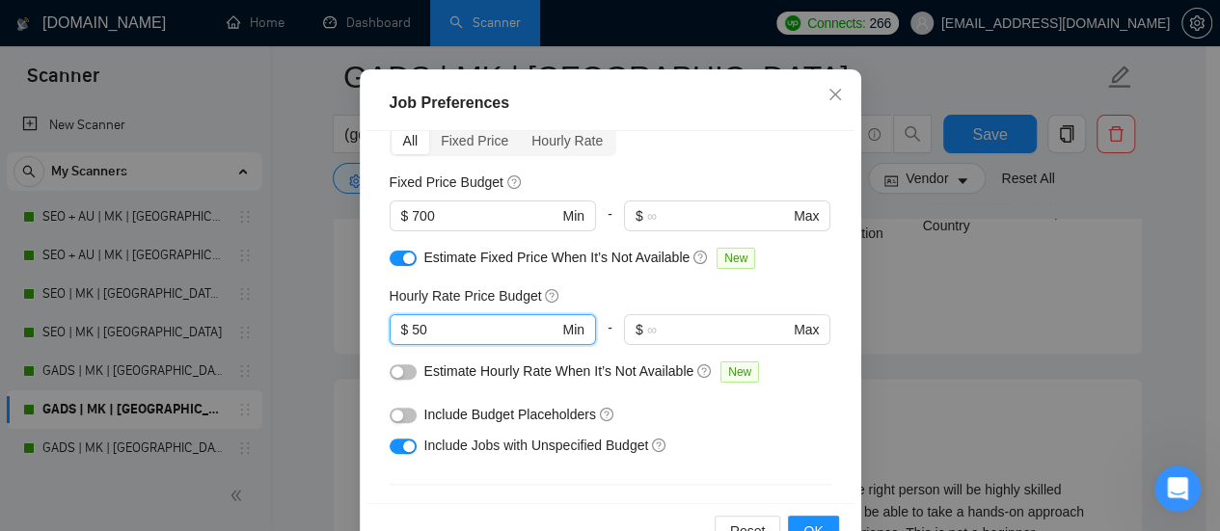
type input "50"
click at [392, 378] on div "button" at bounding box center [398, 372] width 12 height 12
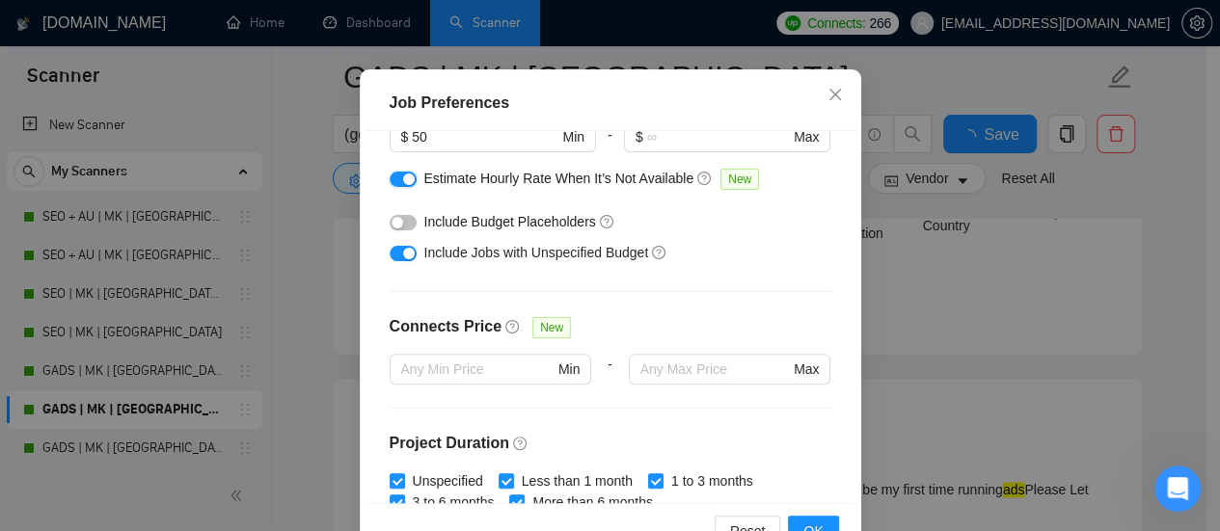
scroll to position [714, 0]
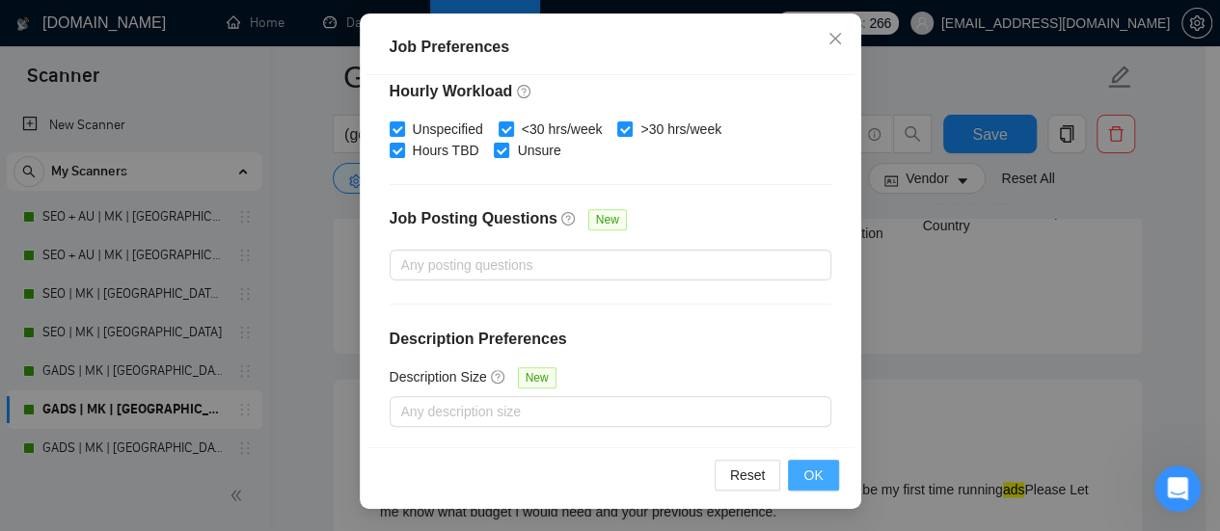
click at [810, 479] on span "OK" at bounding box center [812, 475] width 19 height 21
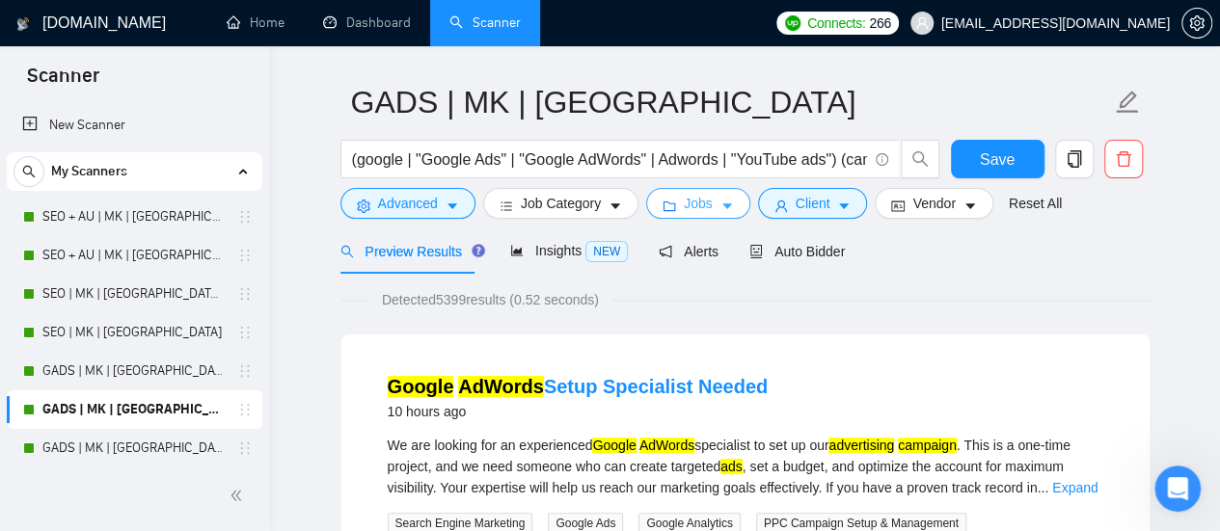
scroll to position [0, 0]
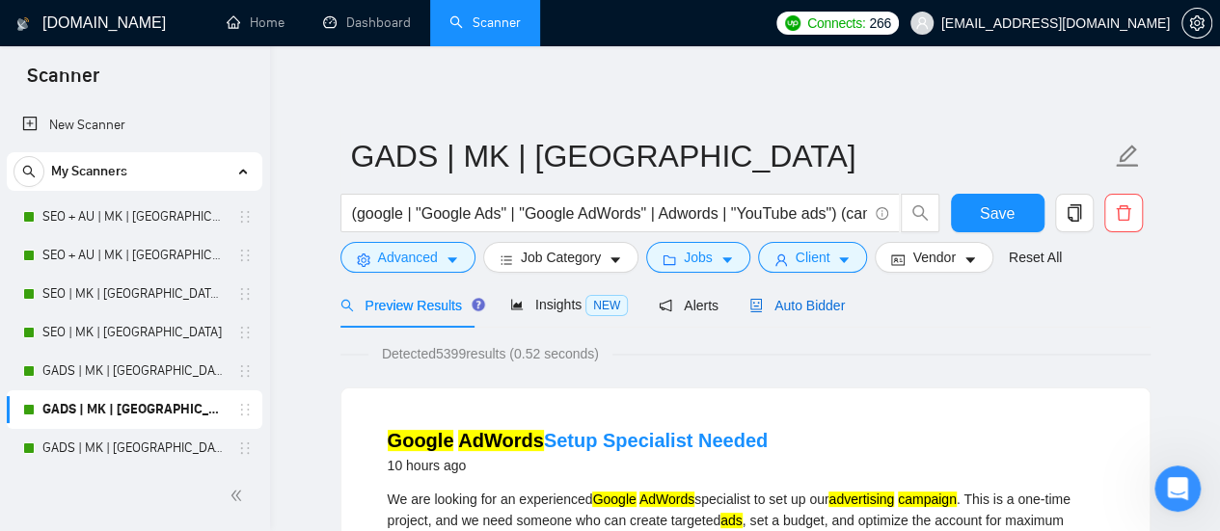
click at [797, 300] on span "Auto Bidder" at bounding box center [796, 305] width 95 height 15
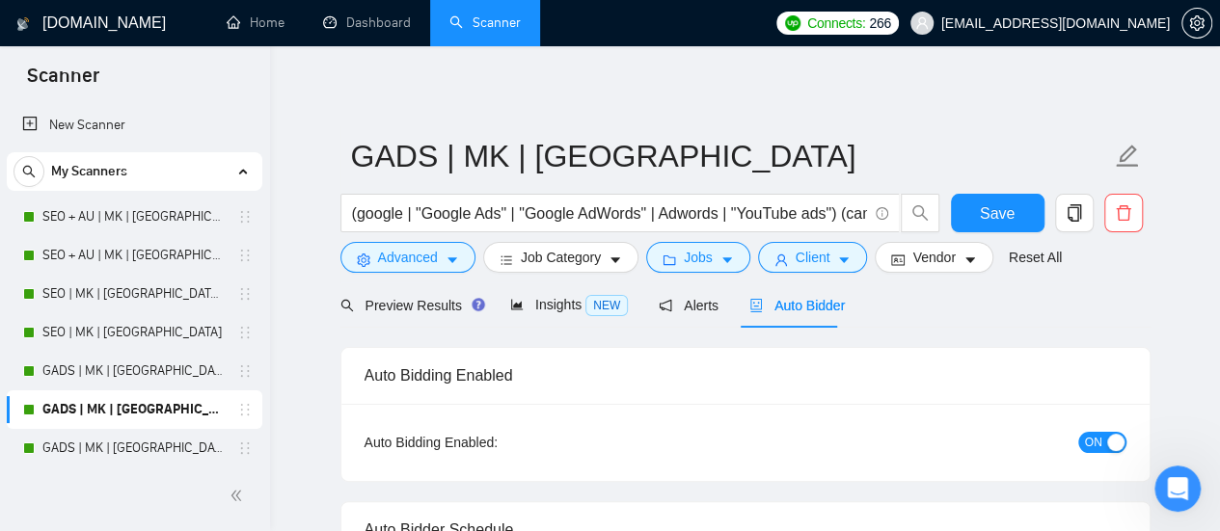
checkbox input "true"
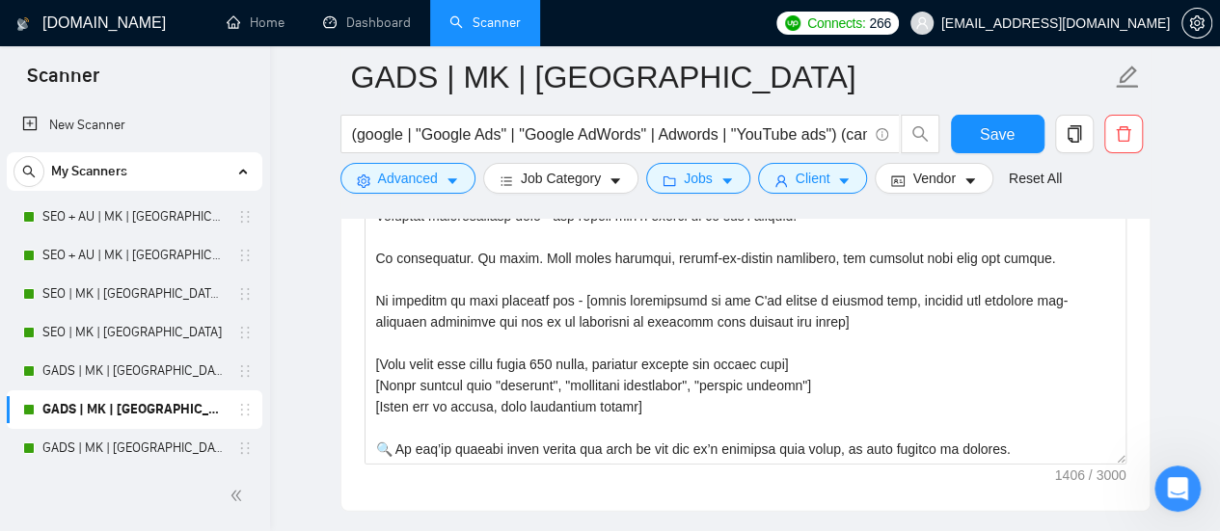
scroll to position [2604, 0]
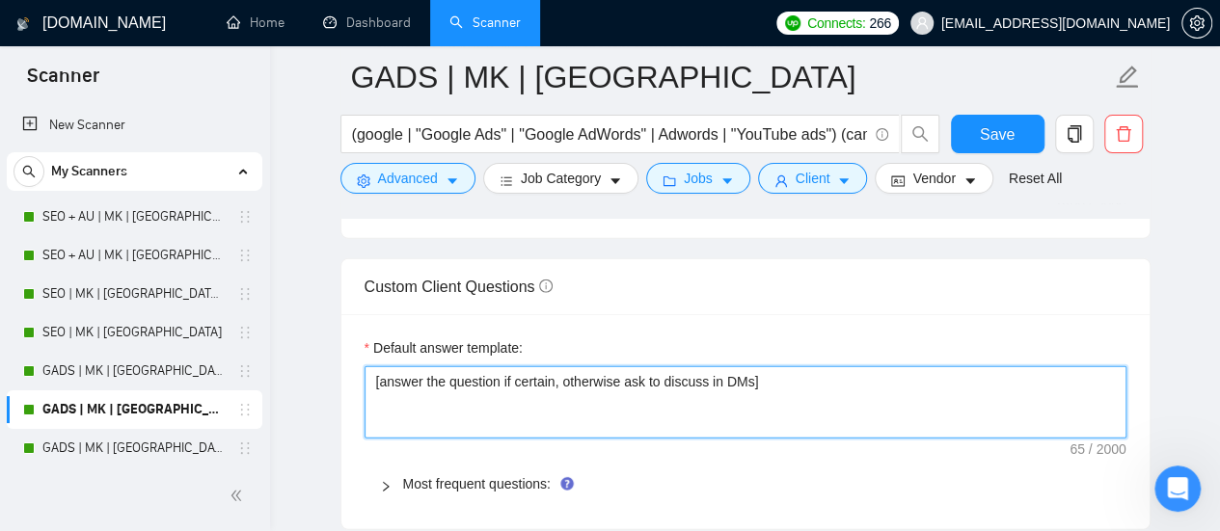
click at [678, 389] on textarea "[answer the question if certain, otherwise ask to discuss in DMs]" at bounding box center [746, 402] width 762 height 72
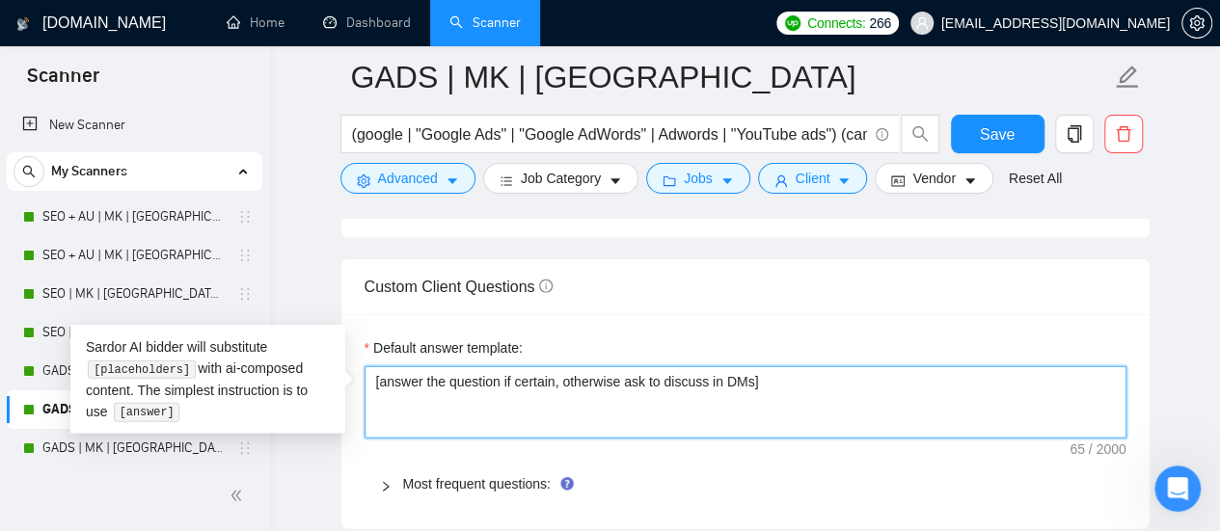
paste textarea "Based on the provided context, craft a positive, human-like response that addre…"
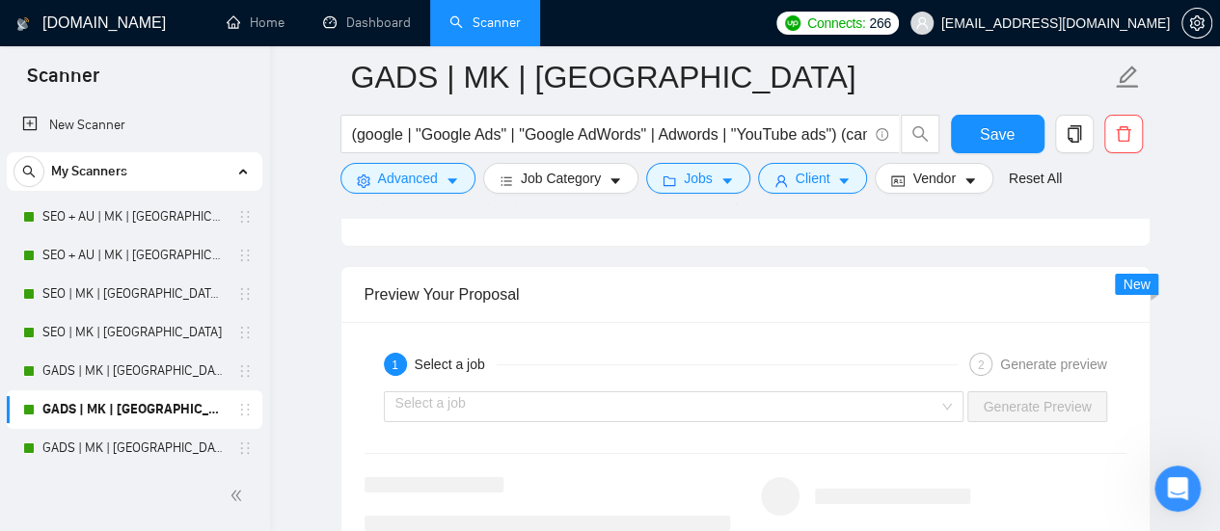
scroll to position [3761, 0]
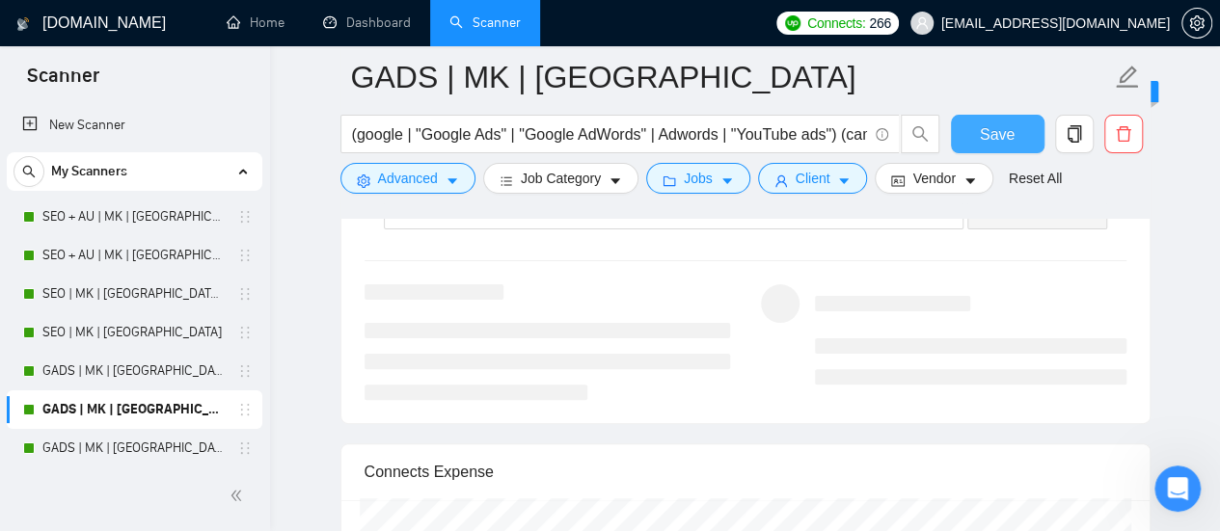
type textarea "[Based on the provided context, craft a positive, human-like response that addr…"
click at [978, 144] on button "Save" at bounding box center [998, 134] width 94 height 39
click at [690, 180] on span "Jobs" at bounding box center [698, 178] width 29 height 21
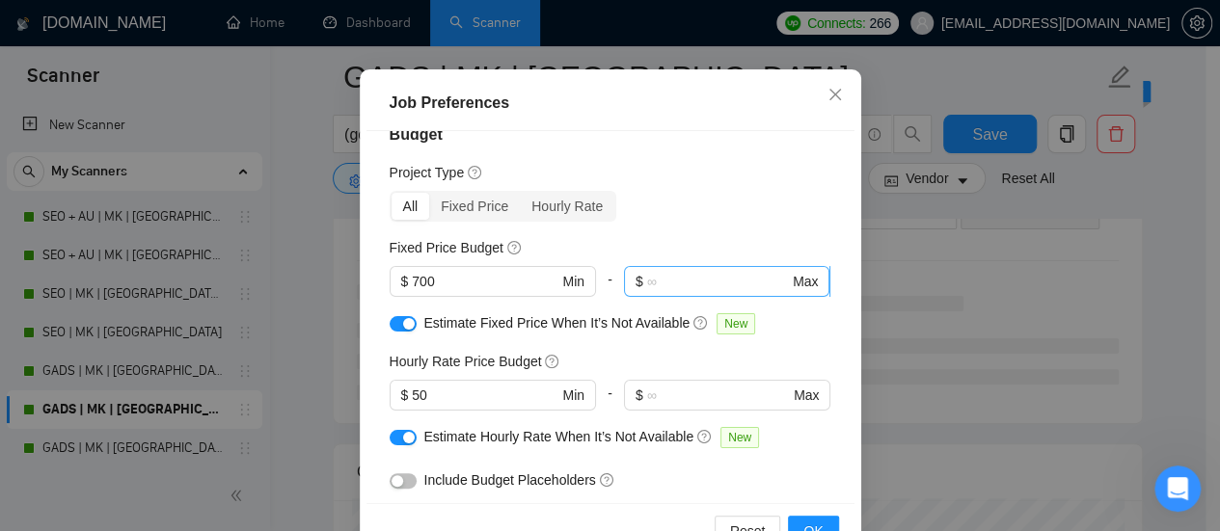
scroll to position [0, 0]
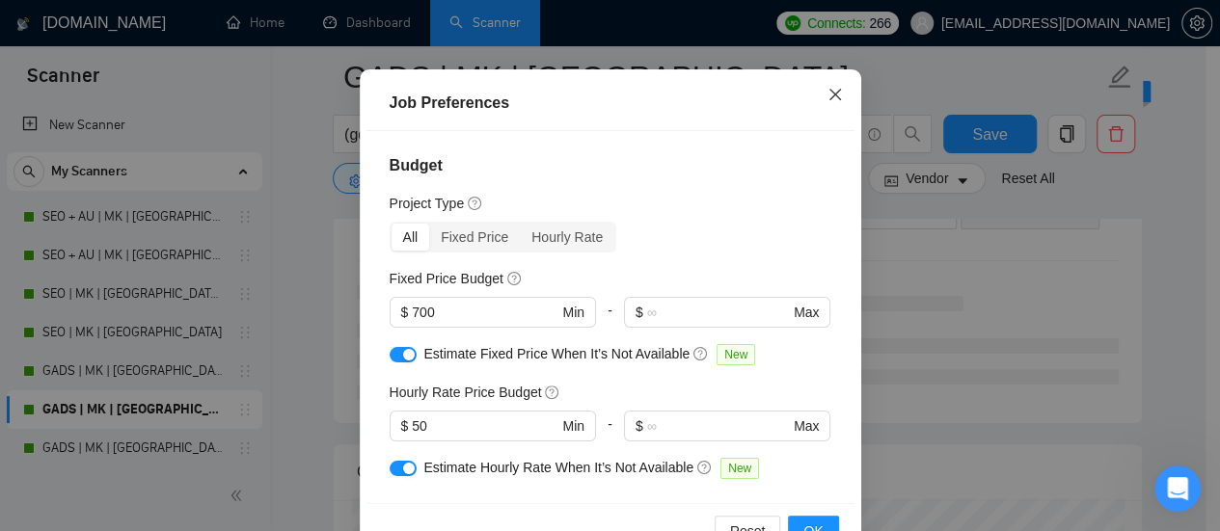
click at [831, 102] on icon "close" at bounding box center [834, 94] width 15 height 15
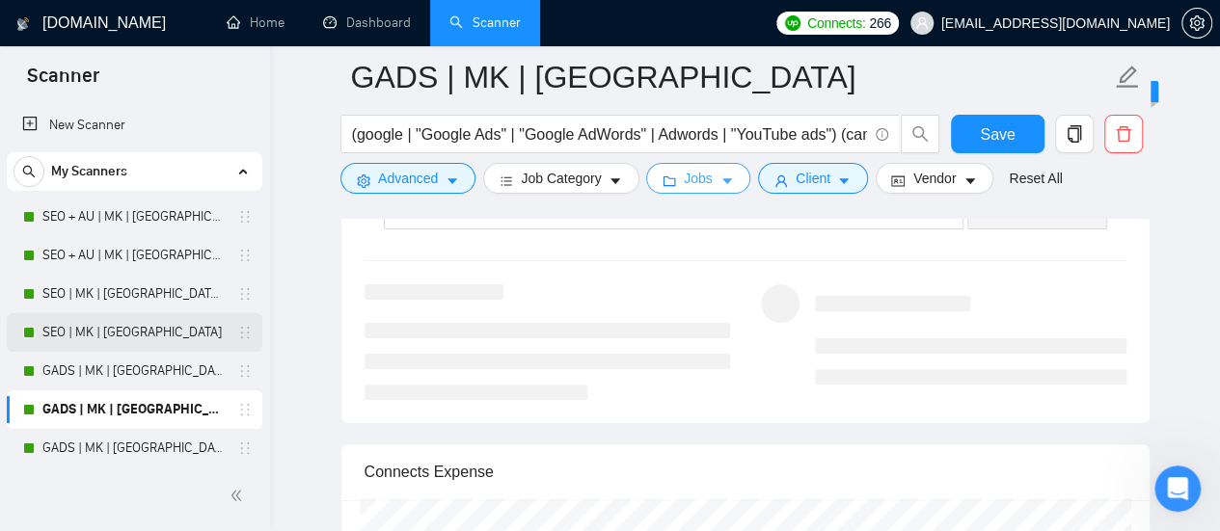
scroll to position [96, 0]
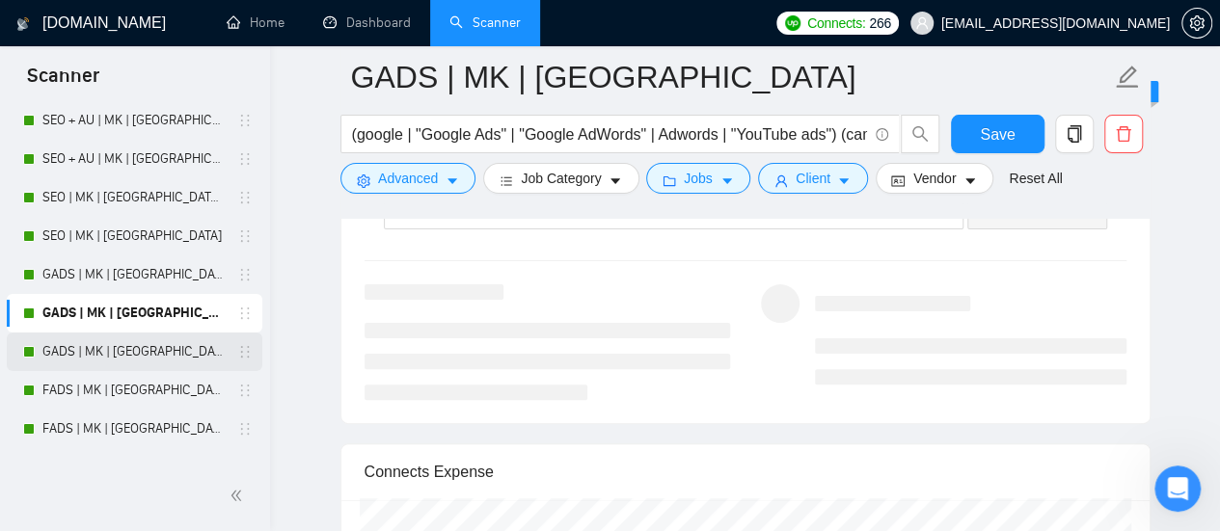
drag, startPoint x: 133, startPoint y: 362, endPoint x: 129, endPoint y: 352, distance: 10.4
click at [133, 362] on link "GADS | MK | [GEOGRAPHIC_DATA] + Skills" at bounding box center [133, 352] width 183 height 39
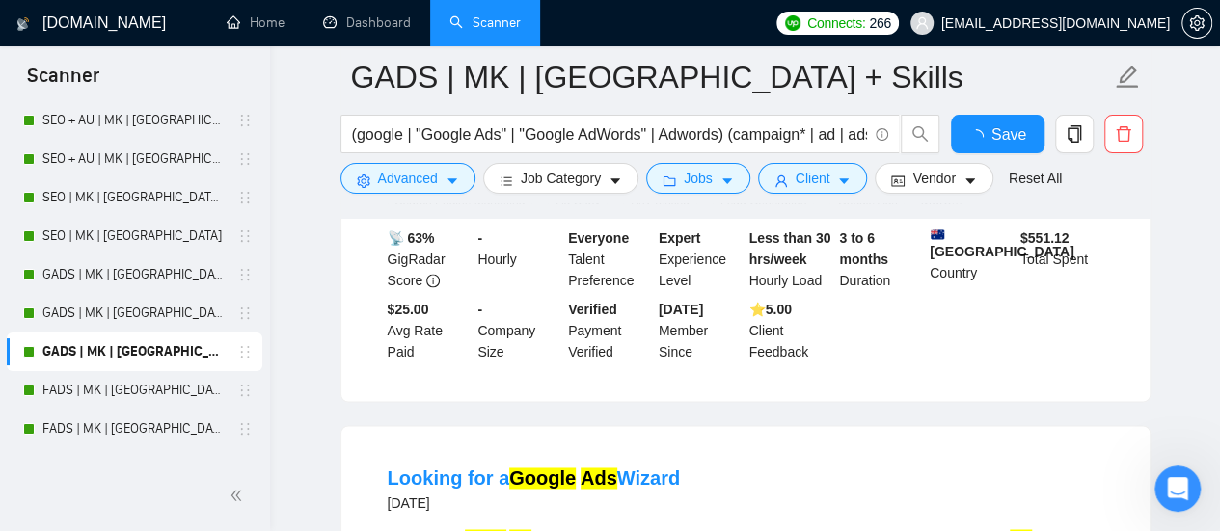
scroll to position [3761, 0]
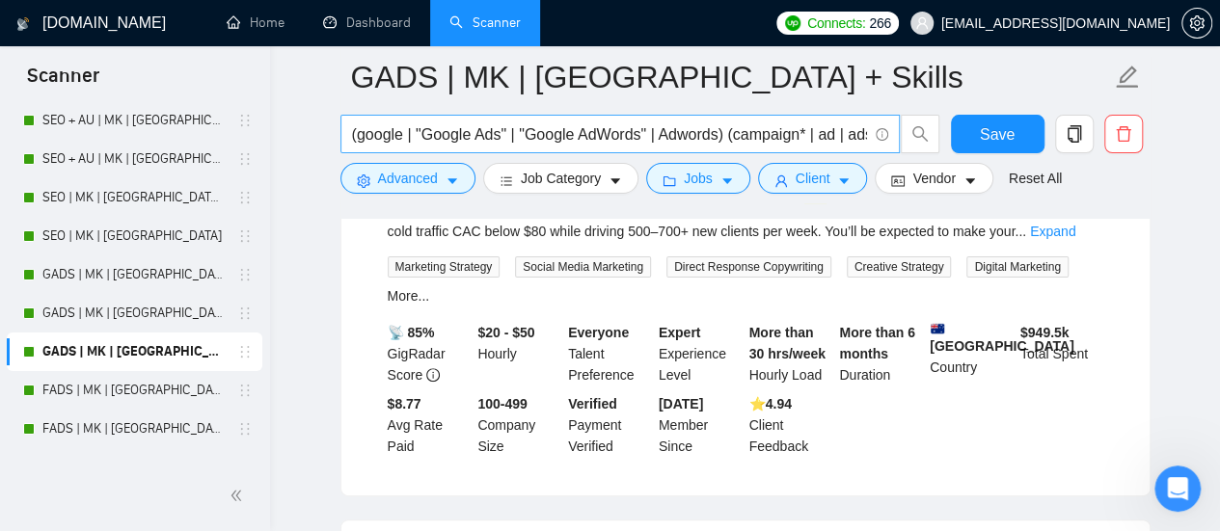
click at [518, 149] on span "(google | "Google Ads" | "Google AdWords" | Adwords) (campaign* | ad | ads | ad…" at bounding box center [619, 134] width 559 height 39
click at [524, 142] on input "(google | "Google Ads" | "Google AdWords" | Adwords) (campaign* | ad | ads | ad…" at bounding box center [609, 134] width 515 height 24
paste input "| "YouTube ads") (campaign* | ad | ads | advert* | ppc | "pay-per-click" | "pay…"
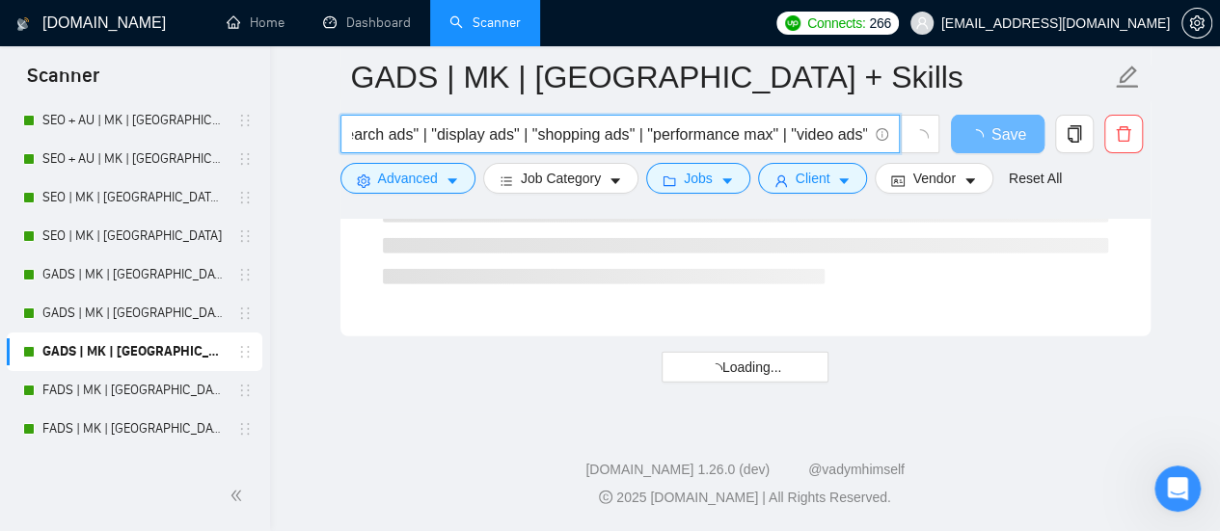
scroll to position [2685, 0]
type input "(google | "Google Ads" | "Google AdWords" | Adwords | "YouTube ads") (campaign*…"
click at [431, 188] on span "Advanced" at bounding box center [408, 178] width 60 height 21
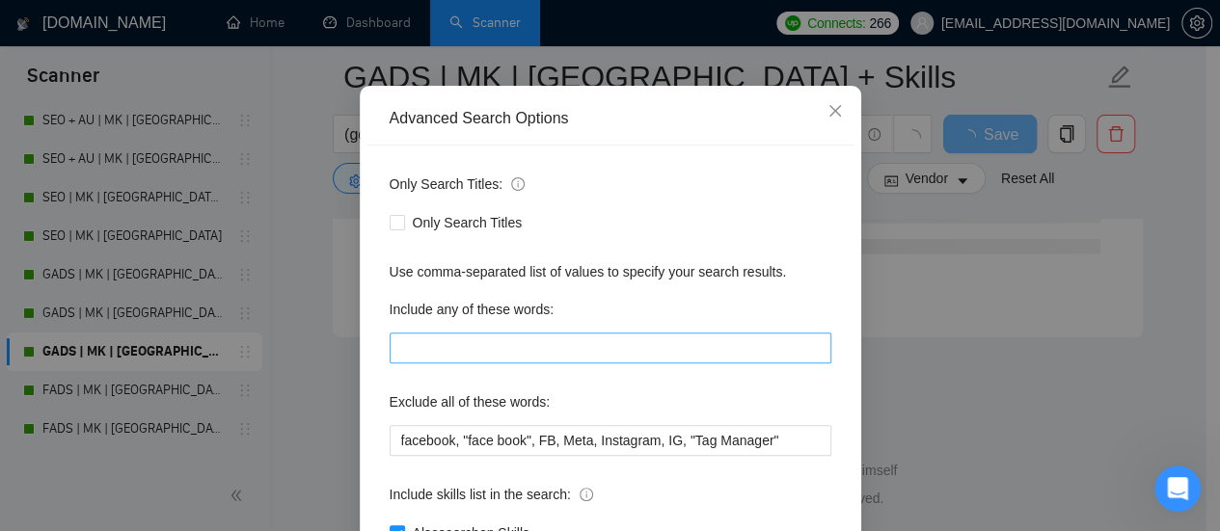
scroll to position [270, 0]
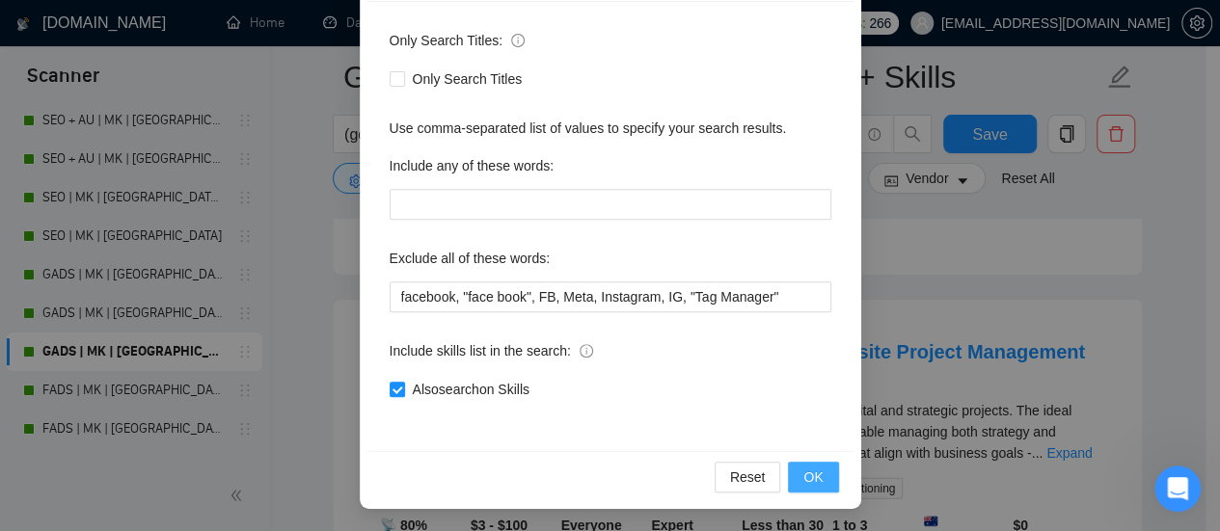
click at [810, 472] on span "OK" at bounding box center [812, 477] width 19 height 21
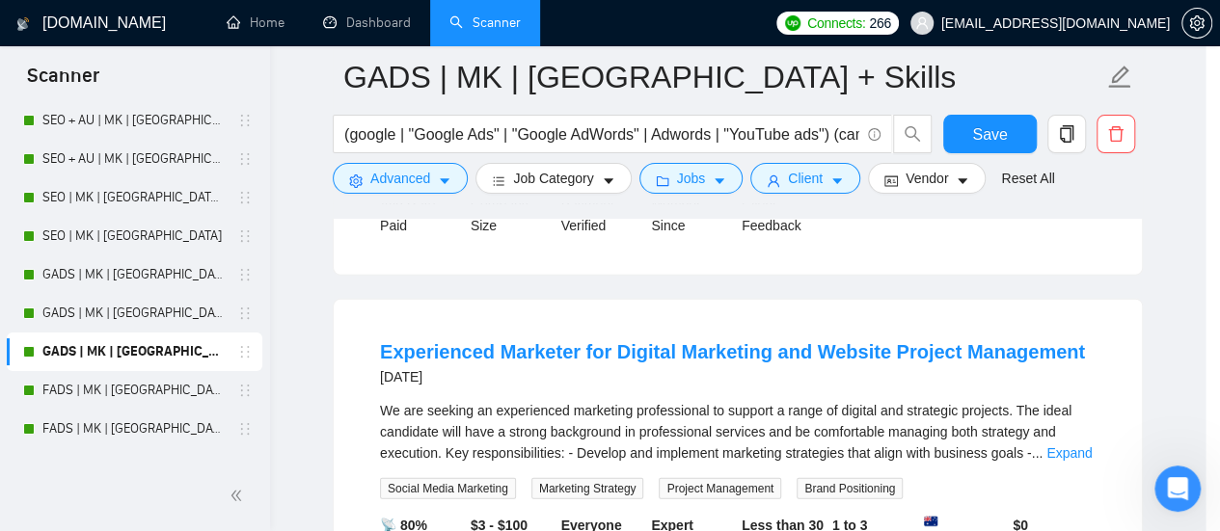
scroll to position [174, 0]
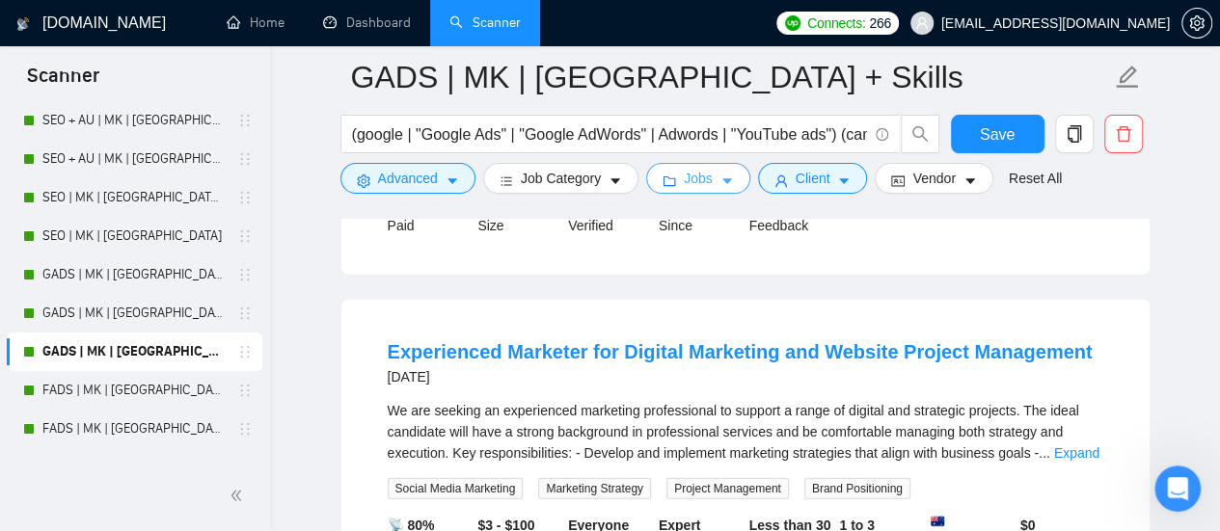
click at [707, 176] on button "Jobs" at bounding box center [698, 178] width 104 height 31
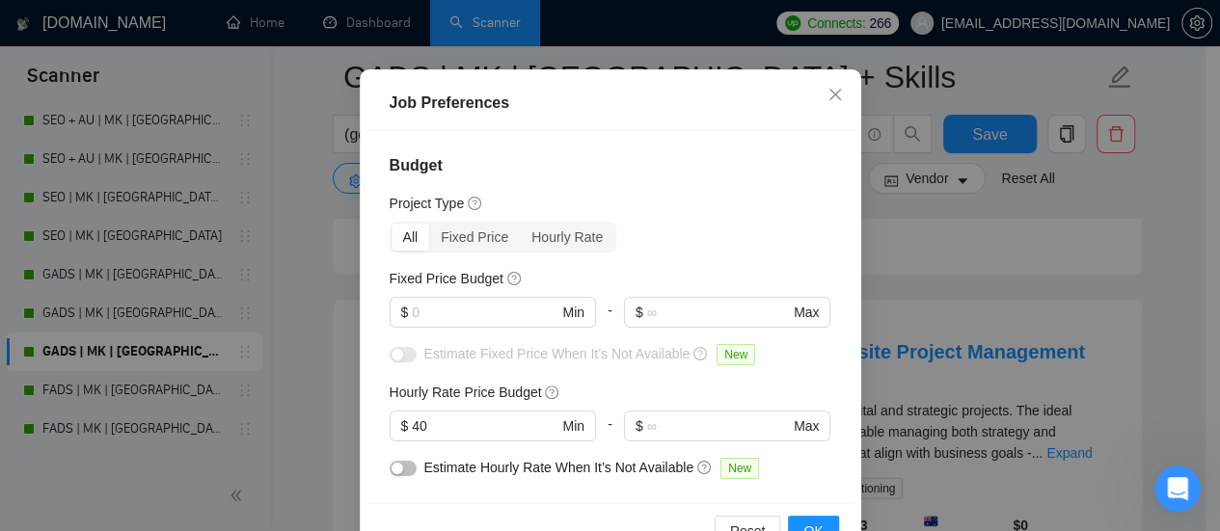
click at [490, 343] on div at bounding box center [493, 335] width 206 height 15
drag, startPoint x: 484, startPoint y: 423, endPoint x: 471, endPoint y: 420, distance: 14.0
click at [482, 323] on input "text" at bounding box center [485, 312] width 146 height 21
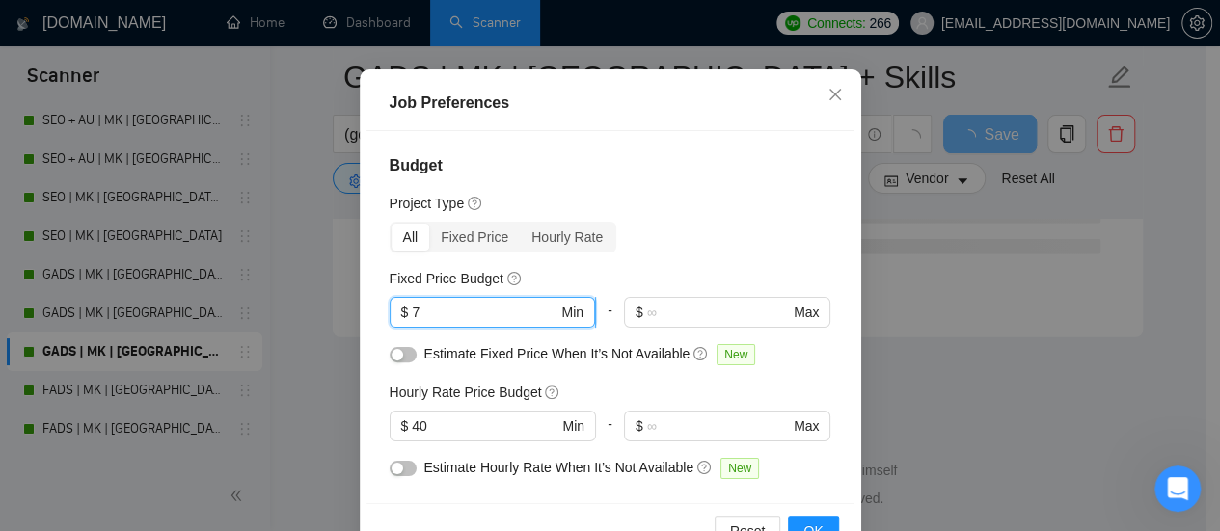
click at [517, 323] on input "7" at bounding box center [485, 312] width 146 height 21
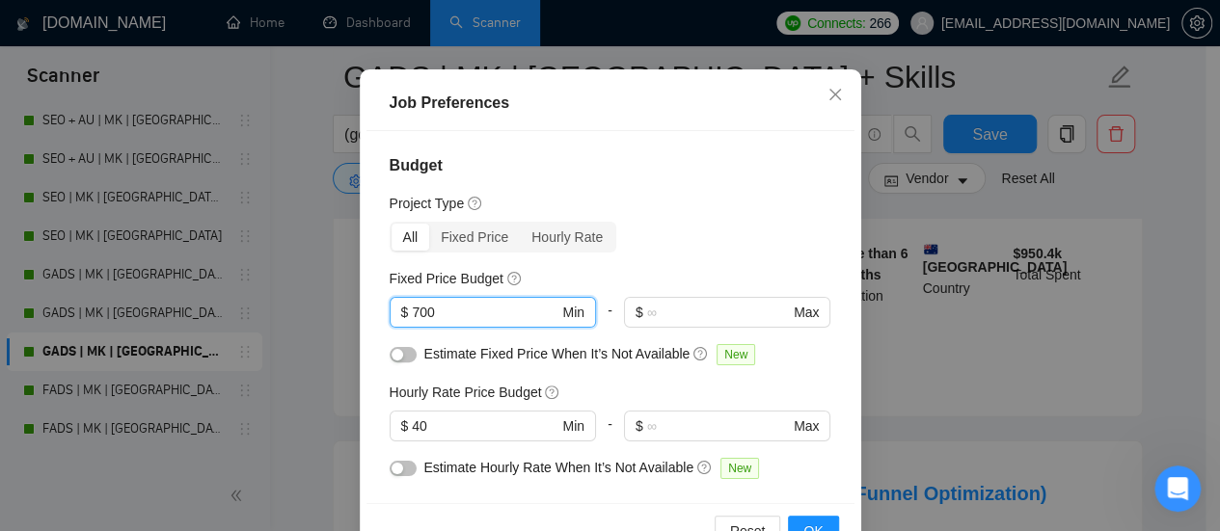
type input "700"
click at [399, 363] on button "button" at bounding box center [403, 354] width 27 height 15
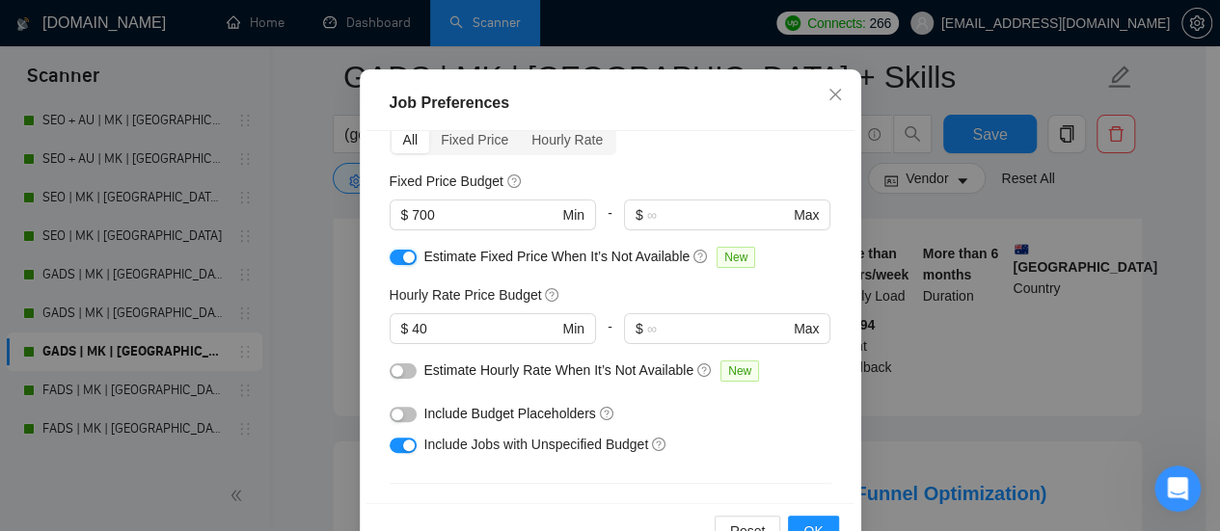
scroll to position [193, 0]
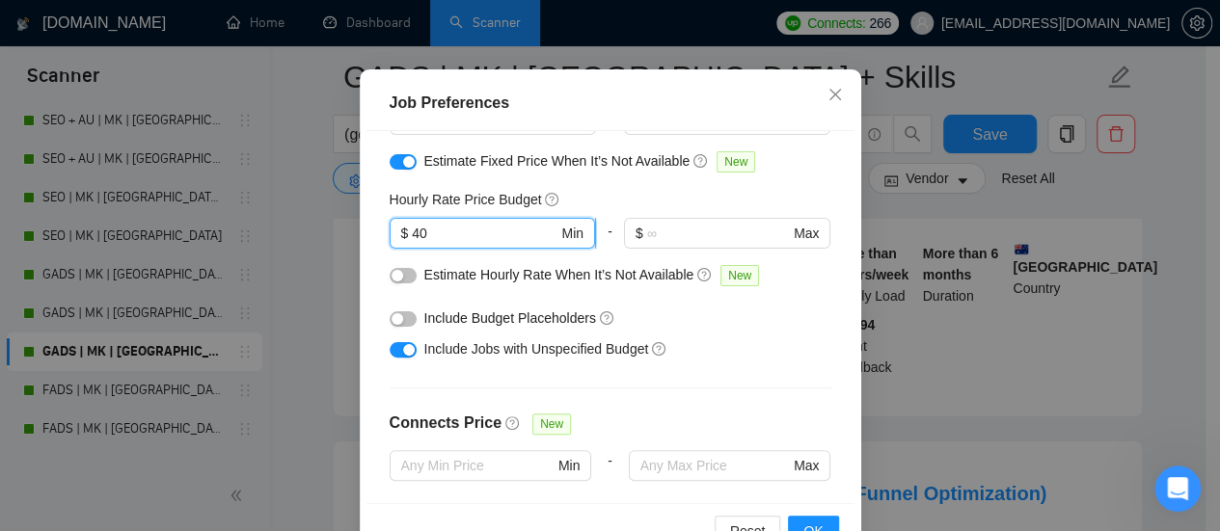
click at [413, 244] on input "40" at bounding box center [485, 233] width 146 height 21
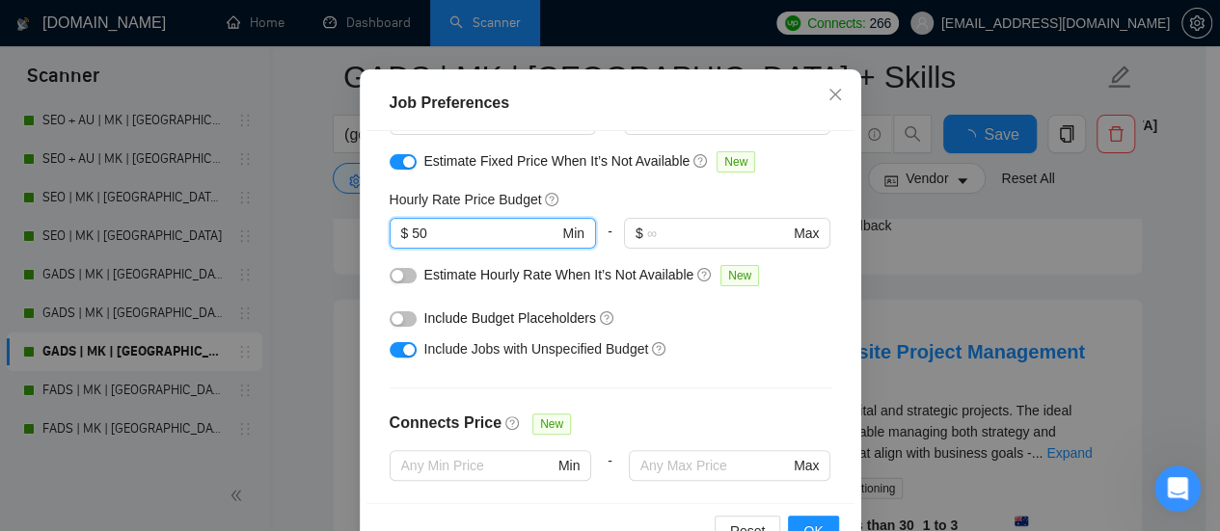
type input "50"
click at [405, 284] on button "button" at bounding box center [403, 275] width 27 height 15
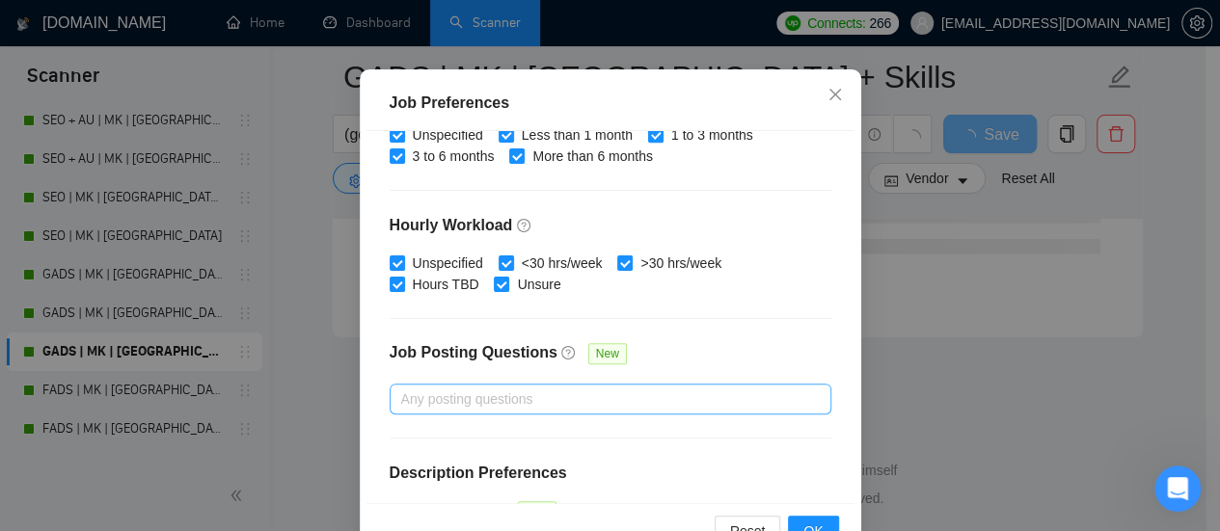
scroll to position [714, 0]
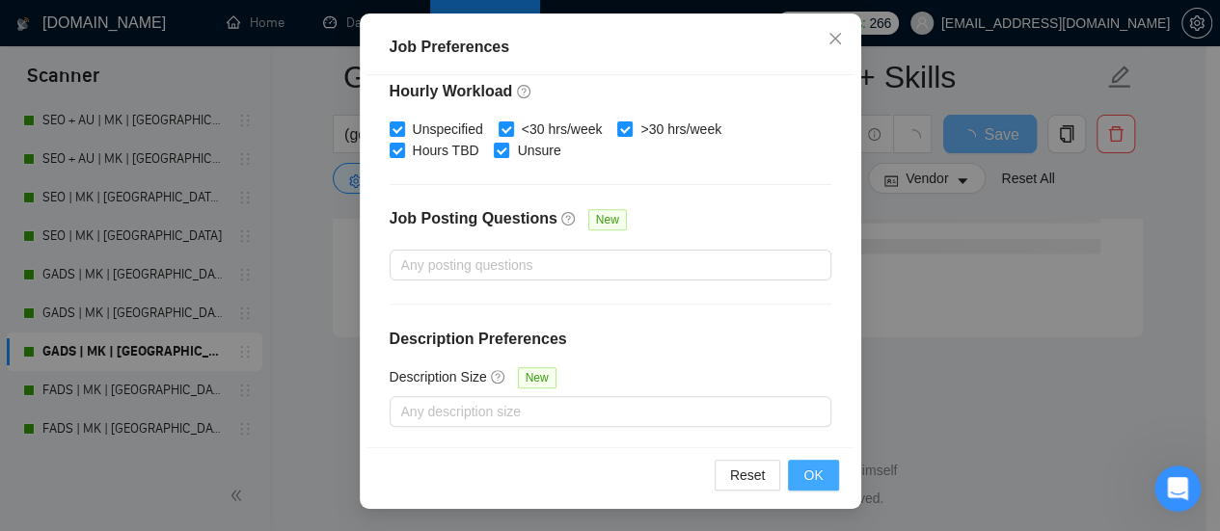
click at [814, 472] on span "OK" at bounding box center [812, 475] width 19 height 21
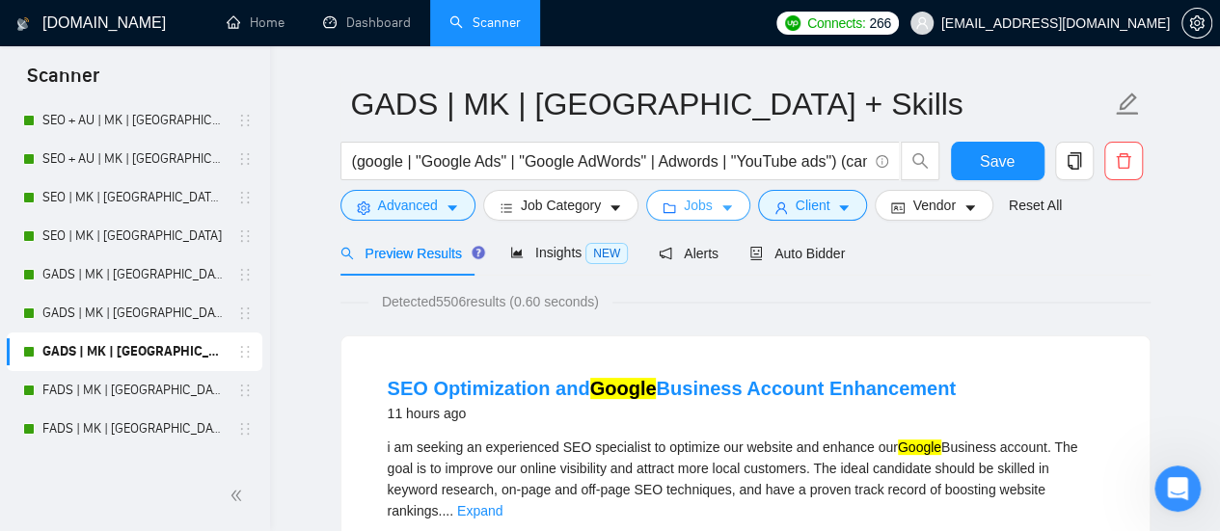
scroll to position [0, 0]
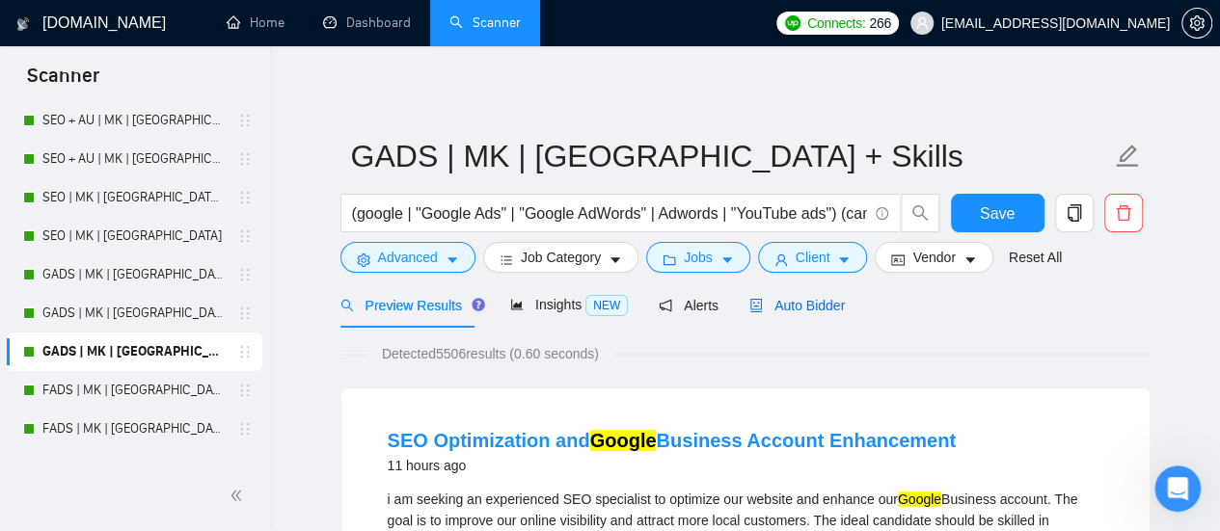
click at [806, 304] on span "Auto Bidder" at bounding box center [796, 305] width 95 height 15
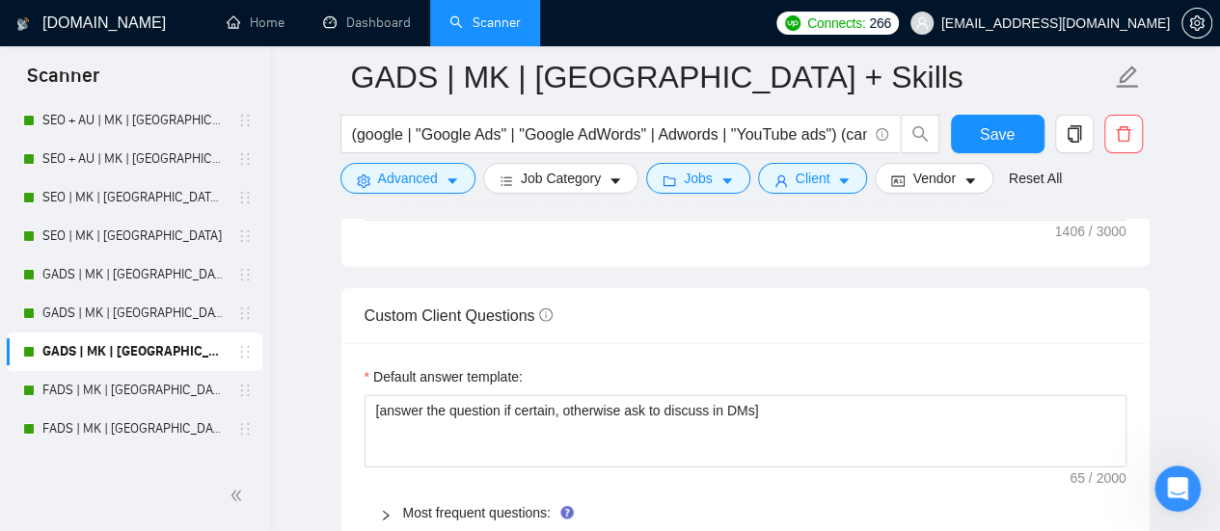
scroll to position [2700, 0]
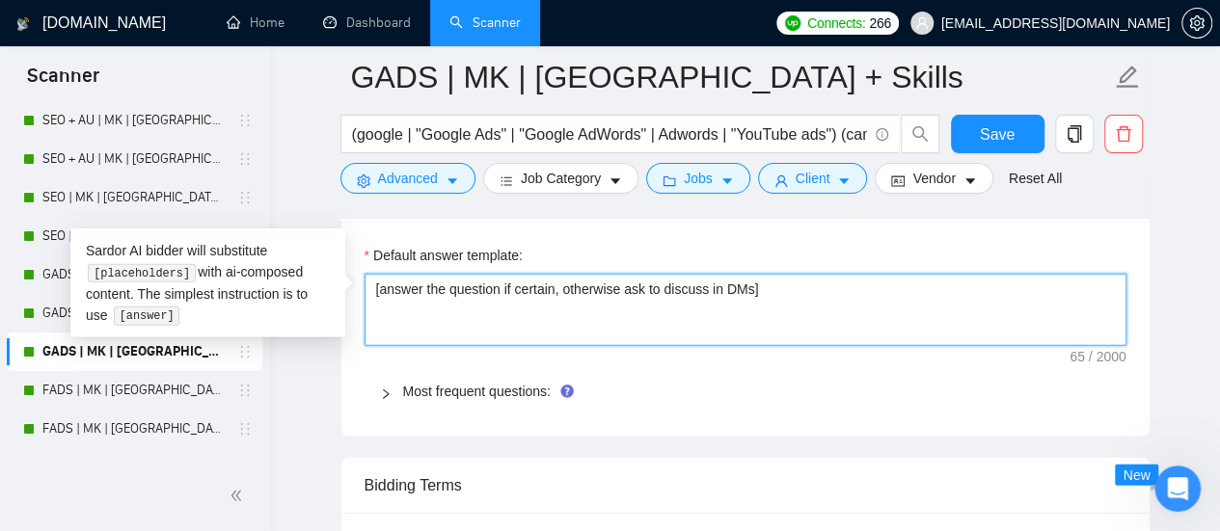
drag, startPoint x: 786, startPoint y: 287, endPoint x: 174, endPoint y: 257, distance: 613.1
paste textarea "Based on the provided context, craft a positive, human-like response that addre…"
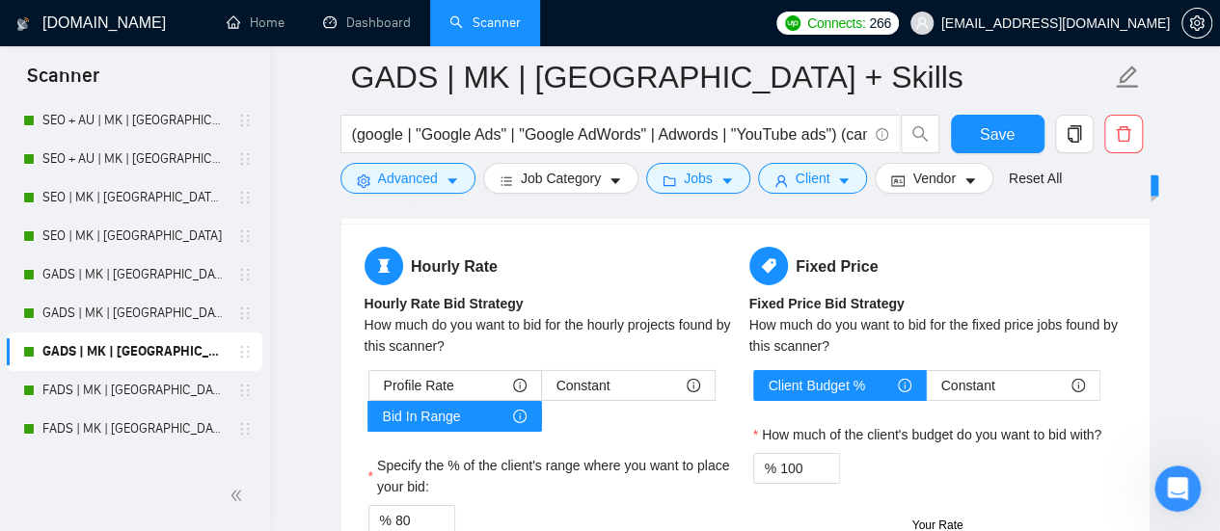
scroll to position [3086, 0]
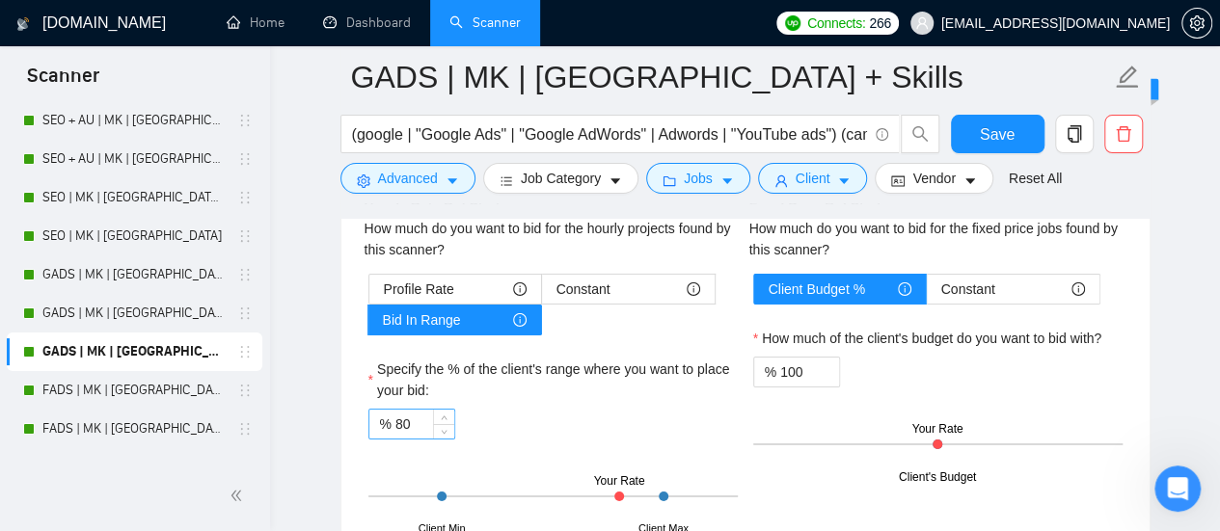
type textarea "[Based on the provided context, craft a positive, human-like response that addr…"
click at [401, 410] on input "80" at bounding box center [424, 424] width 59 height 29
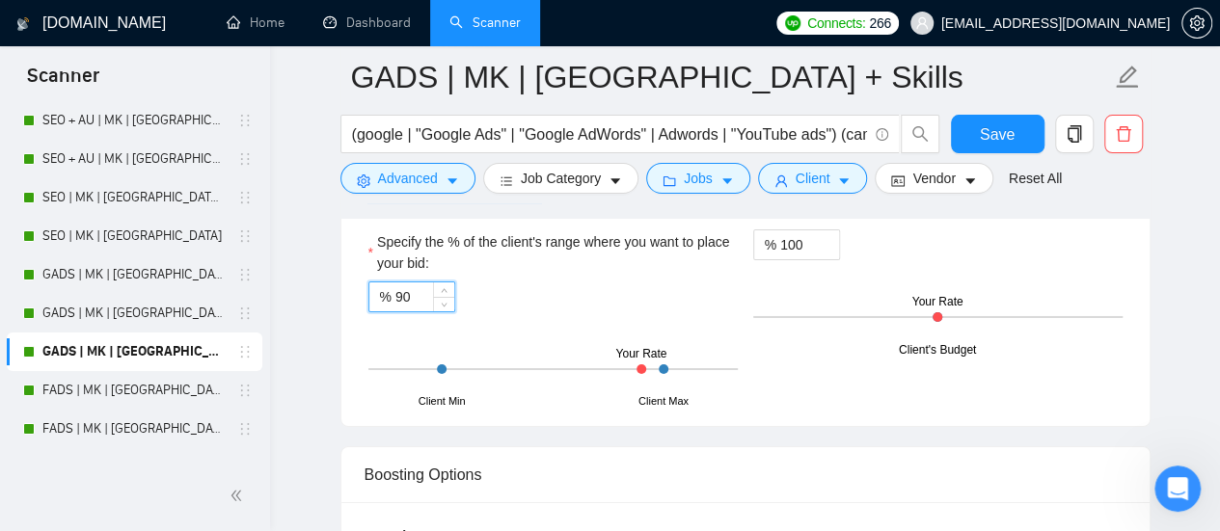
scroll to position [3375, 0]
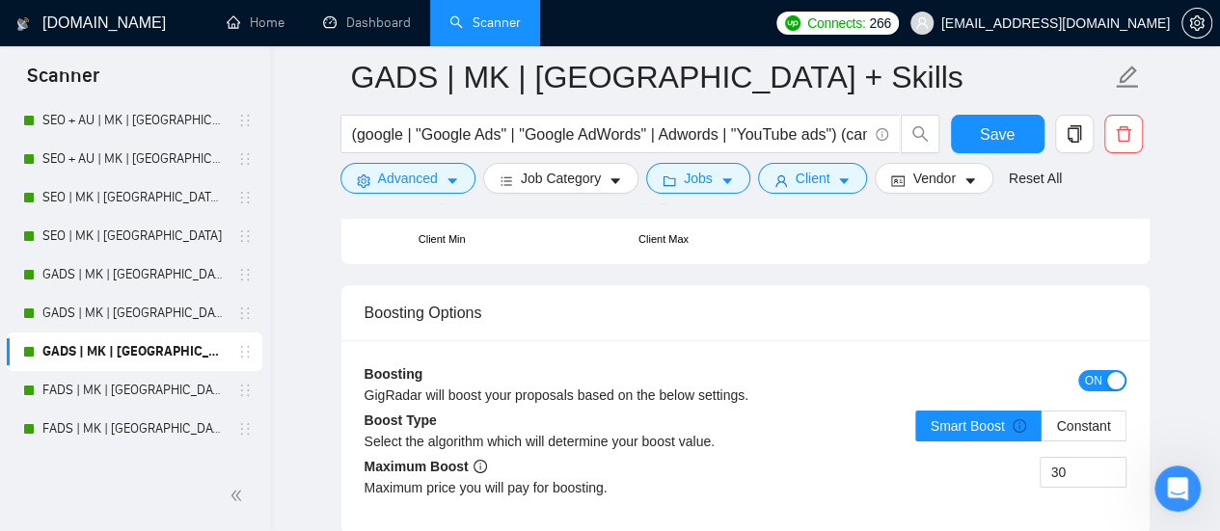
type input "90"
click at [1087, 373] on span "ON" at bounding box center [1093, 380] width 17 height 21
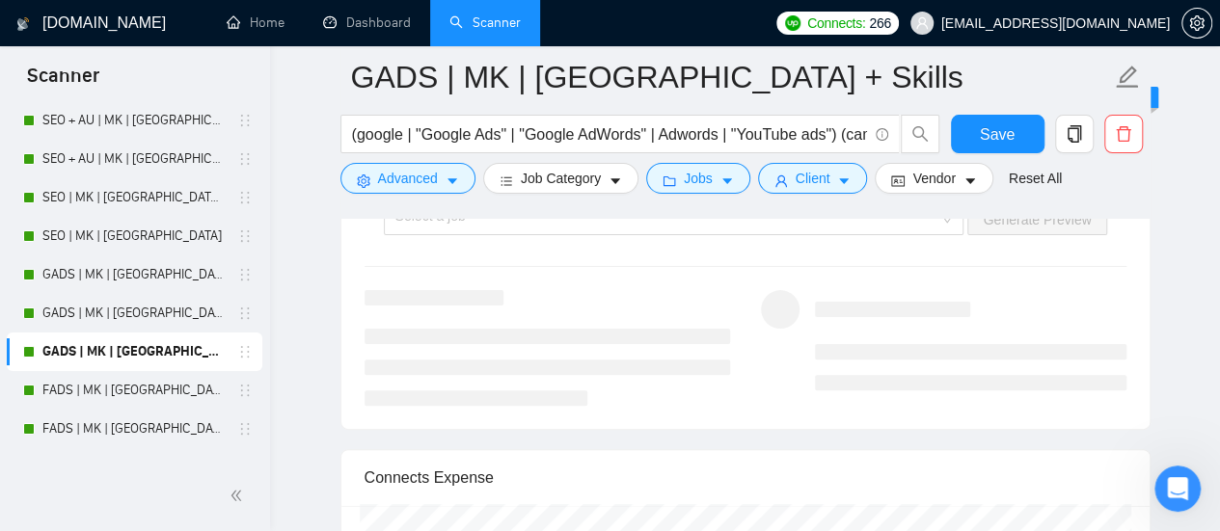
scroll to position [3761, 0]
click at [723, 183] on icon "caret-down" at bounding box center [727, 182] width 14 height 14
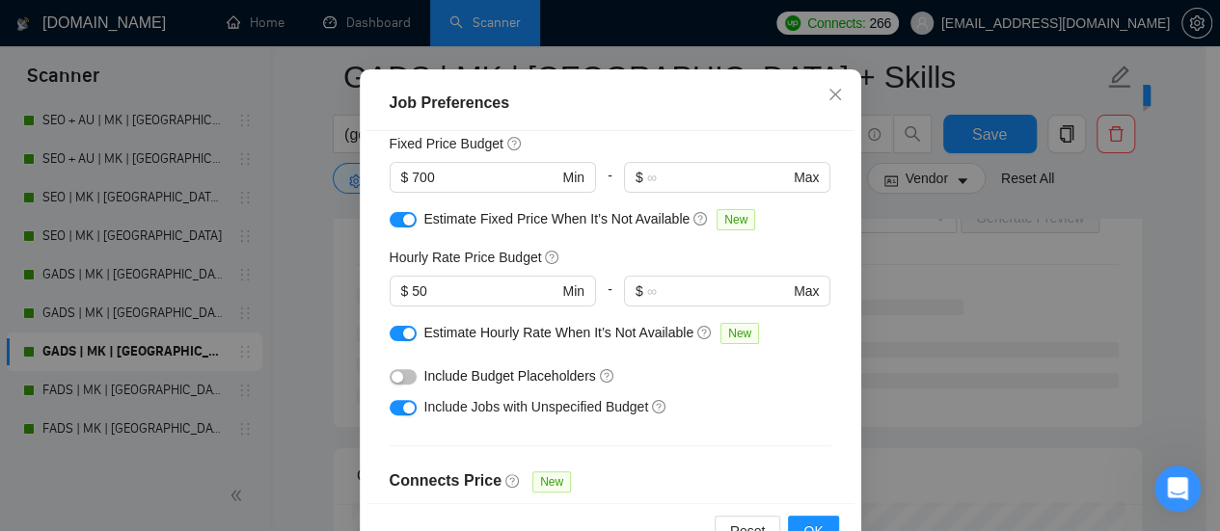
scroll to position [0, 0]
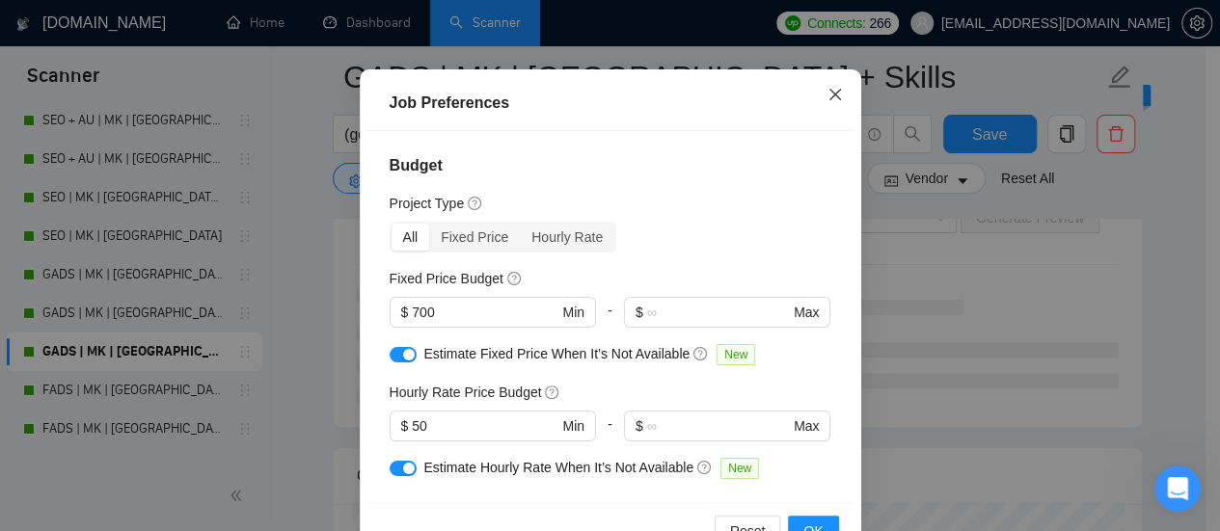
click at [822, 122] on span "Close" at bounding box center [835, 95] width 52 height 52
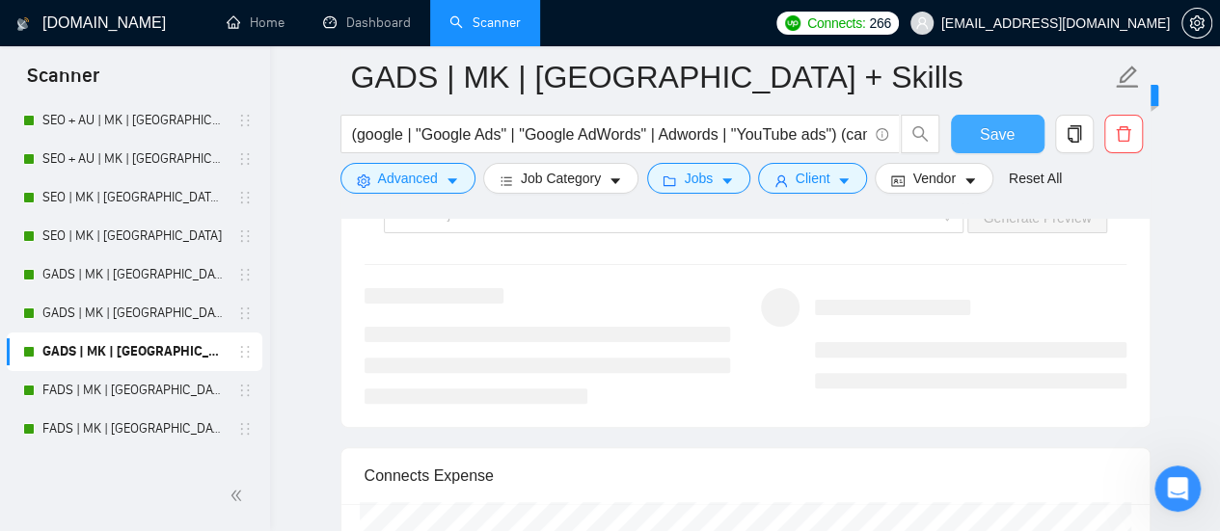
click at [982, 134] on span "Save" at bounding box center [997, 134] width 35 height 24
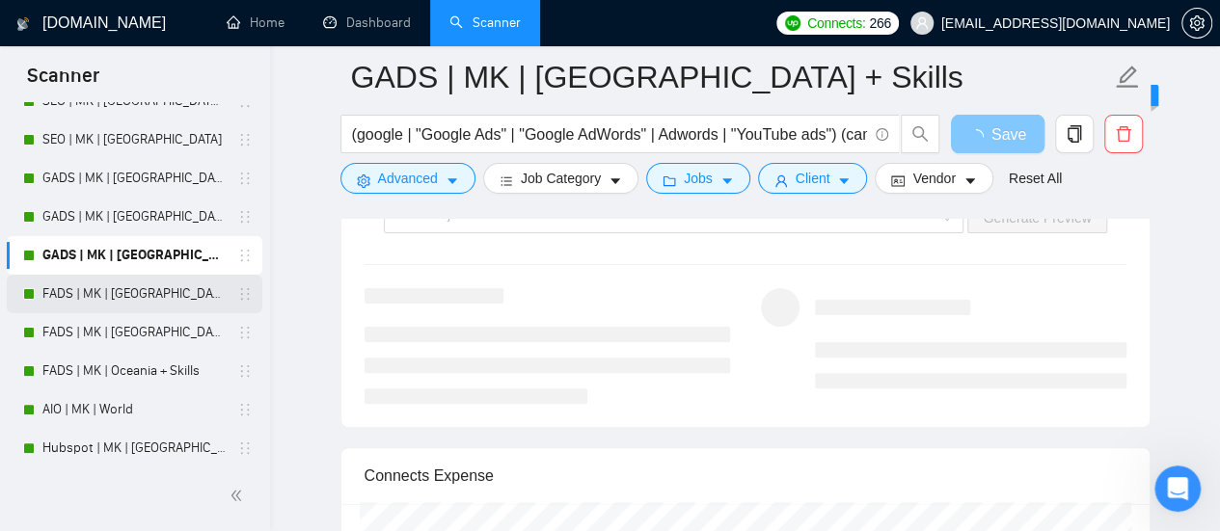
scroll to position [277, 0]
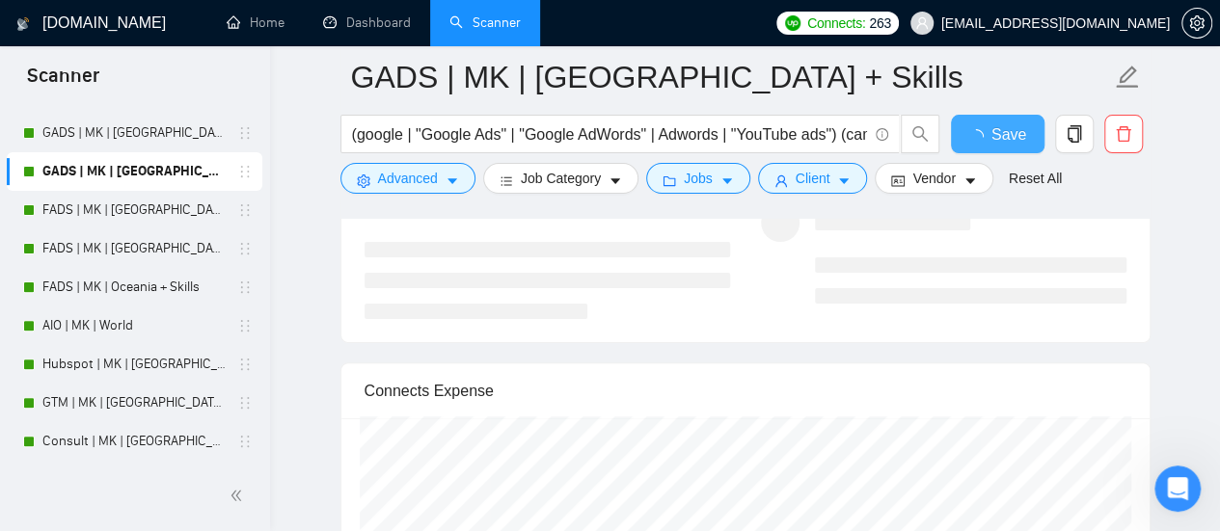
checkbox input "true"
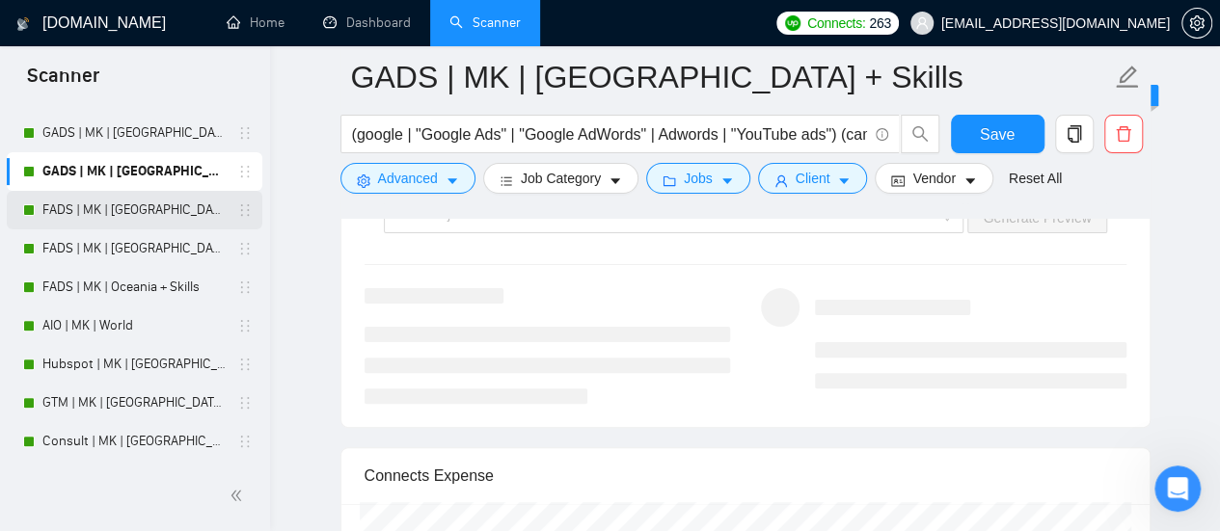
click at [106, 216] on link "FADS | MK | [GEOGRAPHIC_DATA] | Titles" at bounding box center [133, 210] width 183 height 39
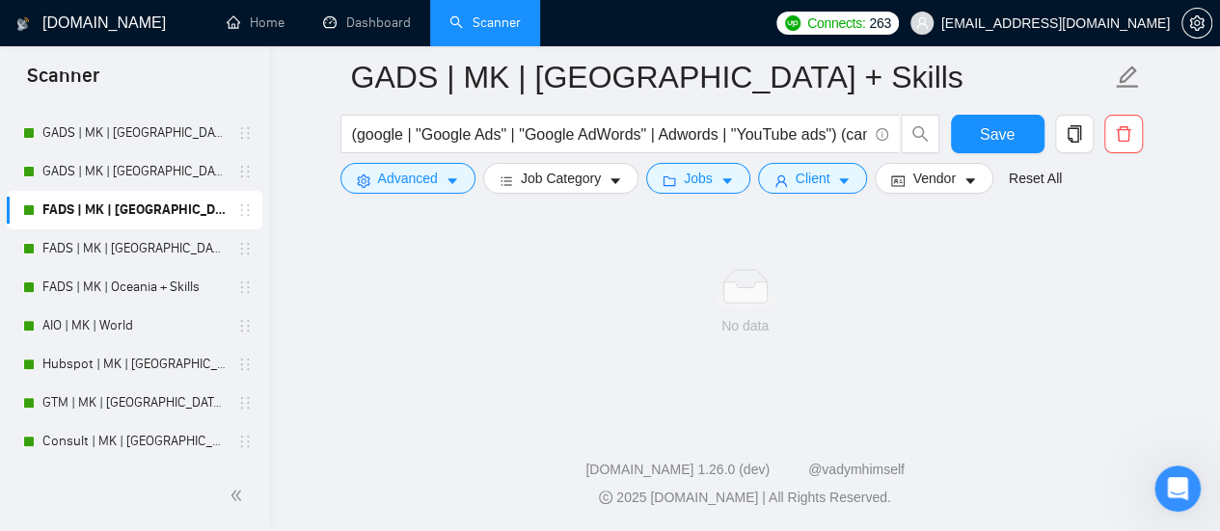
scroll to position [1317, 0]
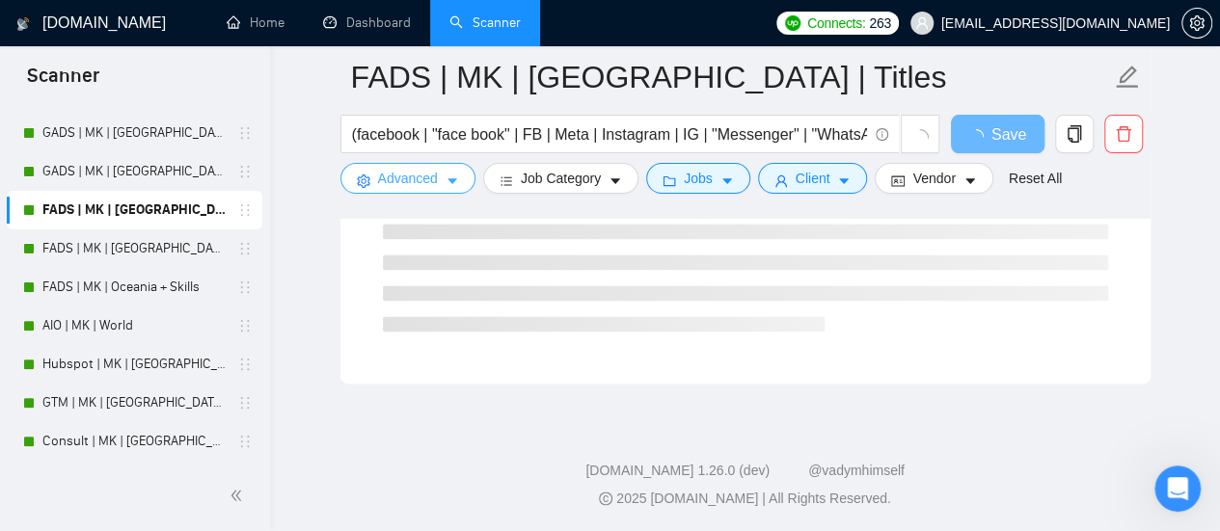
click at [439, 175] on button "Advanced" at bounding box center [407, 178] width 135 height 31
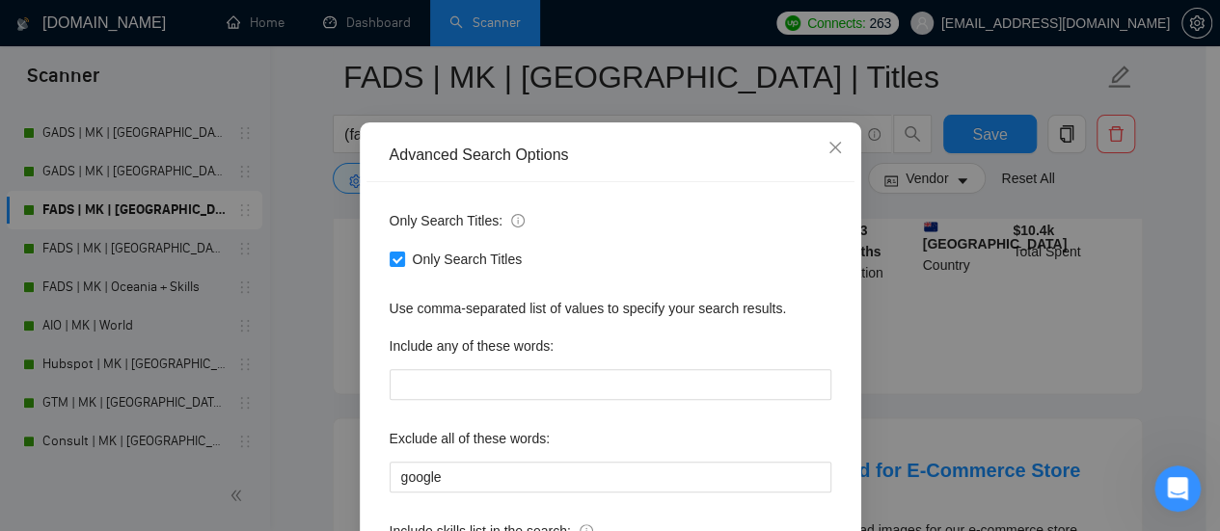
scroll to position [0, 0]
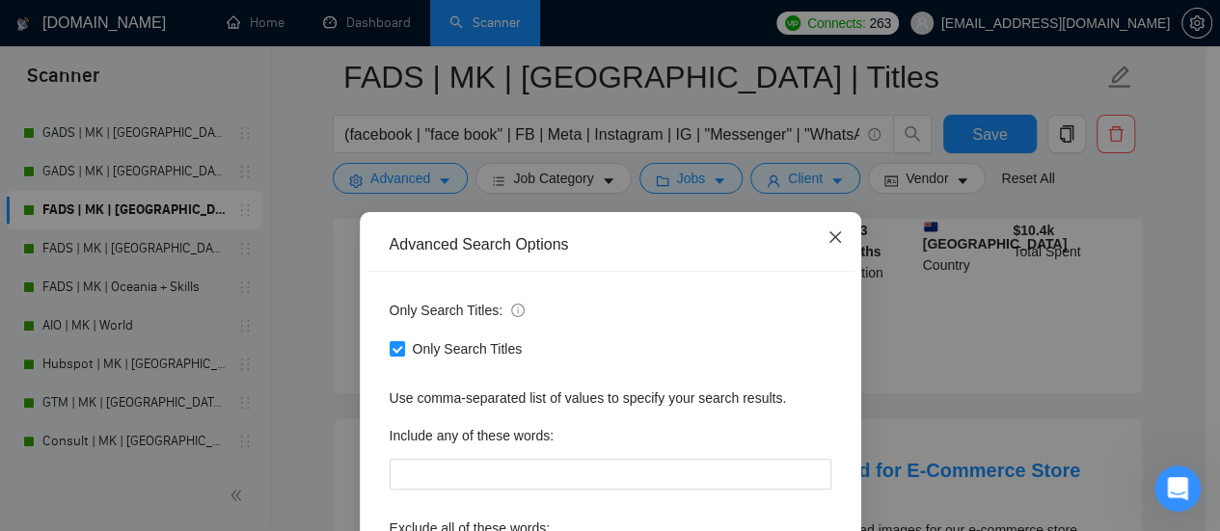
click at [825, 221] on span "Close" at bounding box center [835, 238] width 52 height 52
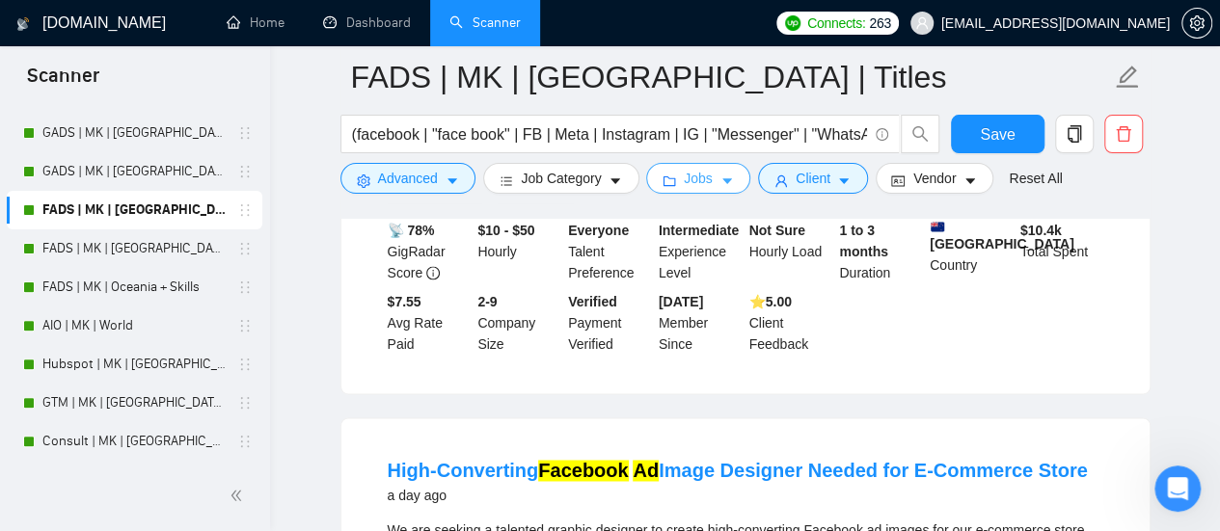
click at [701, 180] on span "Jobs" at bounding box center [698, 178] width 29 height 21
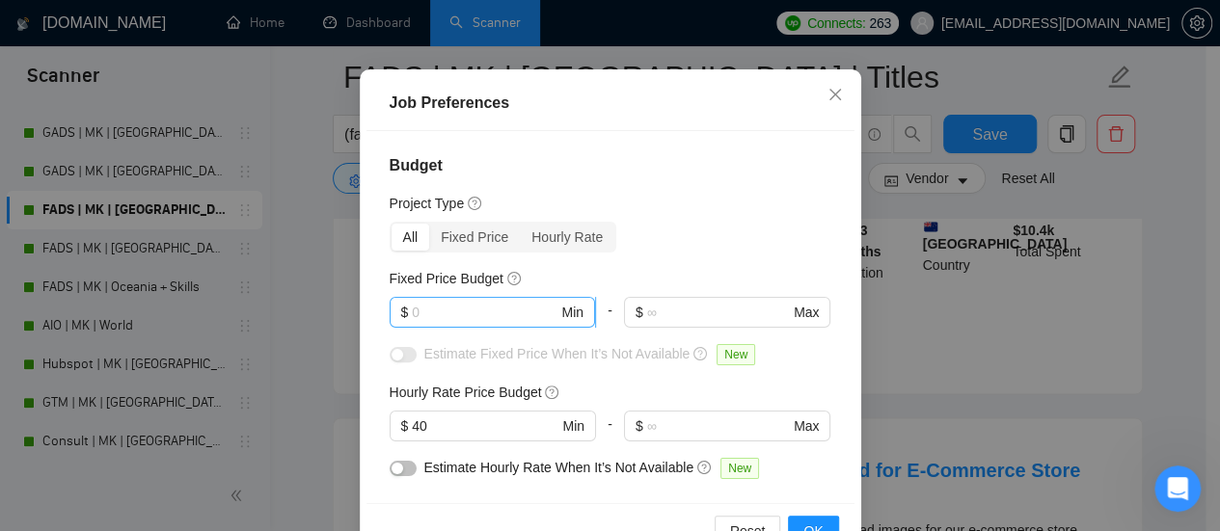
click at [426, 323] on input "text" at bounding box center [485, 312] width 146 height 21
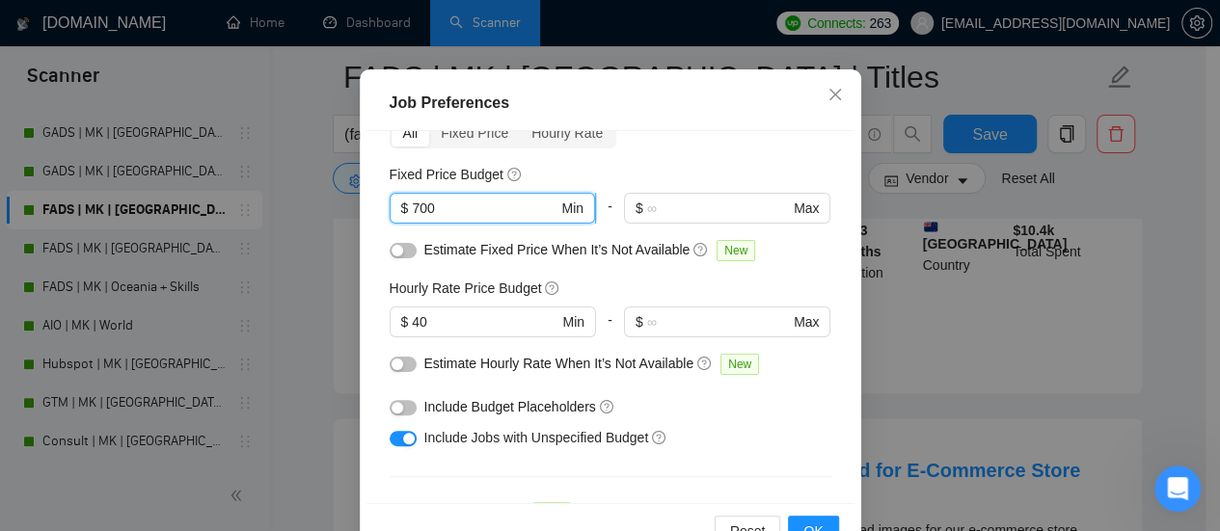
scroll to position [193, 0]
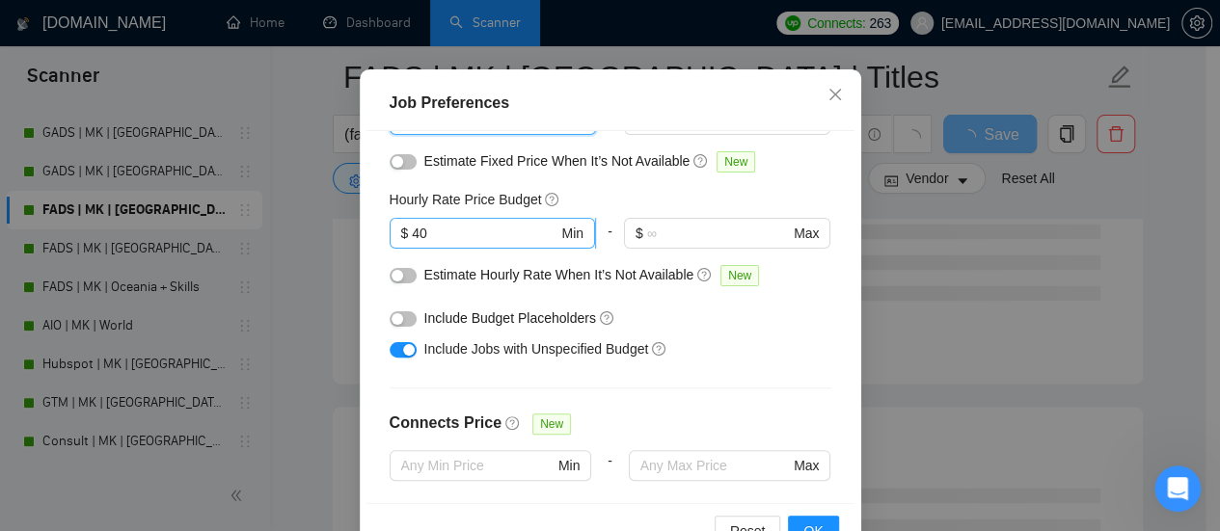
type input "700"
click at [412, 244] on input "40" at bounding box center [485, 233] width 146 height 21
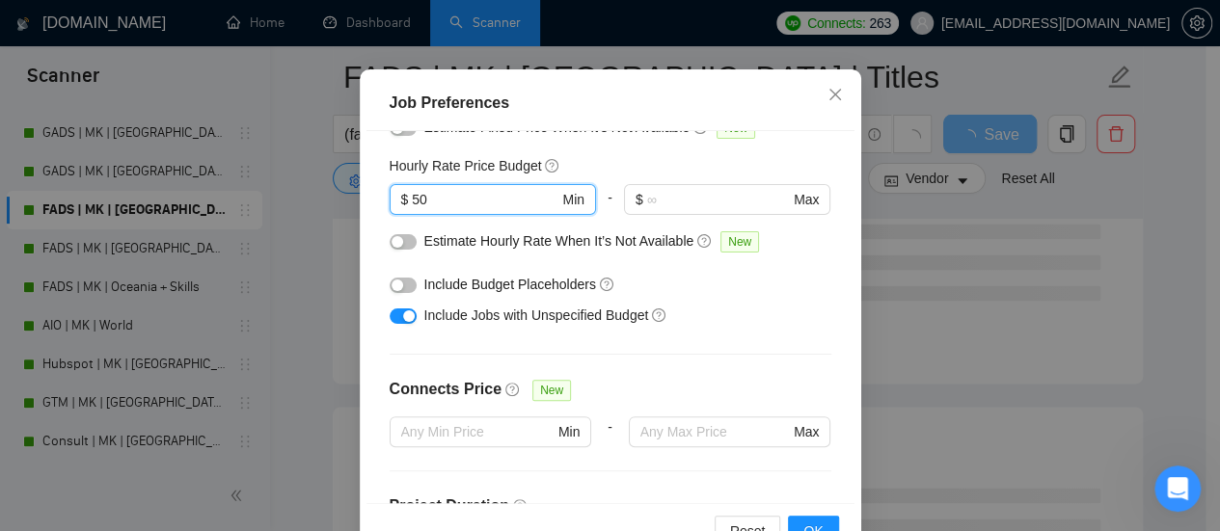
scroll to position [39, 0]
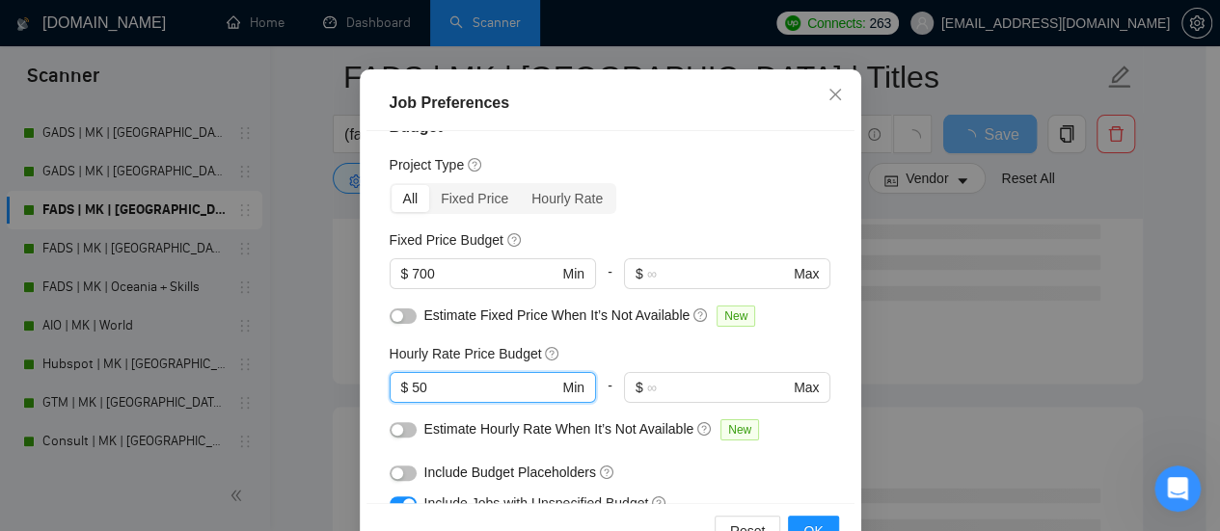
type input "50"
click at [392, 322] on div "button" at bounding box center [398, 317] width 12 height 12
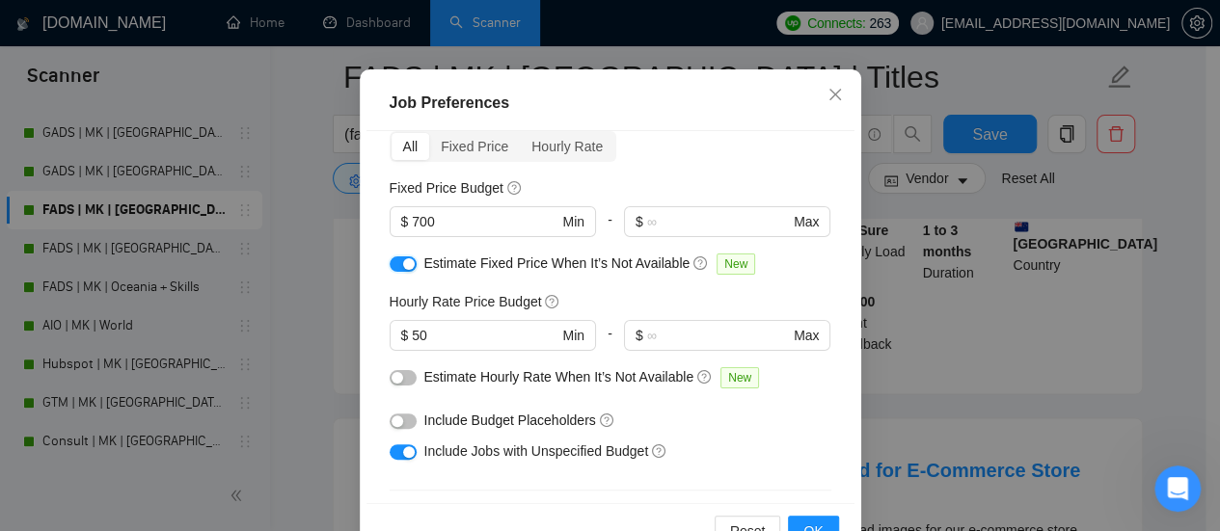
scroll to position [135, 0]
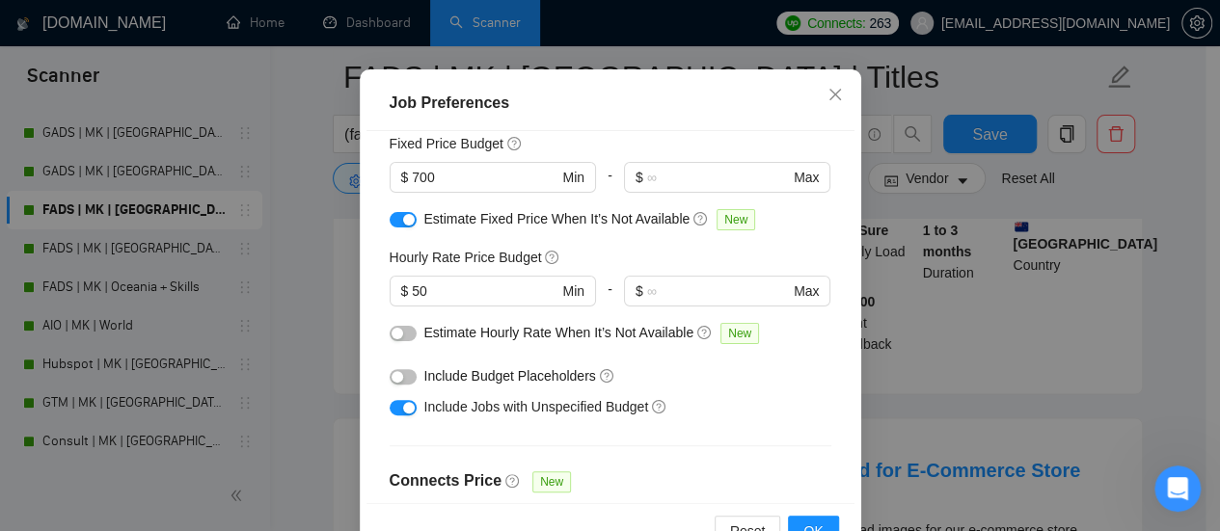
click at [404, 341] on button "button" at bounding box center [403, 333] width 27 height 15
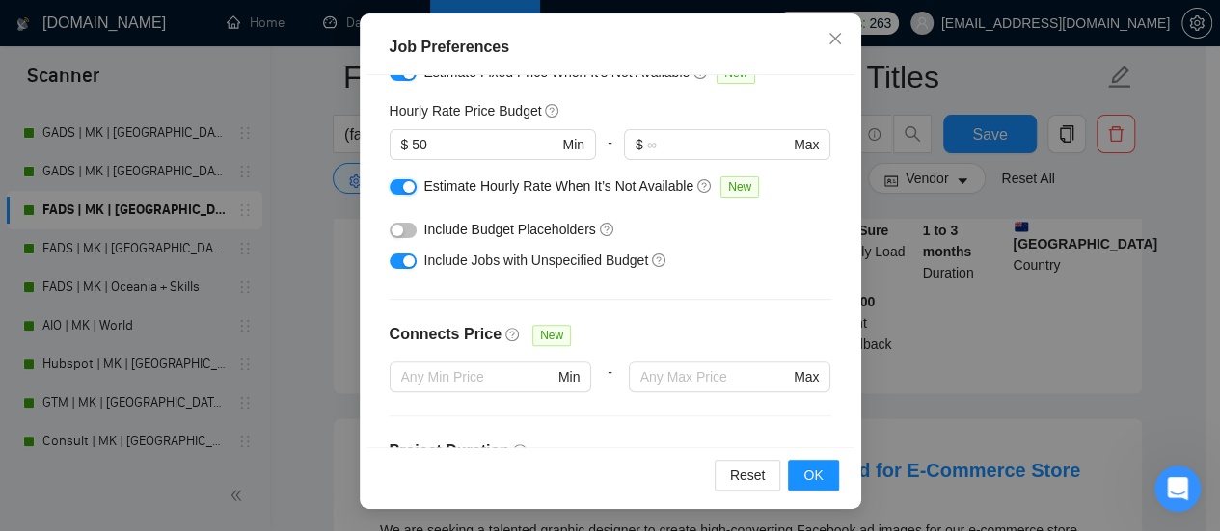
scroll to position [328, 0]
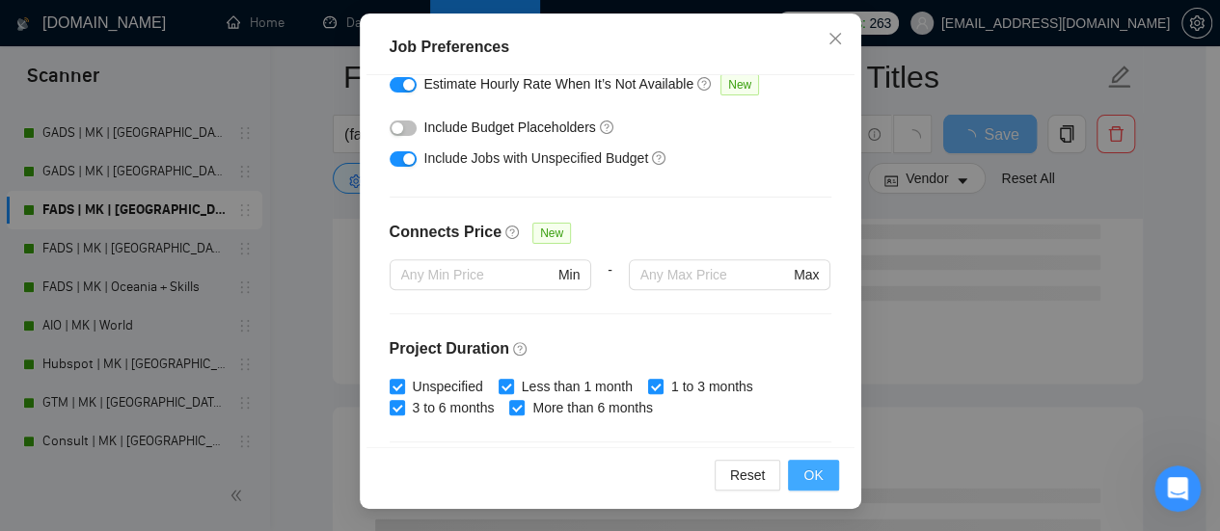
click at [804, 480] on span "OK" at bounding box center [812, 475] width 19 height 21
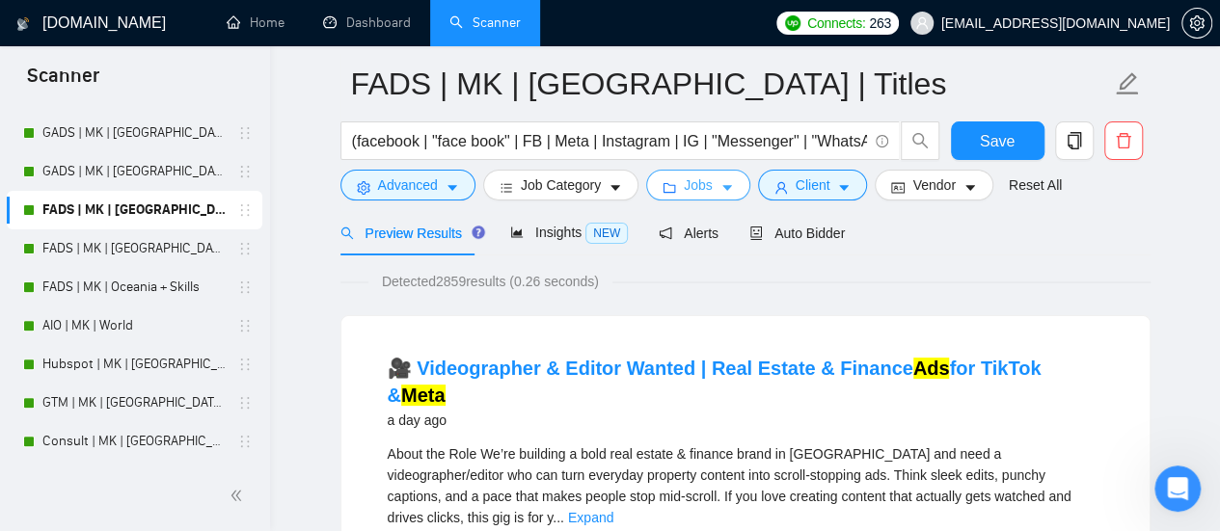
scroll to position [0, 0]
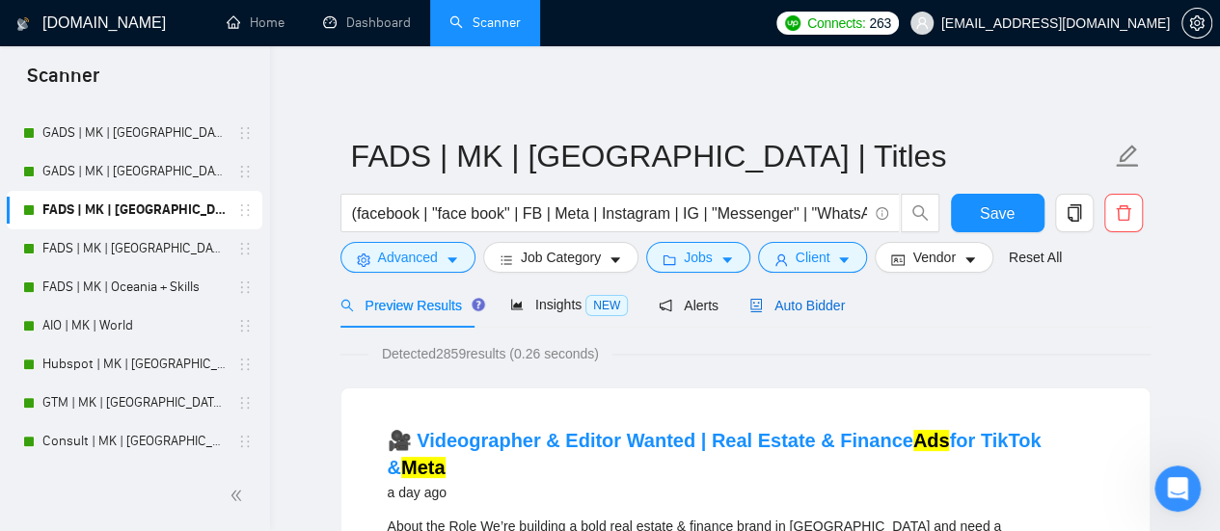
click at [768, 298] on span "Auto Bidder" at bounding box center [796, 305] width 95 height 15
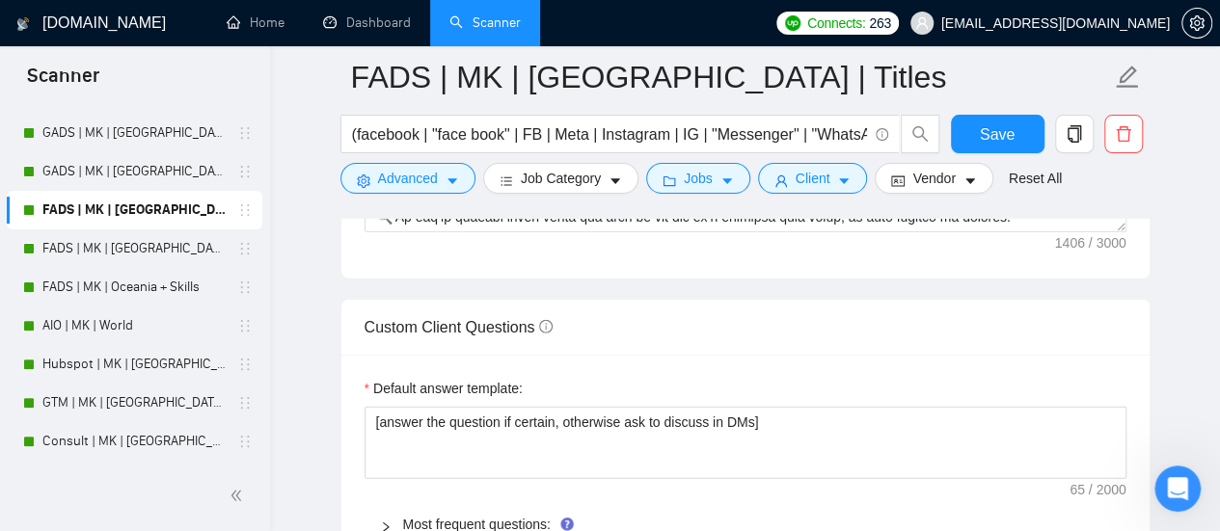
scroll to position [2700, 0]
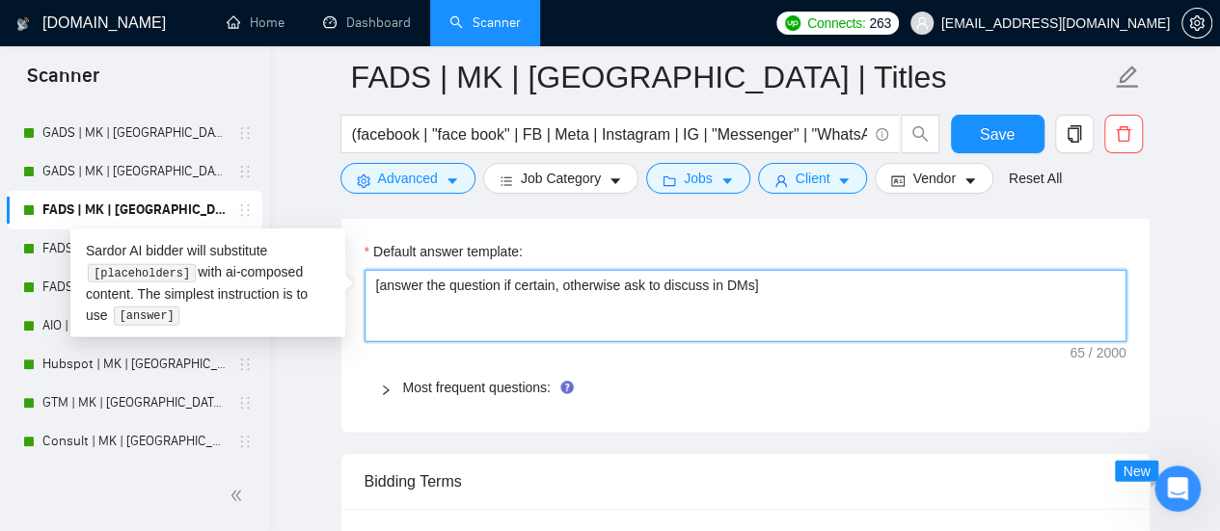
drag, startPoint x: 574, startPoint y: 267, endPoint x: 0, endPoint y: 203, distance: 577.5
click at [0, 203] on section "Scanner New Scanner My Scanners SEO + AU | MK | [GEOGRAPHIC_DATA] | Titles SEO …" at bounding box center [610, 357] width 1220 height 6115
paste textarea "Based on the provided context, craft a positive, human-like response that addre…"
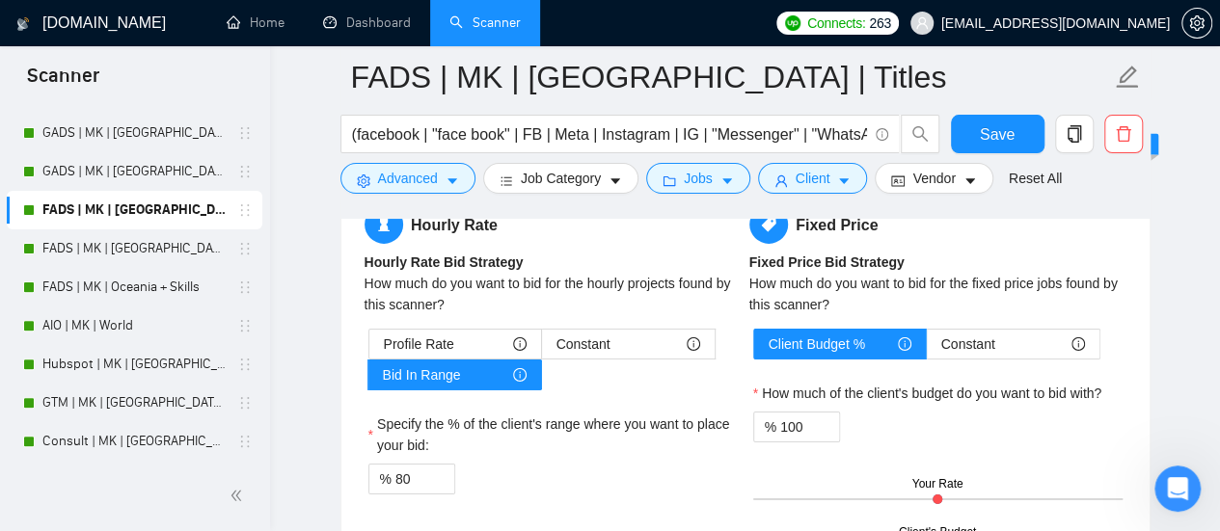
scroll to position [3086, 0]
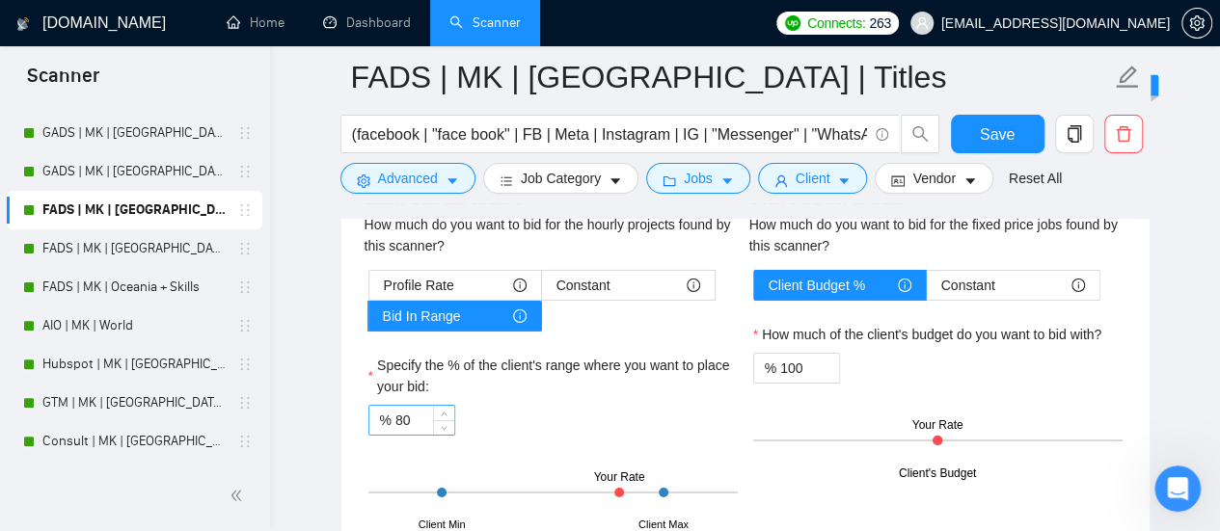
type textarea "[Based on the provided context, craft a positive, human-like response that addr…"
click at [403, 411] on input "80" at bounding box center [424, 420] width 59 height 29
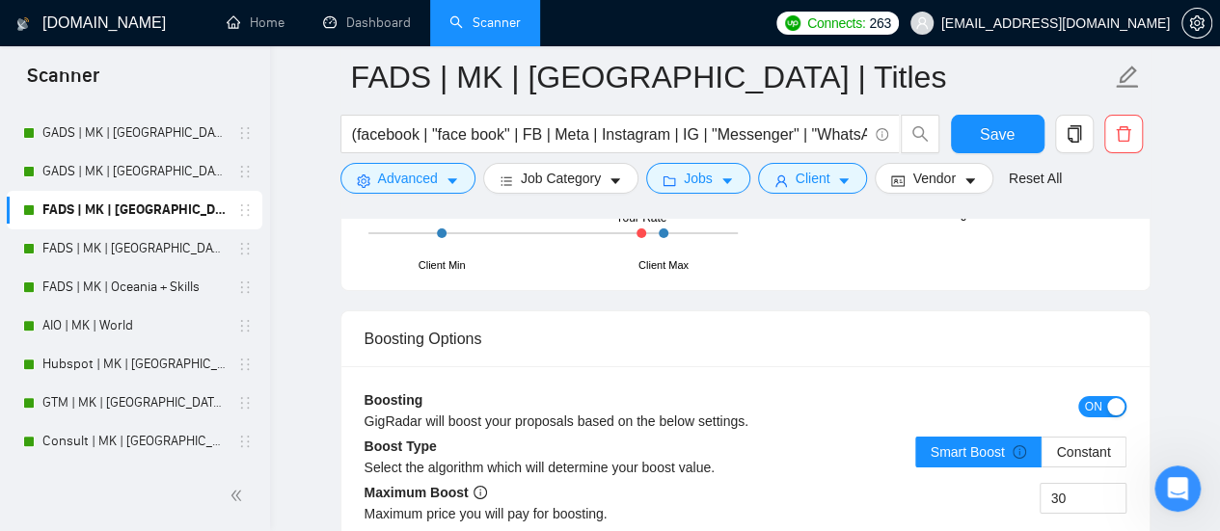
scroll to position [3375, 0]
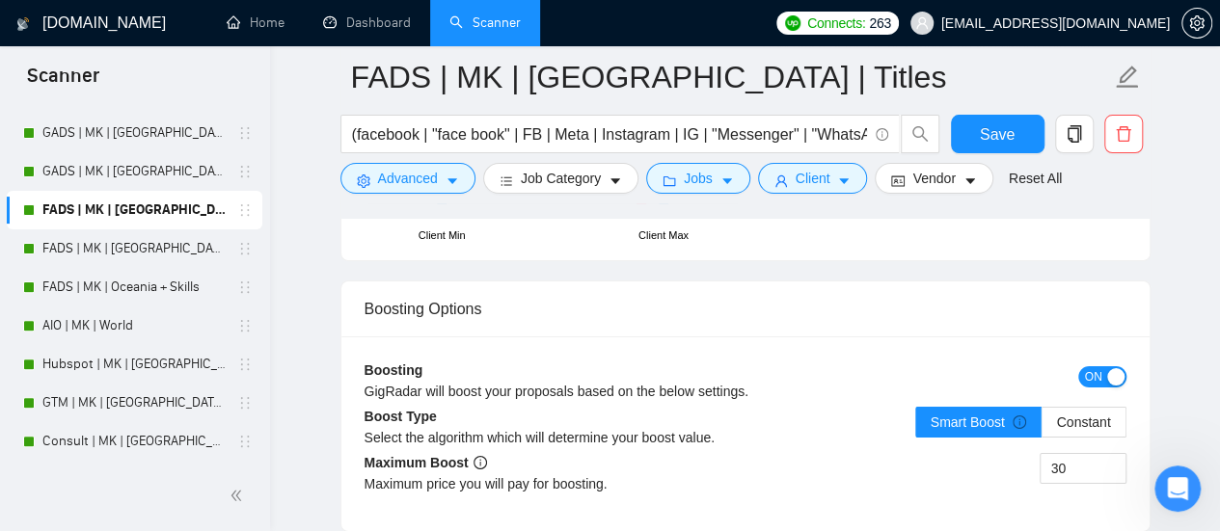
type input "90"
drag, startPoint x: 1102, startPoint y: 372, endPoint x: 1095, endPoint y: 381, distance: 11.6
click at [1101, 371] on button "ON" at bounding box center [1102, 376] width 48 height 21
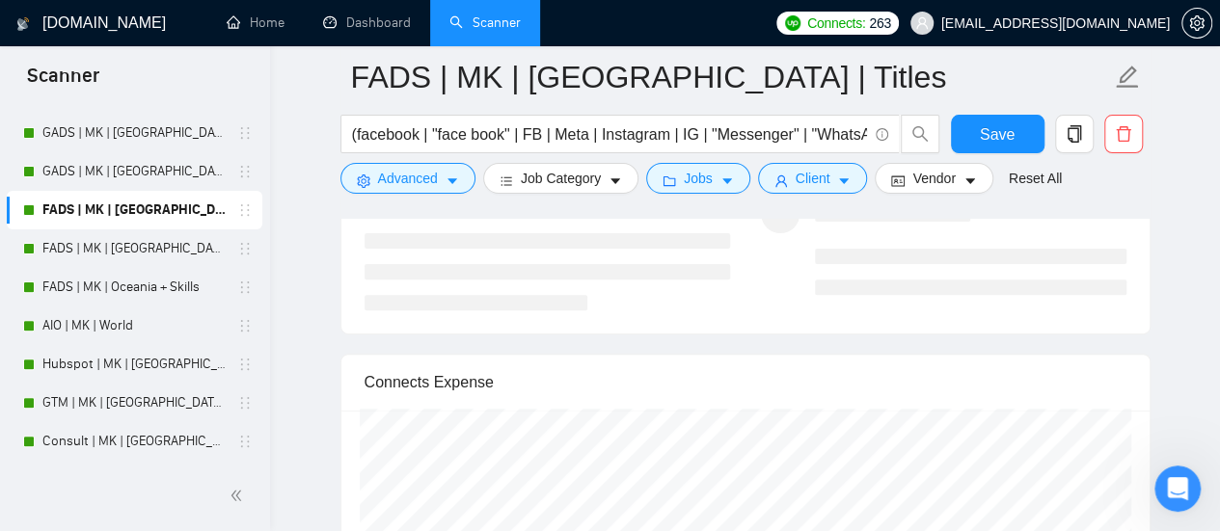
scroll to position [3858, 0]
click at [953, 126] on button "Save" at bounding box center [998, 134] width 94 height 39
click at [156, 251] on link "FADS | MK | [GEOGRAPHIC_DATA]" at bounding box center [133, 249] width 183 height 39
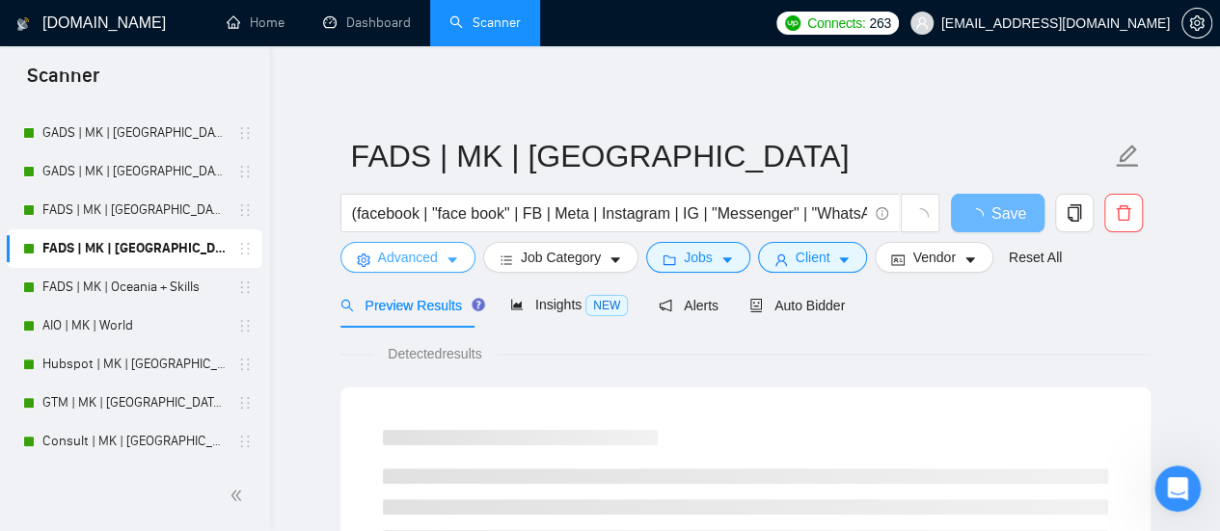
click at [438, 261] on button "Advanced" at bounding box center [407, 257] width 135 height 31
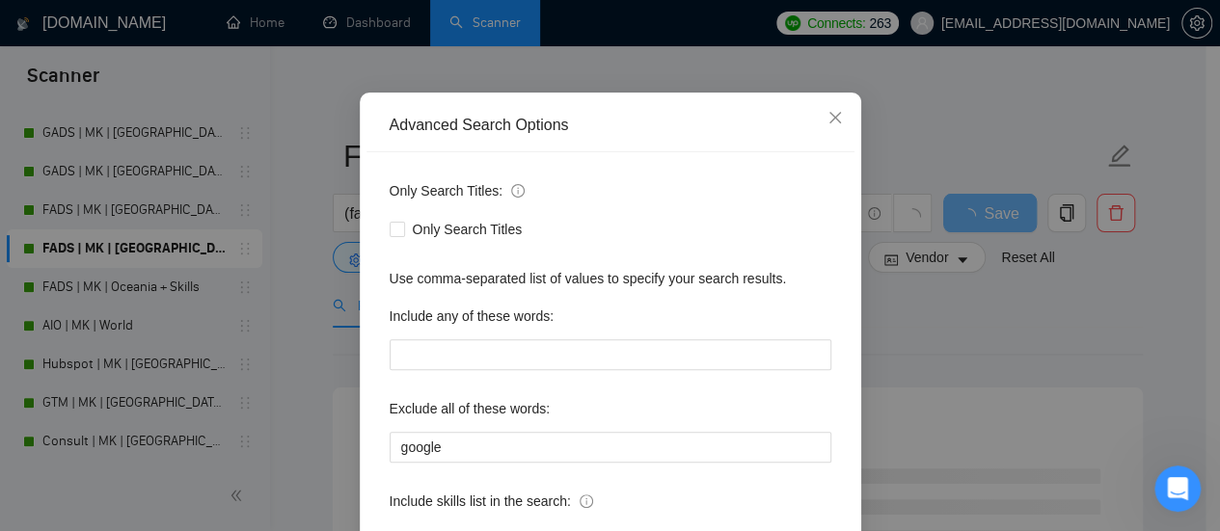
scroll to position [77, 0]
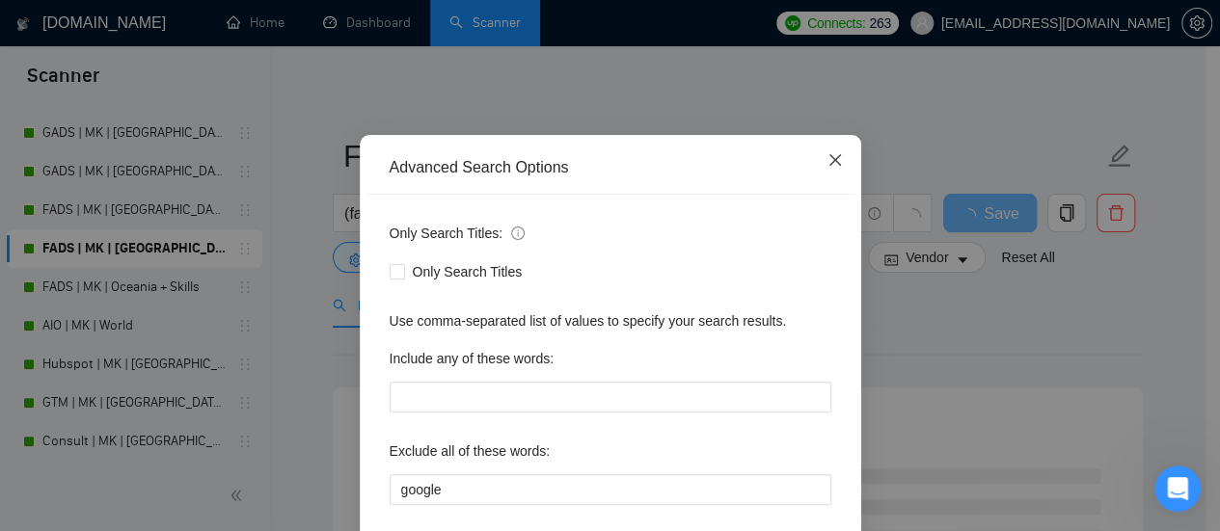
click at [827, 167] on icon "close" at bounding box center [834, 159] width 15 height 15
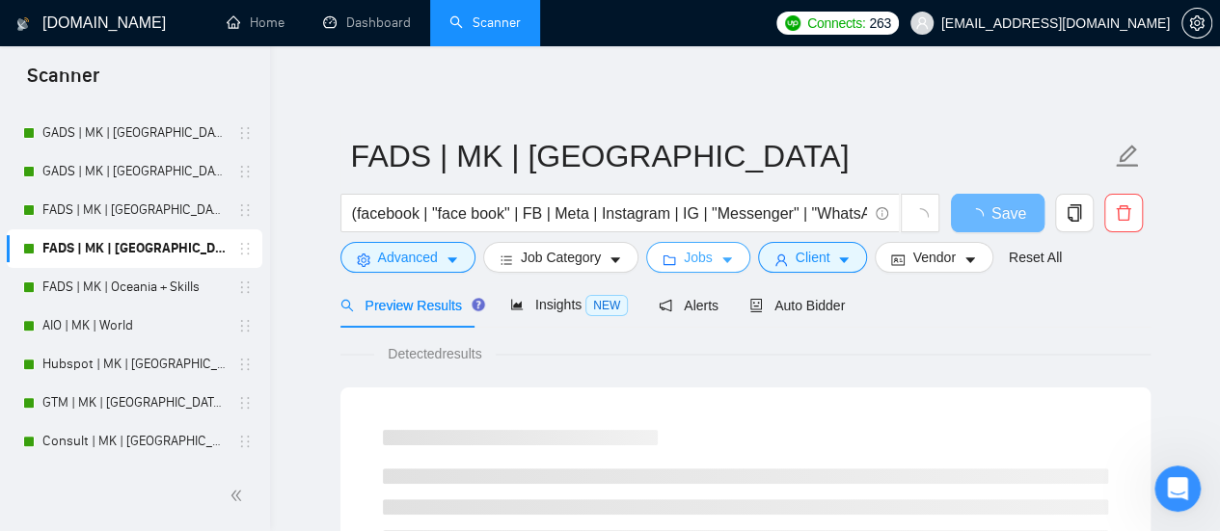
click at [700, 250] on span "Jobs" at bounding box center [698, 257] width 29 height 21
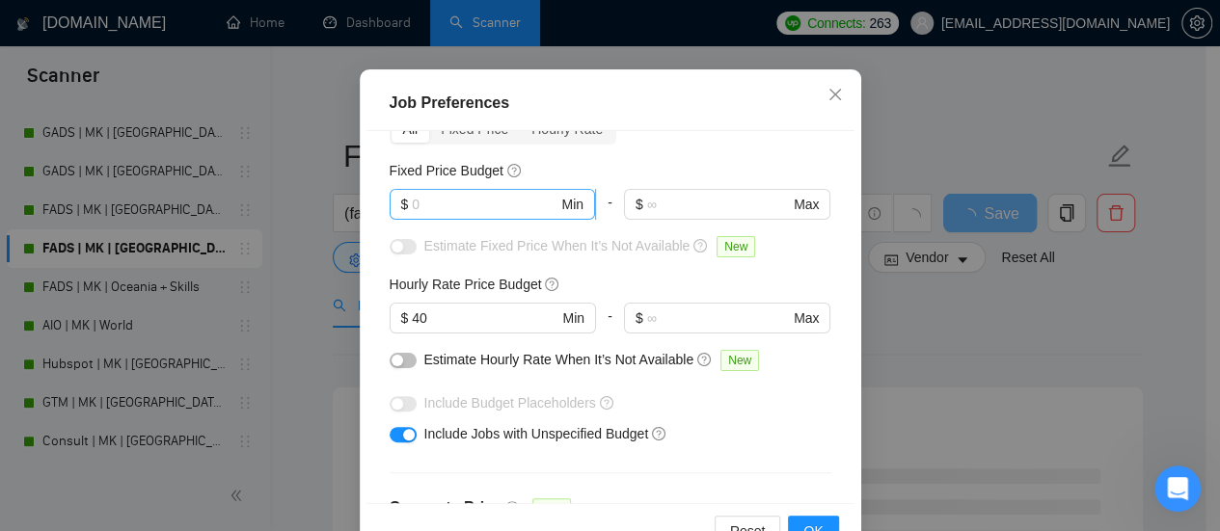
scroll to position [0, 0]
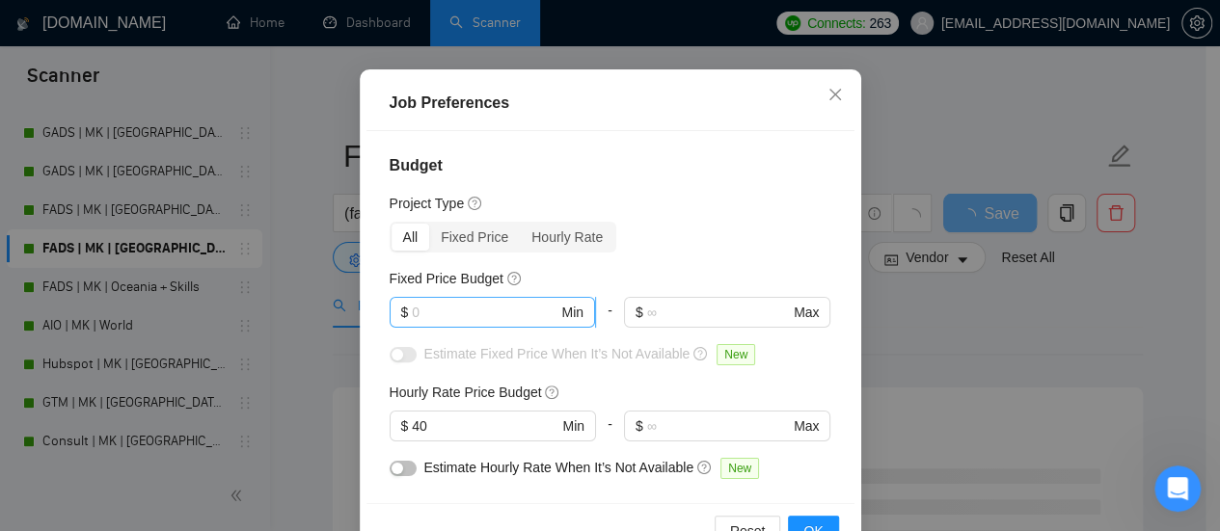
click at [503, 323] on input "text" at bounding box center [485, 312] width 146 height 21
type input "700"
click at [406, 363] on button "button" at bounding box center [403, 354] width 27 height 15
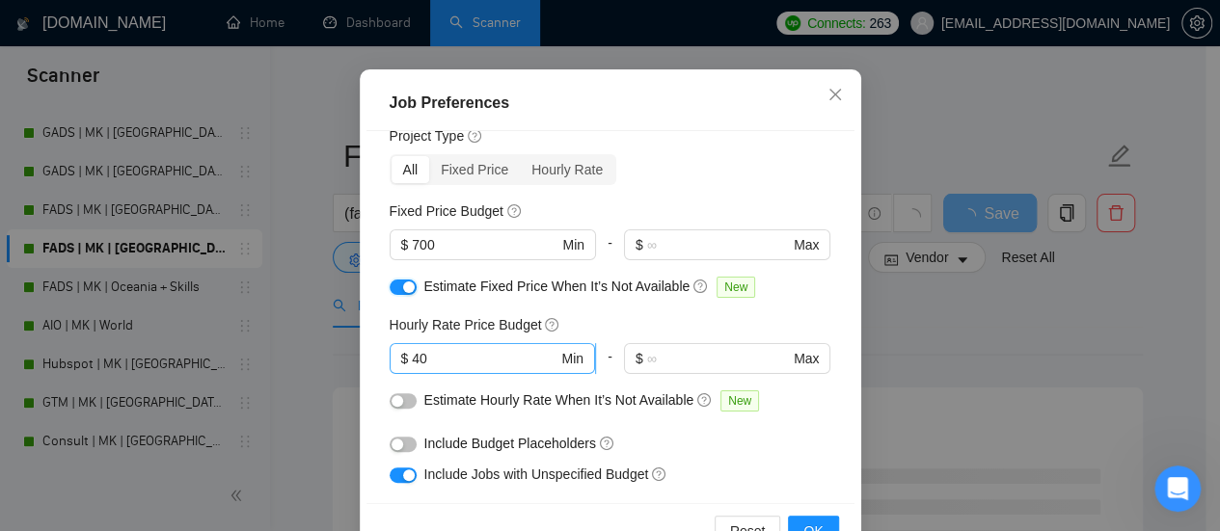
scroll to position [96, 0]
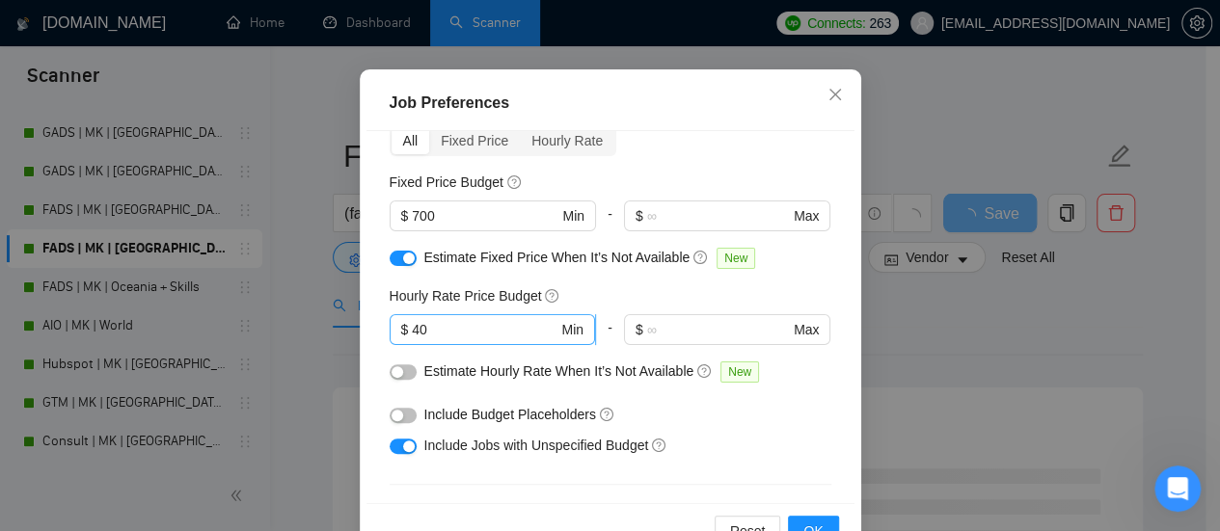
click at [414, 340] on input "40" at bounding box center [485, 329] width 146 height 21
type input "50"
click at [399, 380] on button "button" at bounding box center [403, 372] width 27 height 15
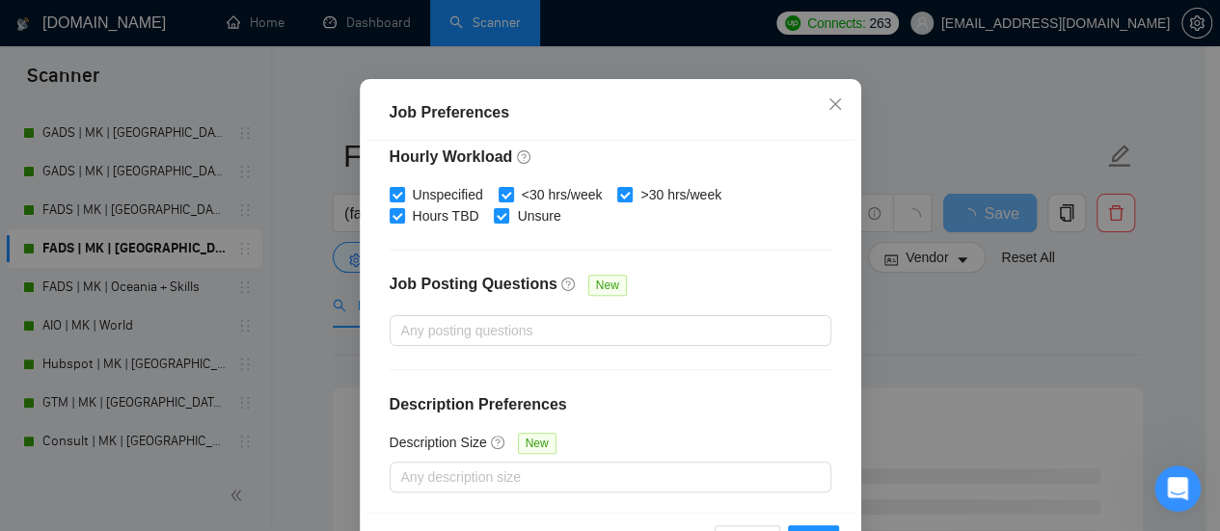
scroll to position [158, 0]
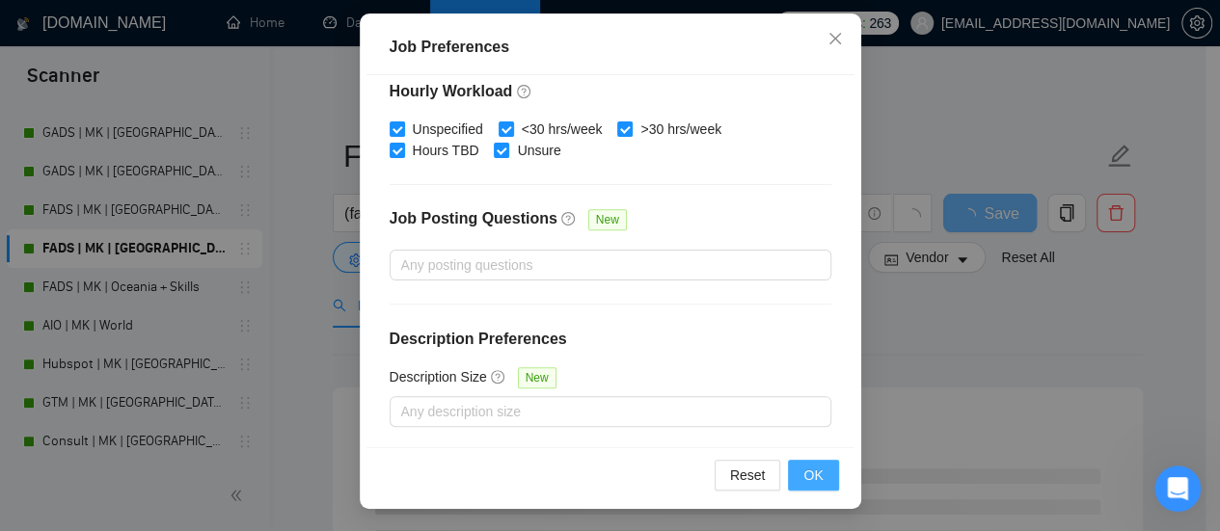
click at [795, 481] on button "OK" at bounding box center [813, 475] width 50 height 31
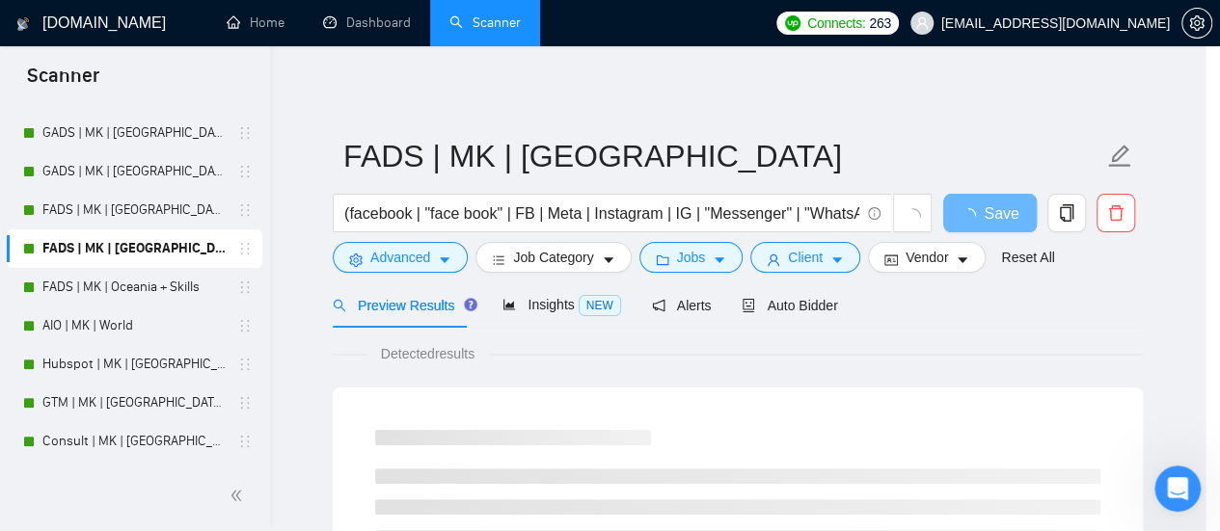
scroll to position [102, 0]
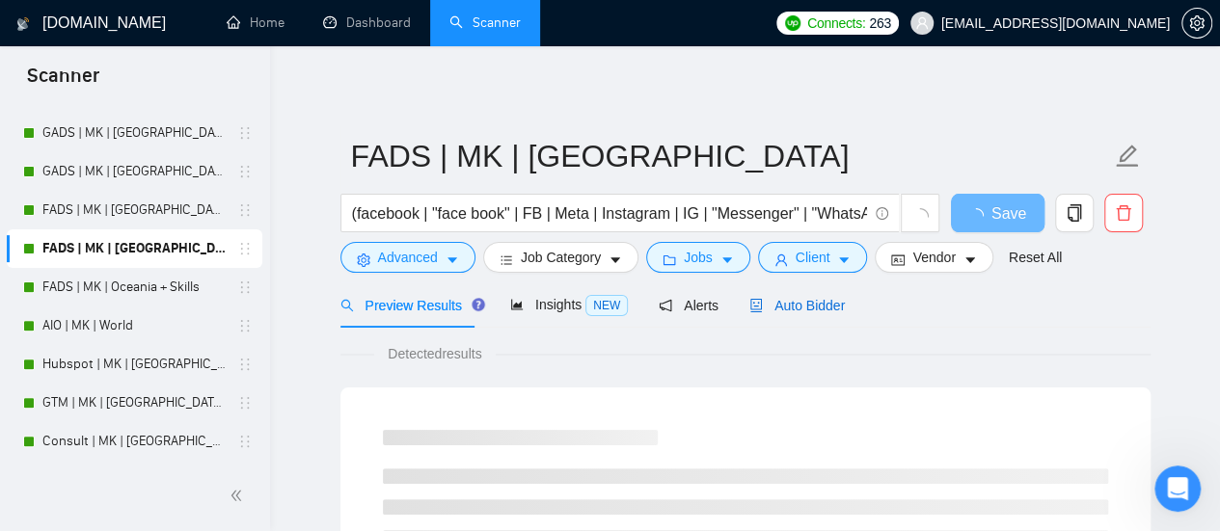
click at [810, 295] on div "Auto Bidder" at bounding box center [796, 305] width 95 height 21
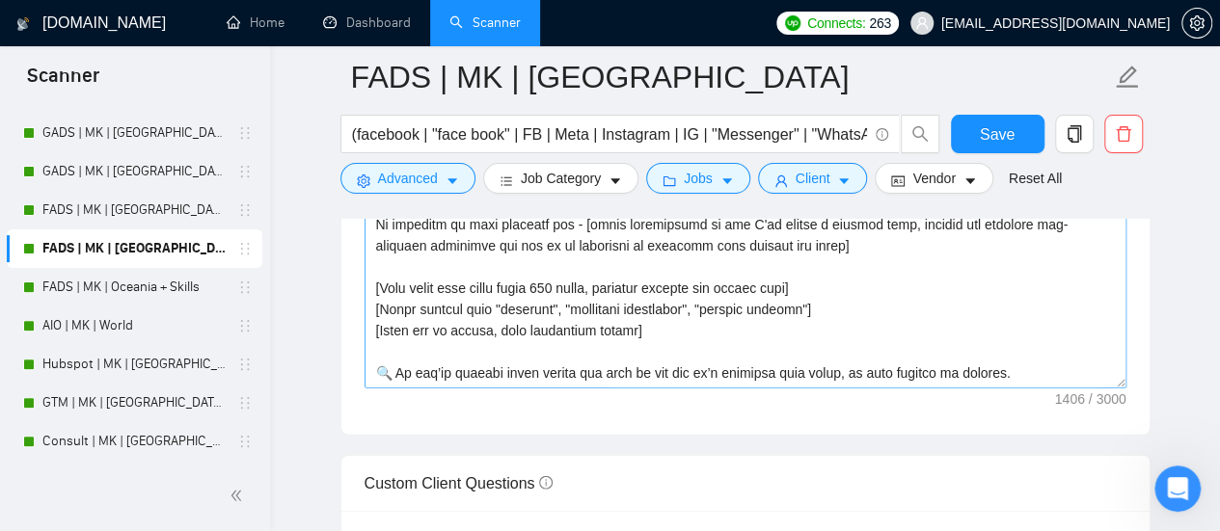
scroll to position [2604, 0]
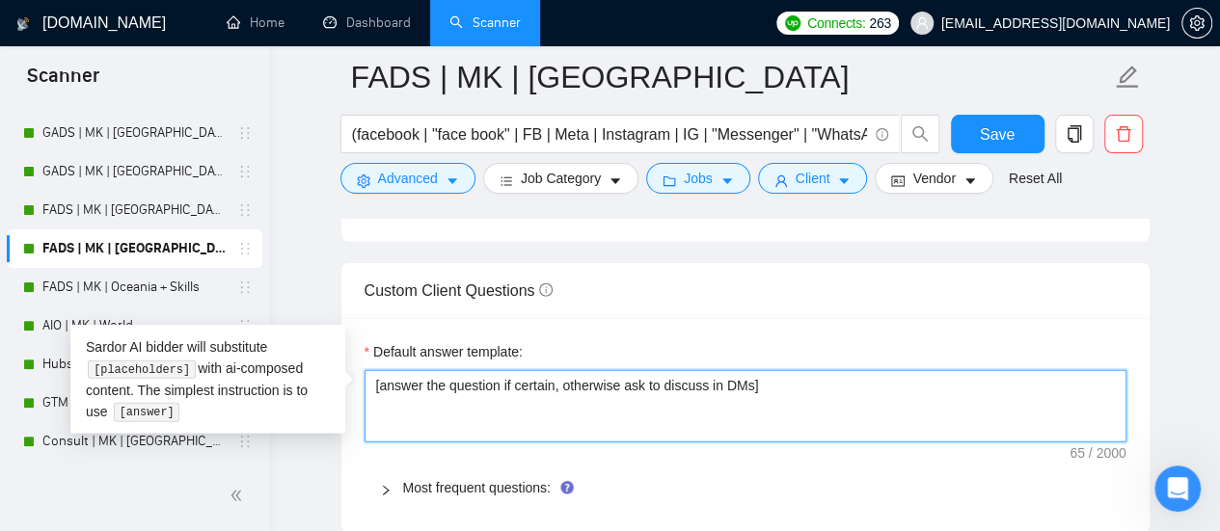
drag, startPoint x: 827, startPoint y: 393, endPoint x: 388, endPoint y: 367, distance: 440.5
click at [0, 316] on section "Scanner New Scanner My Scanners SEO + AU | MK | [GEOGRAPHIC_DATA] | Titles SEO …" at bounding box center [610, 482] width 1220 height 6173
paste textarea "Based on the provided context, craft a positive, human-like response that addre…"
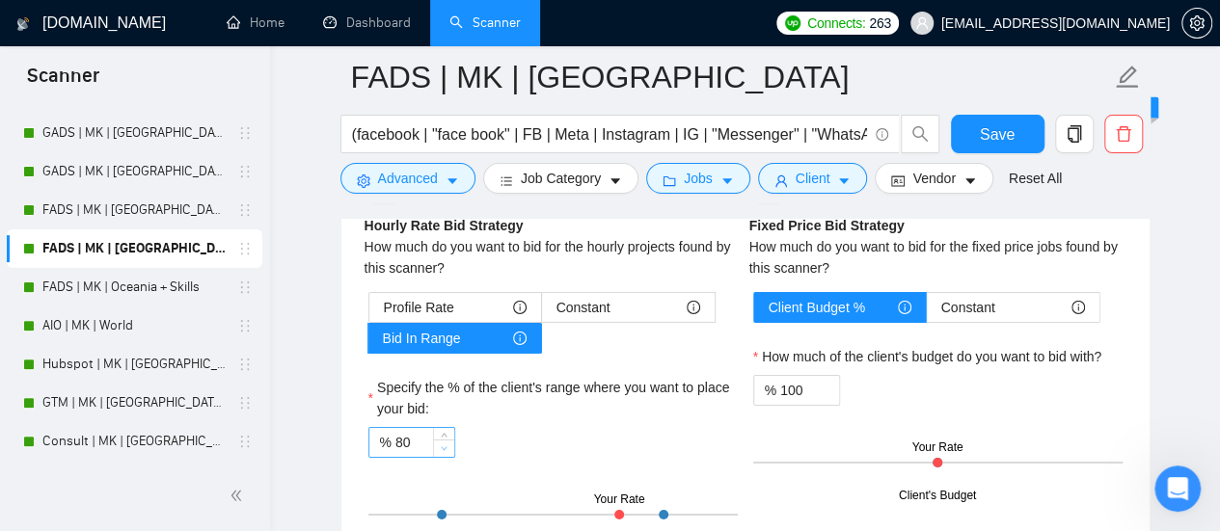
scroll to position [3086, 0]
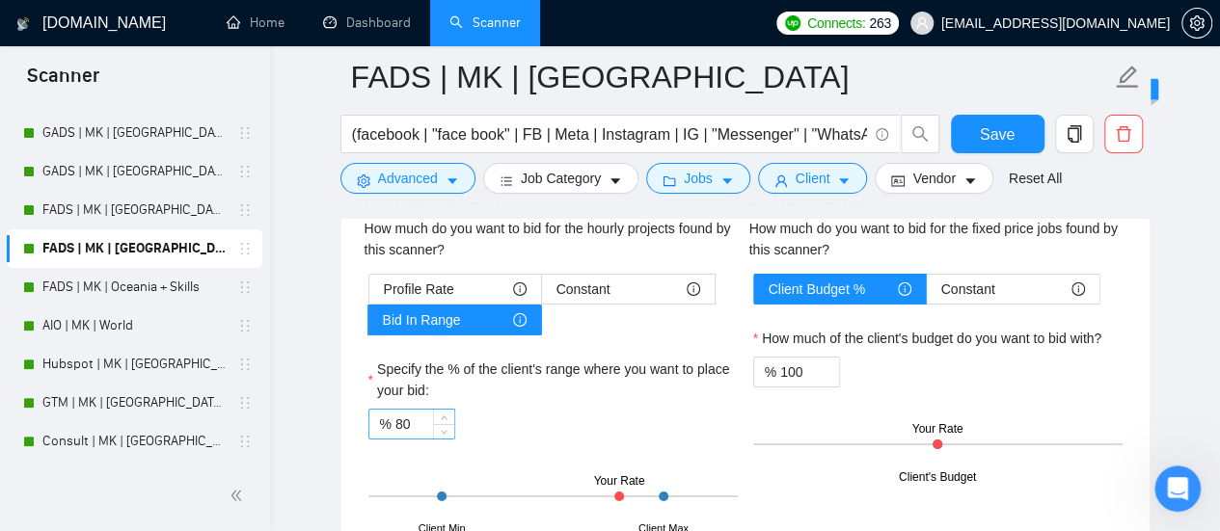
type textarea "[Based on the provided context, craft a positive, human-like response that addr…"
click at [396, 413] on input "80" at bounding box center [424, 424] width 59 height 29
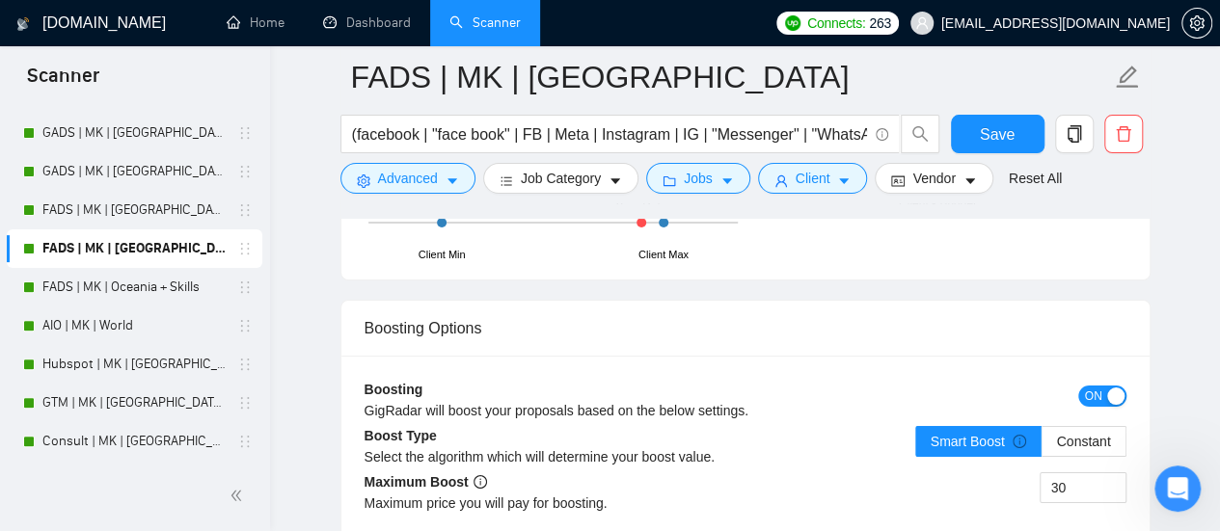
scroll to position [3472, 0]
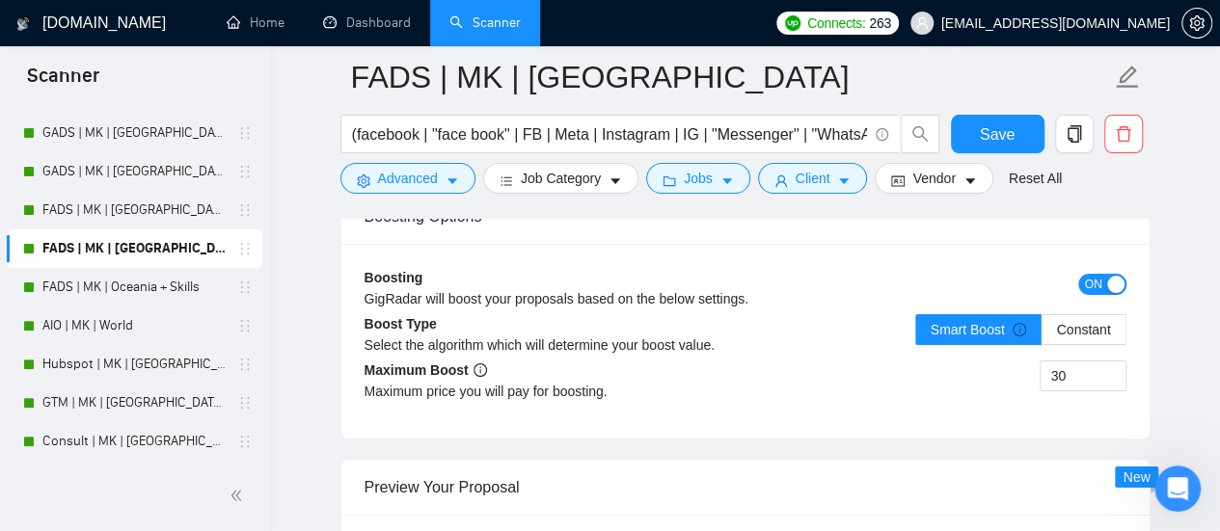
type input "90"
click at [1104, 274] on button "ON" at bounding box center [1102, 284] width 48 height 21
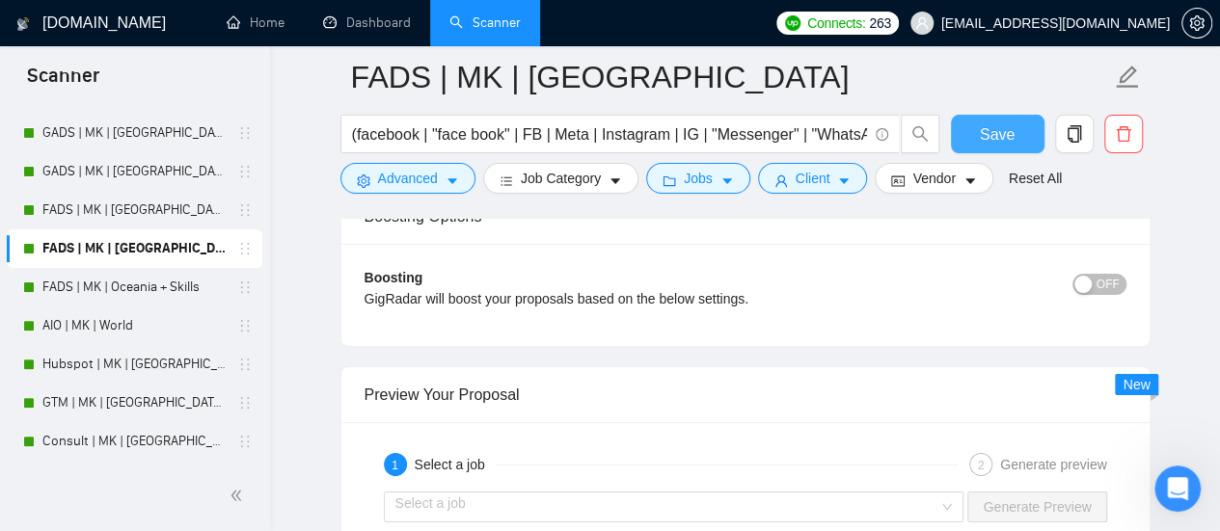
click at [984, 126] on span "Save" at bounding box center [997, 134] width 35 height 24
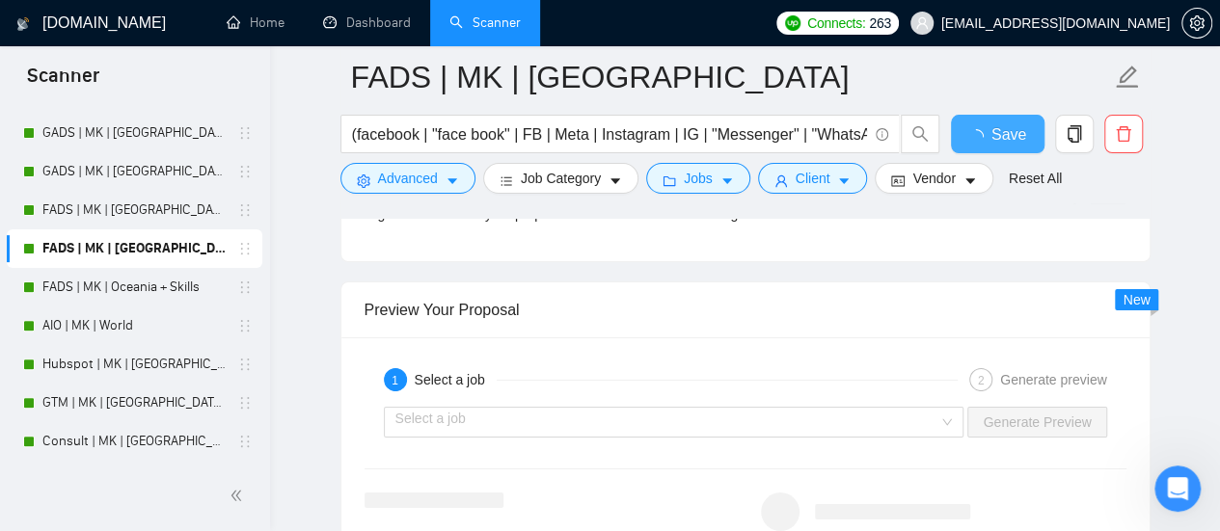
checkbox input "true"
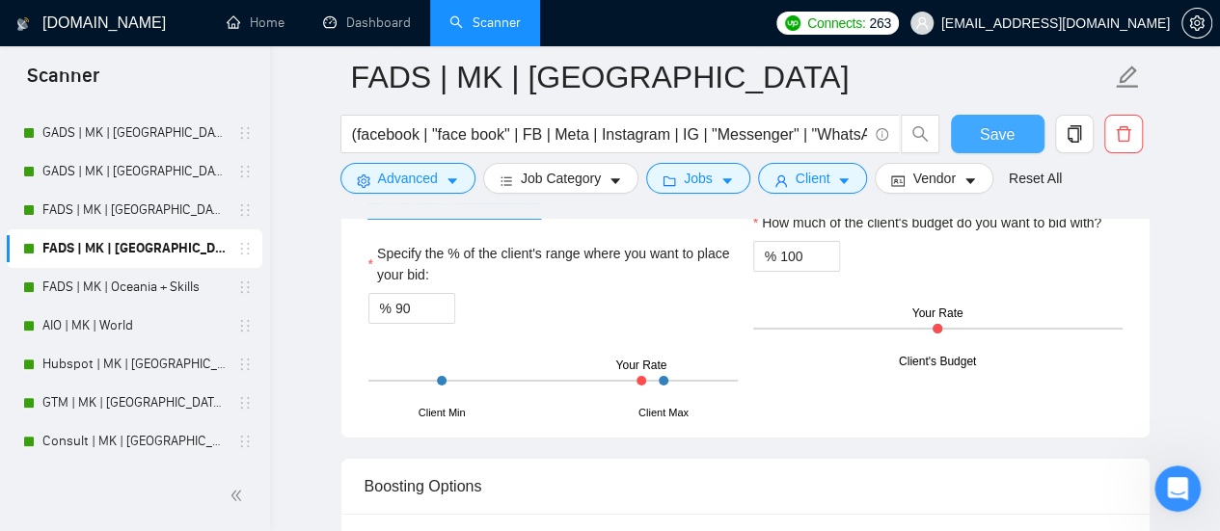
scroll to position [3183, 0]
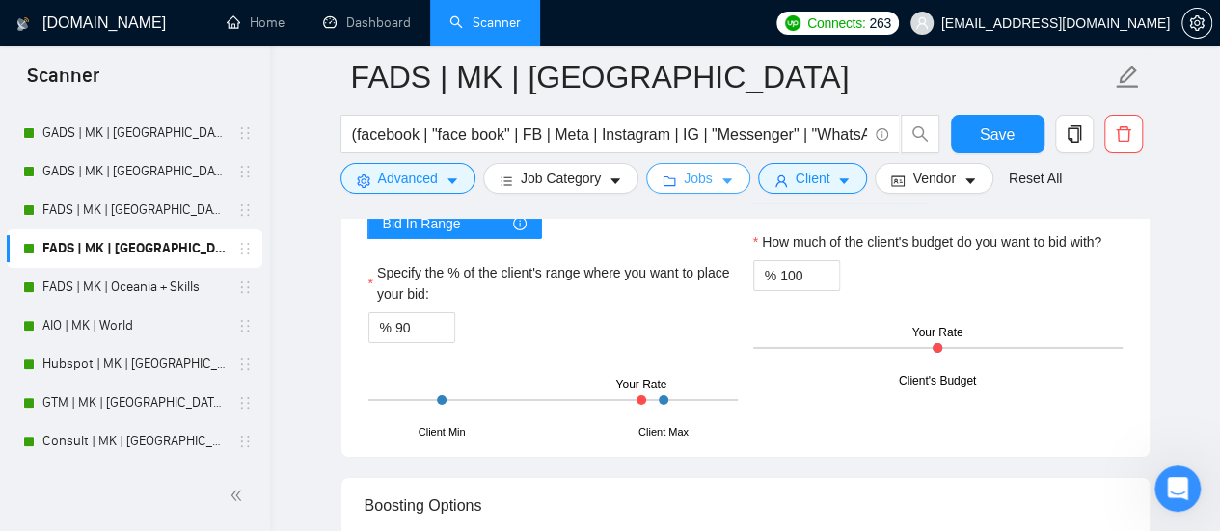
click at [720, 181] on icon "caret-down" at bounding box center [727, 182] width 14 height 14
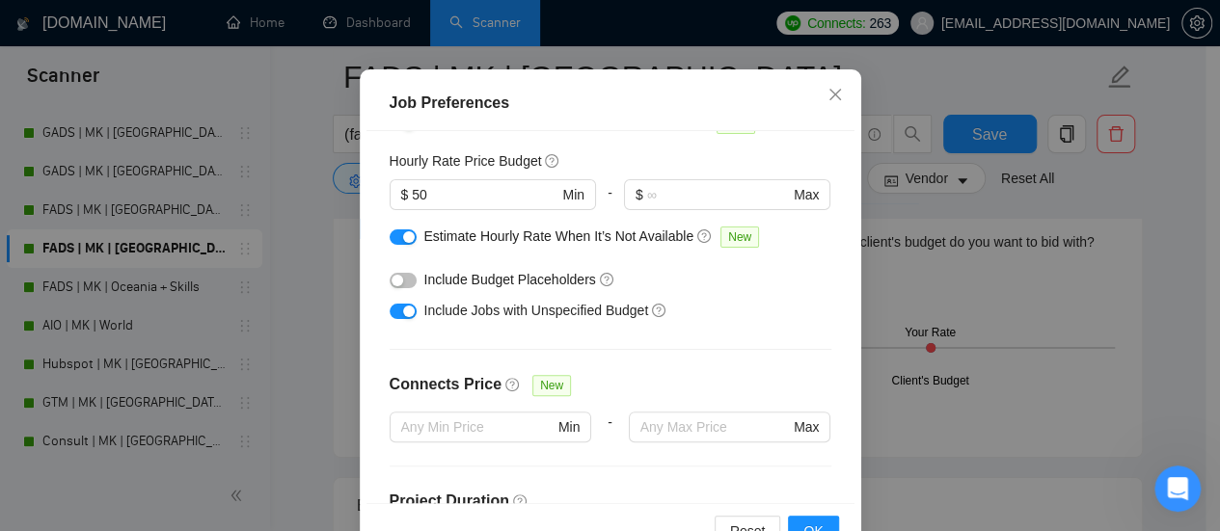
scroll to position [0, 0]
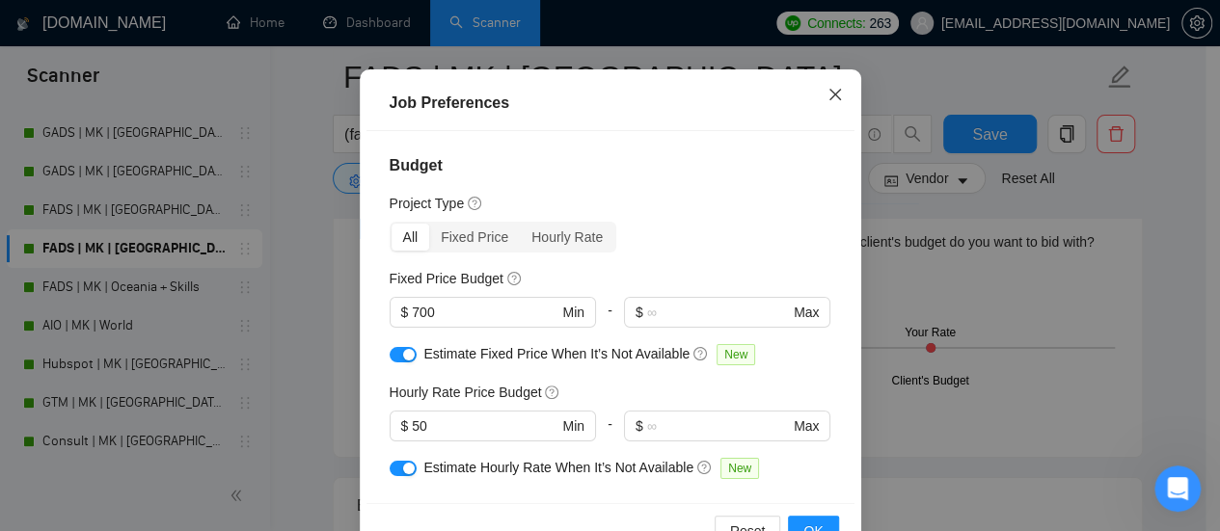
click at [831, 100] on icon "close" at bounding box center [834, 95] width 12 height 12
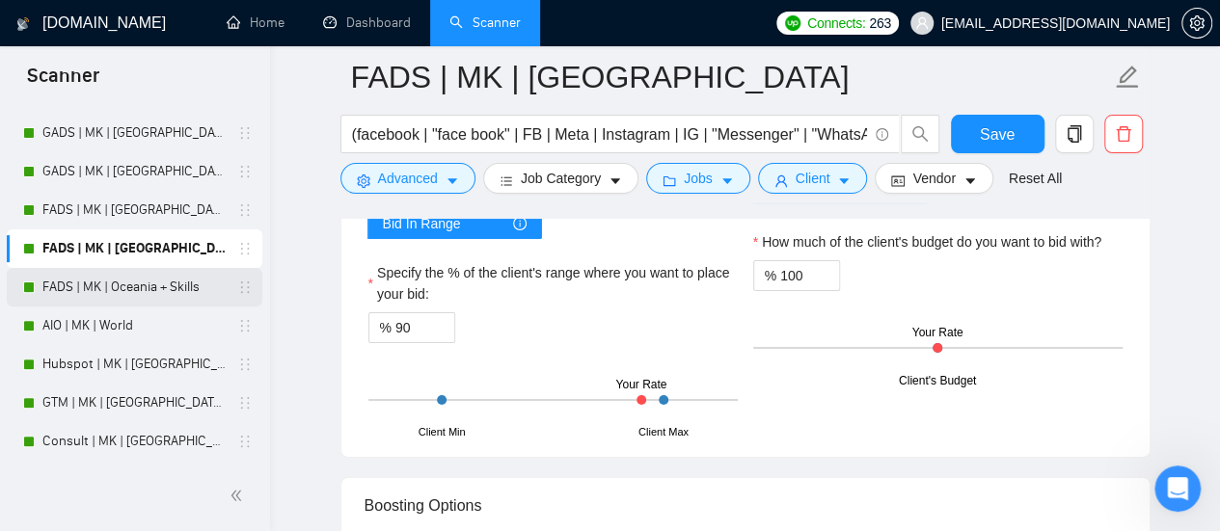
click at [89, 289] on link "FADS | MK | Oceania + Skills" at bounding box center [133, 287] width 183 height 39
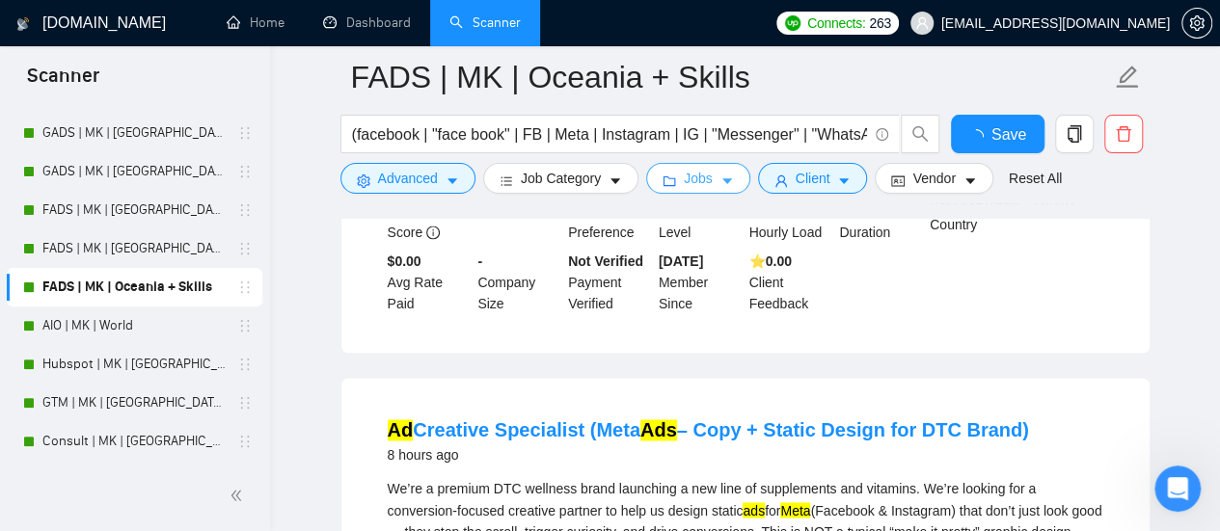
scroll to position [3183, 0]
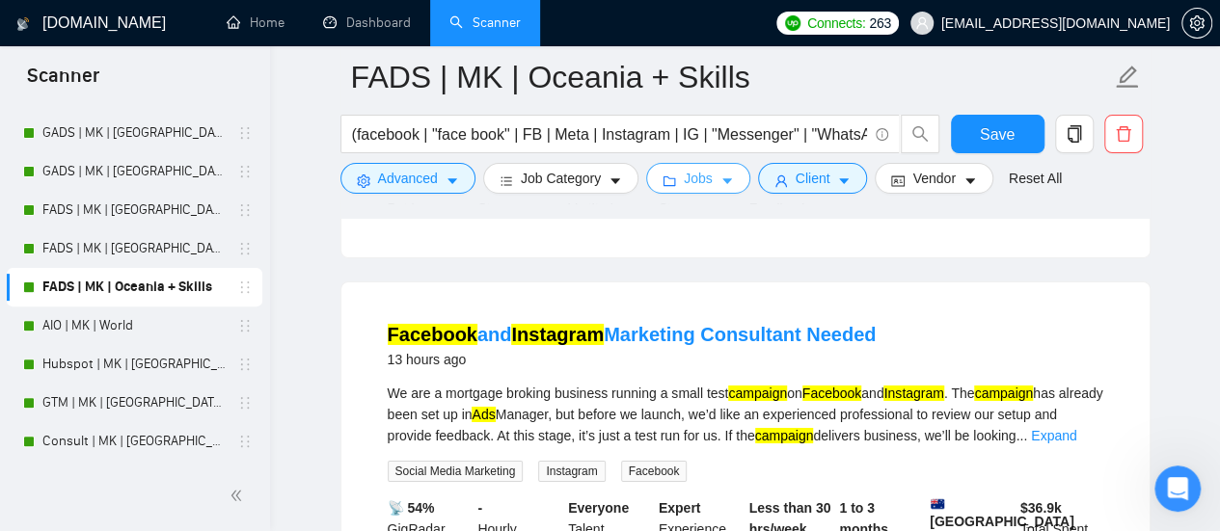
click at [709, 188] on button "Jobs" at bounding box center [698, 178] width 104 height 31
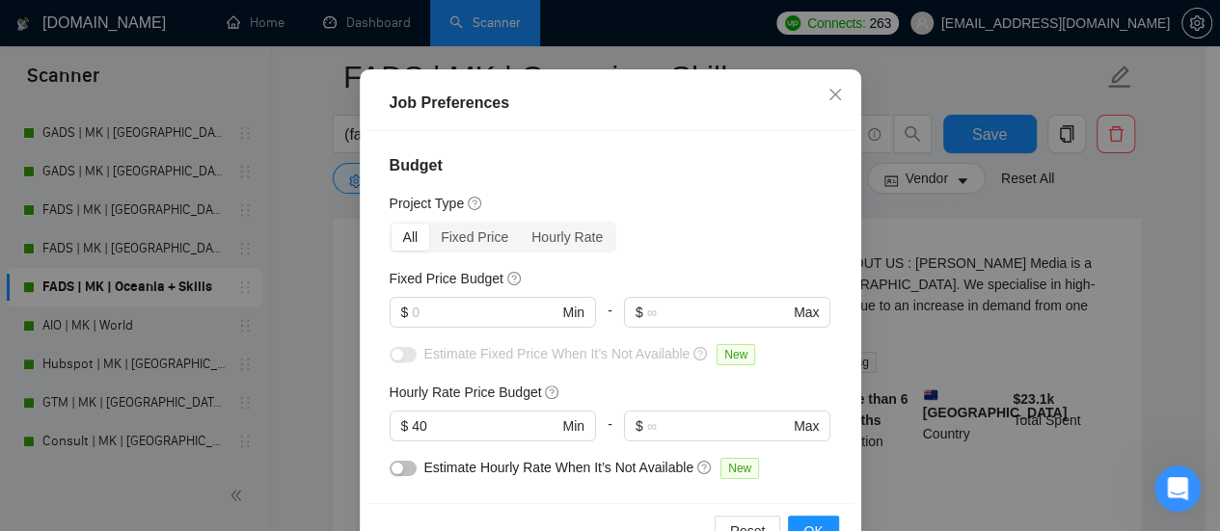
scroll to position [2604, 0]
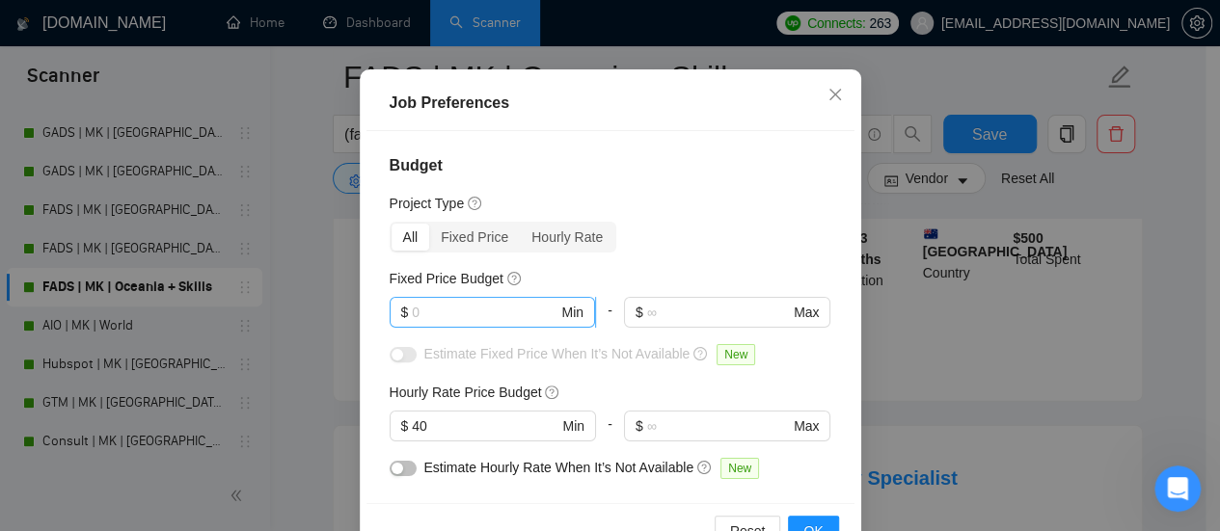
click at [465, 328] on span "$ Min" at bounding box center [492, 312] width 205 height 31
type input "700"
click at [399, 374] on div at bounding box center [403, 358] width 27 height 31
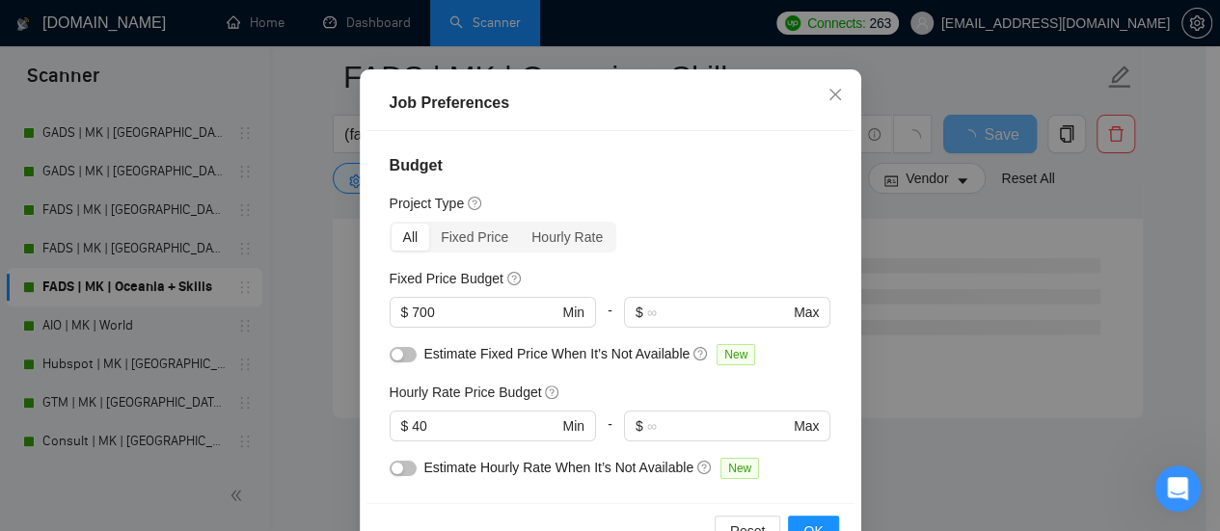
click at [402, 363] on button "button" at bounding box center [403, 354] width 27 height 15
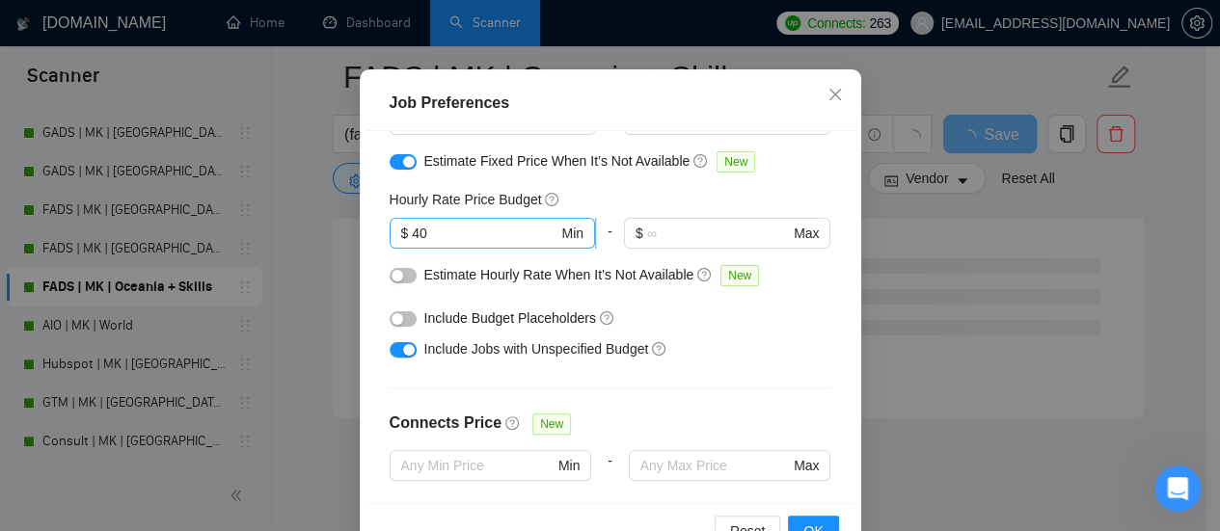
click at [412, 244] on input "40" at bounding box center [485, 233] width 146 height 21
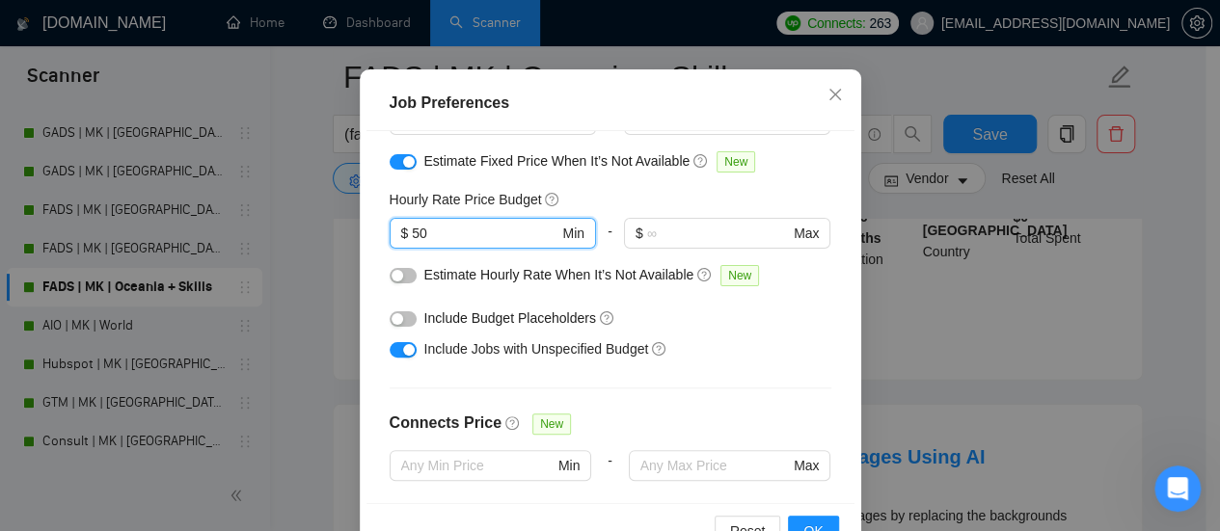
type input "50"
click at [395, 284] on button "button" at bounding box center [403, 275] width 27 height 15
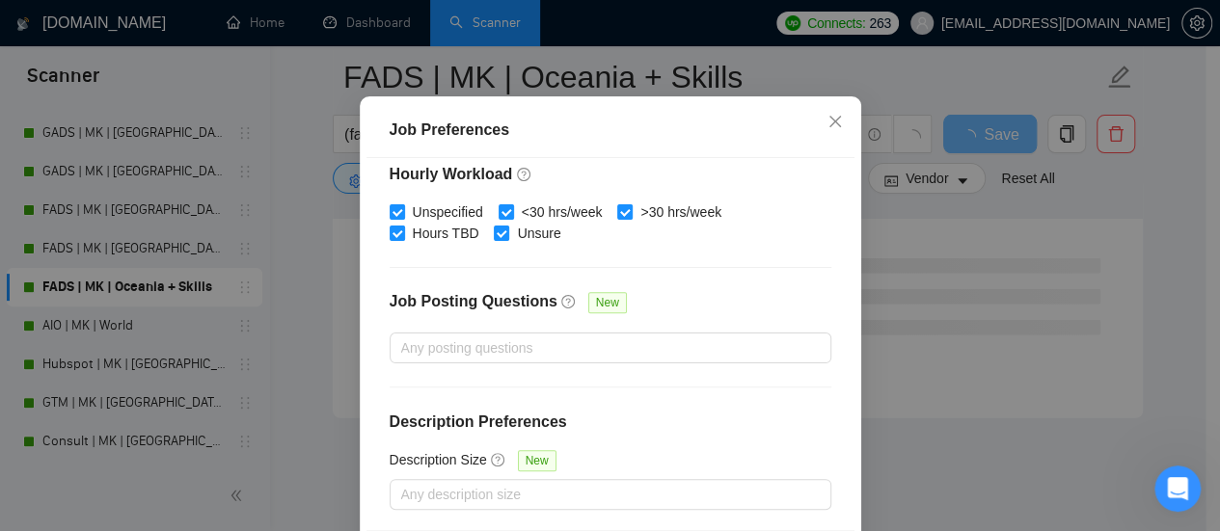
scroll to position [158, 0]
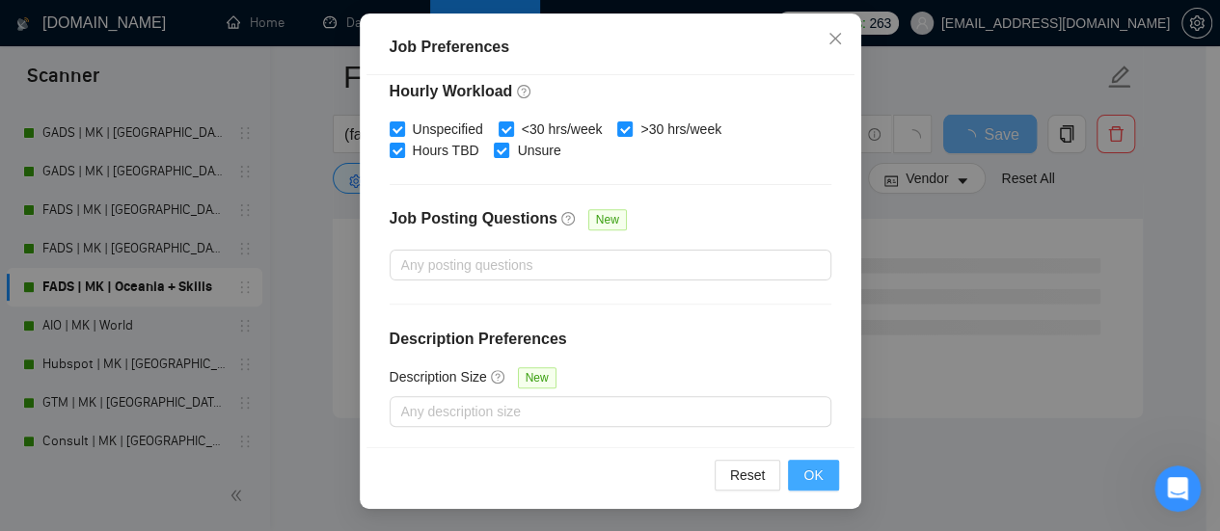
click at [796, 479] on button "OK" at bounding box center [813, 475] width 50 height 31
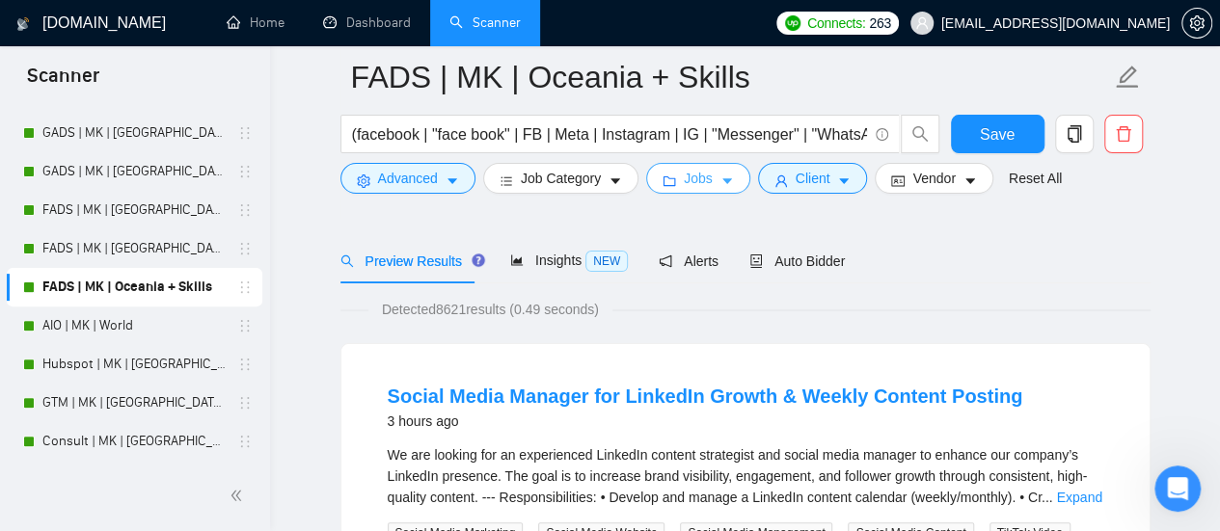
scroll to position [0, 0]
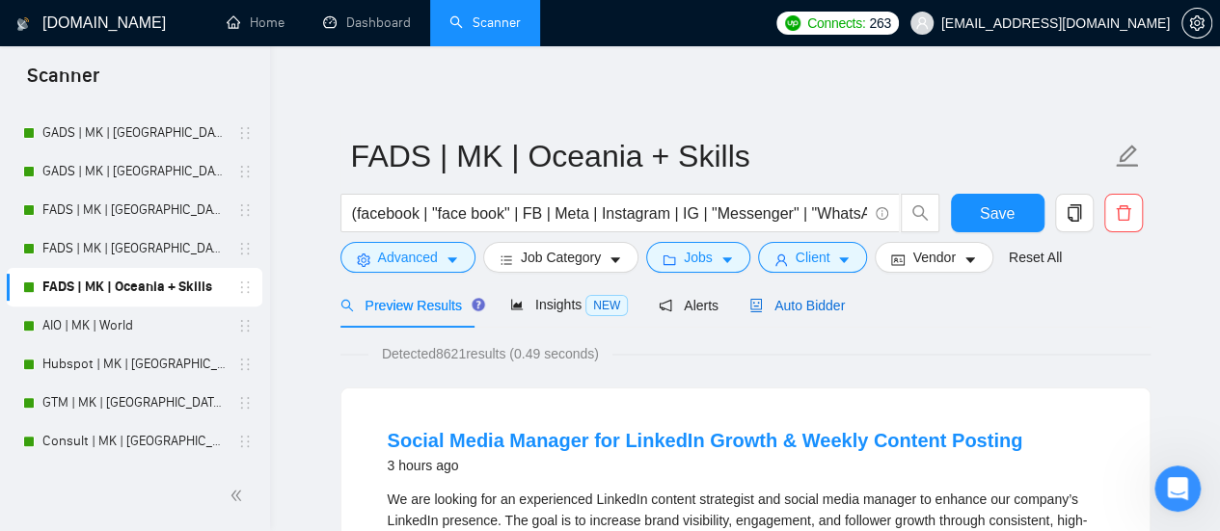
click at [781, 310] on span "Auto Bidder" at bounding box center [796, 305] width 95 height 15
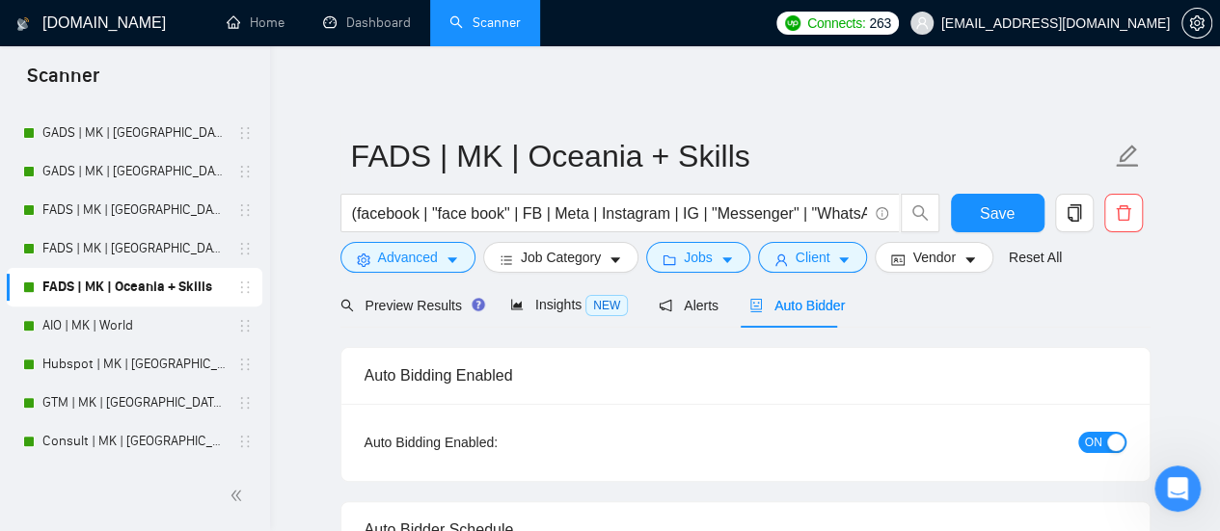
checkbox input "true"
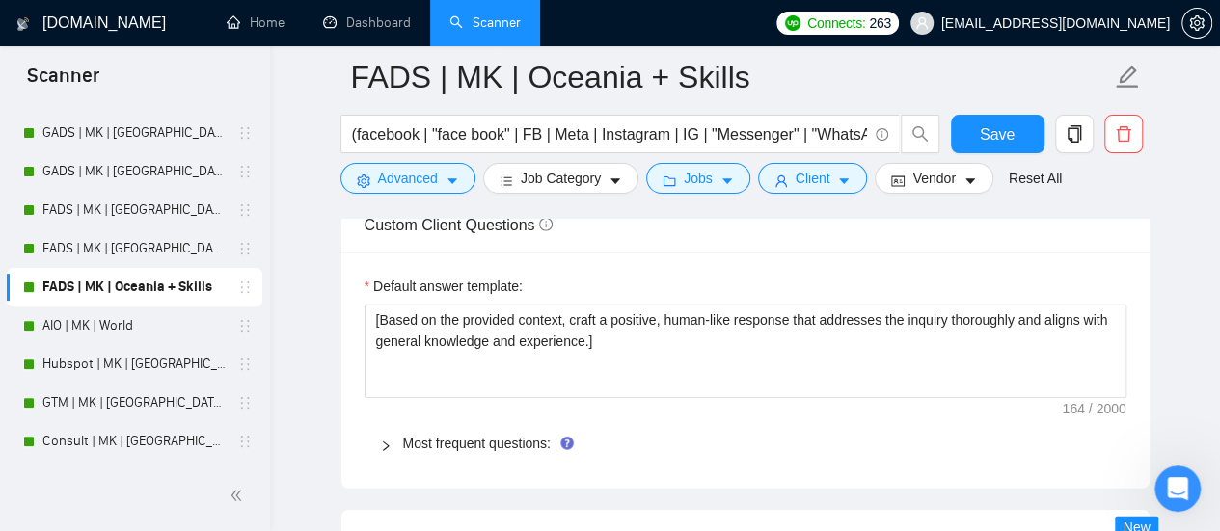
scroll to position [2700, 0]
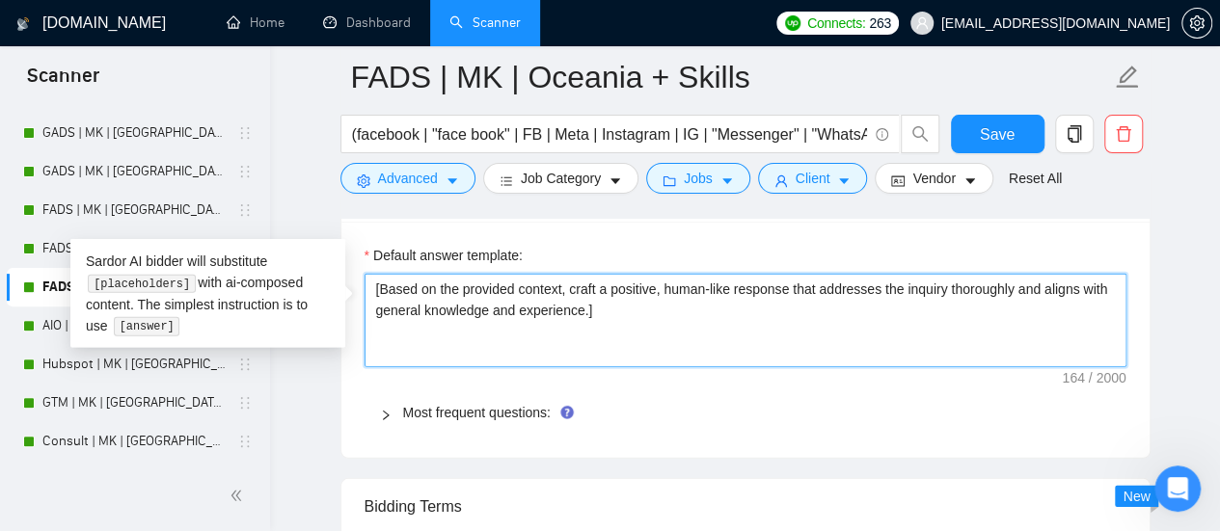
drag, startPoint x: 636, startPoint y: 318, endPoint x: 0, endPoint y: 213, distance: 644.2
click at [0, 215] on section "Scanner New Scanner My Scanners SEO + AU | MK | [GEOGRAPHIC_DATA] | Titles SEO …" at bounding box center [610, 322] width 1220 height 6044
paste textarea "[Based on the provided context, craft a positive, human-like response that addr…"
type textarea "[Based on the provided context, craft a positive, human-like response that addr…"
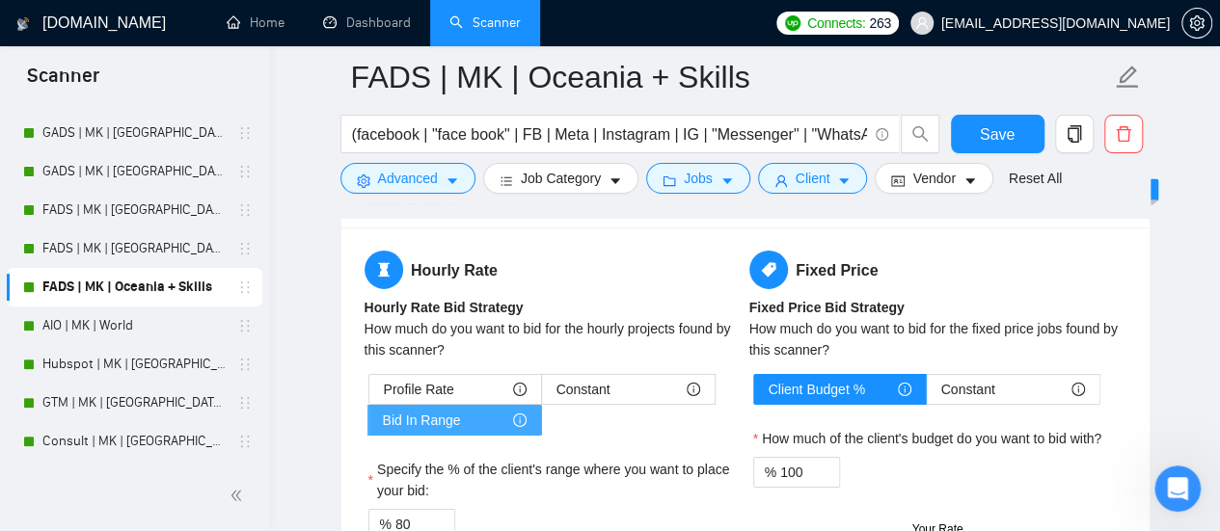
scroll to position [2990, 0]
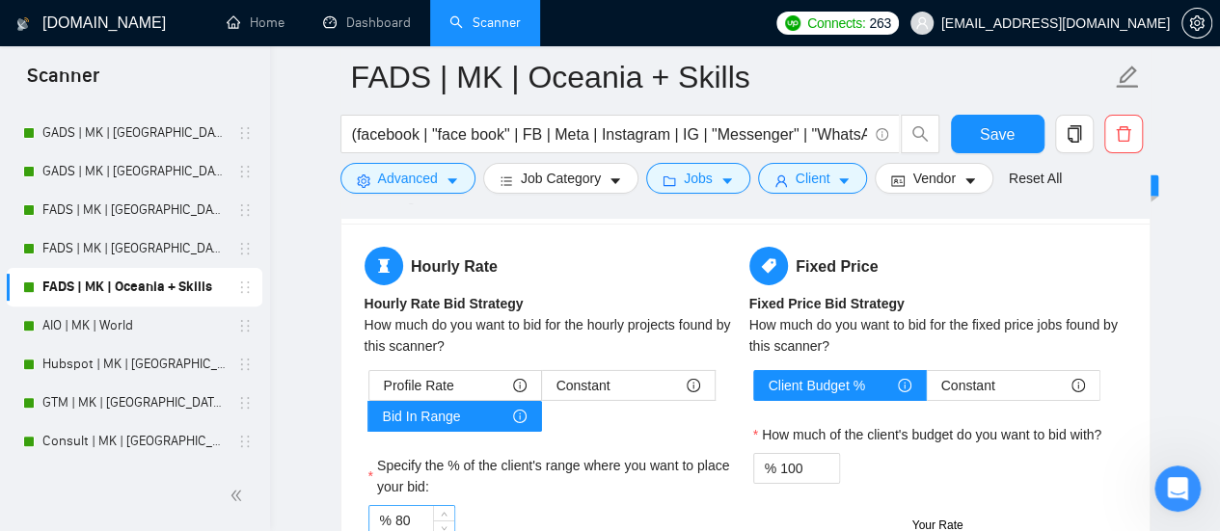
type textarea "[Based on the provided context, craft a positive, human-like response that addr…"
click at [408, 506] on input "80" at bounding box center [424, 520] width 59 height 29
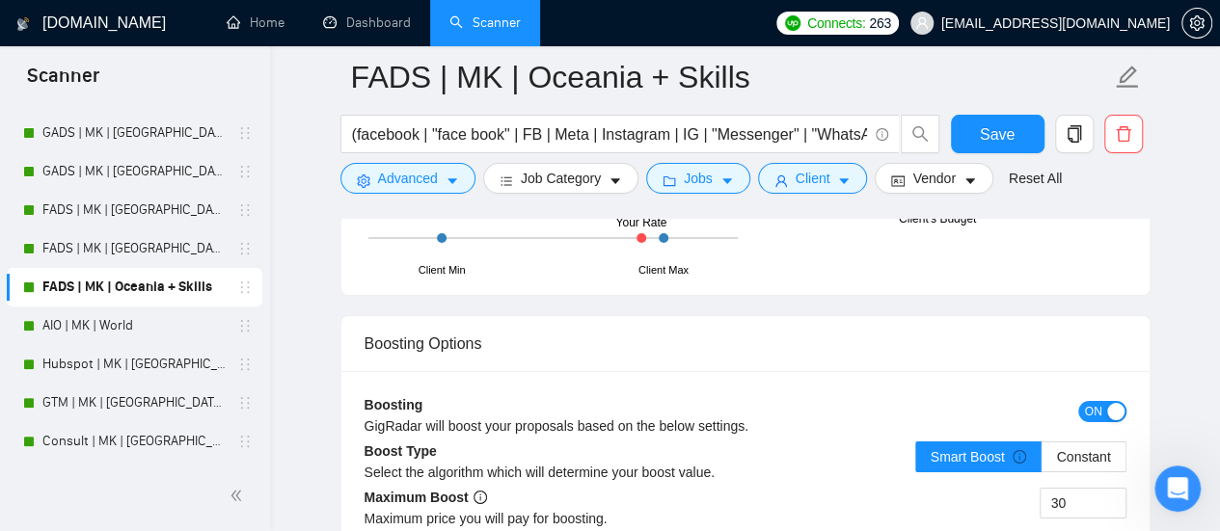
scroll to position [3375, 0]
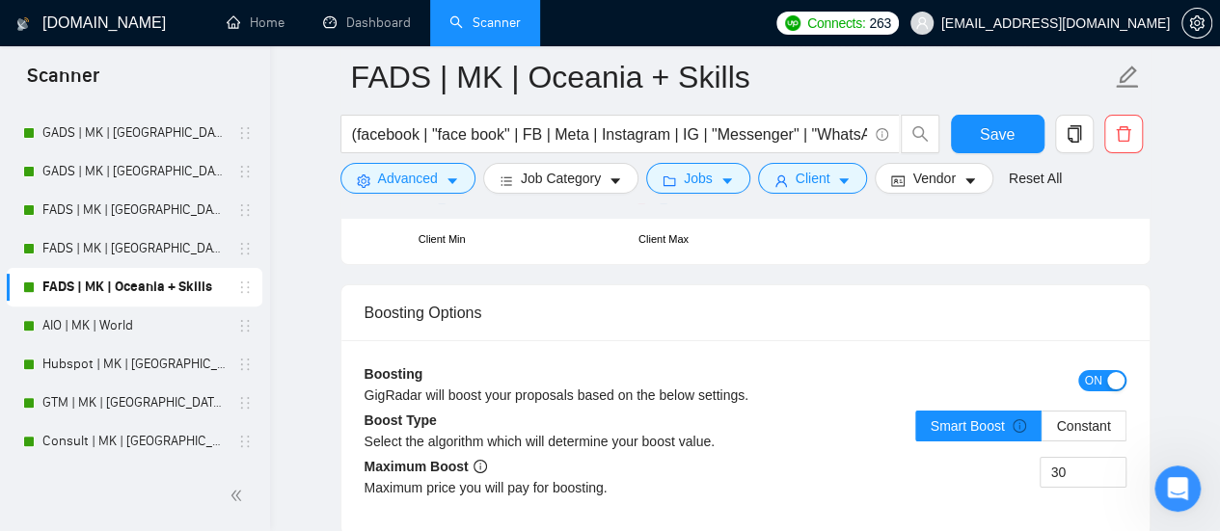
type input "90"
click at [1109, 372] on div "button" at bounding box center [1115, 380] width 17 height 17
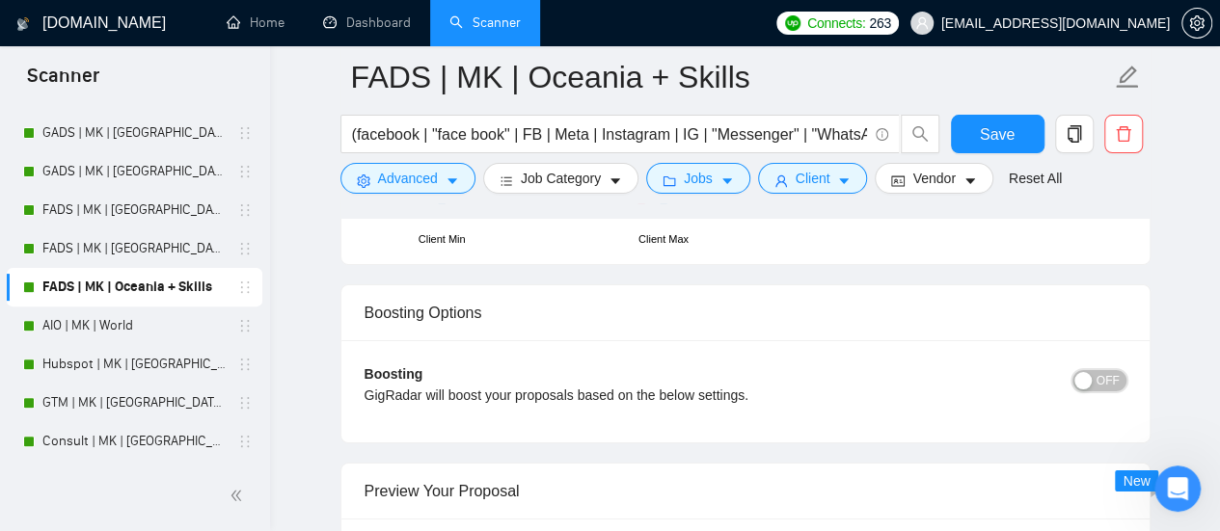
scroll to position [3665, 0]
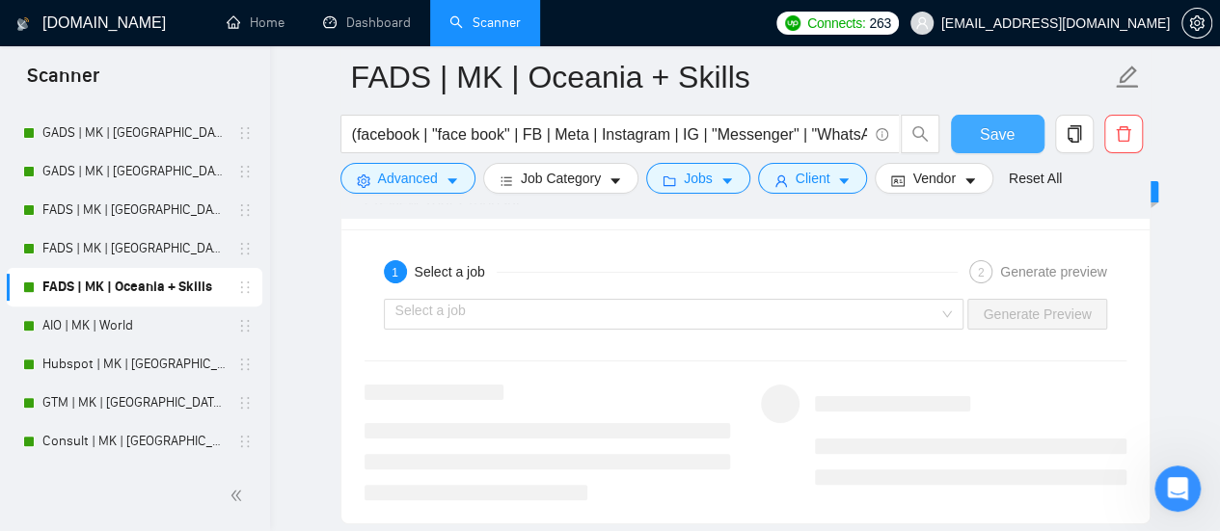
click at [980, 124] on button "Save" at bounding box center [998, 134] width 94 height 39
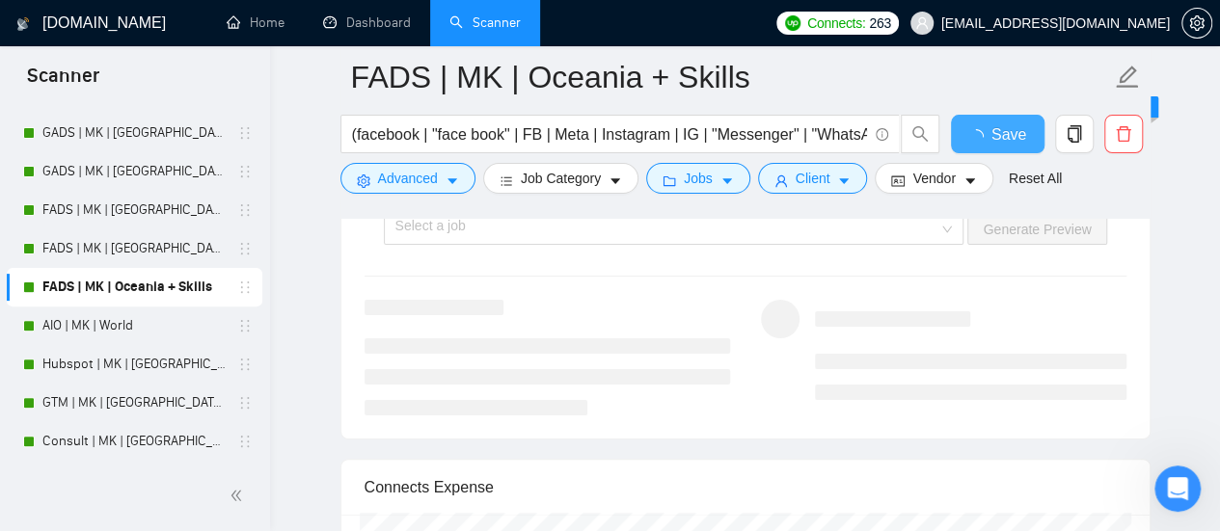
checkbox input "true"
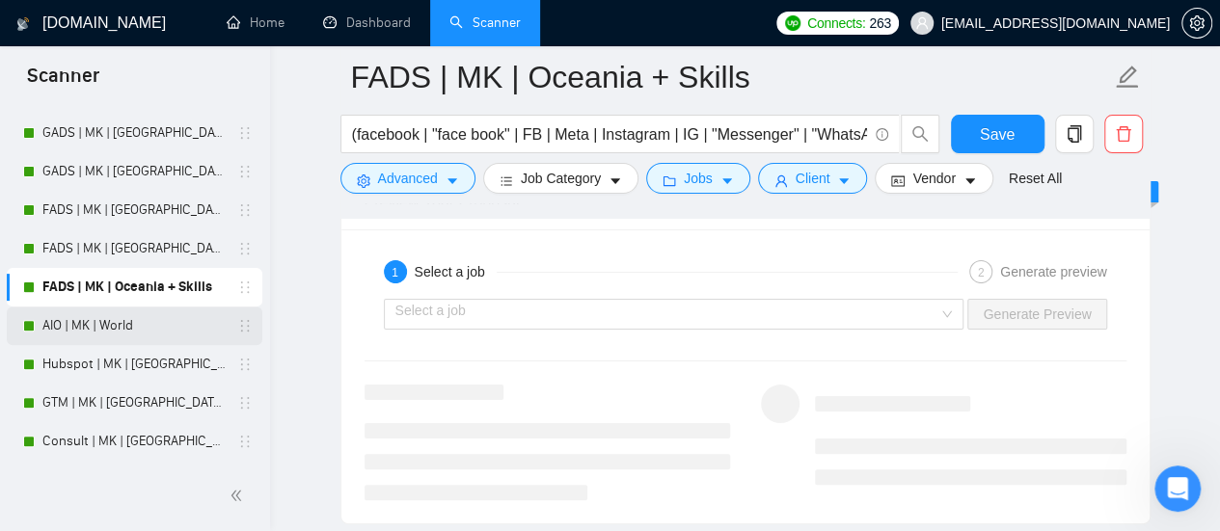
click at [147, 321] on link "AIO | MK | World" at bounding box center [133, 326] width 183 height 39
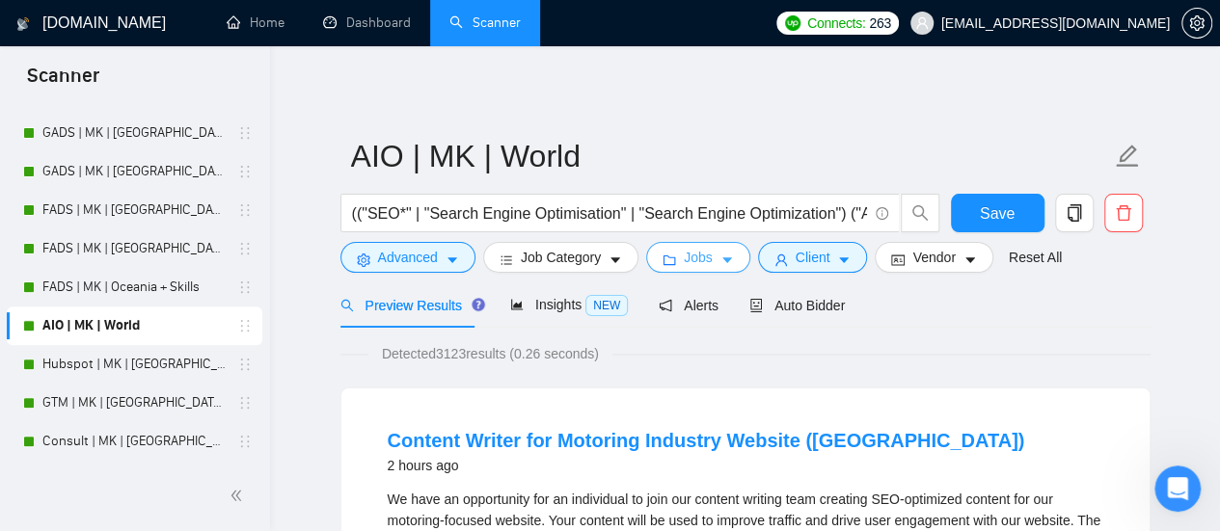
click at [677, 253] on button "Jobs" at bounding box center [698, 257] width 104 height 31
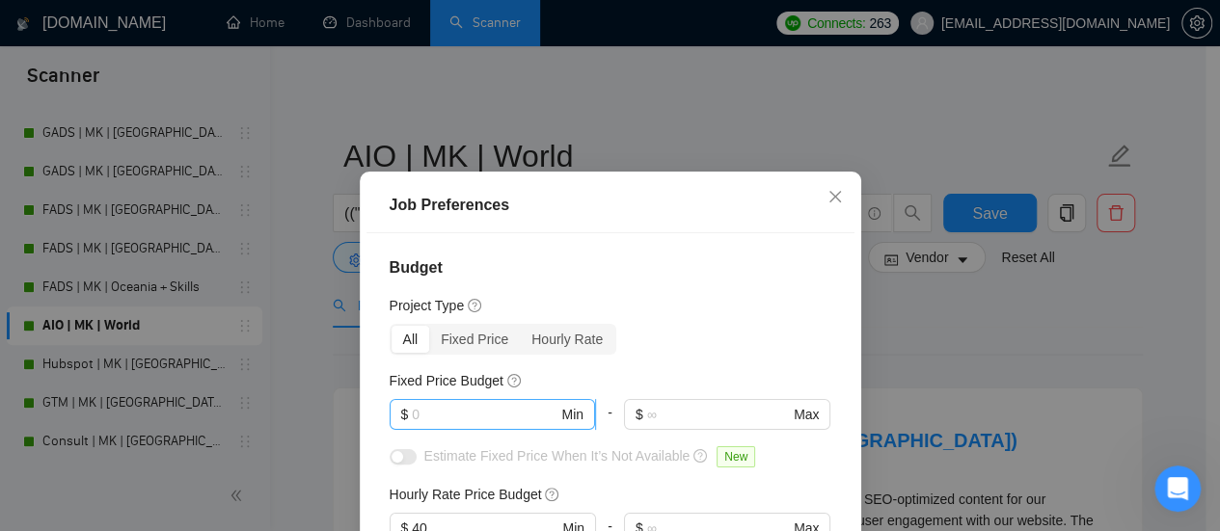
click at [503, 402] on span "$ Min" at bounding box center [492, 414] width 205 height 31
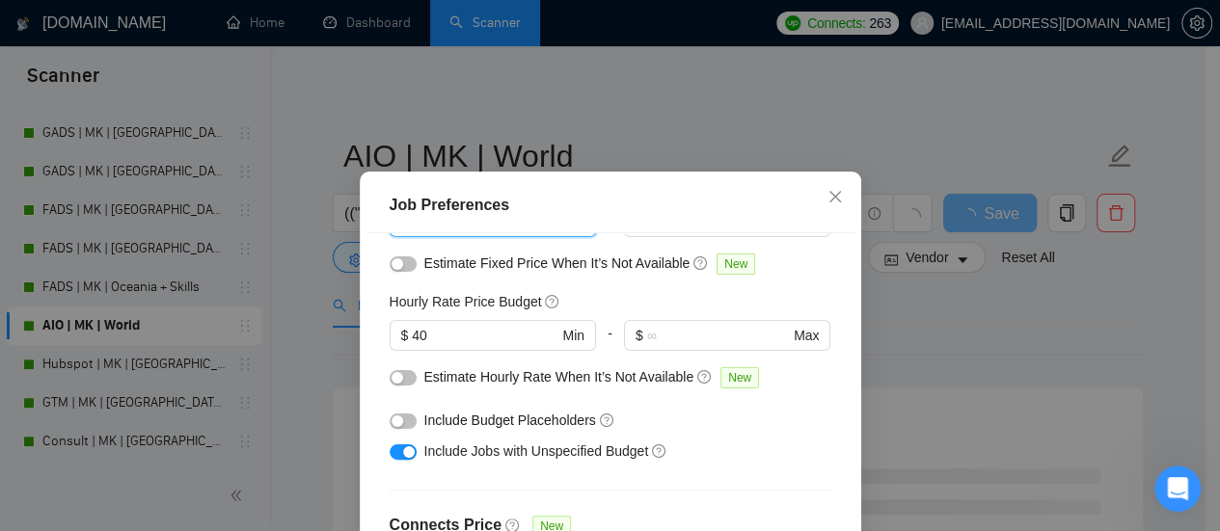
type input "700"
click at [402, 265] on button "button" at bounding box center [403, 264] width 27 height 15
click at [412, 334] on input "40" at bounding box center [485, 335] width 146 height 21
type input "50"
click at [390, 369] on div at bounding box center [403, 376] width 27 height 21
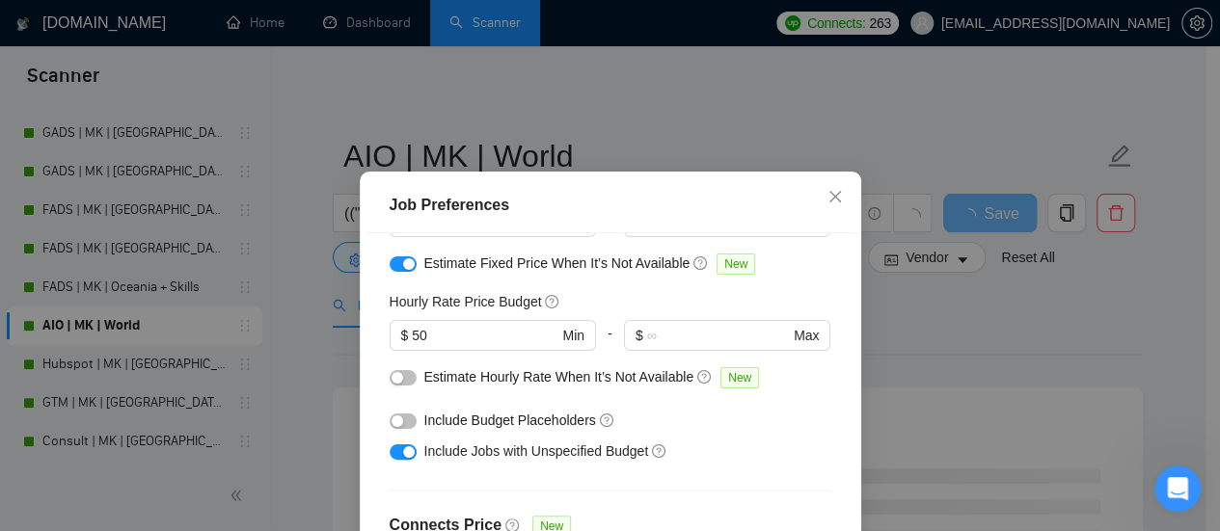
click at [403, 381] on button "button" at bounding box center [403, 377] width 27 height 15
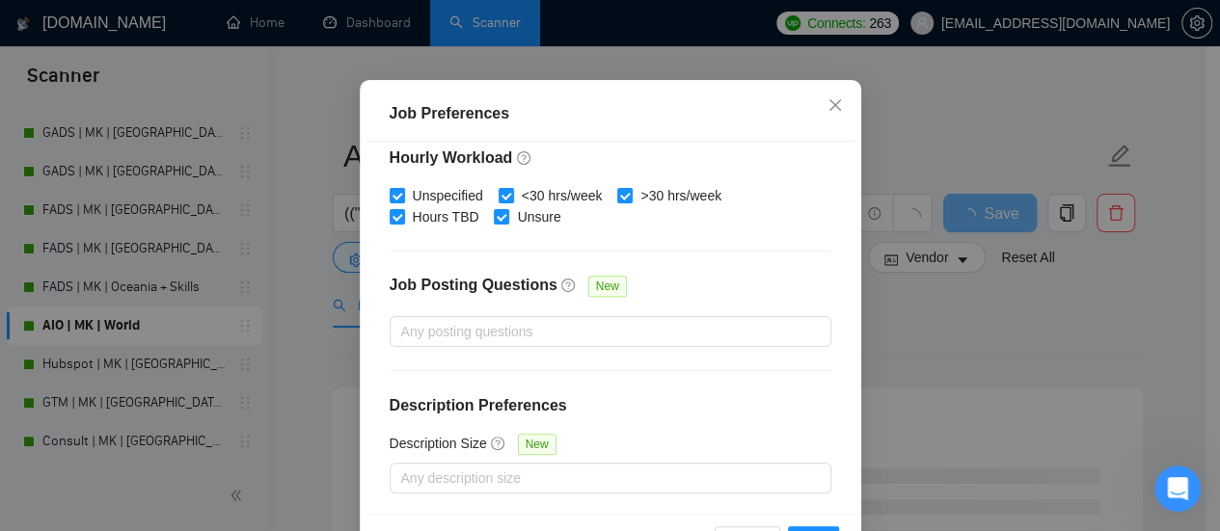
scroll to position [158, 0]
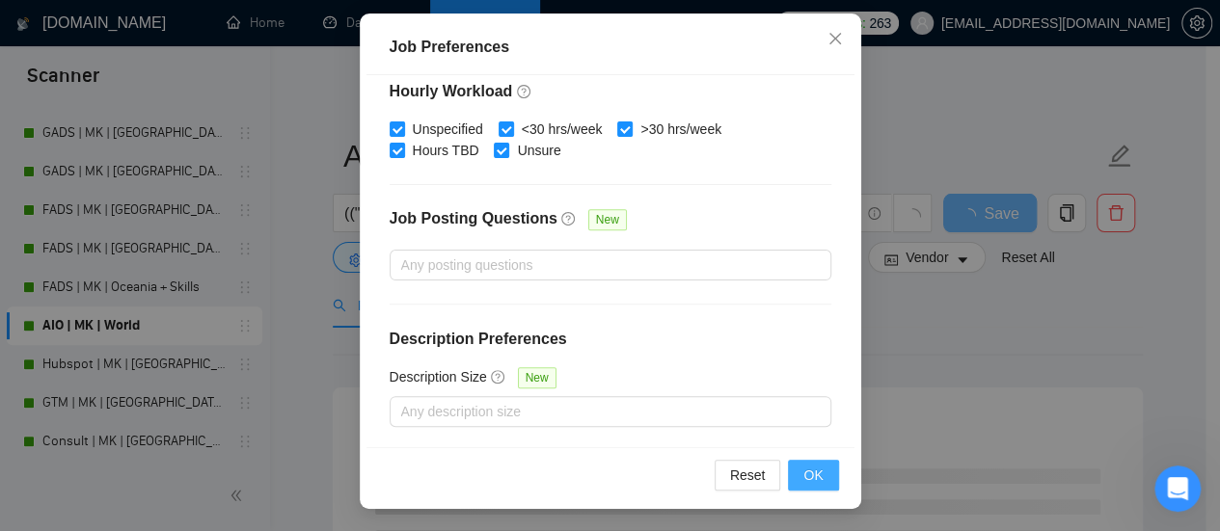
click at [793, 474] on button "OK" at bounding box center [813, 475] width 50 height 31
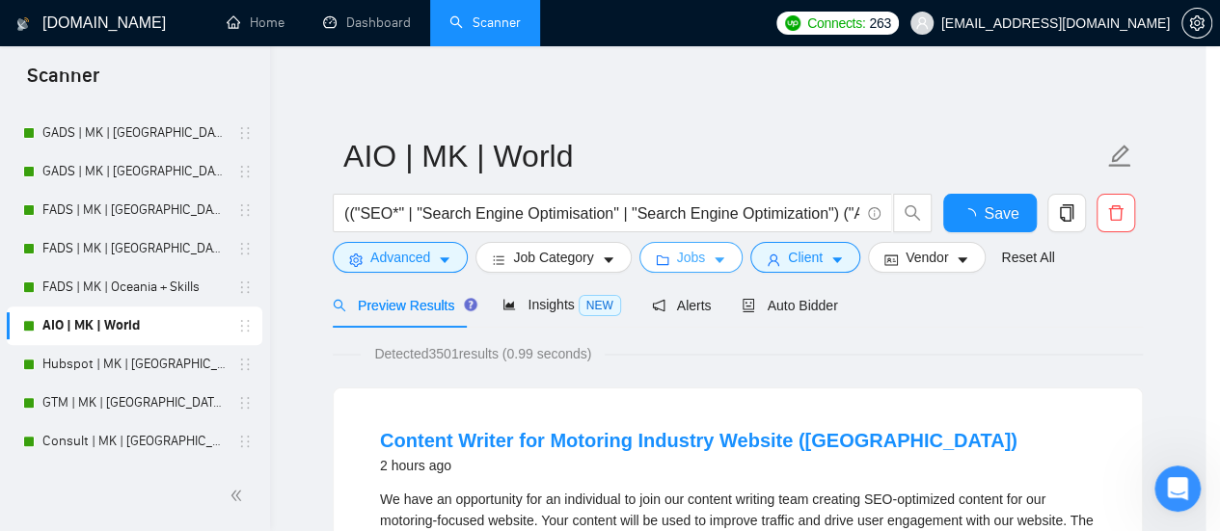
scroll to position [0, 0]
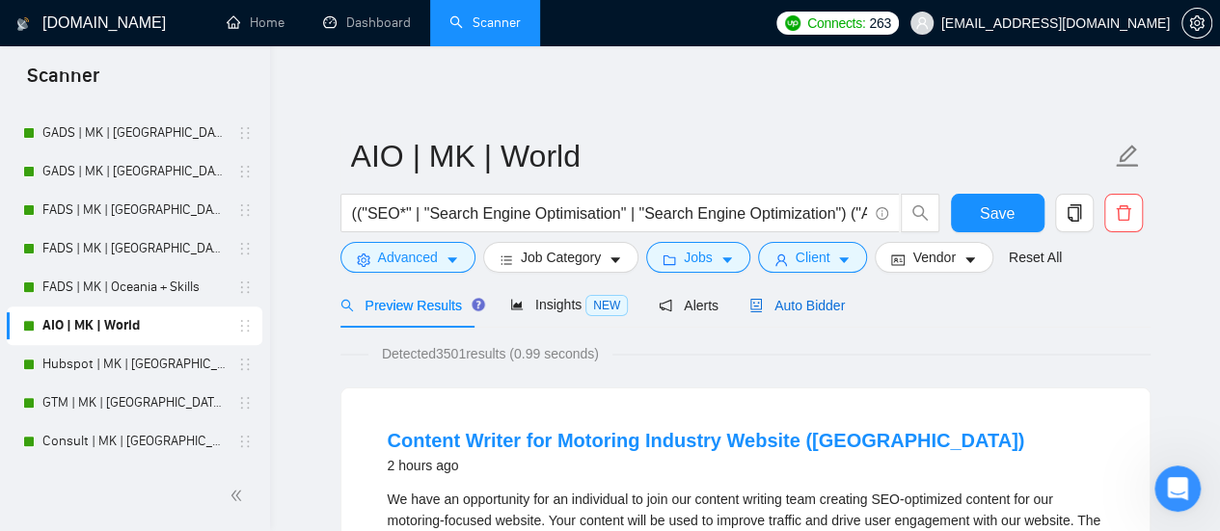
click at [799, 300] on span "Auto Bidder" at bounding box center [796, 305] width 95 height 15
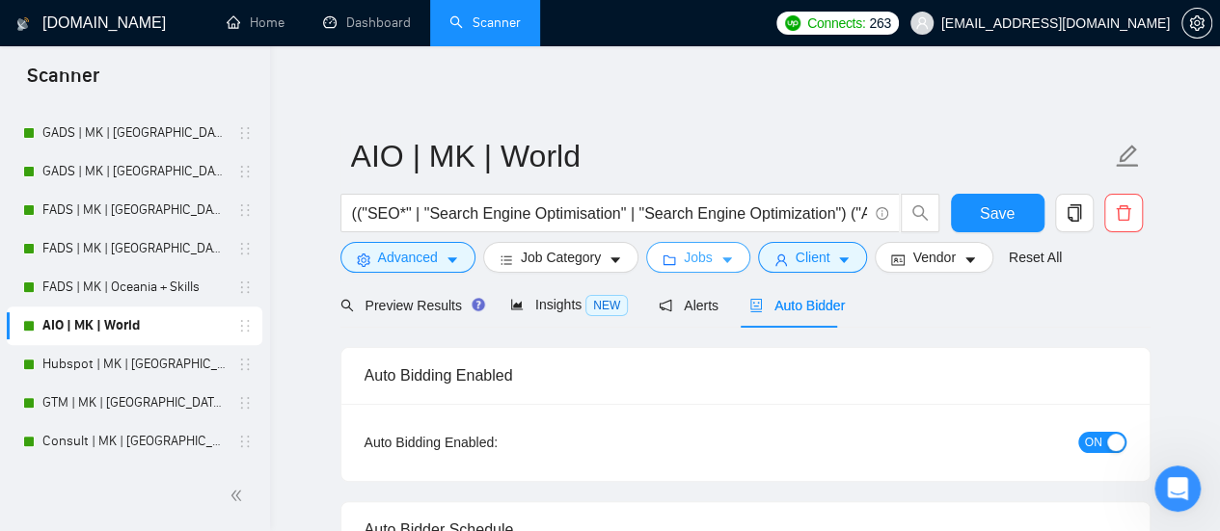
checkbox input "true"
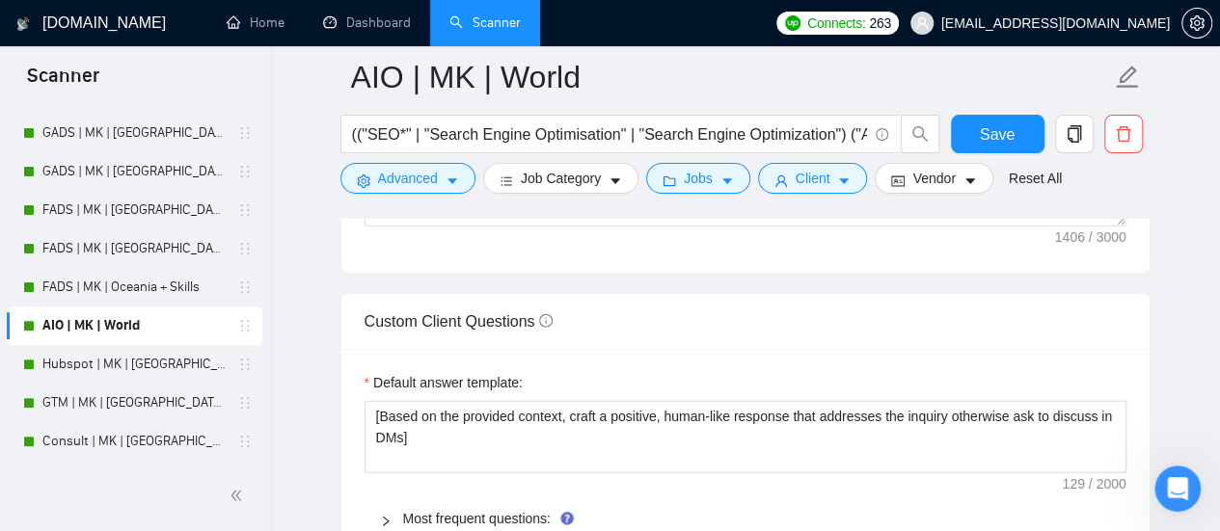
scroll to position [2604, 0]
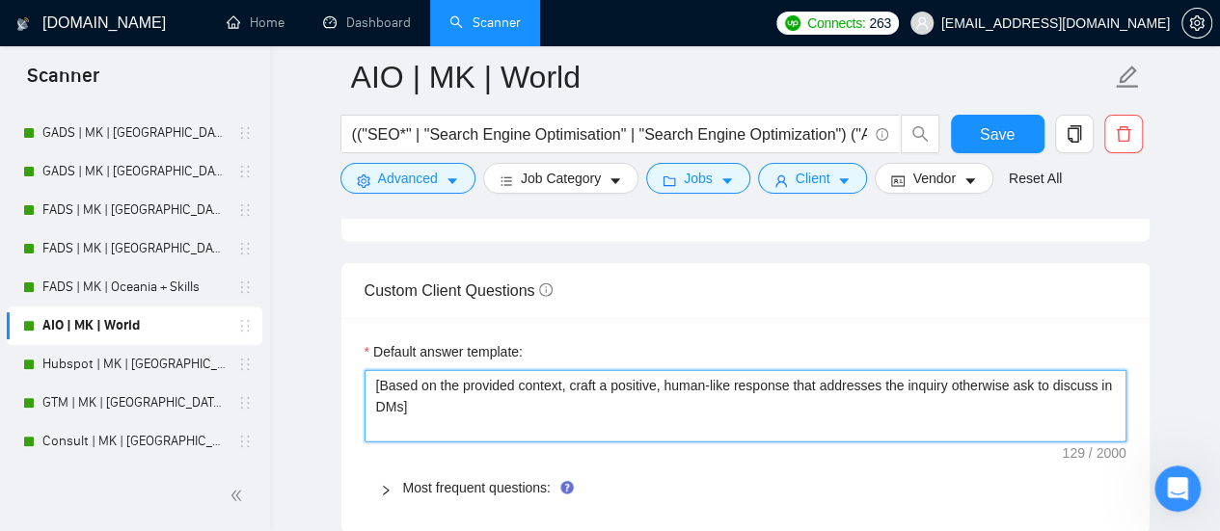
drag, startPoint x: 373, startPoint y: 392, endPoint x: 74, endPoint y: 335, distance: 304.3
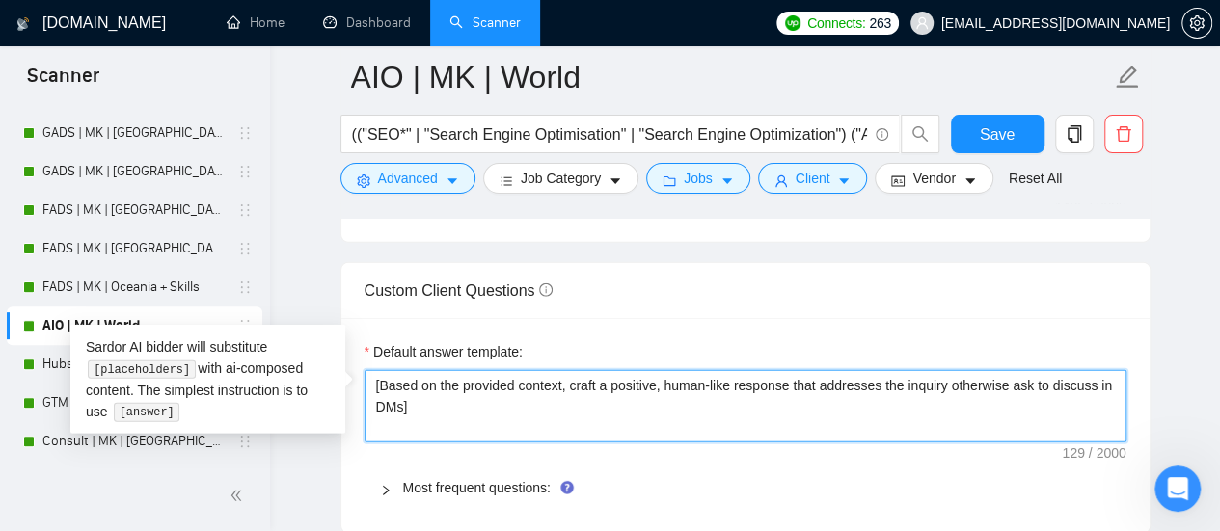
paste textarea "thoroughly and aligns with general knowledge and experience."
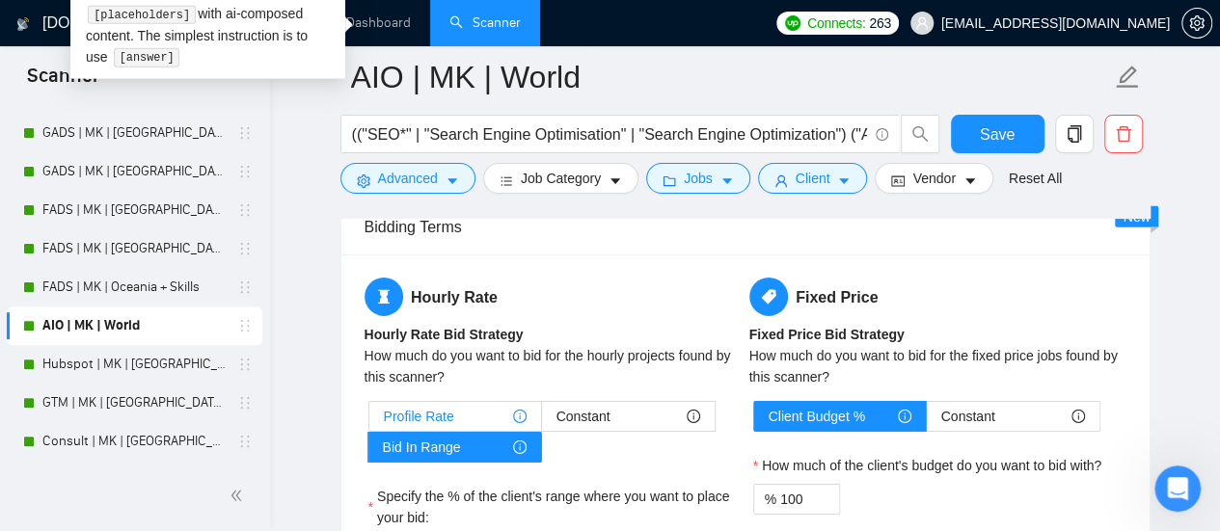
scroll to position [2990, 0]
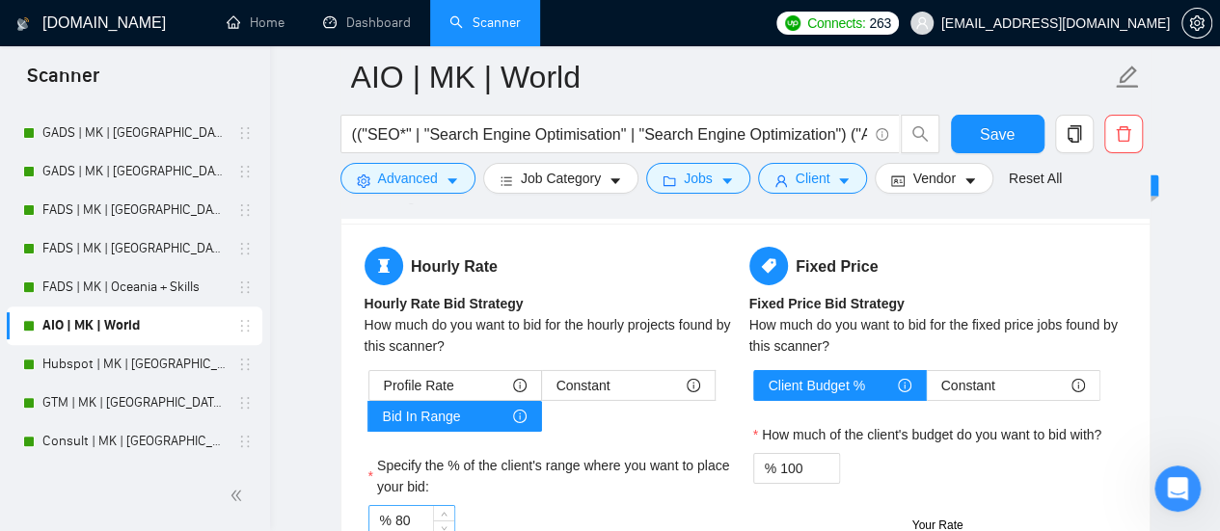
type textarea "[Based on the provided context, craft a positive, human-like response that addr…"
click at [395, 506] on input "80" at bounding box center [424, 520] width 59 height 29
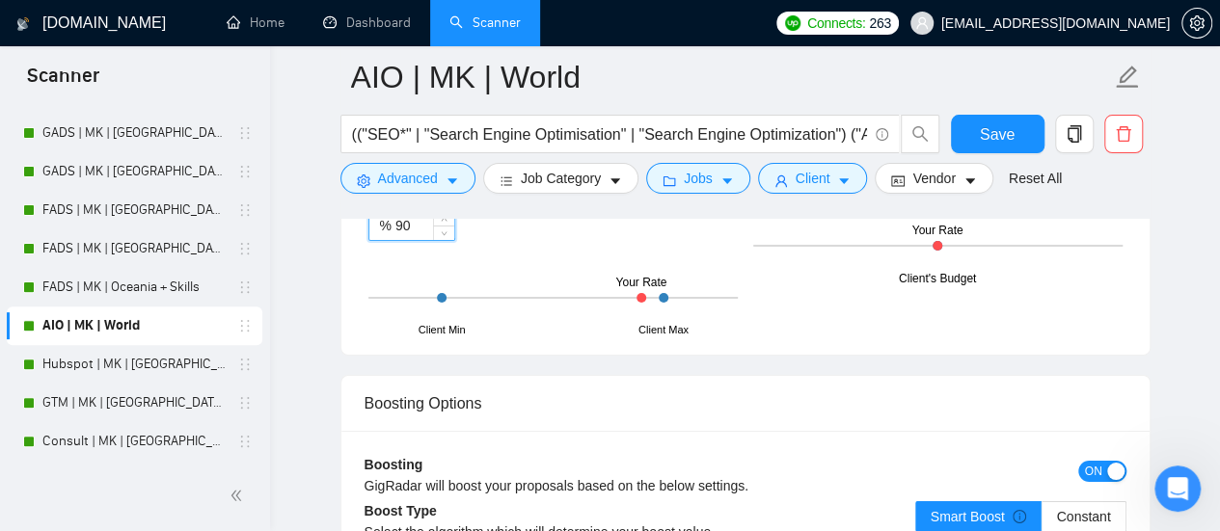
scroll to position [3375, 0]
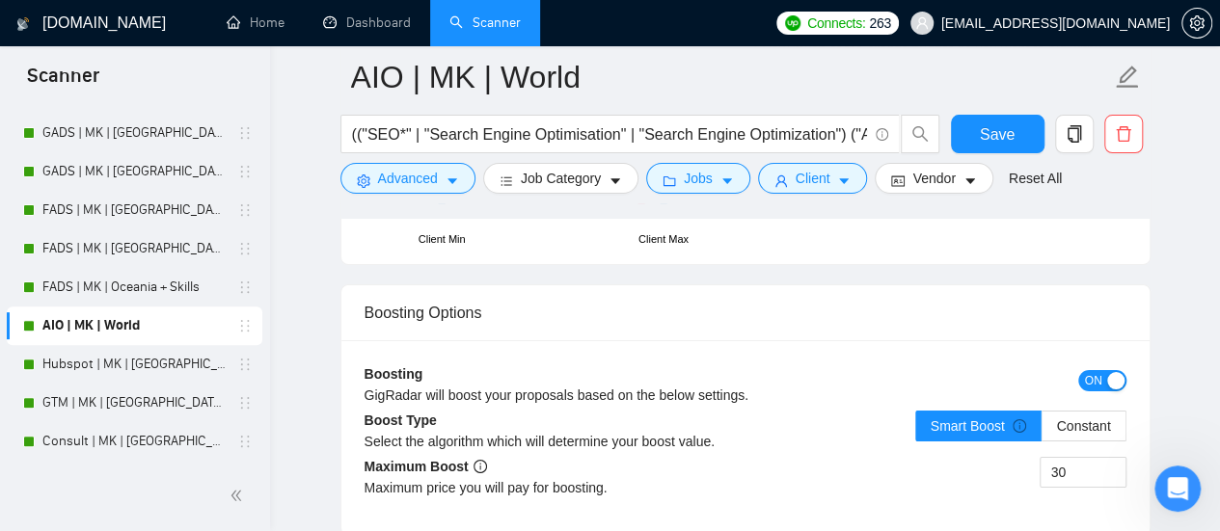
type input "90"
click at [1121, 372] on div "button" at bounding box center [1115, 380] width 17 height 17
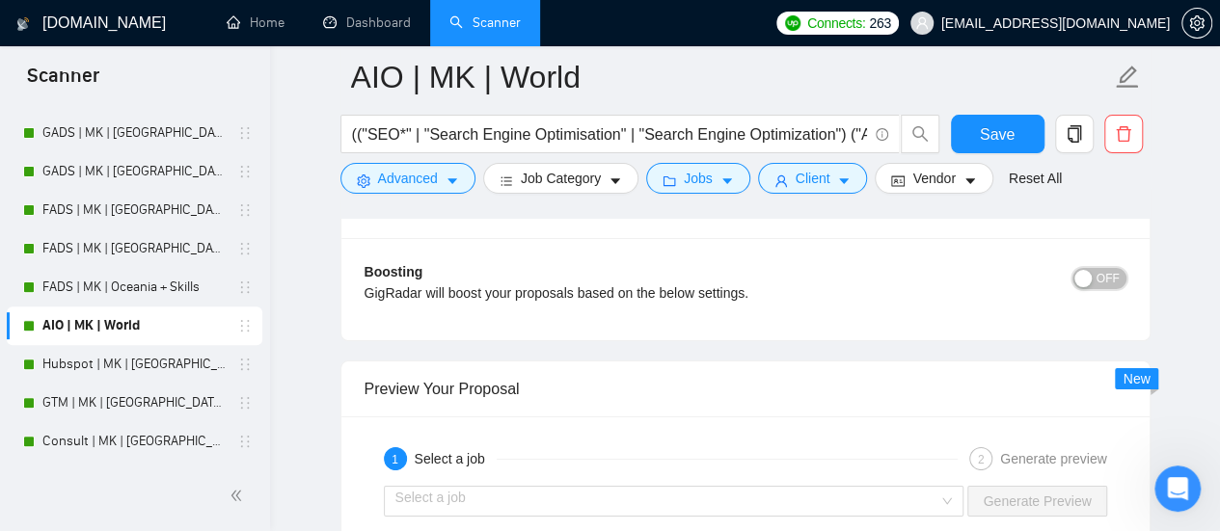
scroll to position [3665, 0]
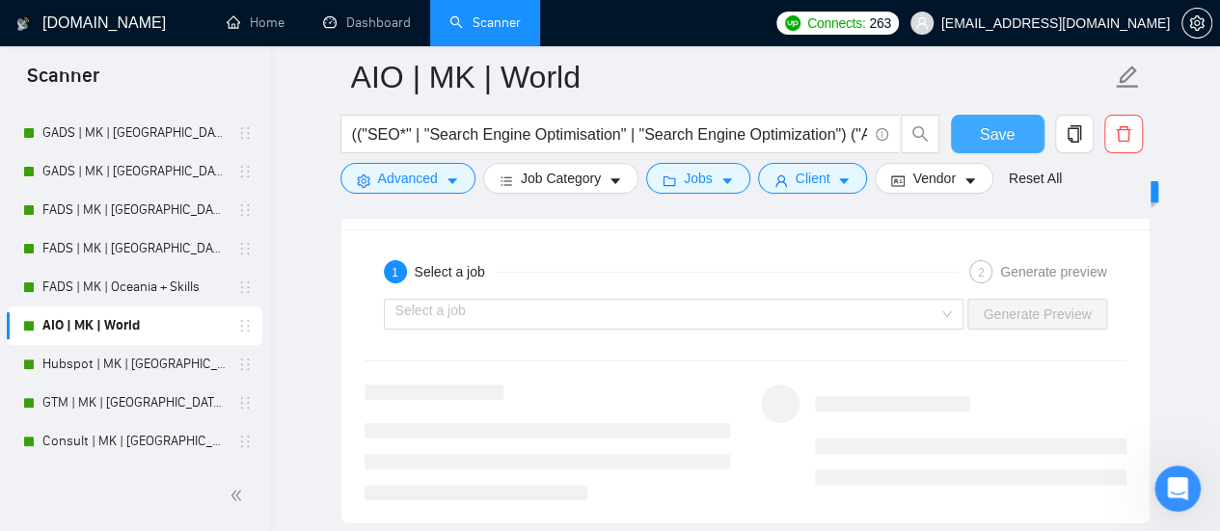
click at [995, 127] on span "Save" at bounding box center [997, 134] width 35 height 24
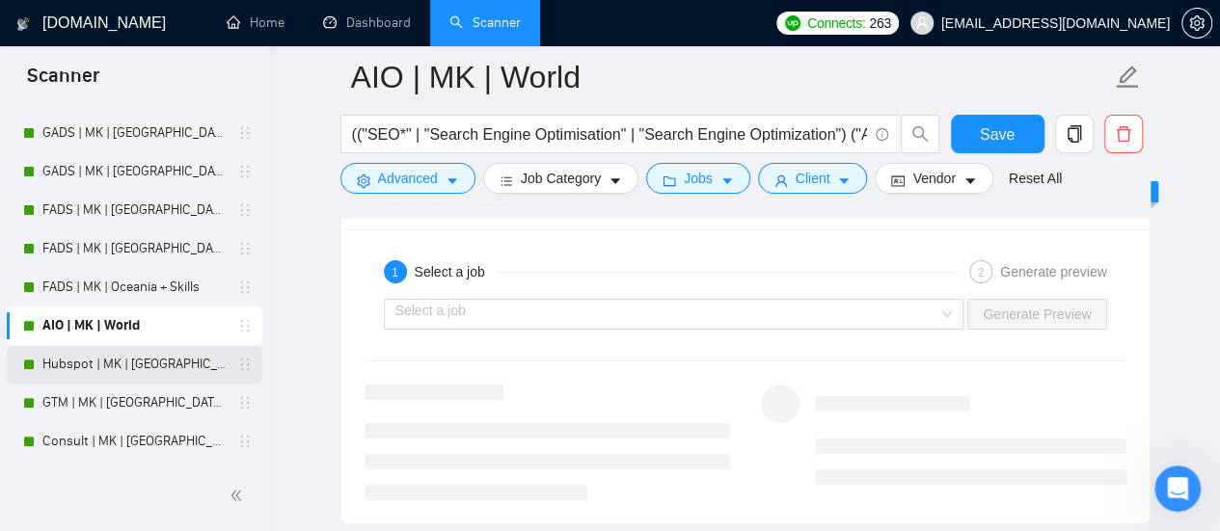
click at [127, 366] on link "Hubspot | MK | [GEOGRAPHIC_DATA] | + Skills" at bounding box center [133, 364] width 183 height 39
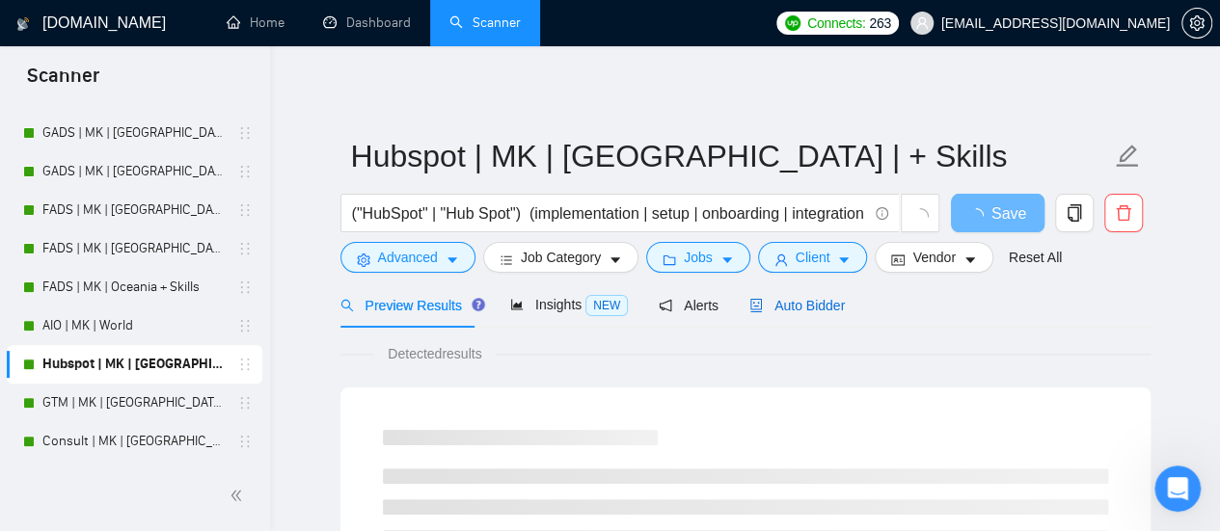
click at [765, 306] on span "Auto Bidder" at bounding box center [796, 305] width 95 height 15
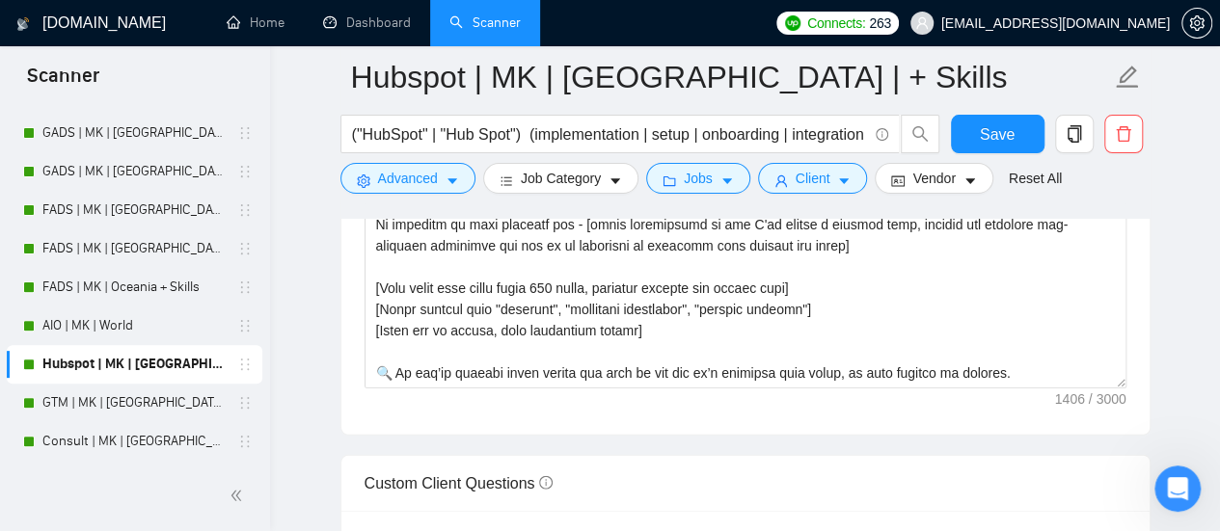
scroll to position [2700, 0]
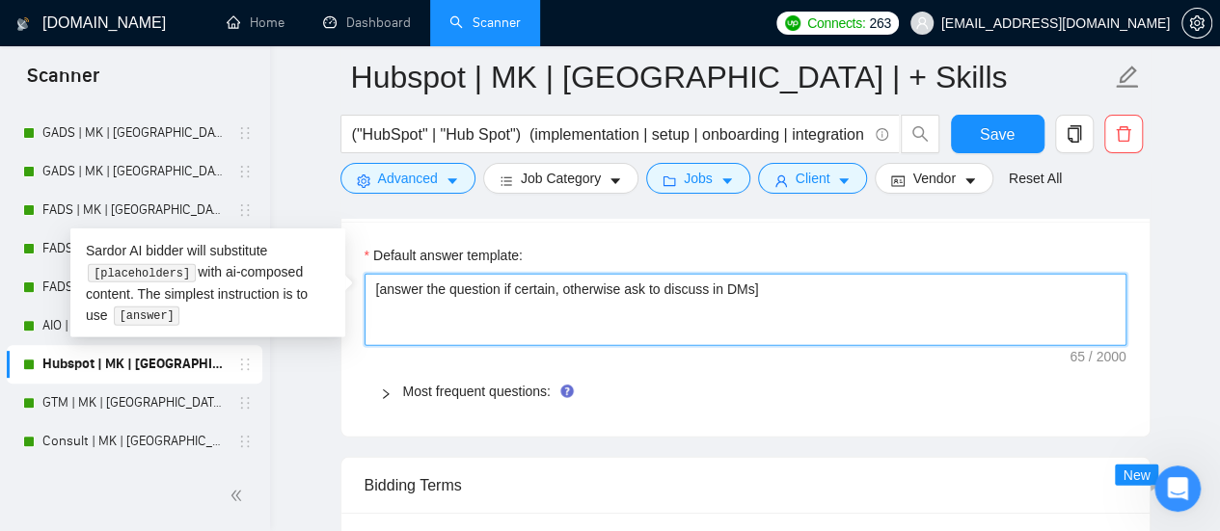
drag, startPoint x: 905, startPoint y: 309, endPoint x: 72, endPoint y: 266, distance: 833.4
paste textarea "Based on the provided context, craft a positive, human-like response that addre…"
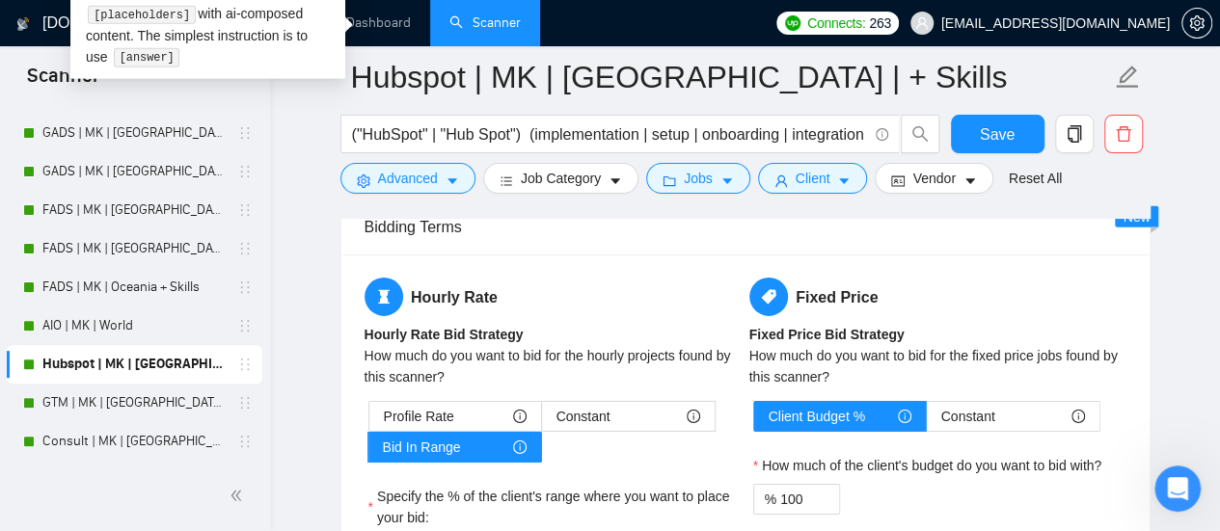
scroll to position [2990, 0]
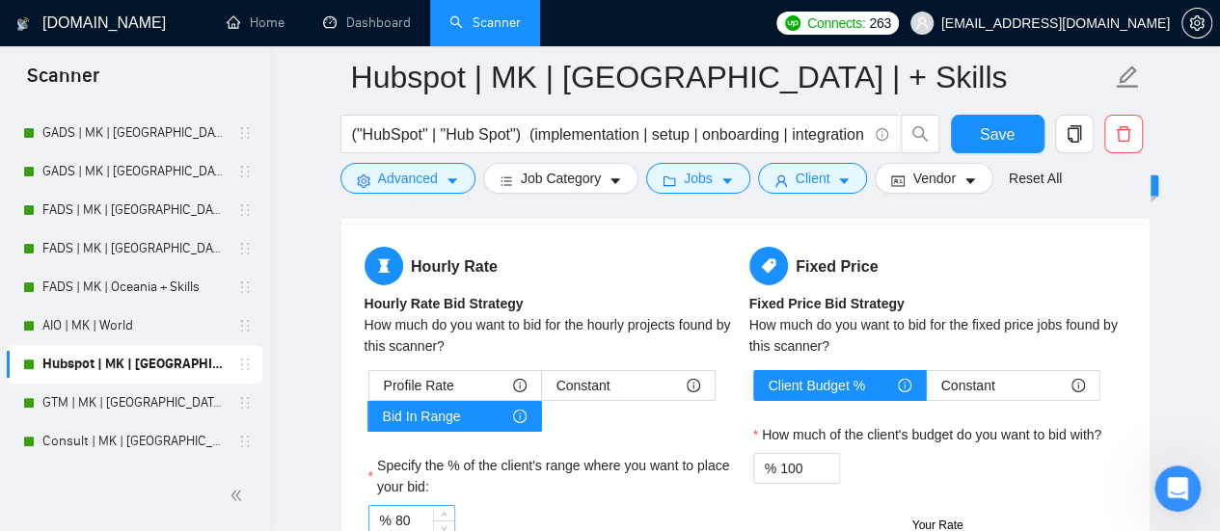
type textarea "[Based on the provided context, craft a positive, human-like response that addr…"
click at [395, 506] on input "80" at bounding box center [424, 520] width 59 height 29
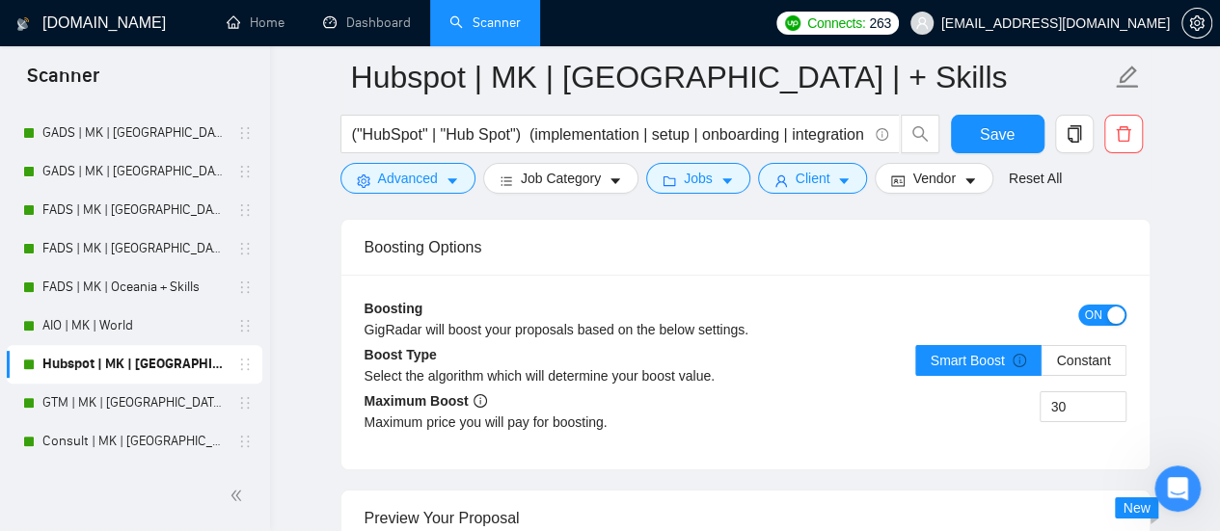
scroll to position [3472, 0]
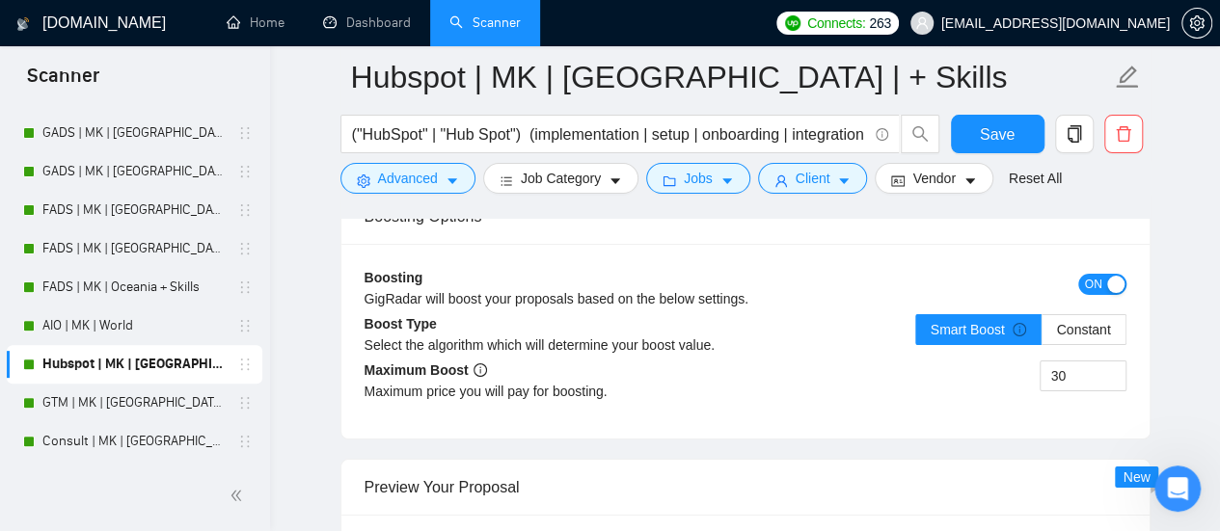
type input "90"
click at [1098, 274] on span "ON" at bounding box center [1093, 284] width 17 height 21
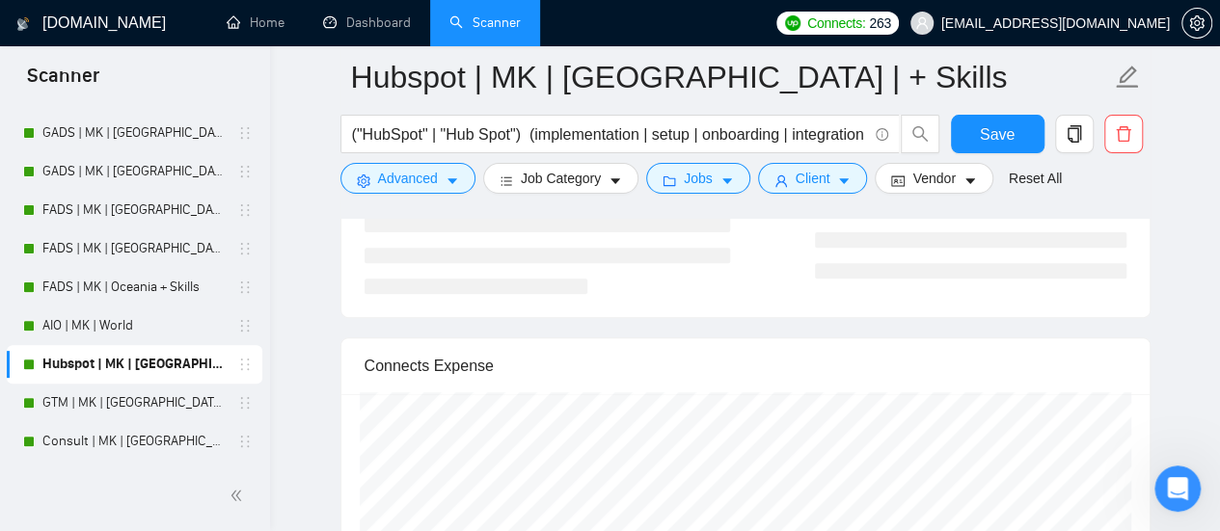
scroll to position [3954, 0]
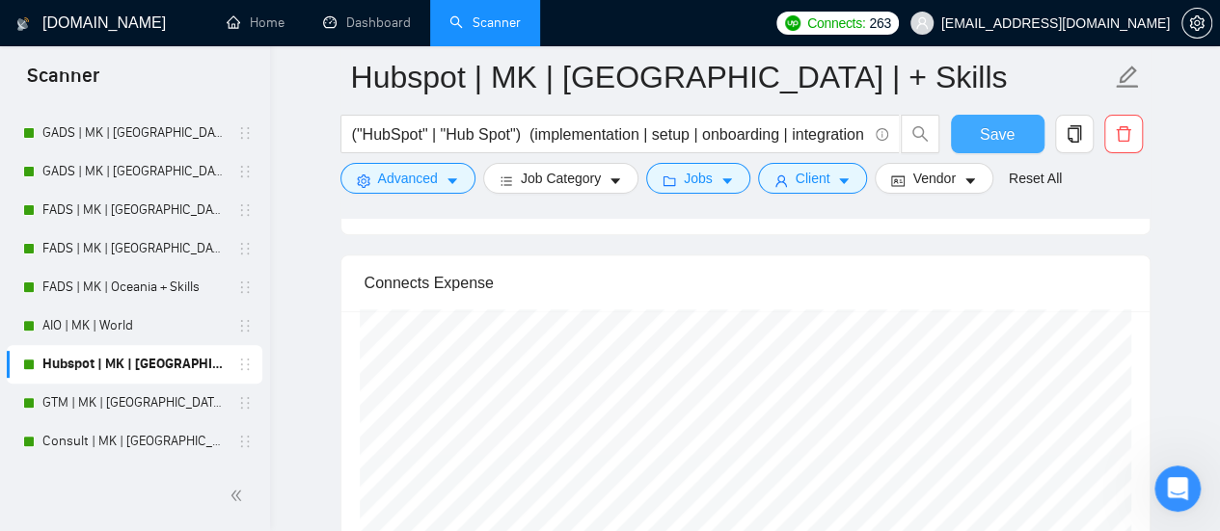
click at [997, 126] on span "Save" at bounding box center [997, 134] width 35 height 24
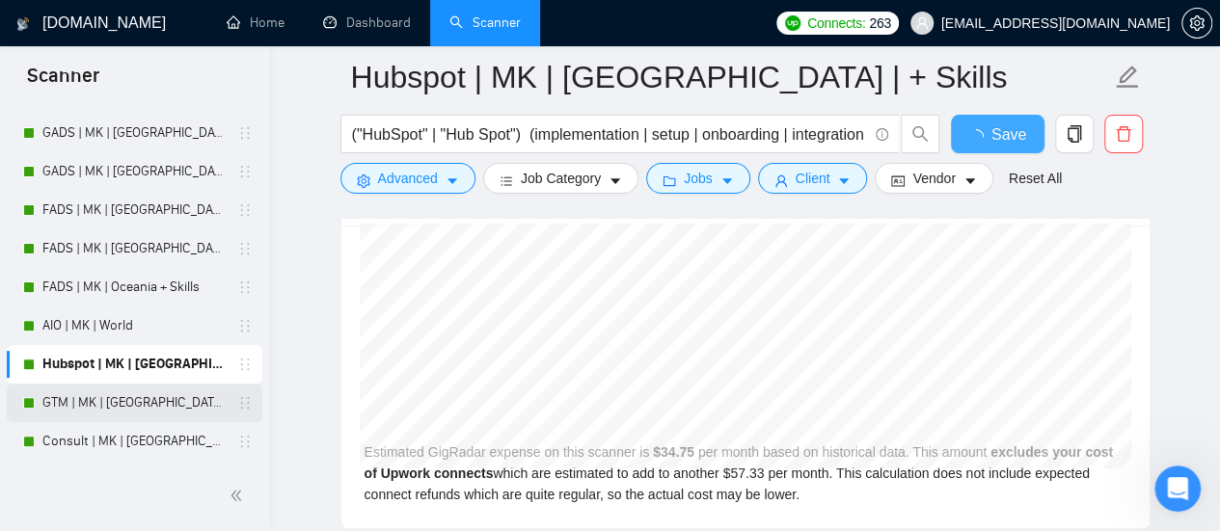
checkbox input "true"
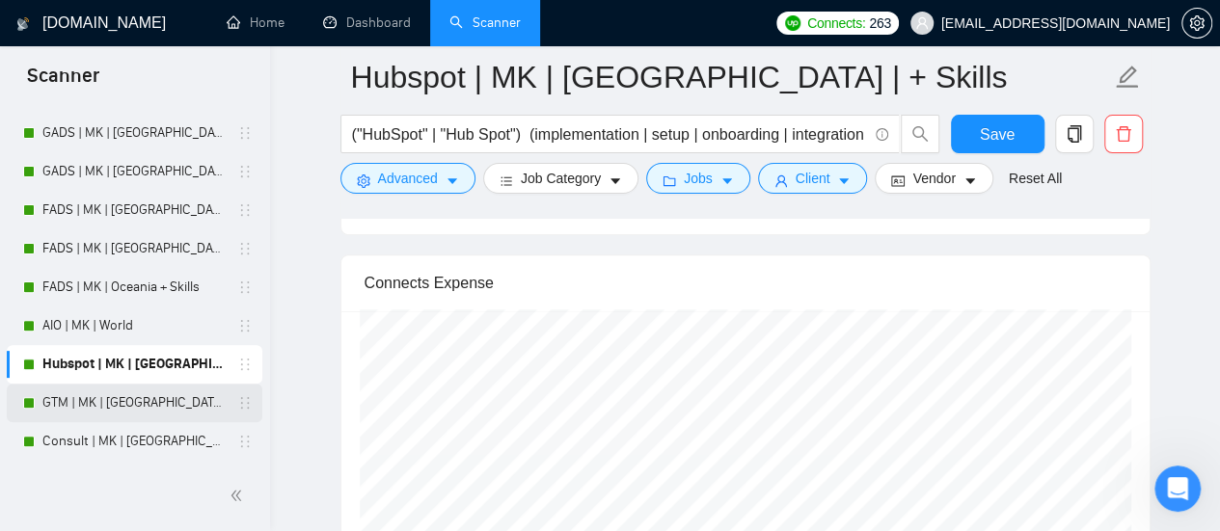
click at [125, 392] on link "GTM | MK | [GEOGRAPHIC_DATA] + Skills" at bounding box center [133, 403] width 183 height 39
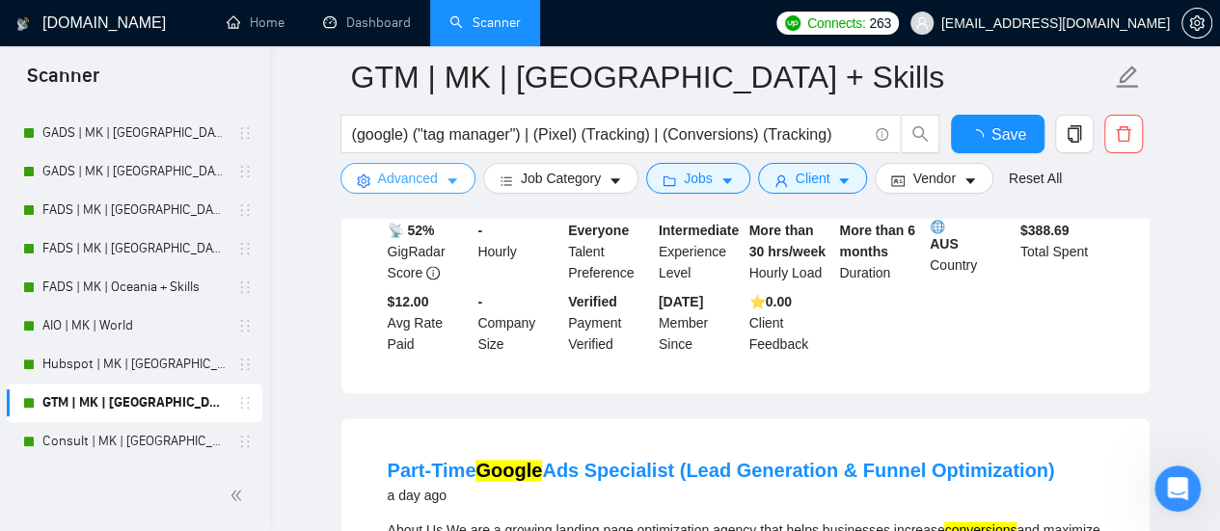
scroll to position [3954, 0]
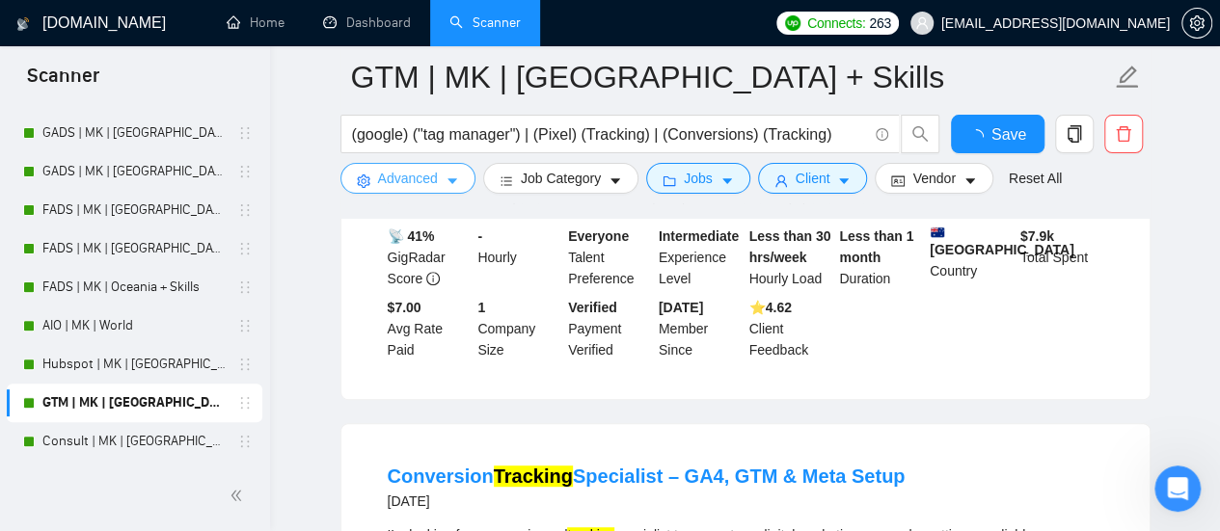
click at [428, 175] on span "Advanced" at bounding box center [408, 178] width 60 height 21
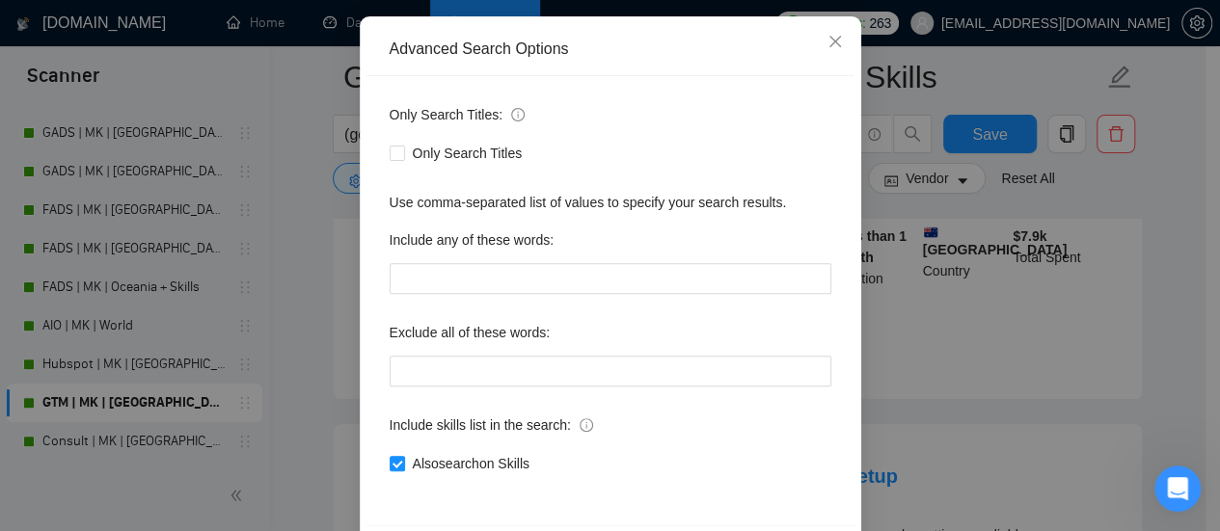
scroll to position [0, 0]
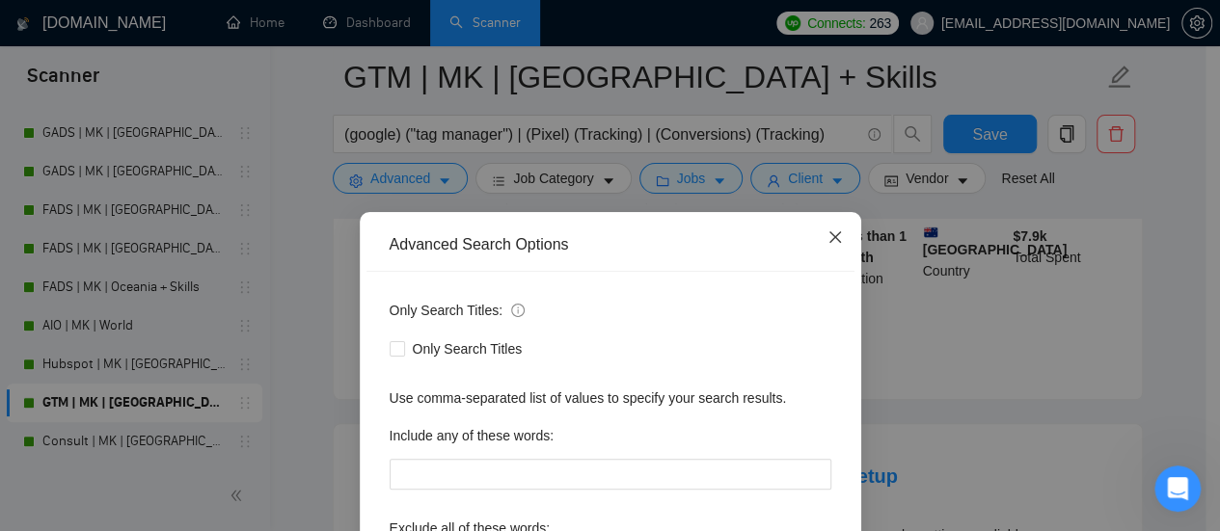
click at [829, 247] on span "Close" at bounding box center [835, 238] width 52 height 52
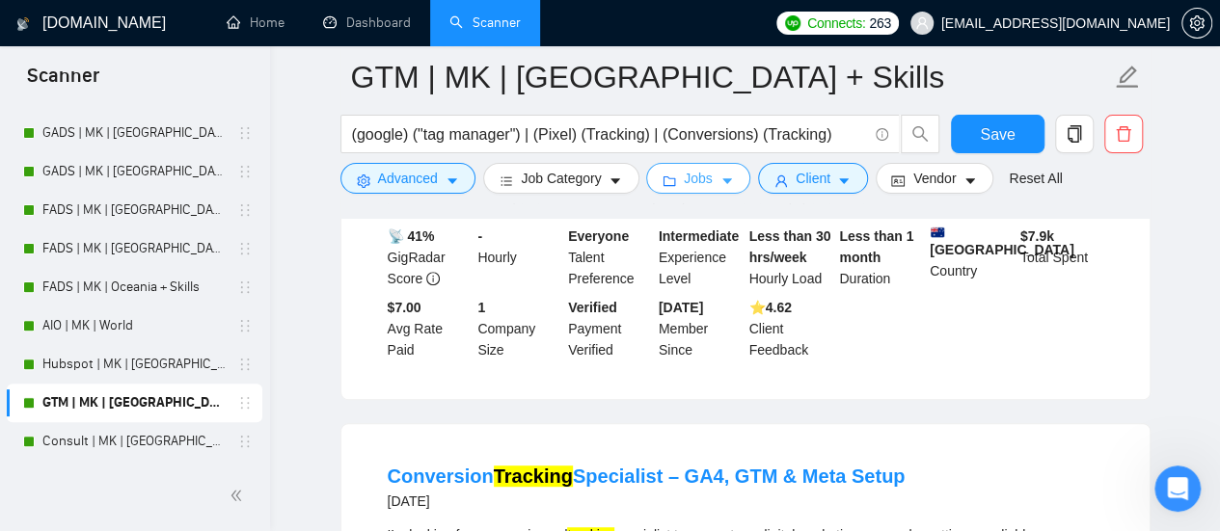
click at [720, 186] on icon "caret-down" at bounding box center [727, 182] width 14 height 14
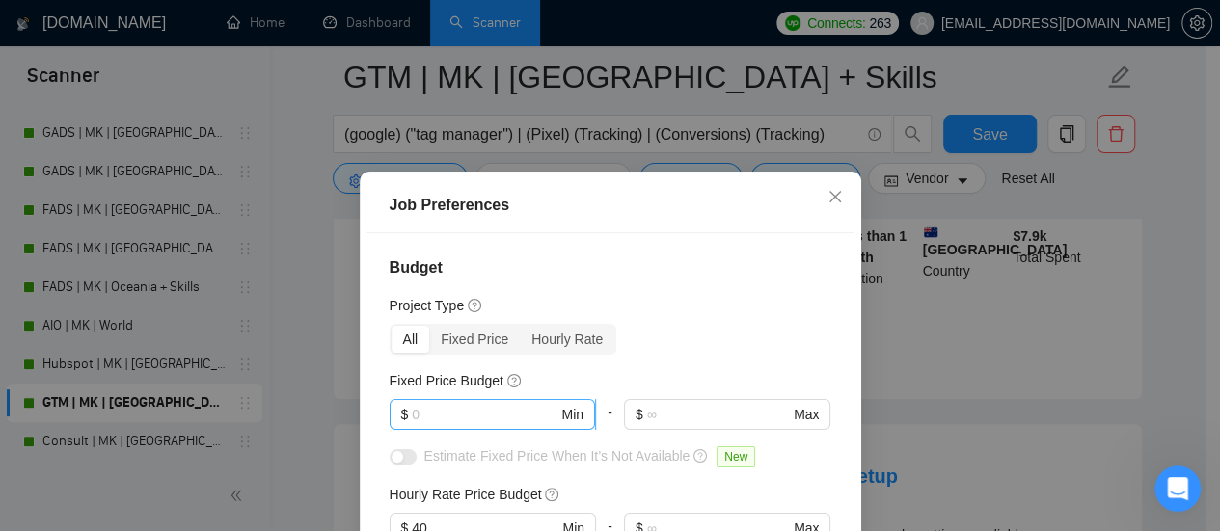
click at [449, 416] on input "text" at bounding box center [485, 414] width 146 height 21
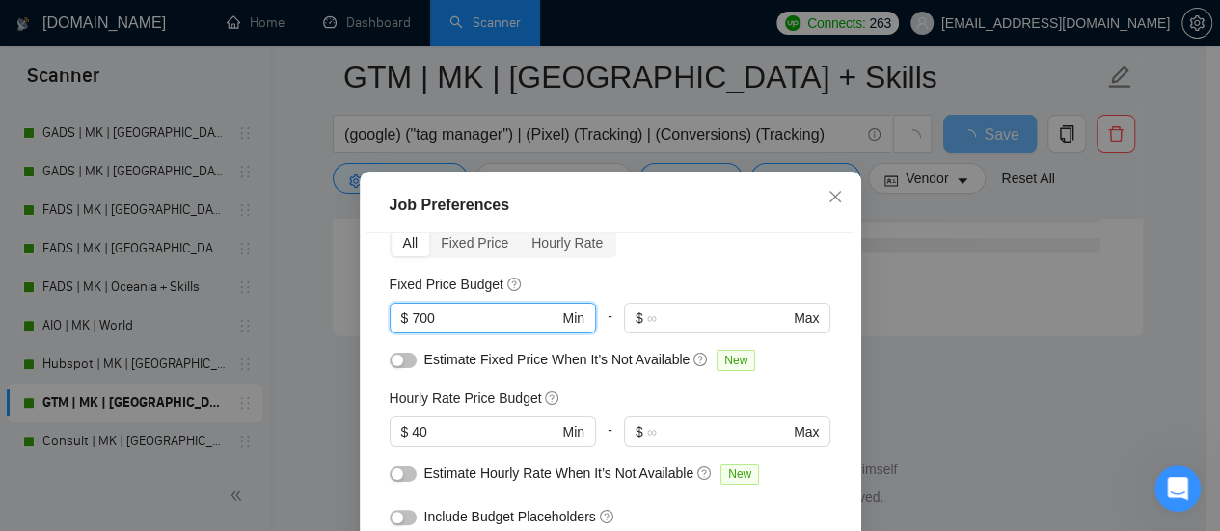
scroll to position [2685, 0]
type input "700"
drag, startPoint x: 400, startPoint y: 355, endPoint x: 401, endPoint y: 394, distance: 39.6
click at [399, 356] on button "button" at bounding box center [403, 360] width 27 height 15
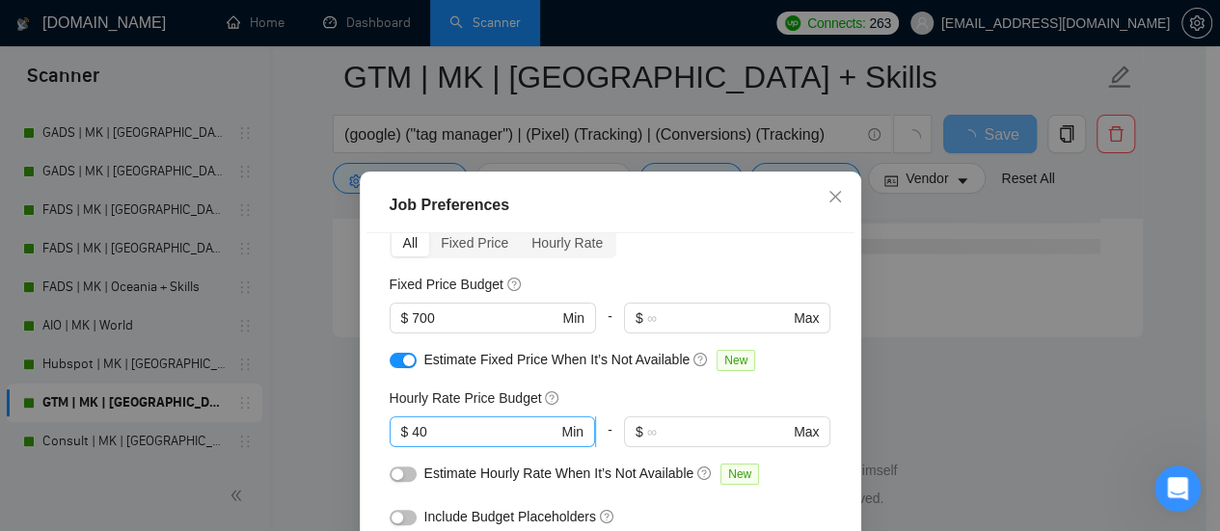
click at [413, 417] on span "$ 40 Min" at bounding box center [492, 432] width 205 height 31
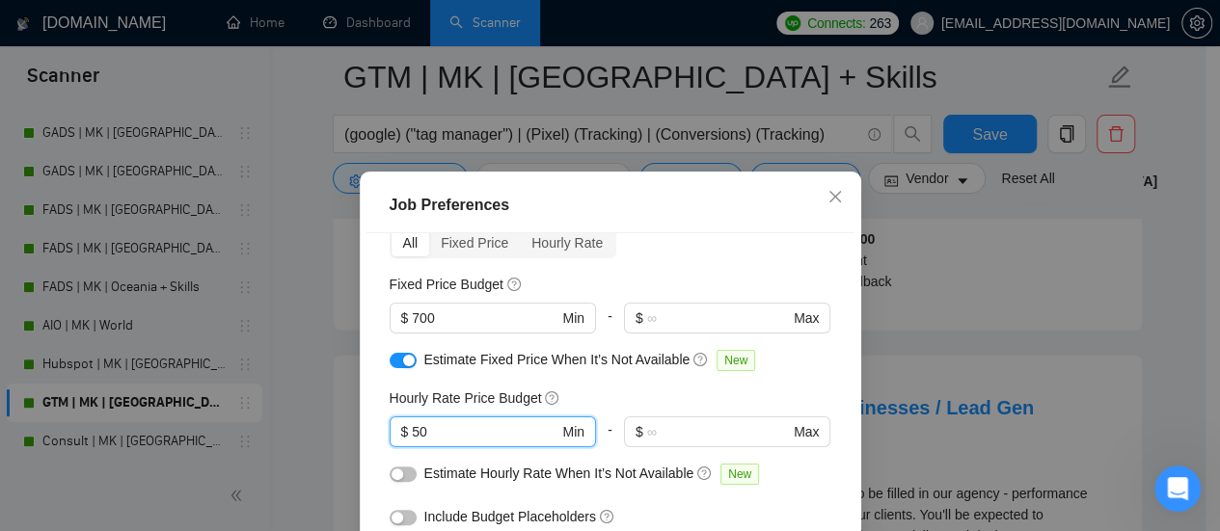
type input "50"
click at [407, 467] on div at bounding box center [403, 473] width 27 height 21
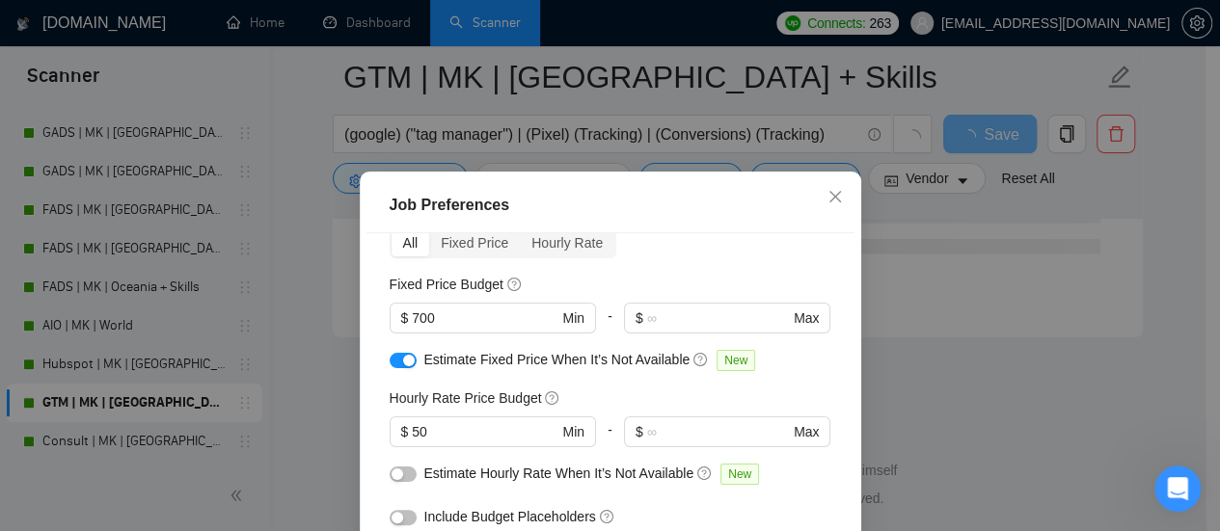
click at [392, 472] on div "button" at bounding box center [398, 475] width 12 height 12
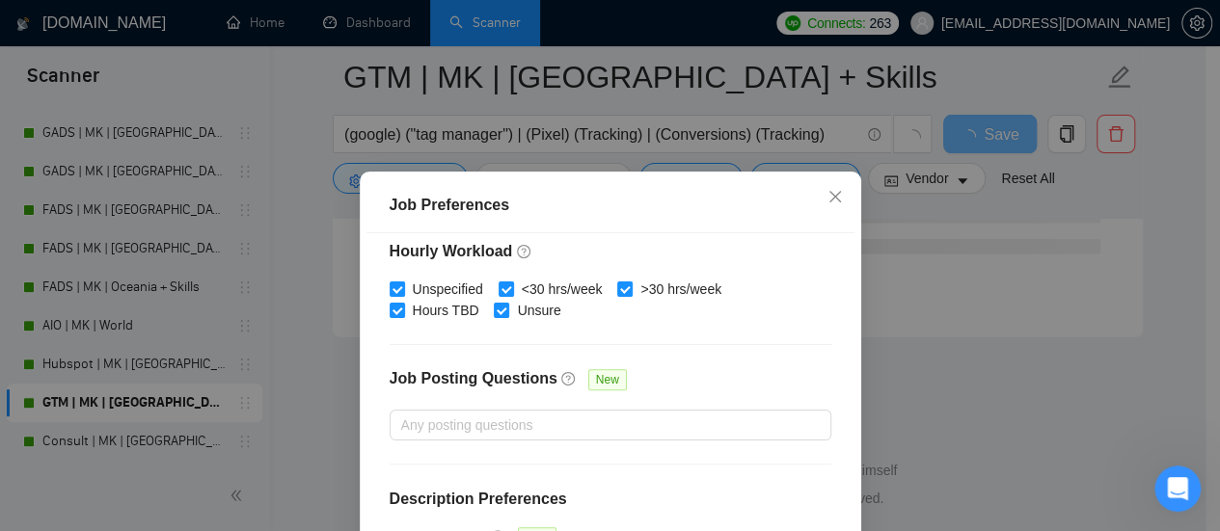
scroll to position [714, 0]
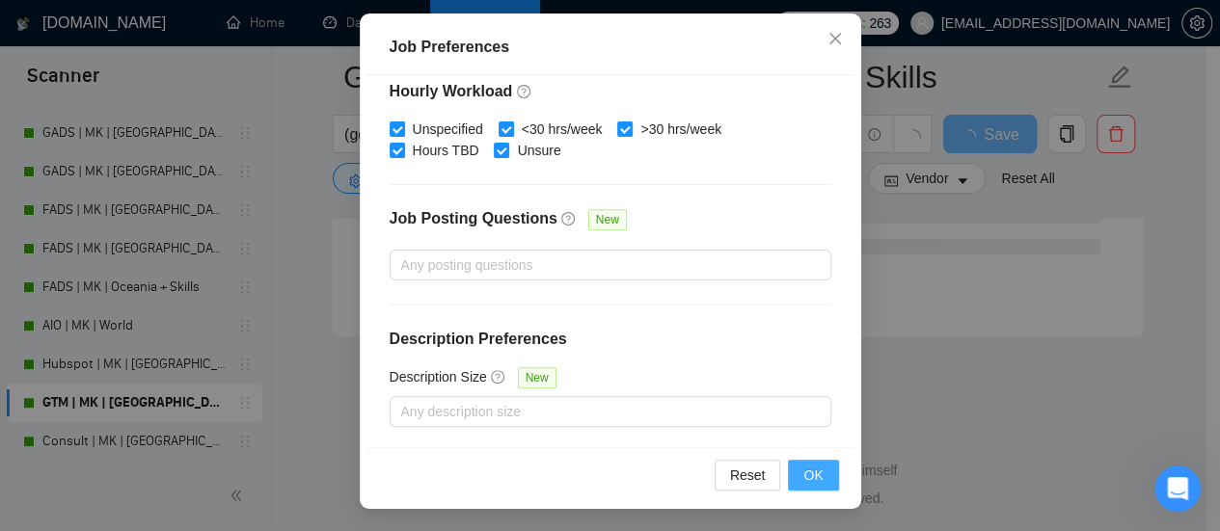
click at [795, 473] on button "OK" at bounding box center [813, 475] width 50 height 31
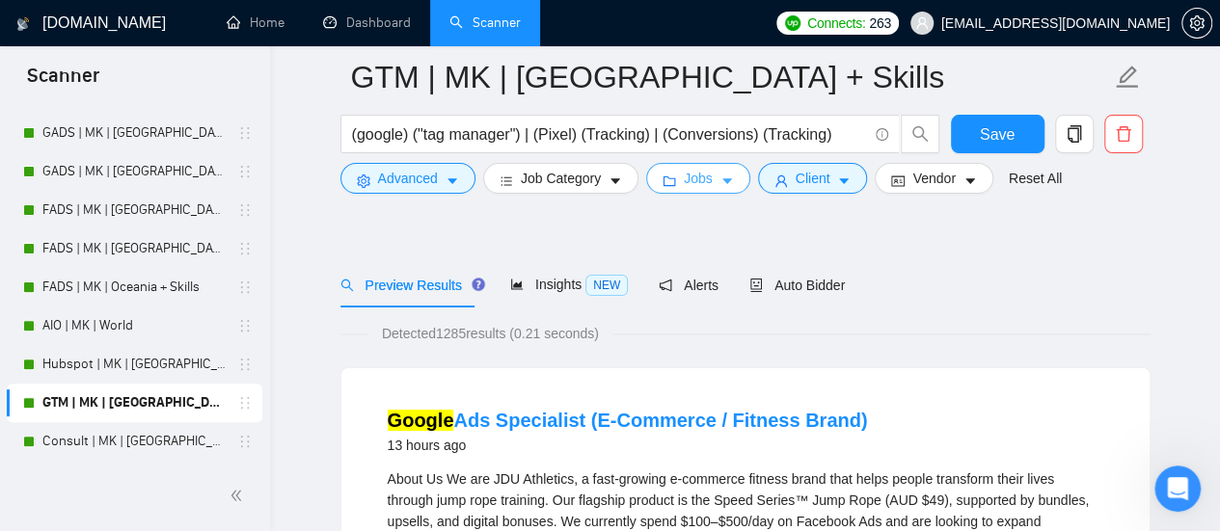
scroll to position [0, 0]
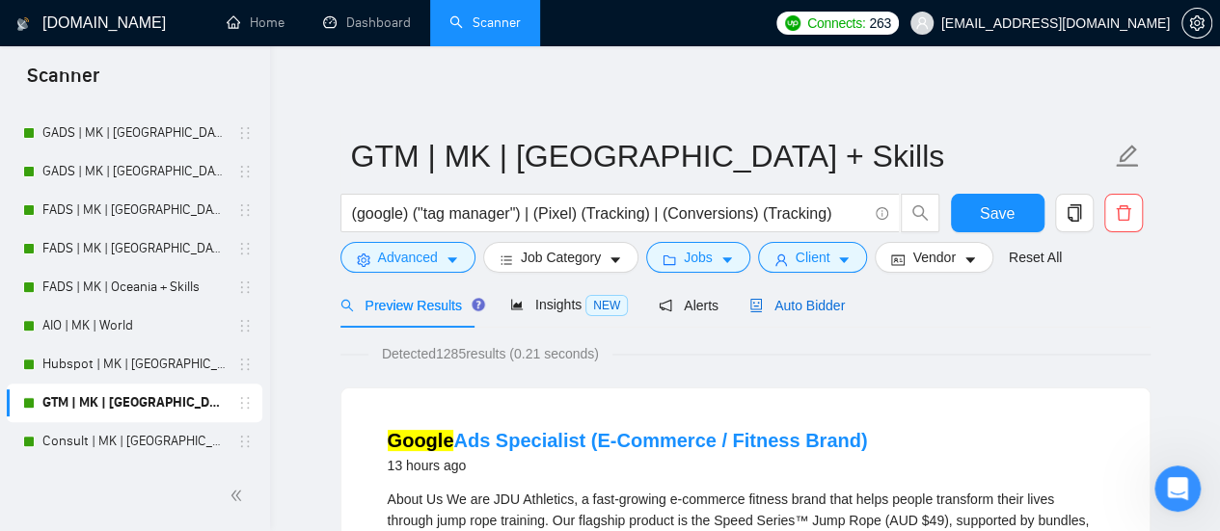
click at [779, 306] on span "Auto Bidder" at bounding box center [796, 305] width 95 height 15
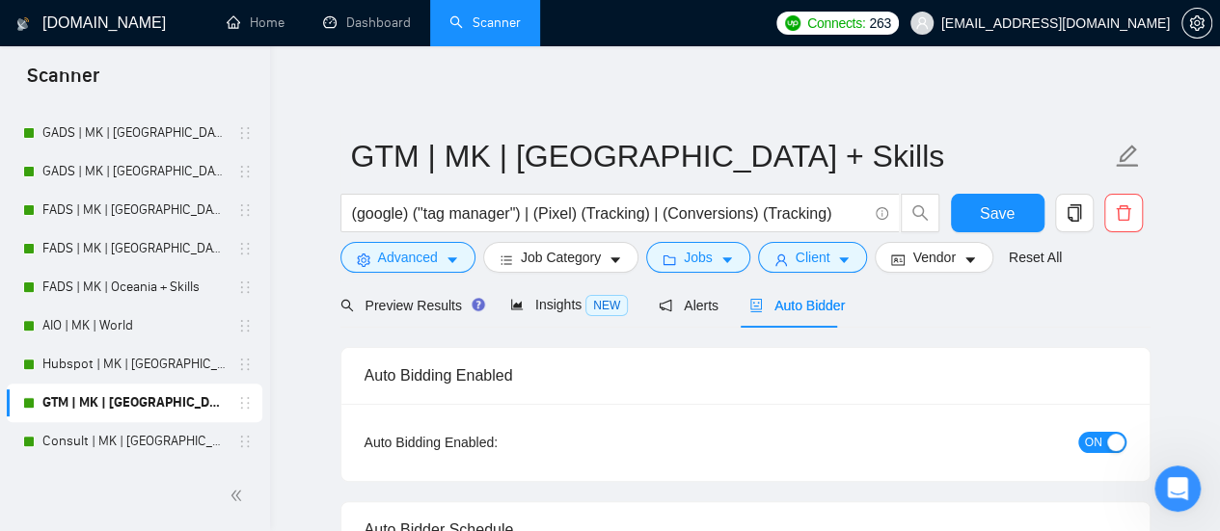
checkbox input "true"
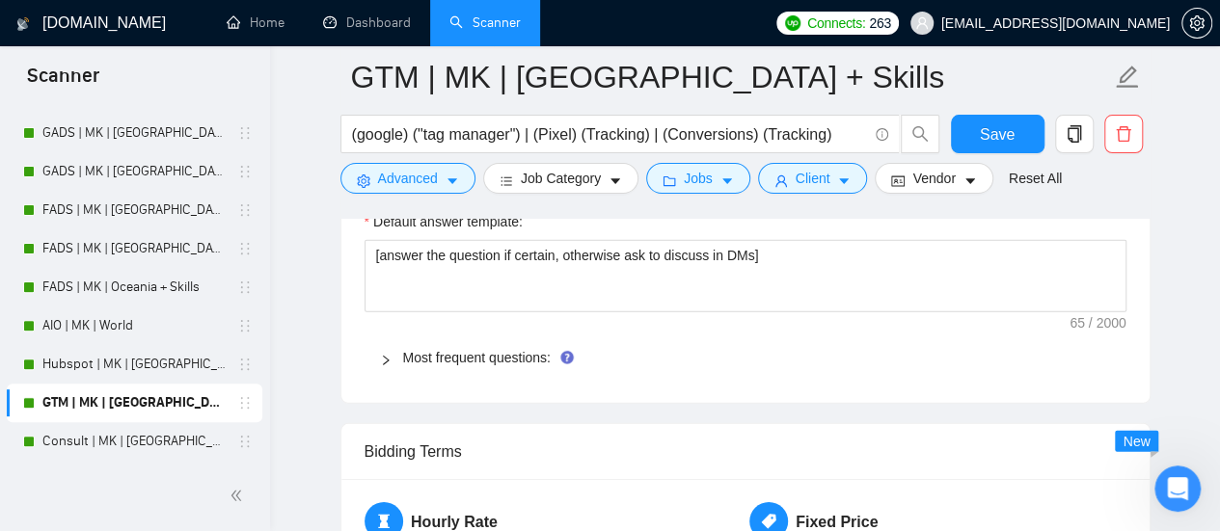
scroll to position [2700, 0]
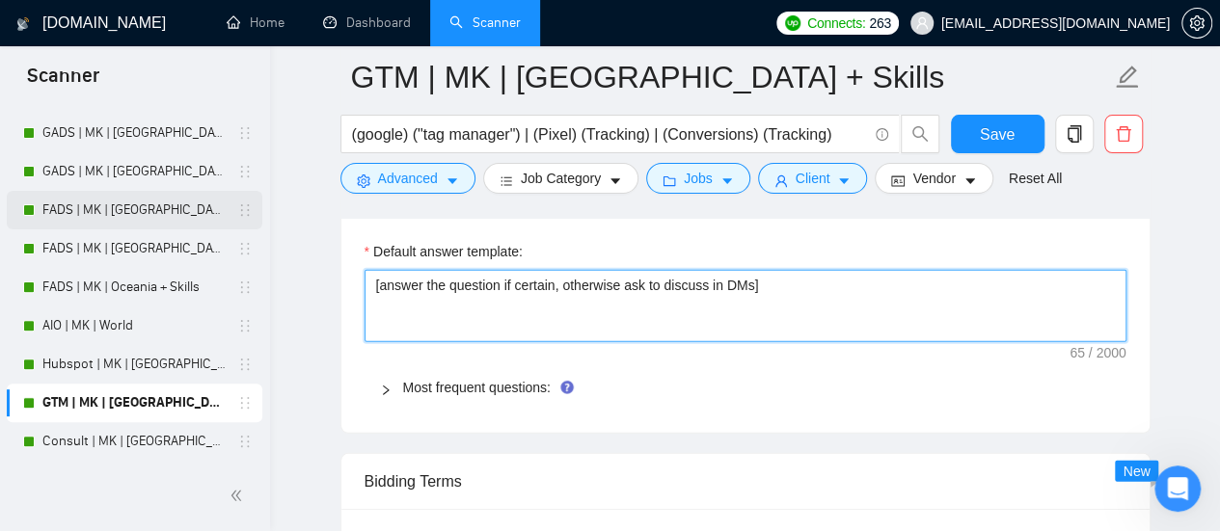
drag, startPoint x: 808, startPoint y: 286, endPoint x: 66, endPoint y: 223, distance: 745.3
click at [68, 223] on section "Scanner New Scanner My Scanners SEO + AU | MK | [GEOGRAPHIC_DATA] | Titles SEO …" at bounding box center [610, 341] width 1220 height 6083
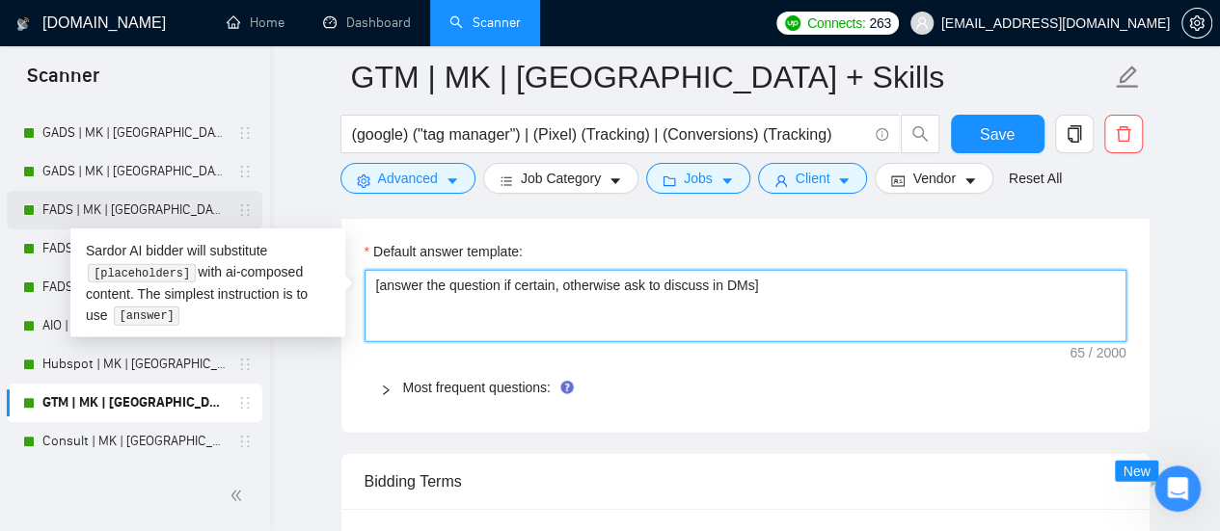
paste textarea "Based on the provided context, craft a positive, human-like response that addre…"
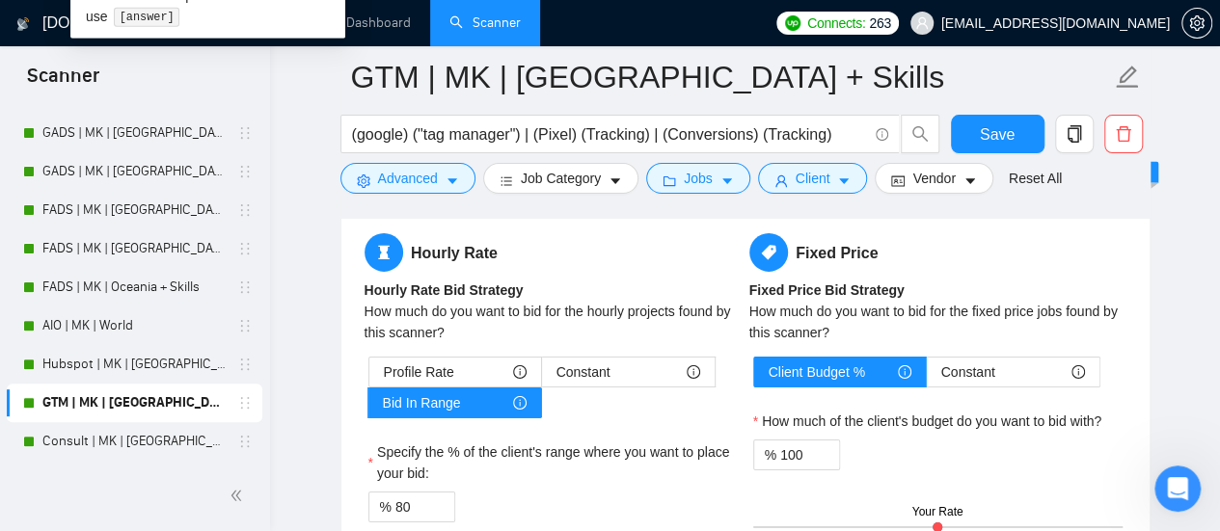
scroll to position [3086, 0]
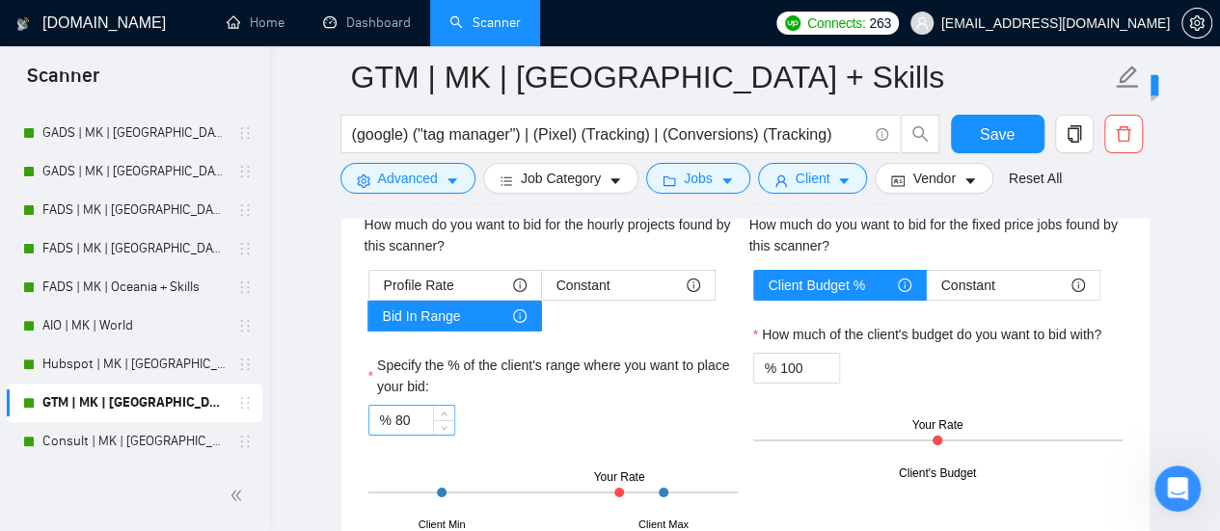
type textarea "[Based on the provided context, craft a positive, human-like response that addr…"
click at [399, 412] on input "80" at bounding box center [424, 420] width 59 height 29
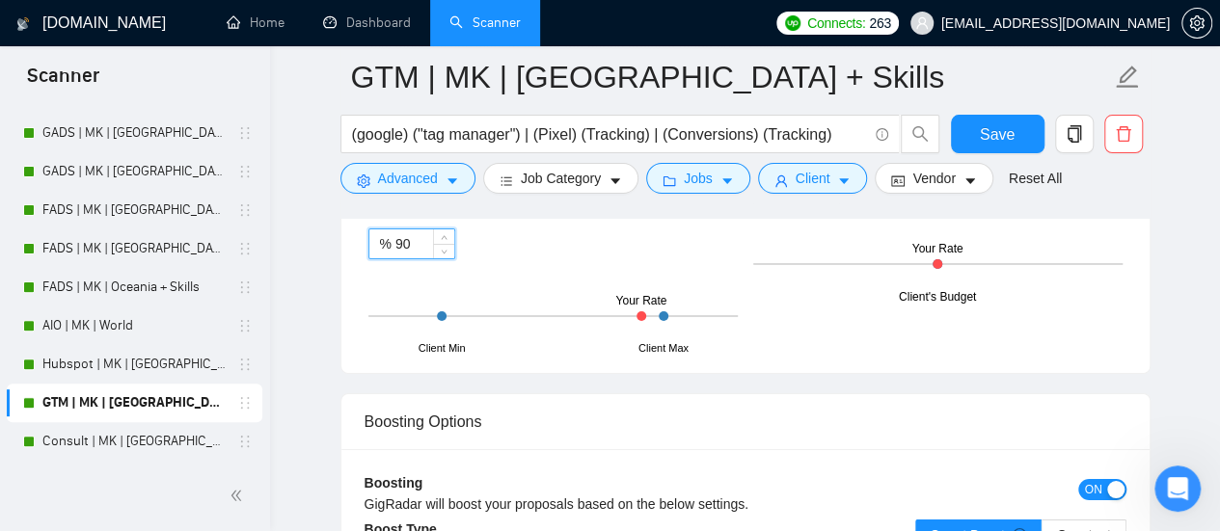
scroll to position [3375, 0]
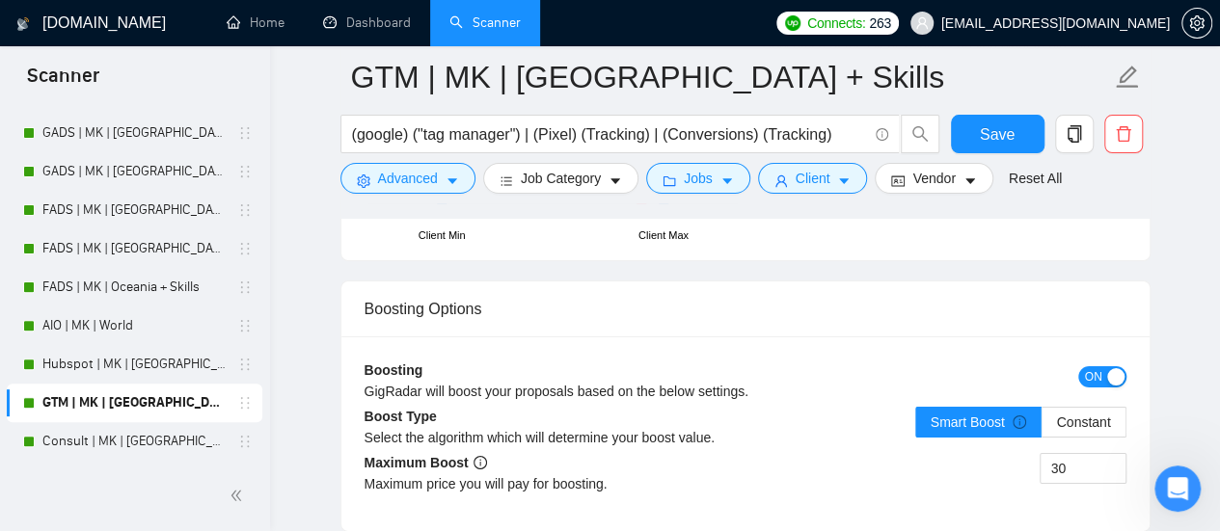
type input "90"
click at [1104, 366] on button "ON" at bounding box center [1102, 376] width 48 height 21
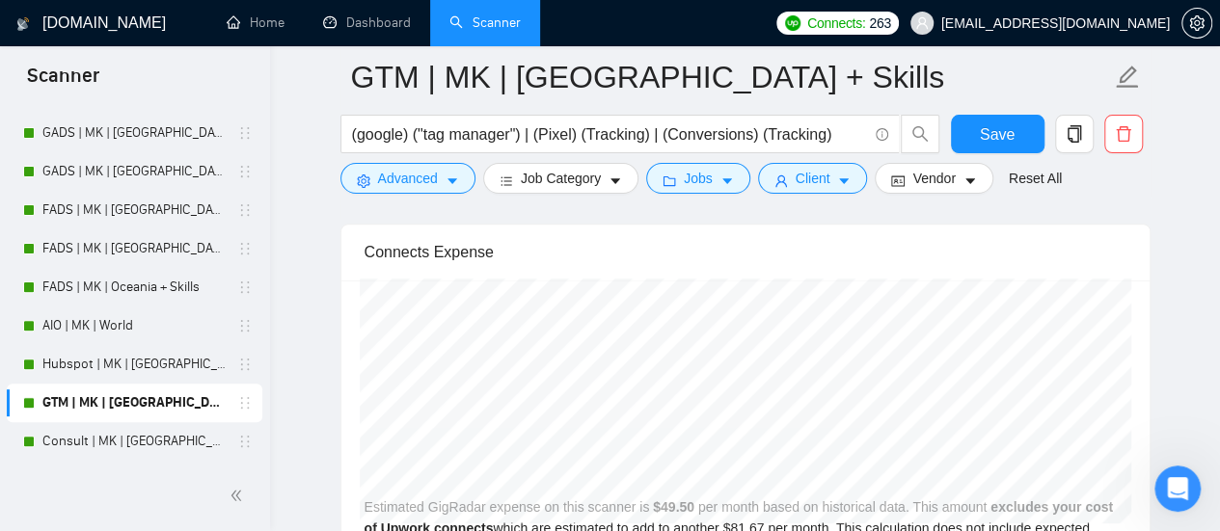
scroll to position [4051, 0]
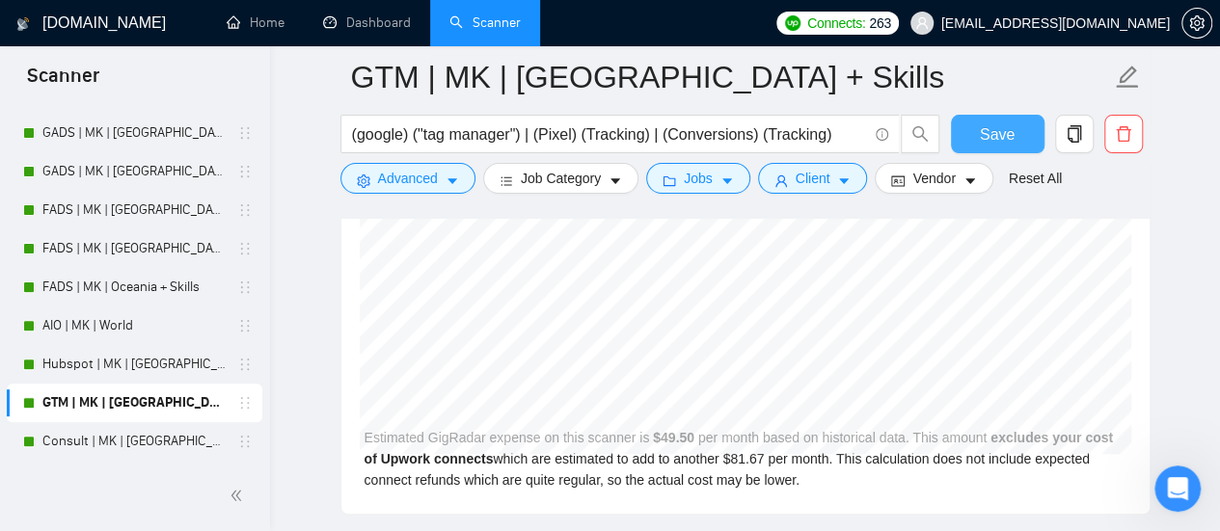
click at [978, 143] on button "Save" at bounding box center [998, 134] width 94 height 39
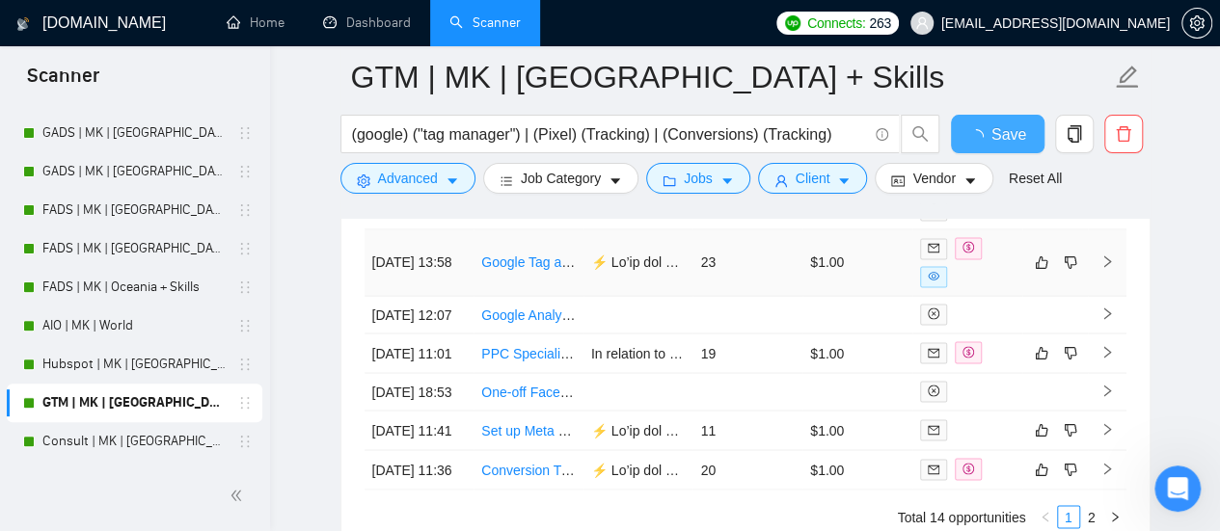
checkbox input "true"
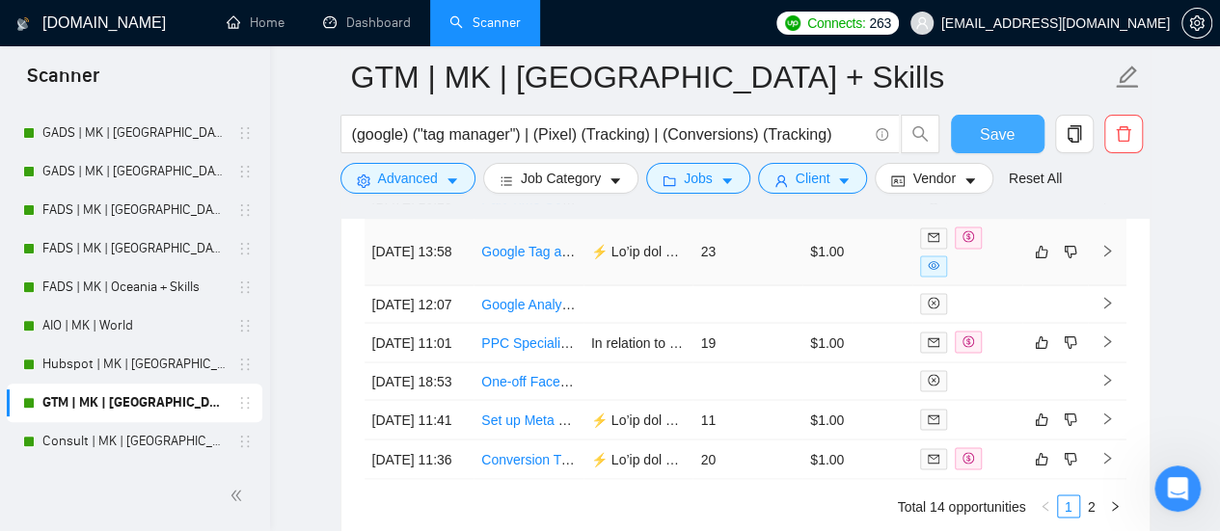
scroll to position [5507, 0]
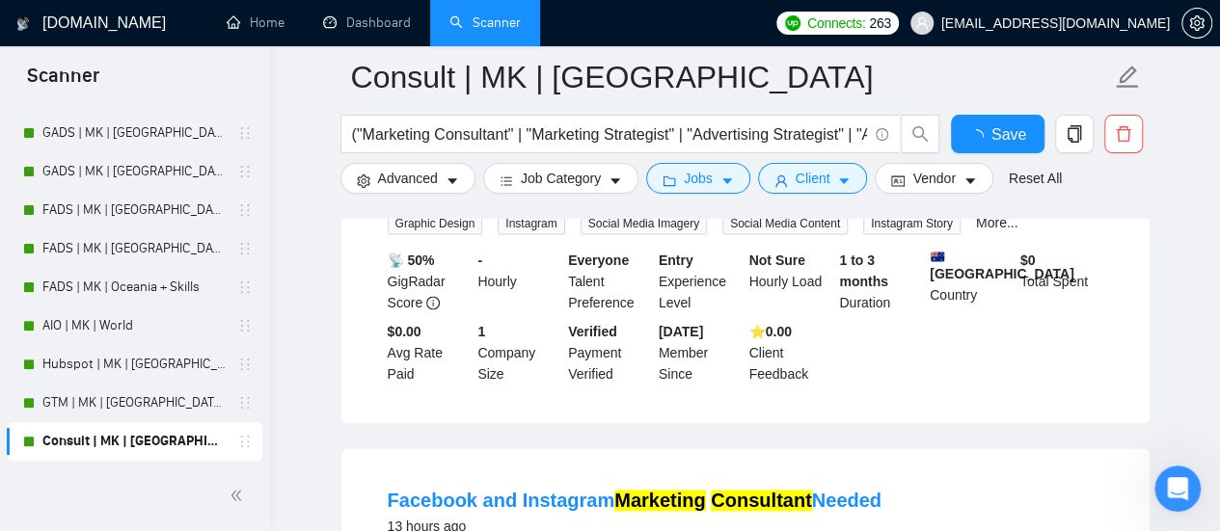
scroll to position [4299, 0]
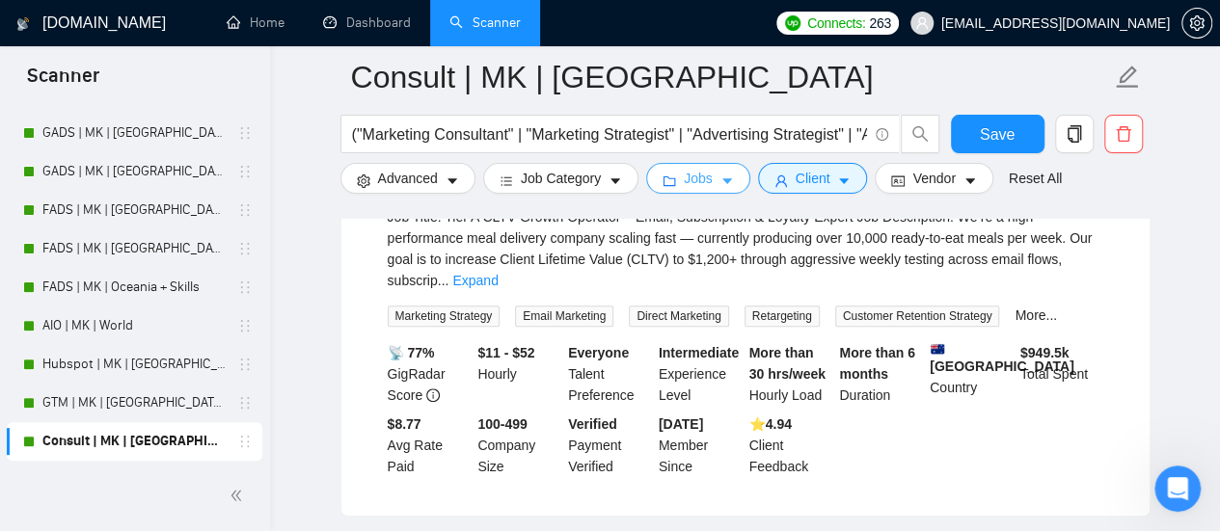
click at [720, 188] on icon "caret-down" at bounding box center [727, 182] width 14 height 14
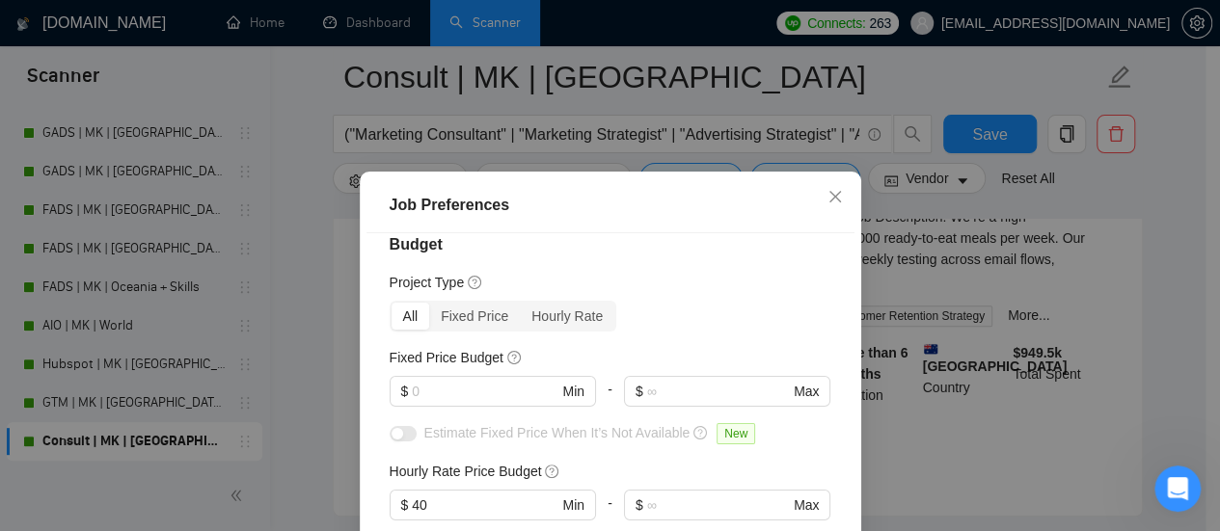
scroll to position [0, 0]
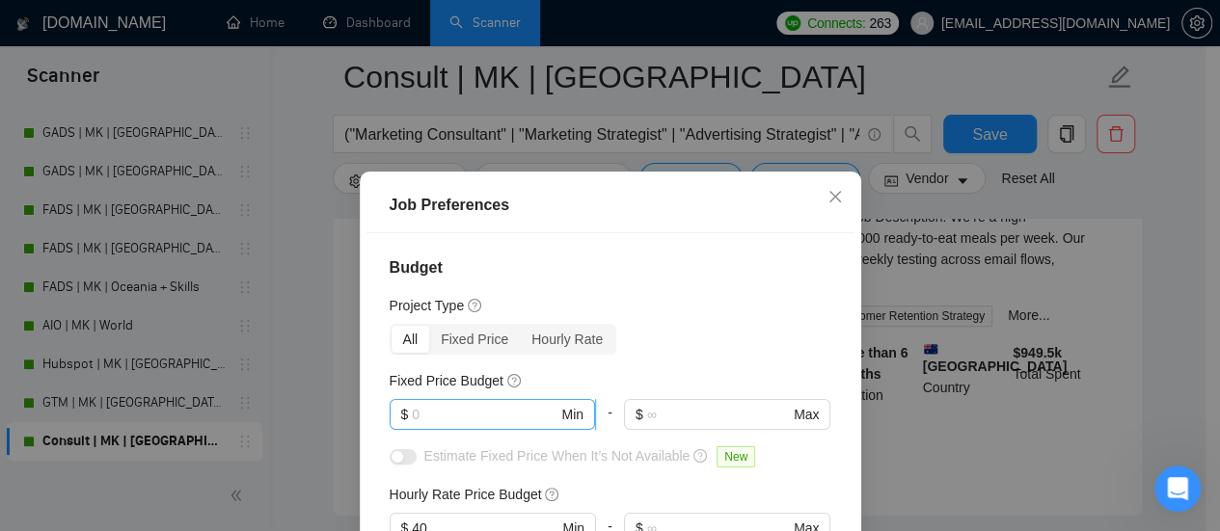
click at [459, 409] on input "text" at bounding box center [485, 414] width 146 height 21
type input "700"
click at [397, 465] on button "button" at bounding box center [403, 456] width 27 height 15
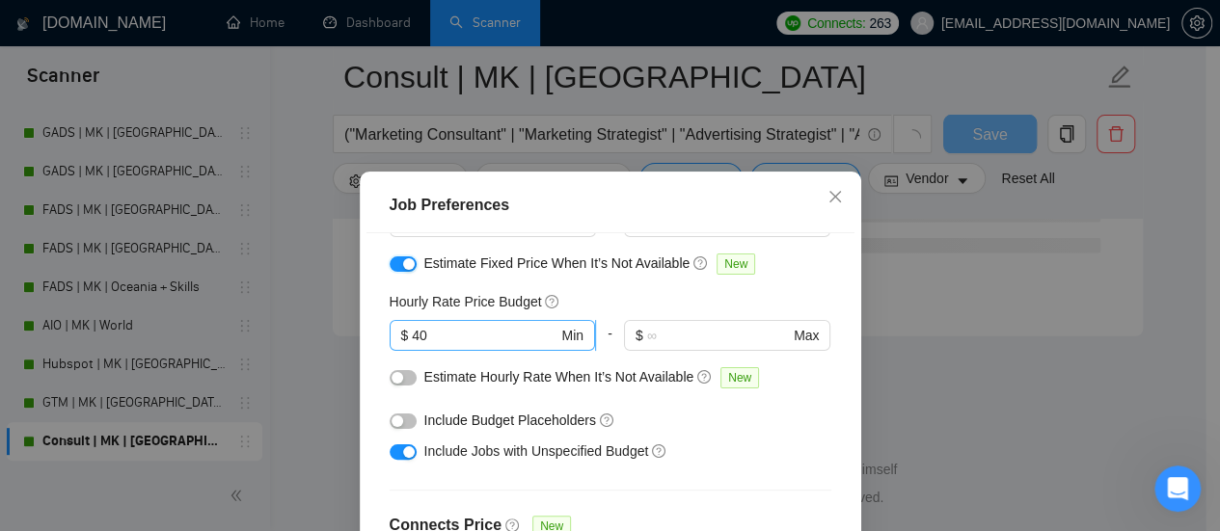
scroll to position [2685, 0]
click at [412, 329] on input "40" at bounding box center [485, 335] width 146 height 21
type input "50"
click at [413, 379] on div "Estimate Hourly Rate When It’s Not Available New" at bounding box center [611, 381] width 442 height 31
click at [405, 379] on button "button" at bounding box center [403, 377] width 27 height 15
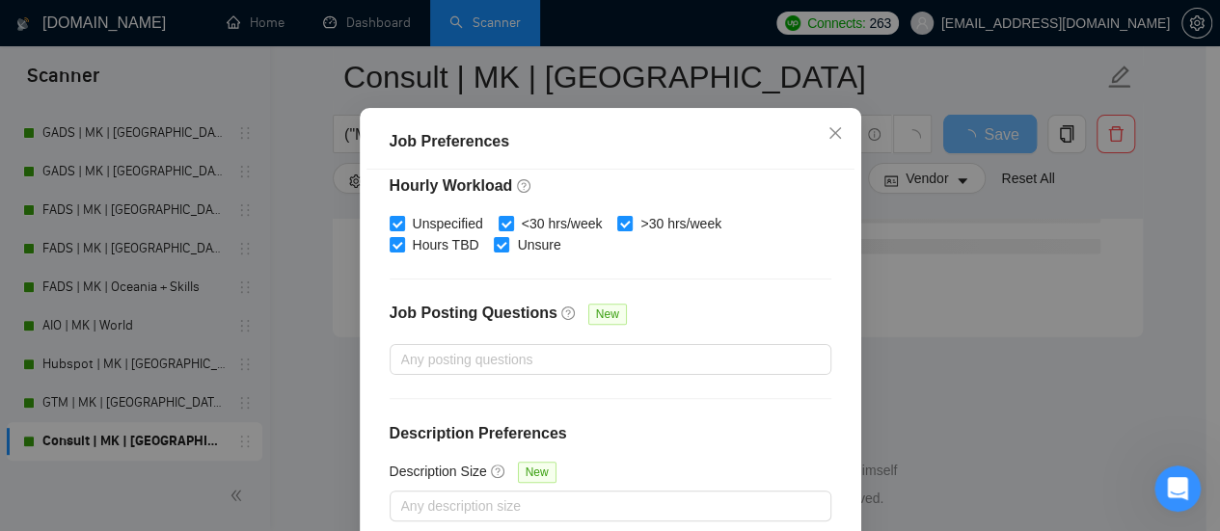
scroll to position [158, 0]
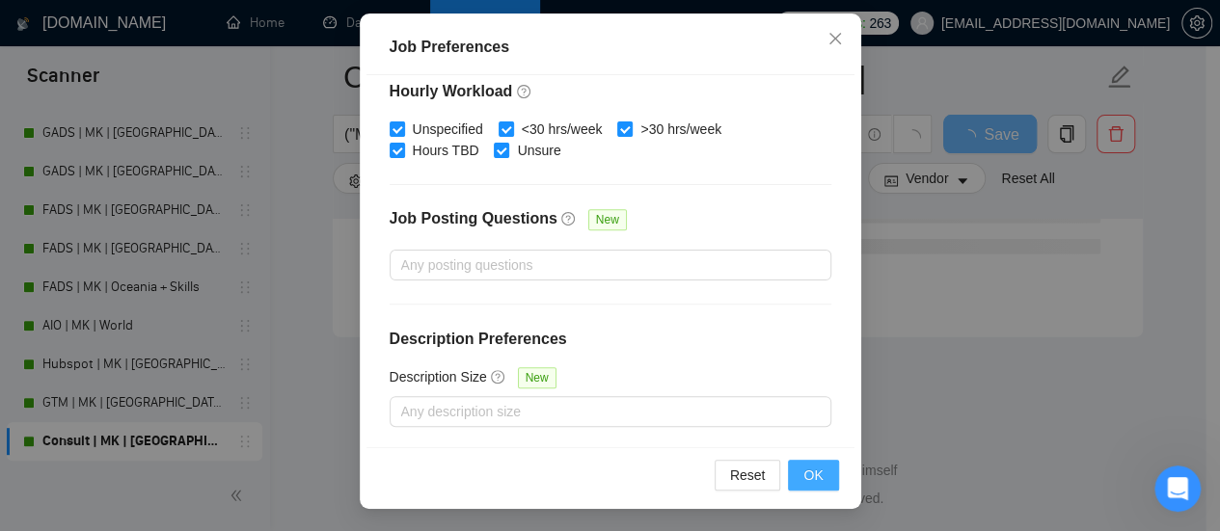
click at [794, 474] on button "OK" at bounding box center [813, 475] width 50 height 31
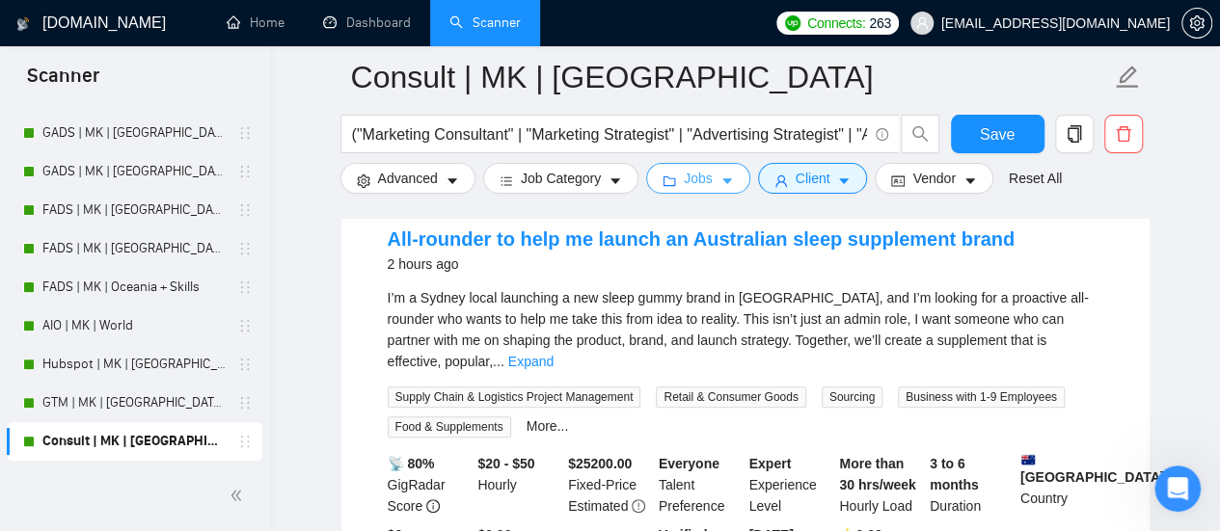
scroll to position [0, 0]
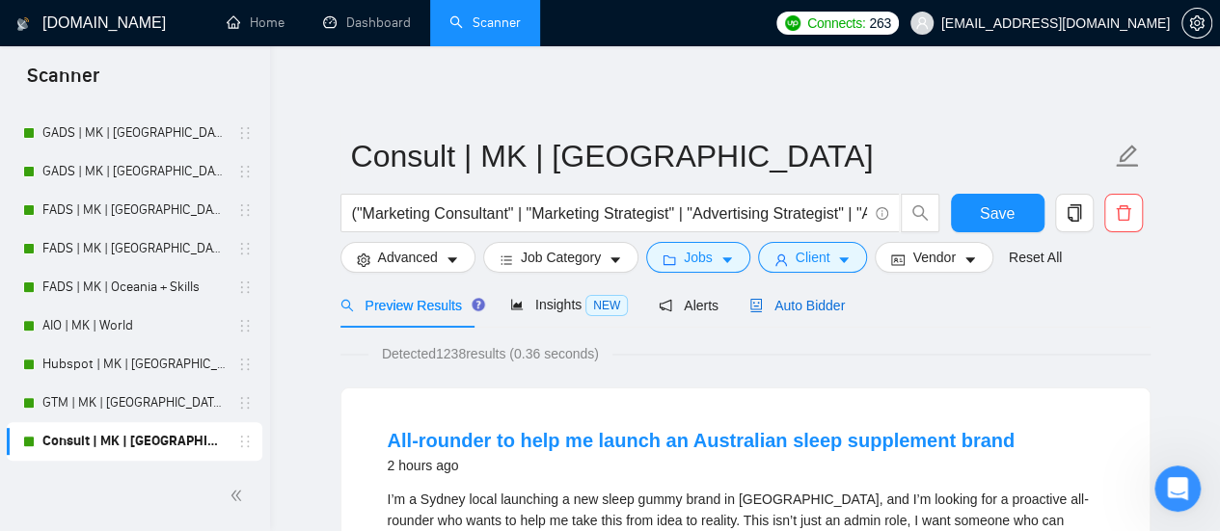
click at [796, 298] on span "Auto Bidder" at bounding box center [796, 305] width 95 height 15
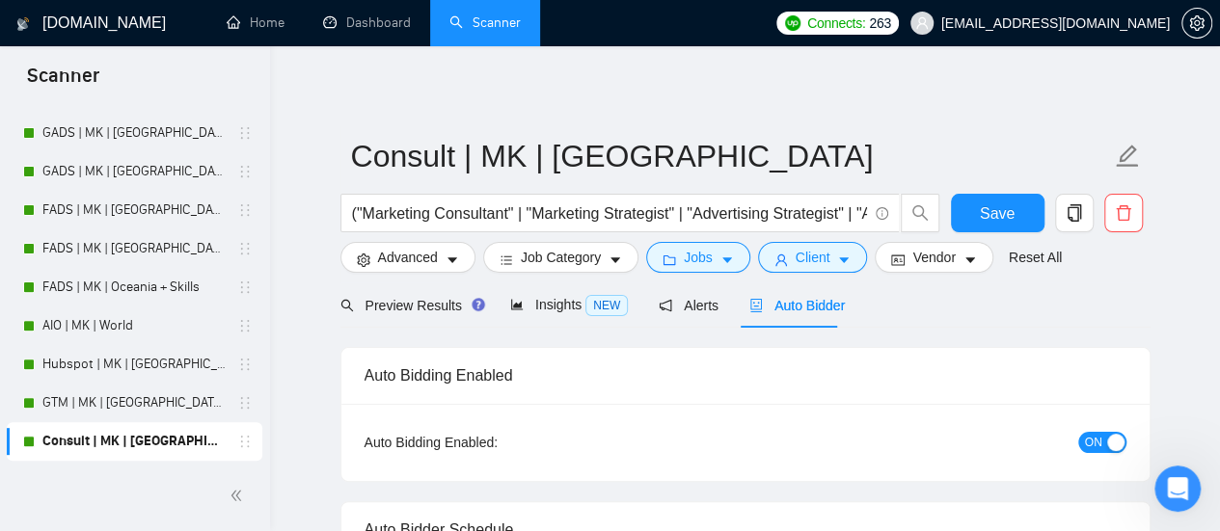
checkbox input "true"
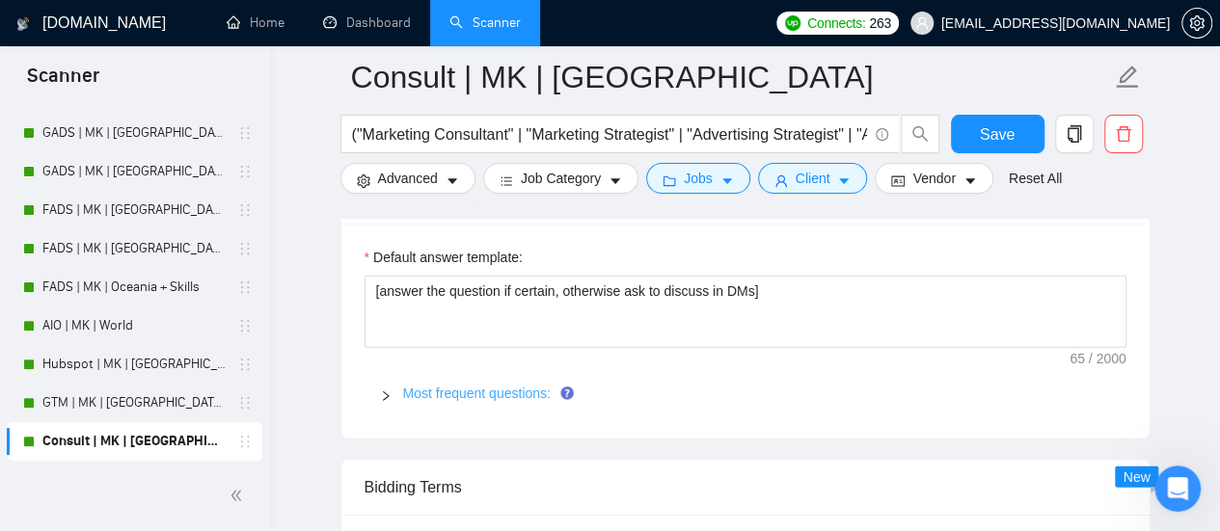
scroll to position [2604, 0]
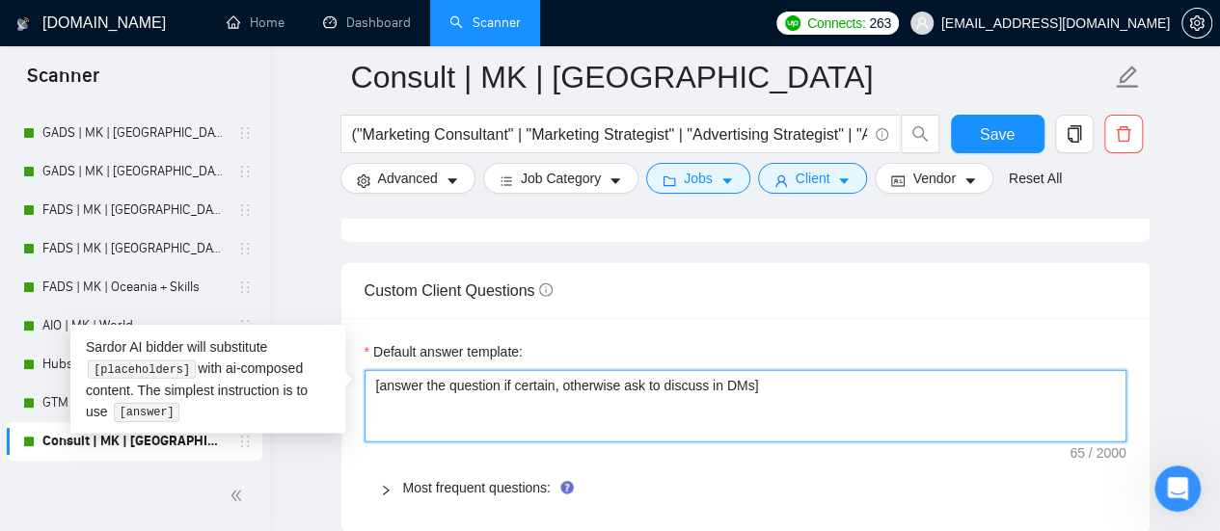
drag, startPoint x: 773, startPoint y: 402, endPoint x: 116, endPoint y: 360, distance: 659.1
paste textarea "Based on the provided context, craft a positive, human-like response that addre…"
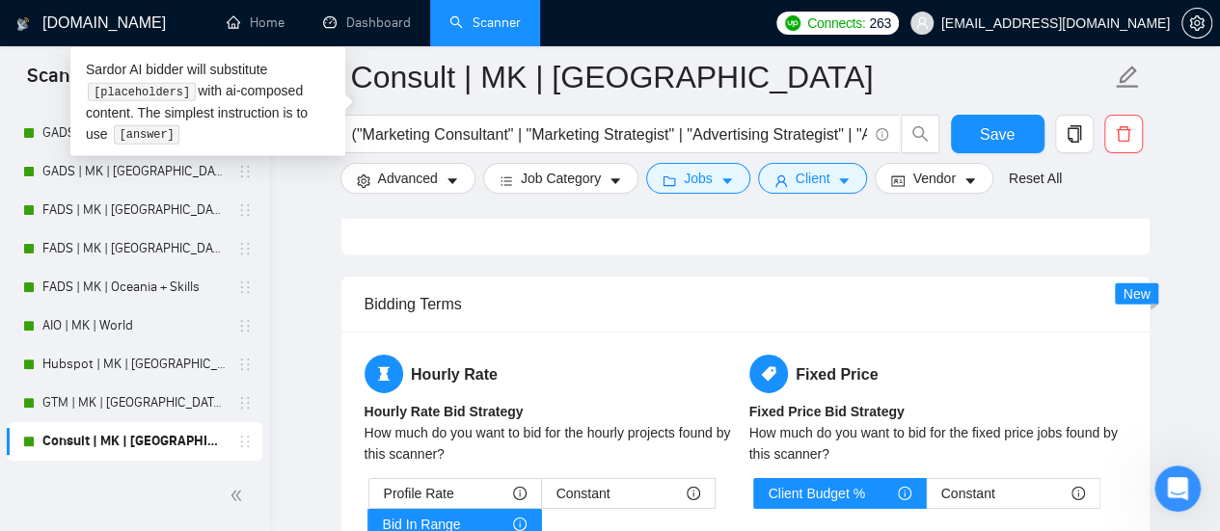
scroll to position [2990, 0]
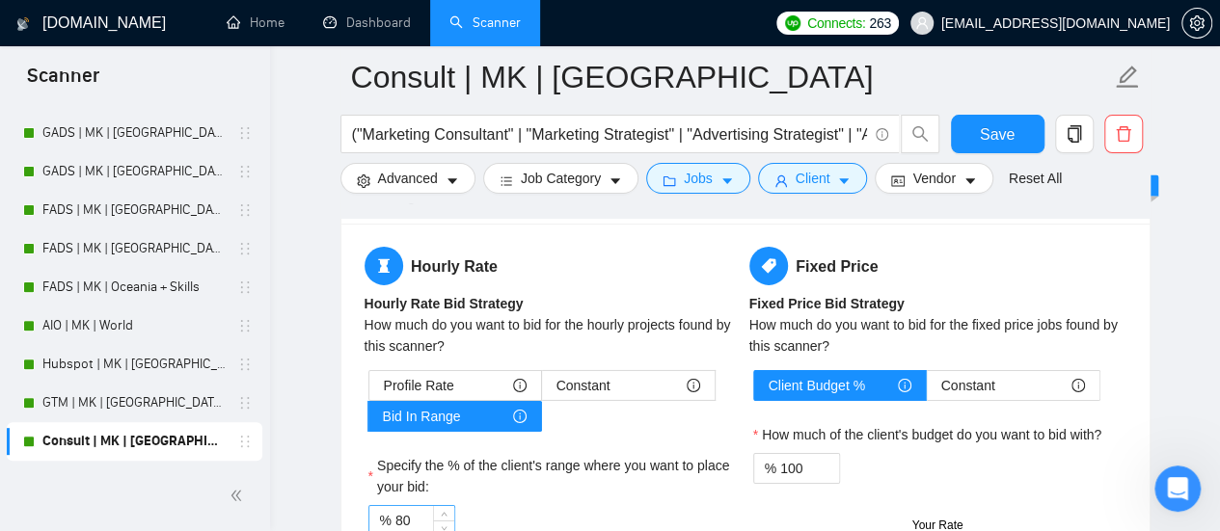
type textarea "[Based on the provided context, craft a positive, human-like response that addr…"
drag, startPoint x: 394, startPoint y: 499, endPoint x: 434, endPoint y: 505, distance: 40.1
click at [396, 506] on input "80" at bounding box center [424, 520] width 59 height 29
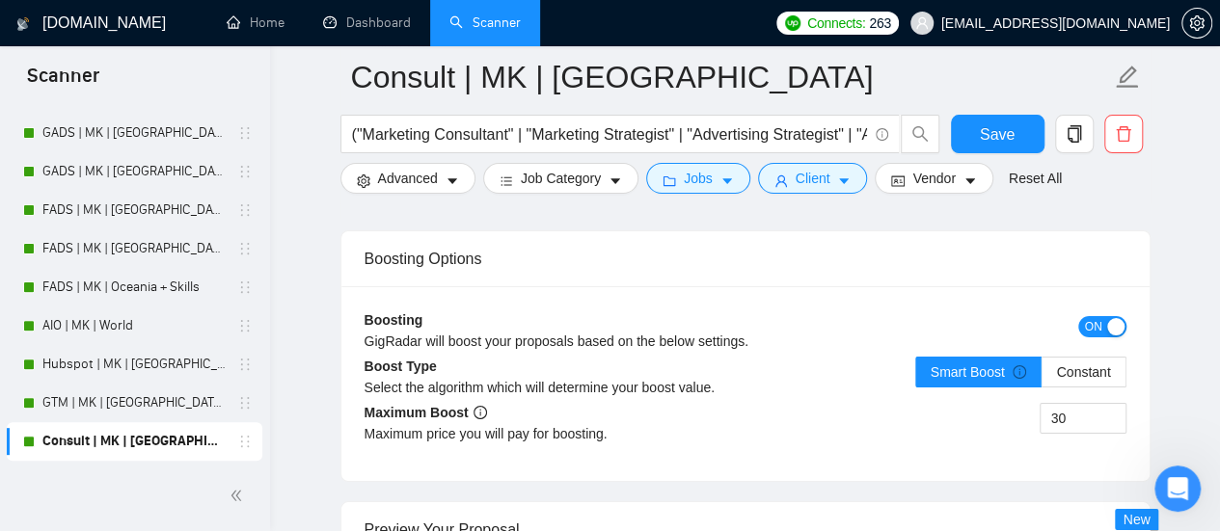
scroll to position [3472, 0]
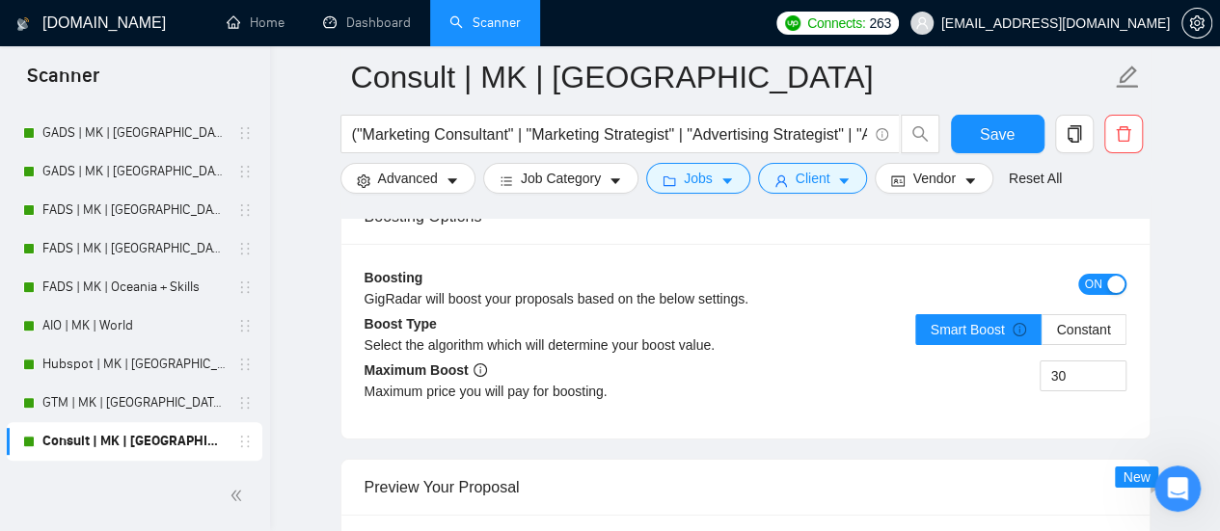
type input "90"
click at [1105, 274] on button "ON" at bounding box center [1102, 284] width 48 height 21
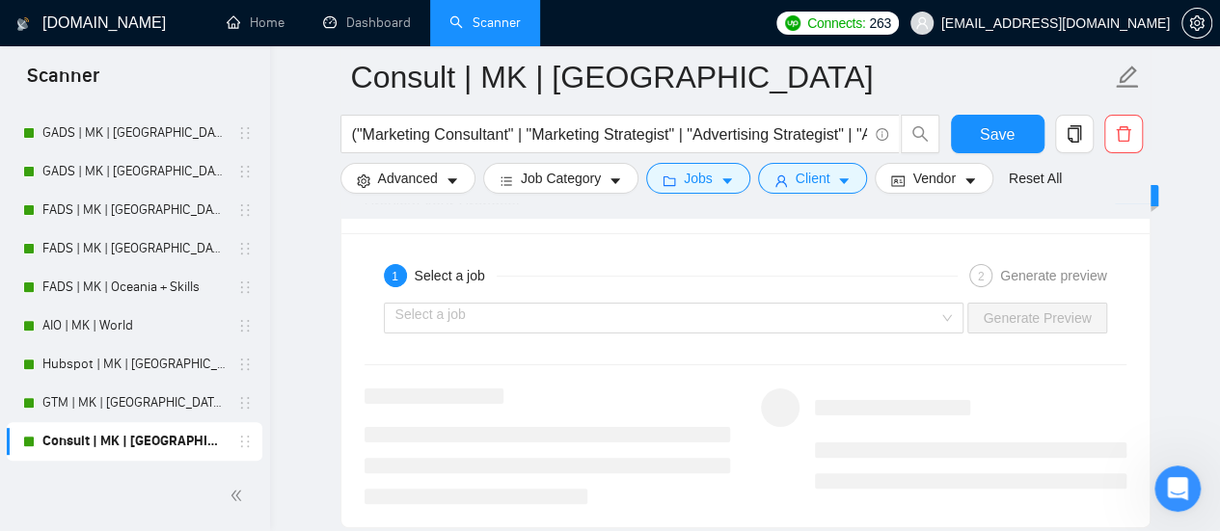
scroll to position [3665, 0]
click at [995, 131] on span "Save" at bounding box center [997, 134] width 35 height 24
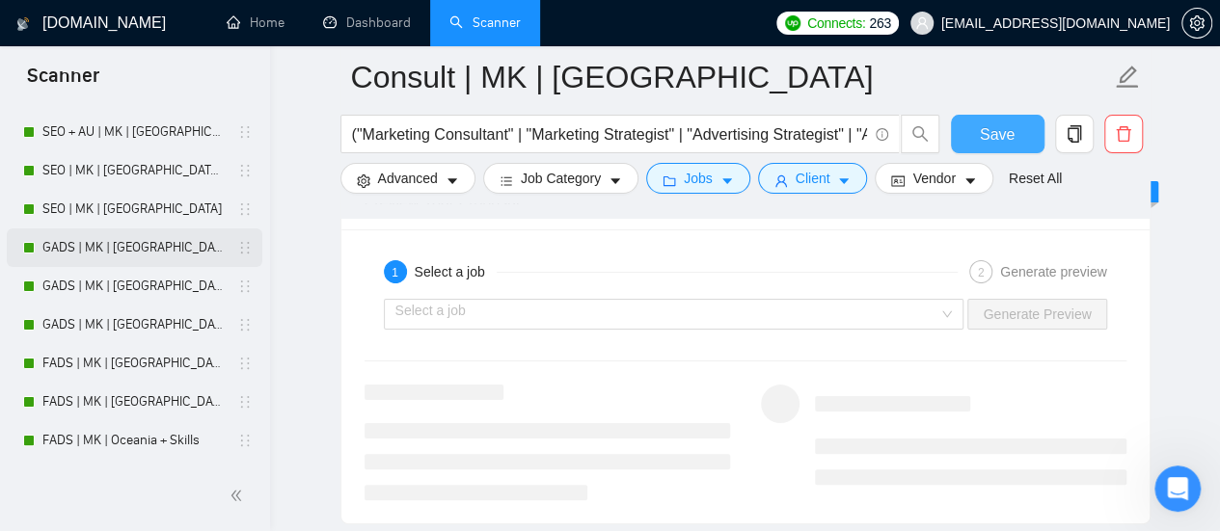
scroll to position [0, 0]
